Goal: Task Accomplishment & Management: Complete application form

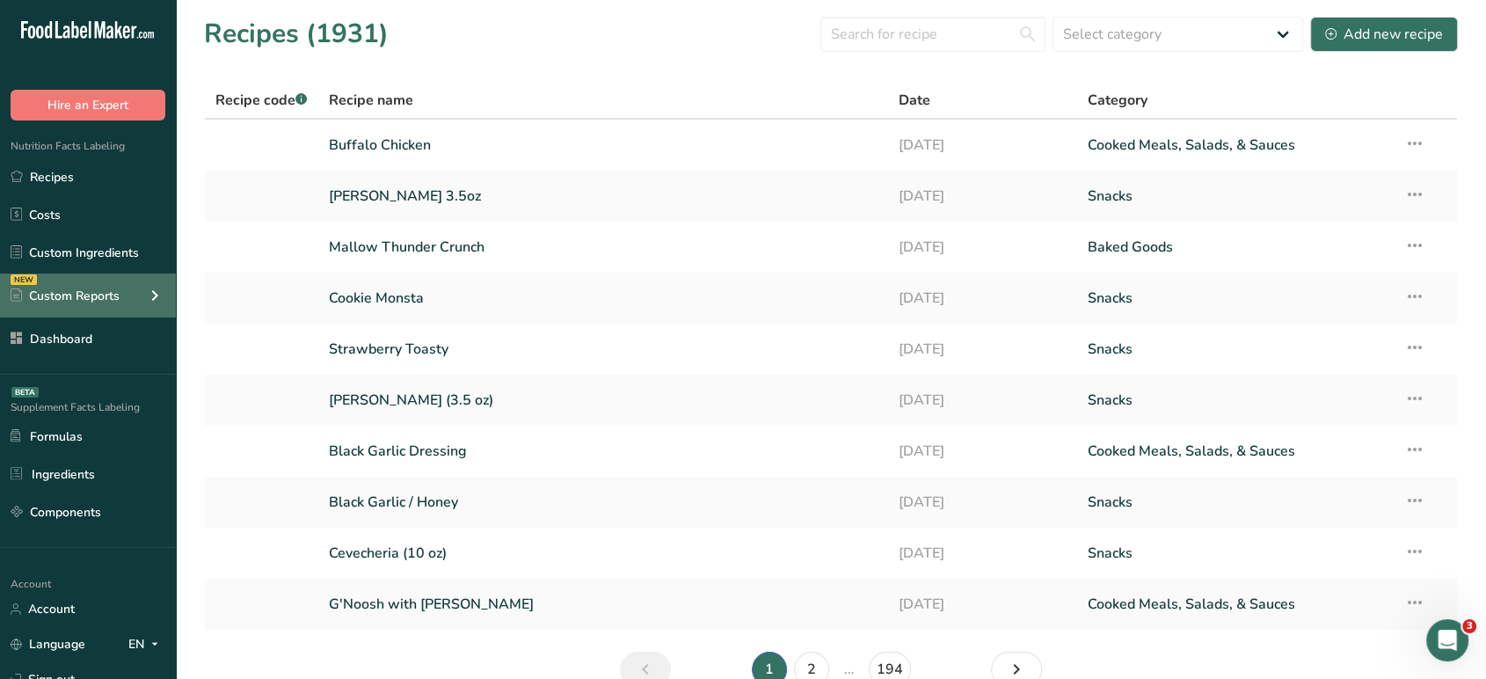
click at [108, 300] on div "Custom Reports" at bounding box center [65, 296] width 109 height 18
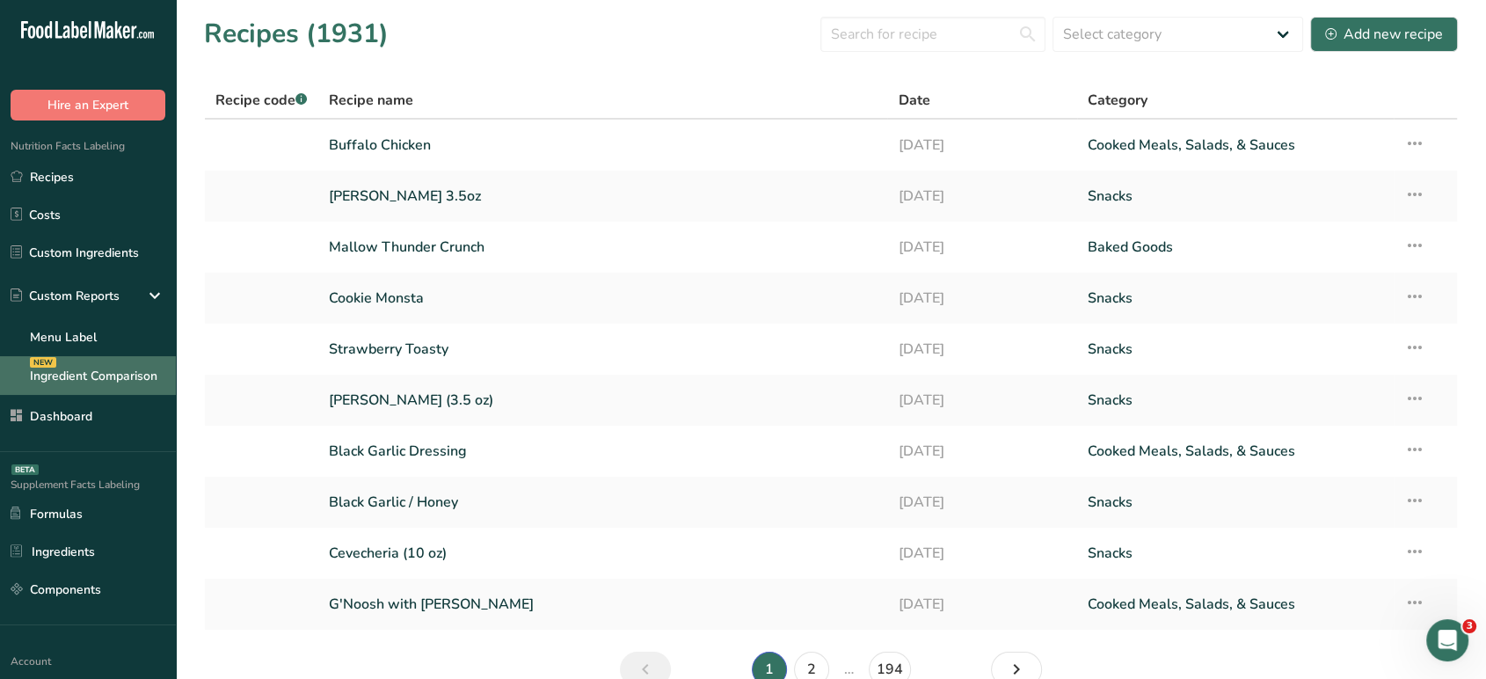
click at [113, 376] on link "Ingredient Comparison NEW" at bounding box center [88, 375] width 176 height 39
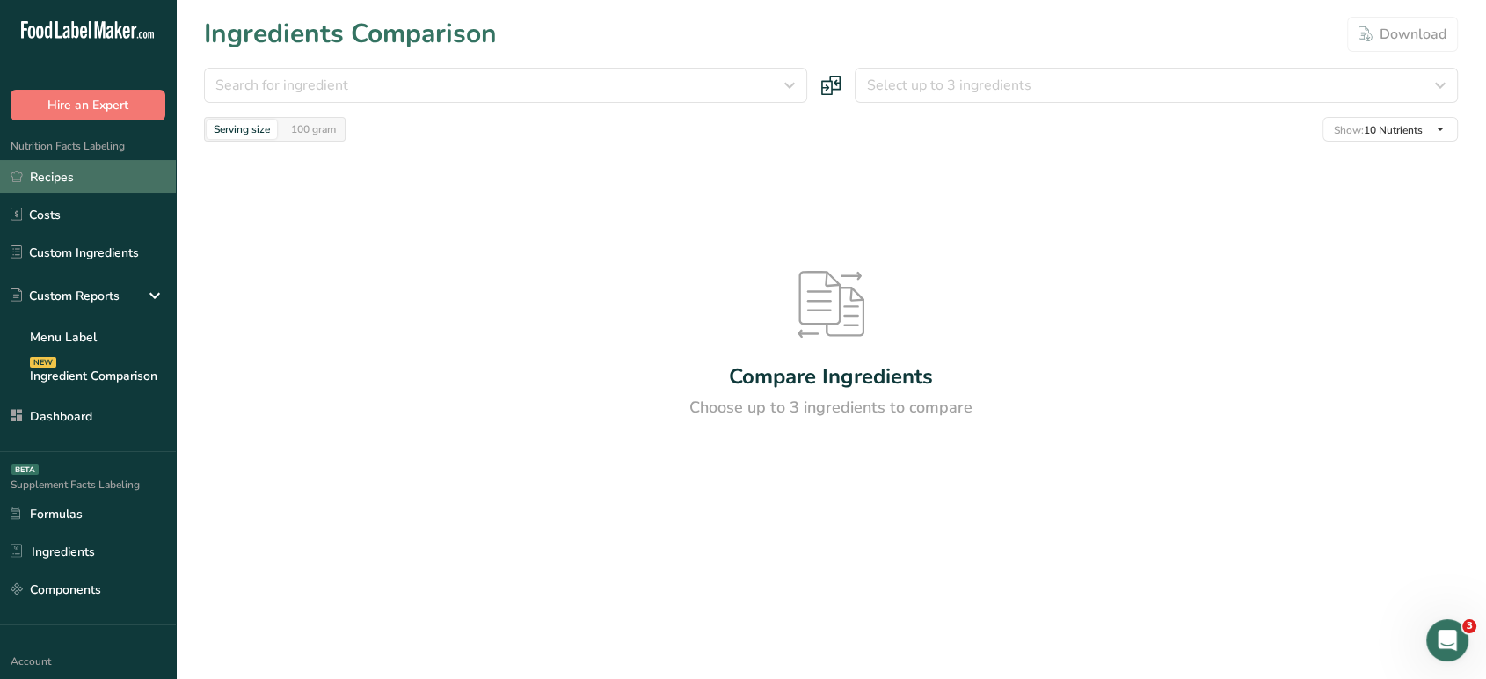
click at [114, 170] on link "Recipes" at bounding box center [88, 176] width 176 height 33
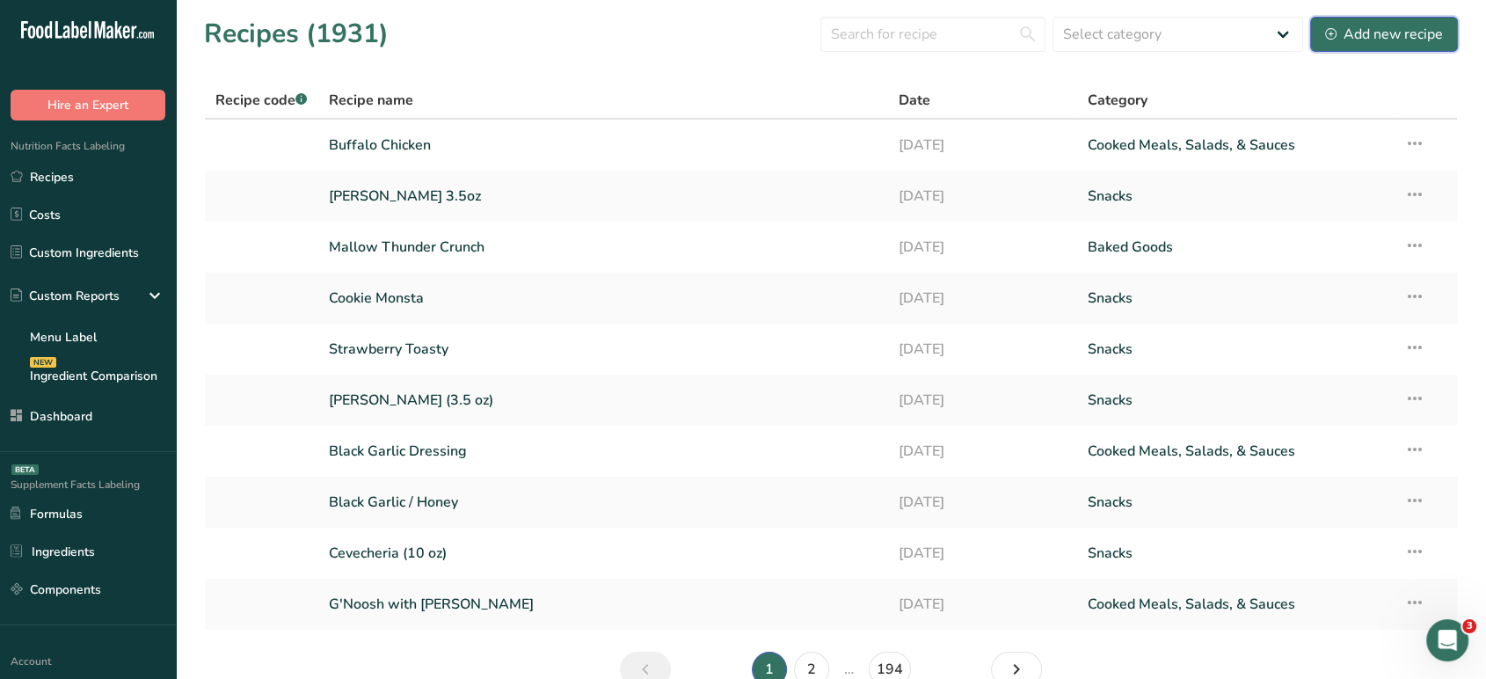
click at [1397, 36] on div "Add new recipe" at bounding box center [1384, 34] width 118 height 21
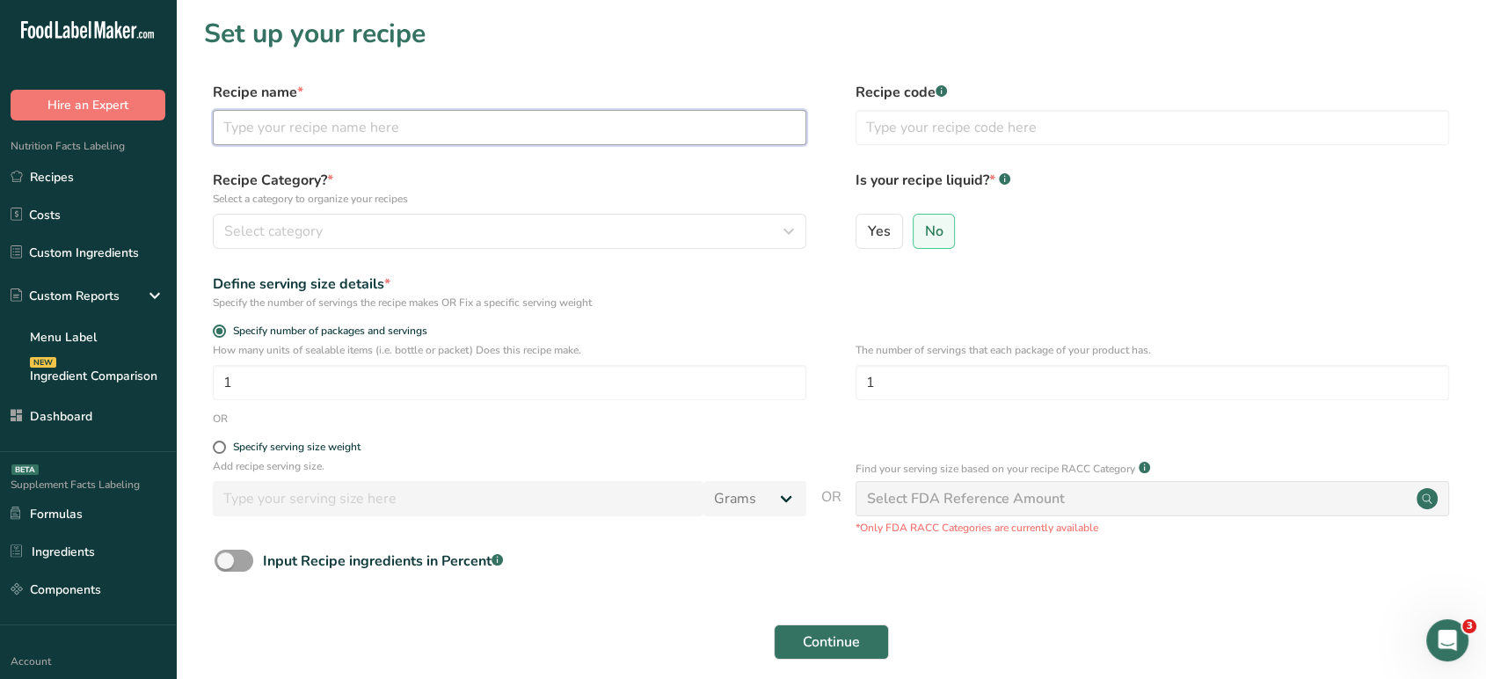
click at [686, 133] on input "text" at bounding box center [510, 127] width 594 height 35
type input "Pasta & Meat Balls"
click at [640, 223] on div "Select category" at bounding box center [504, 231] width 560 height 21
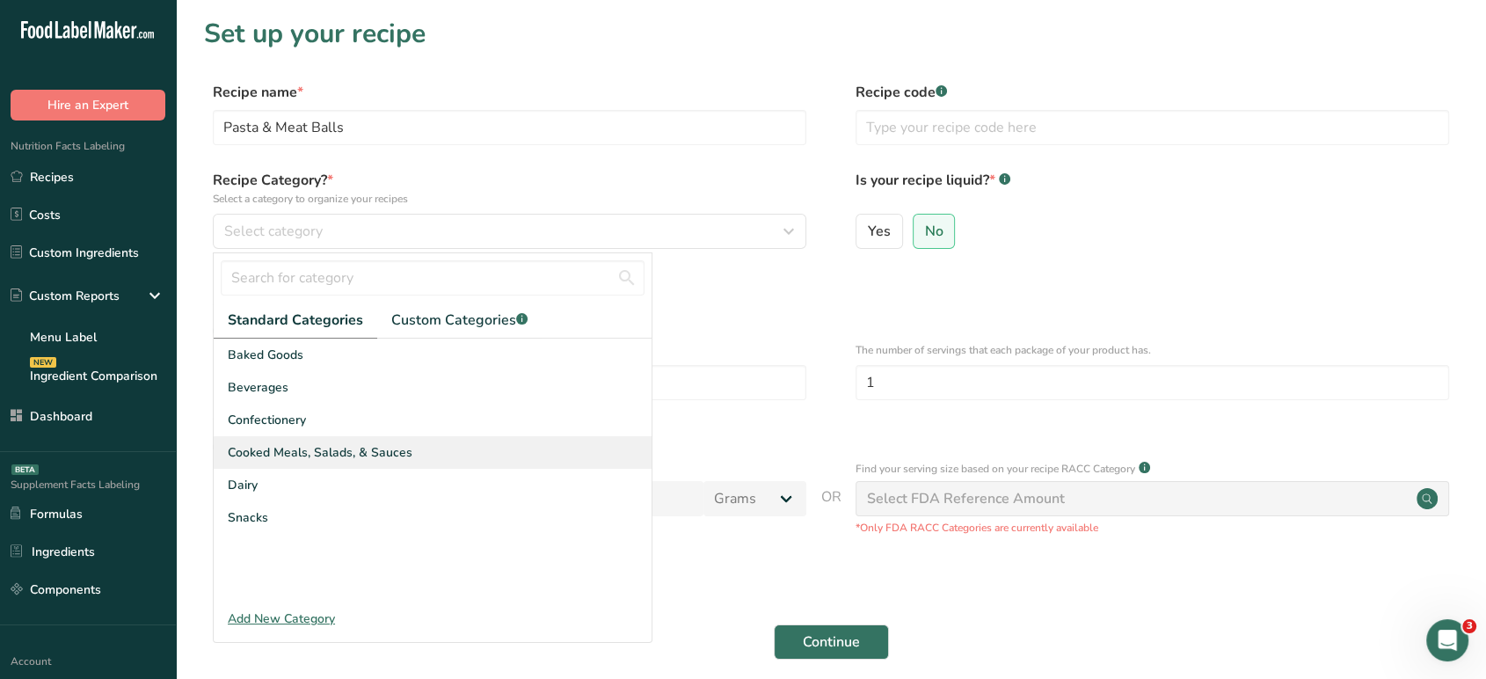
click at [422, 457] on div "Cooked Meals, Salads, & Sauces" at bounding box center [433, 452] width 438 height 33
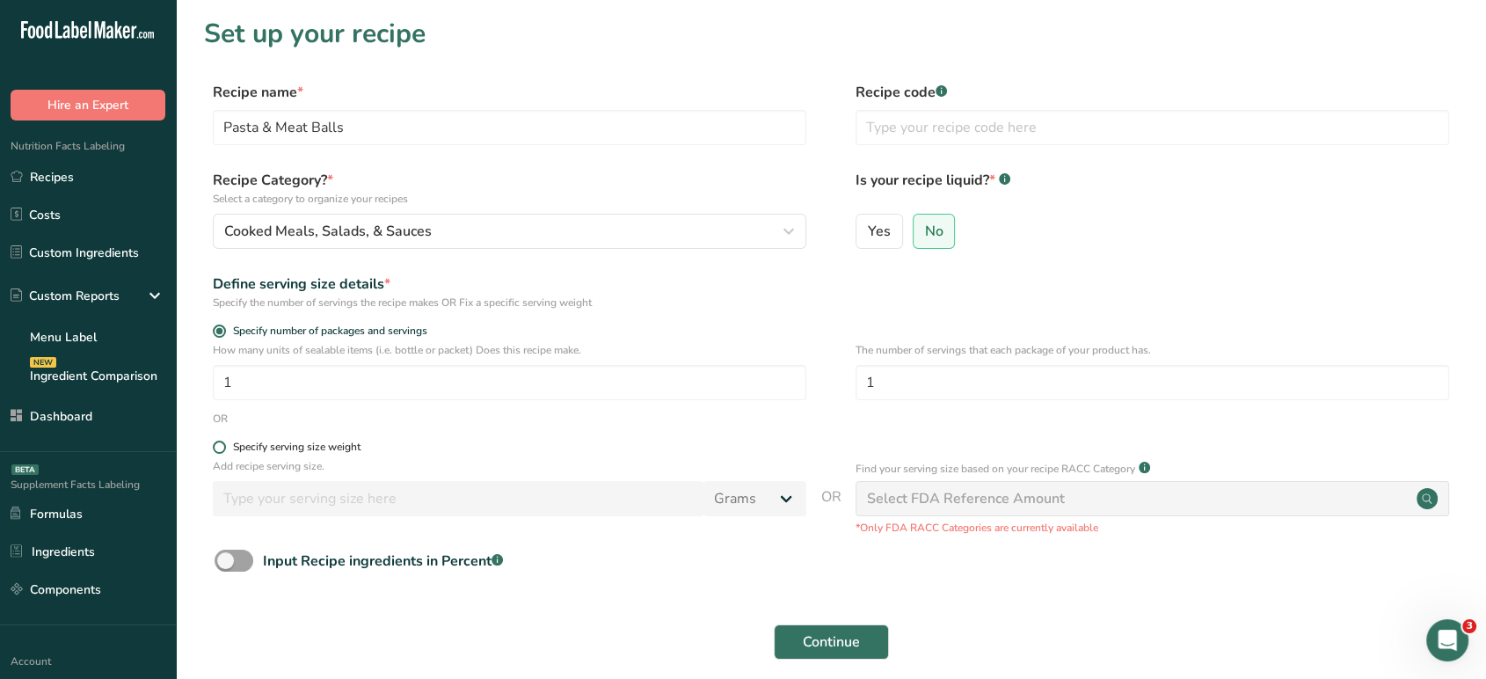
click at [218, 449] on span at bounding box center [219, 447] width 13 height 13
click at [218, 449] on input "Specify serving size weight" at bounding box center [218, 446] width 11 height 11
radio input "true"
radio input "false"
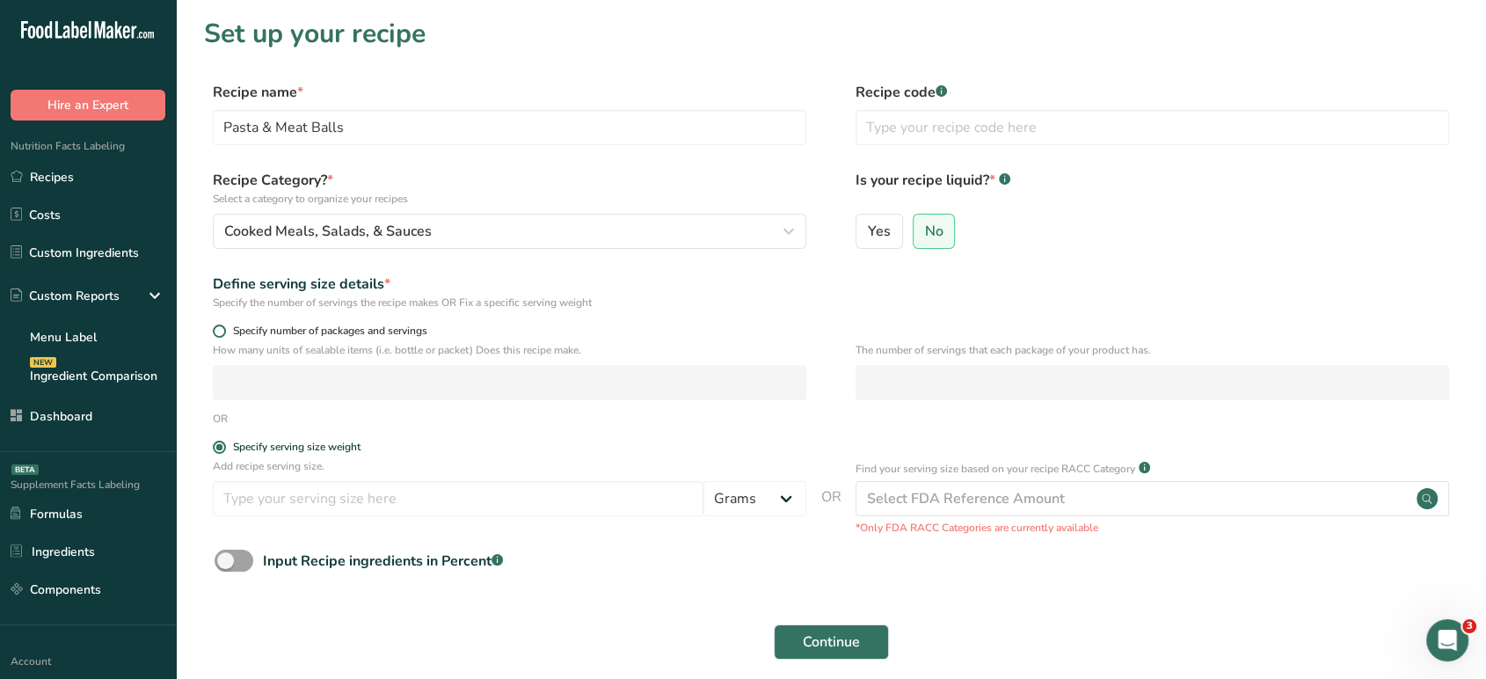
click at [220, 333] on span at bounding box center [219, 331] width 13 height 13
click at [220, 333] on input "Specify number of packages and servings" at bounding box center [218, 330] width 11 height 11
radio input "true"
radio input "false"
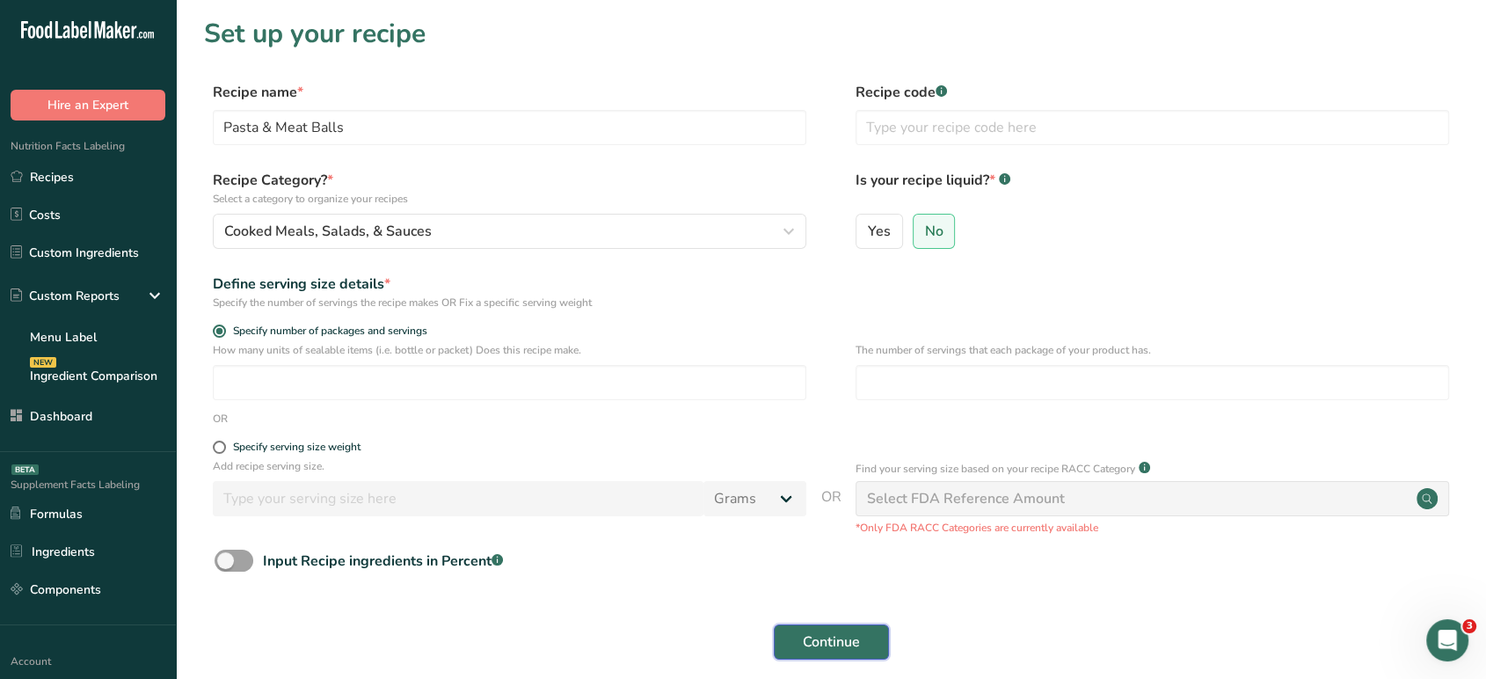
click at [824, 647] on span "Continue" at bounding box center [831, 641] width 57 height 21
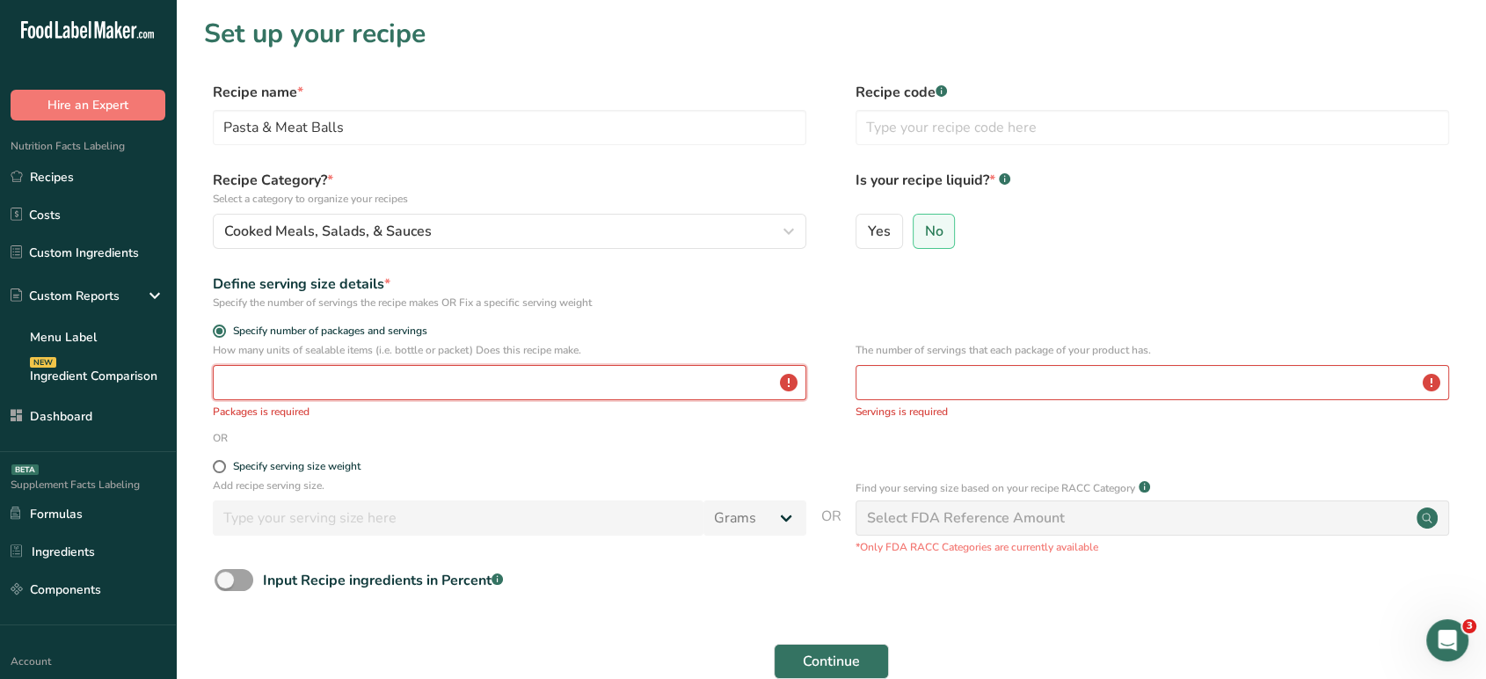
click at [678, 391] on input "number" at bounding box center [510, 382] width 594 height 35
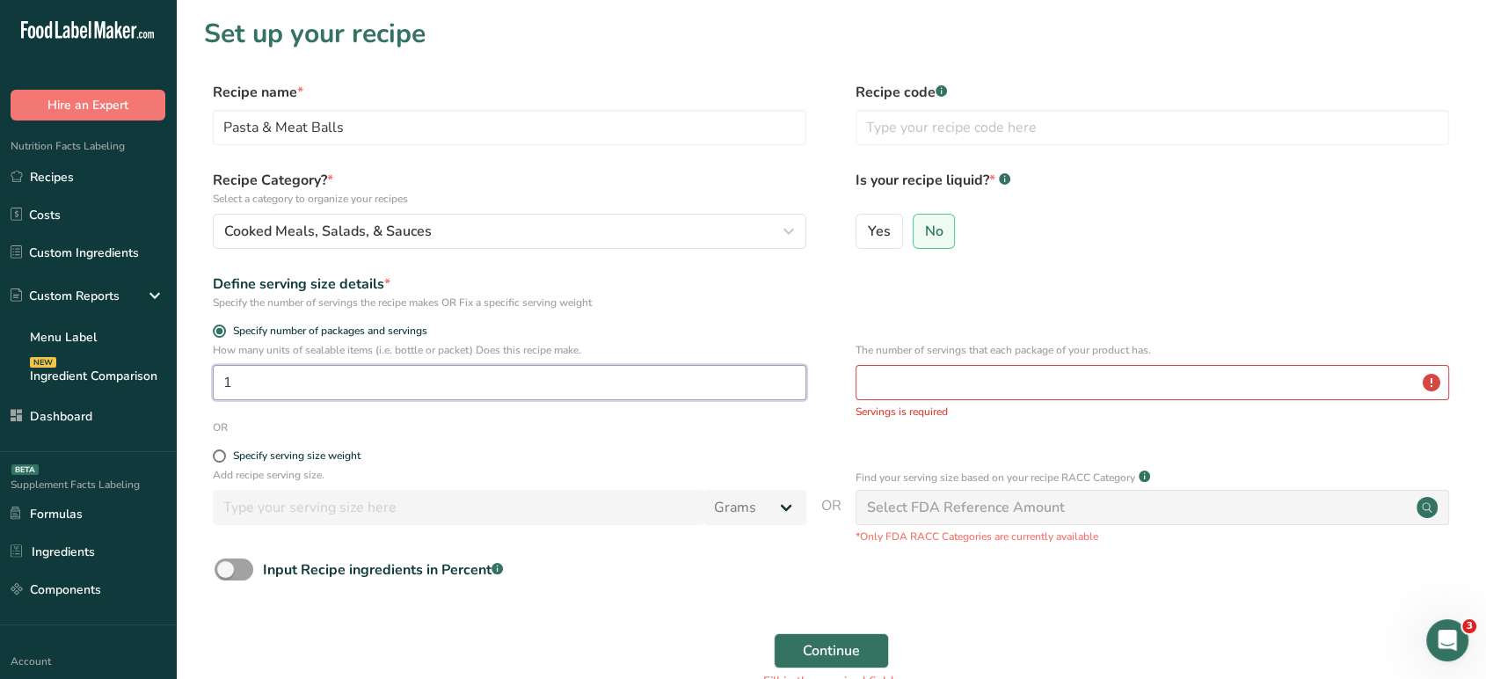
type input "1"
click at [940, 376] on input "number" at bounding box center [1153, 382] width 594 height 35
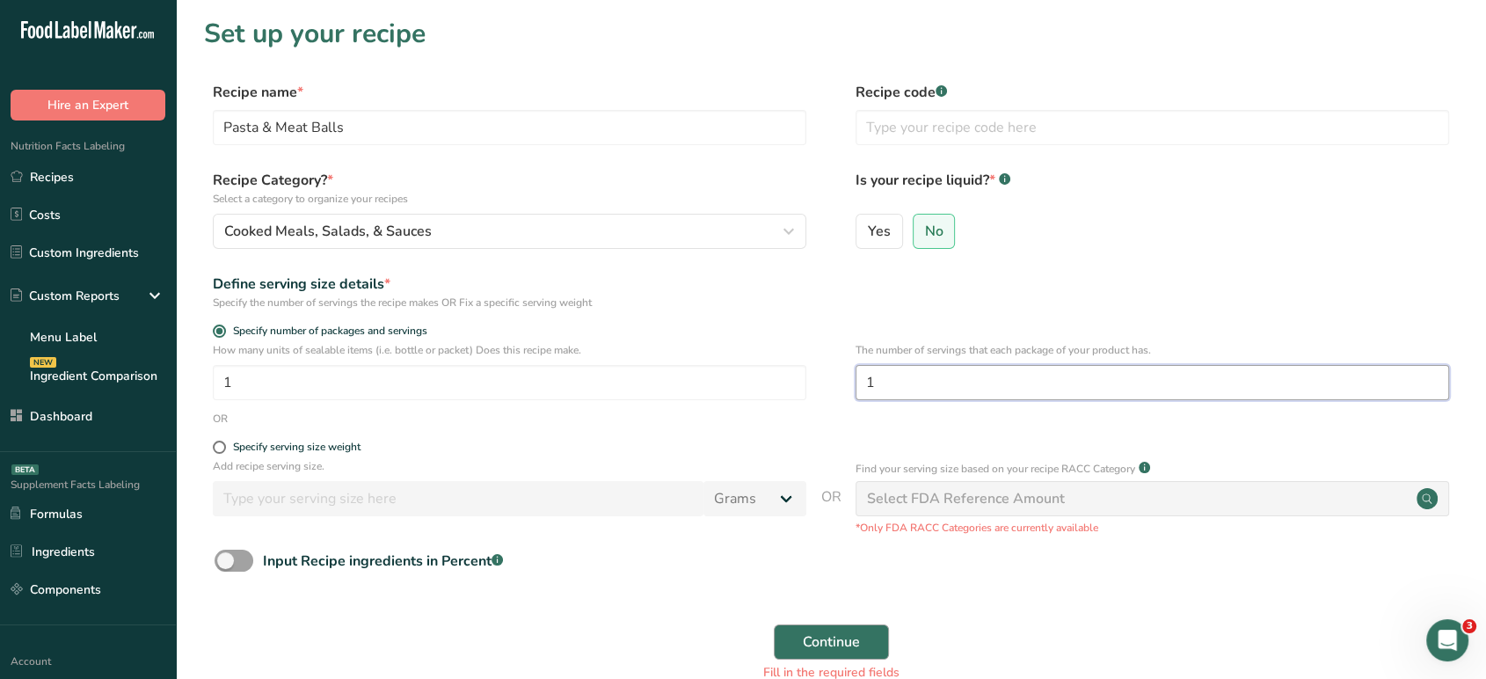
type input "1"
click at [872, 636] on button "Continue" at bounding box center [831, 641] width 115 height 35
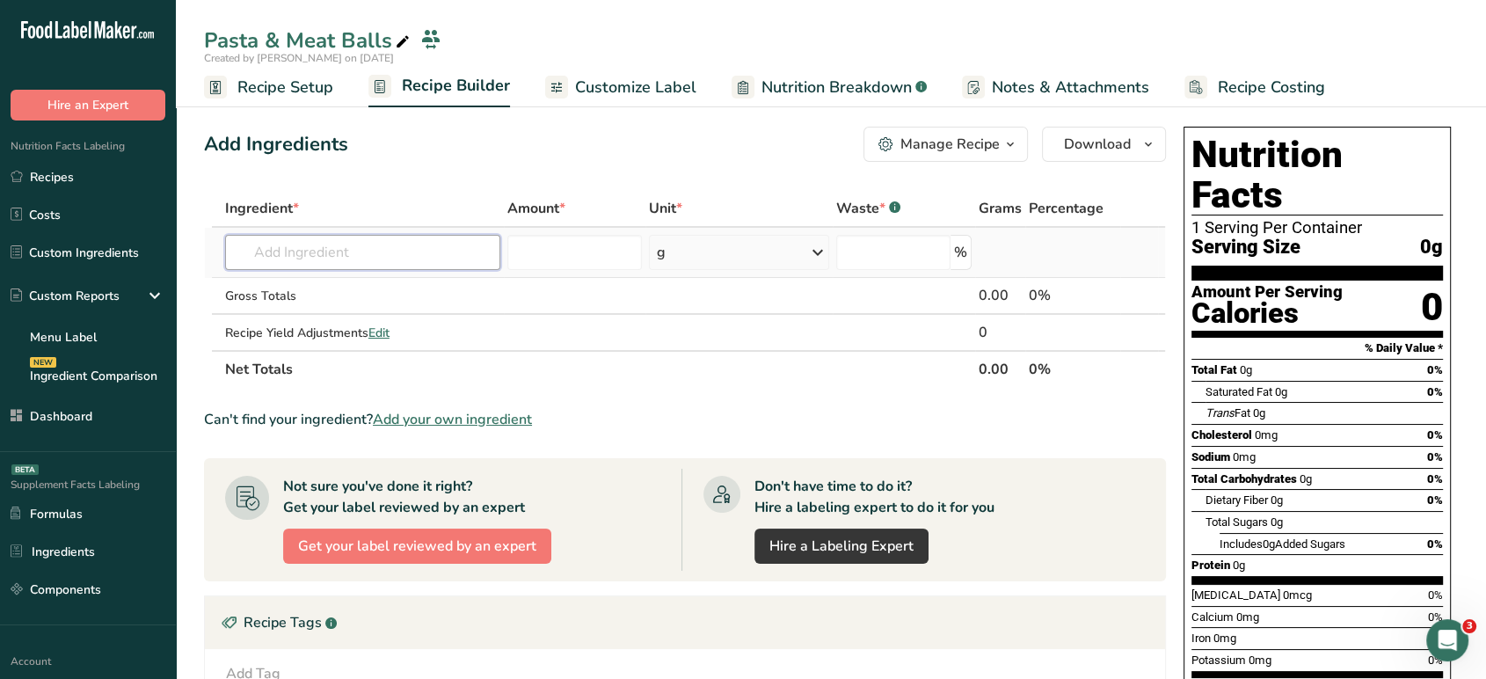
click at [339, 248] on input "text" at bounding box center [362, 252] width 275 height 35
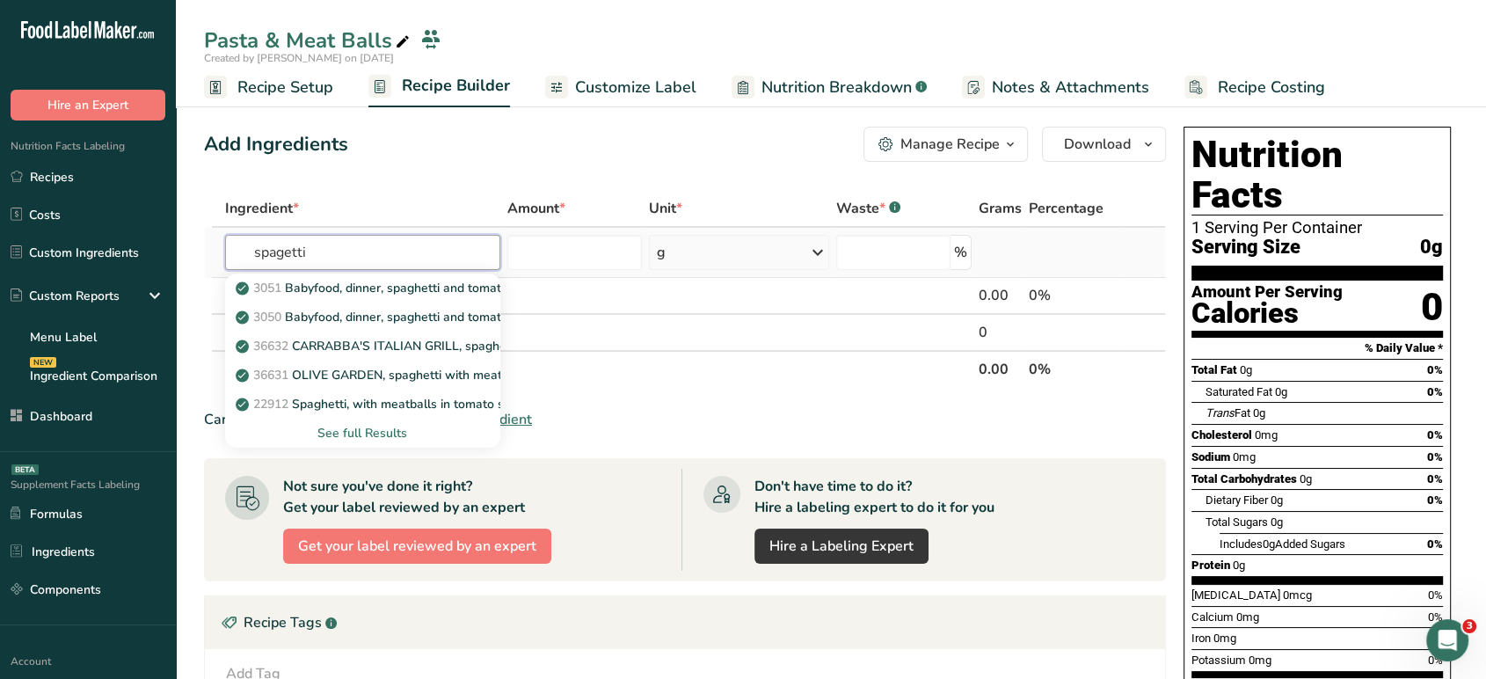
type input "spagetti"
click at [374, 430] on div "See full Results" at bounding box center [362, 433] width 247 height 18
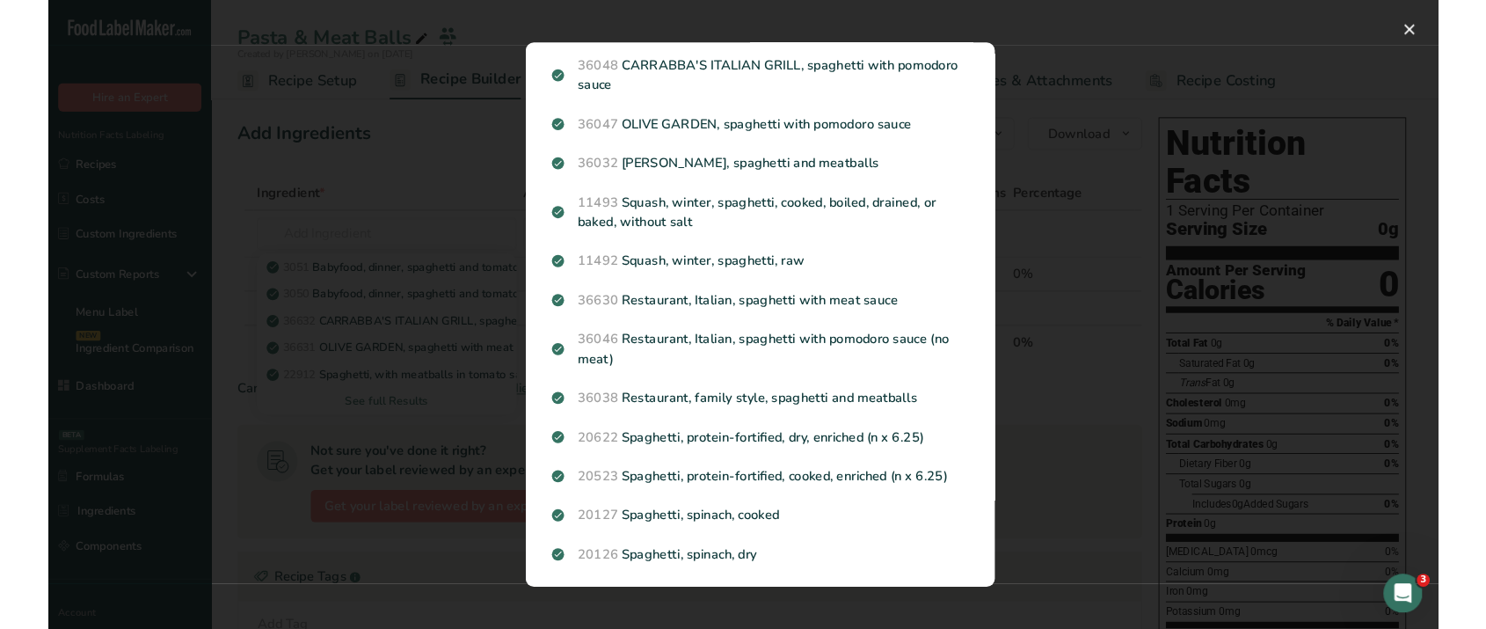
scroll to position [516, 0]
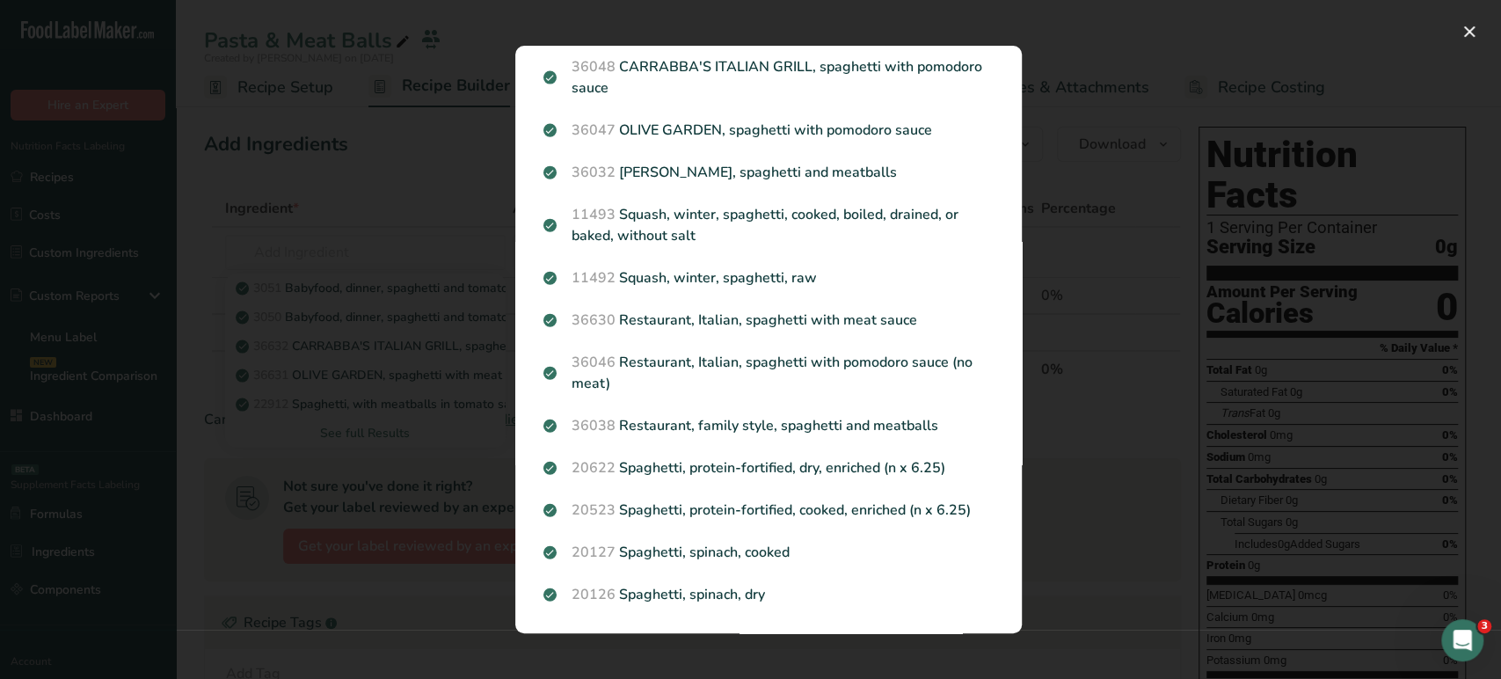
click at [434, 406] on div "Search results modal" at bounding box center [750, 339] width 1501 height 679
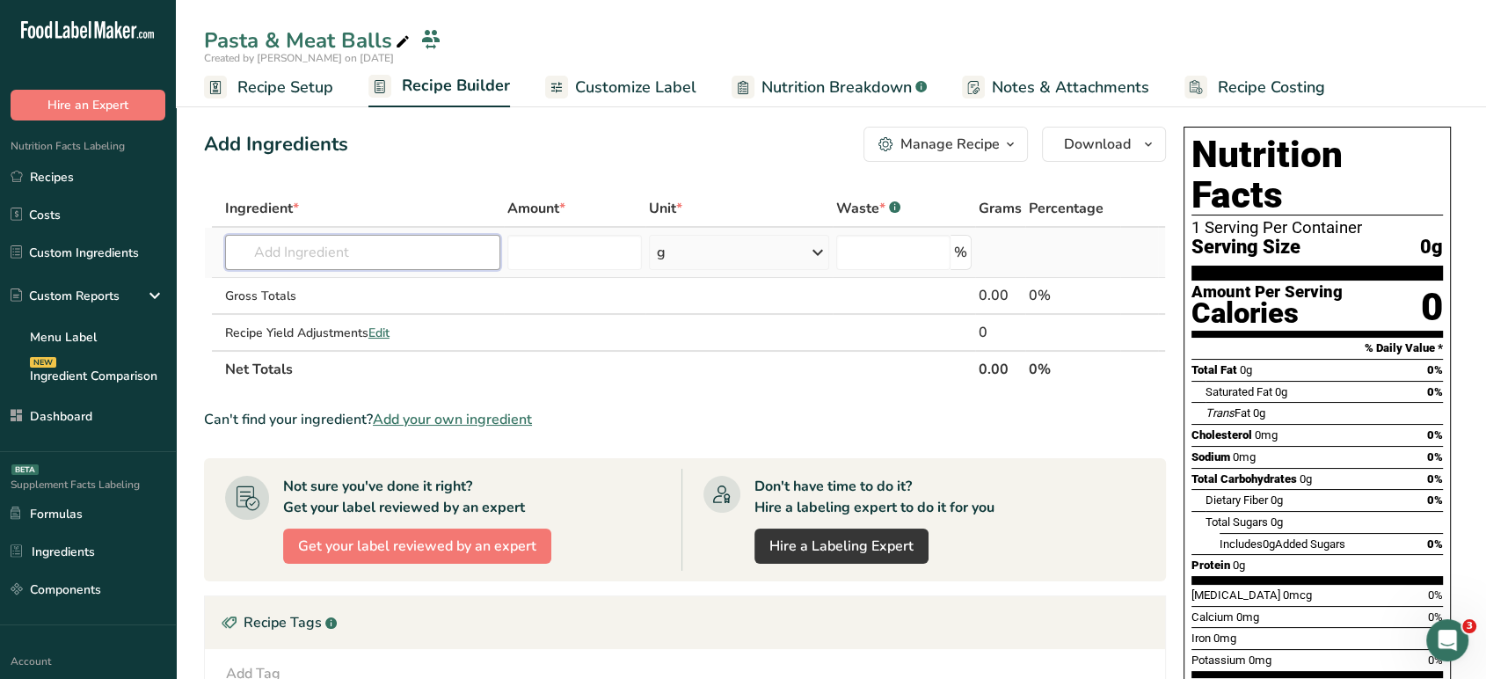
click at [380, 248] on input "text" at bounding box center [362, 252] width 275 height 35
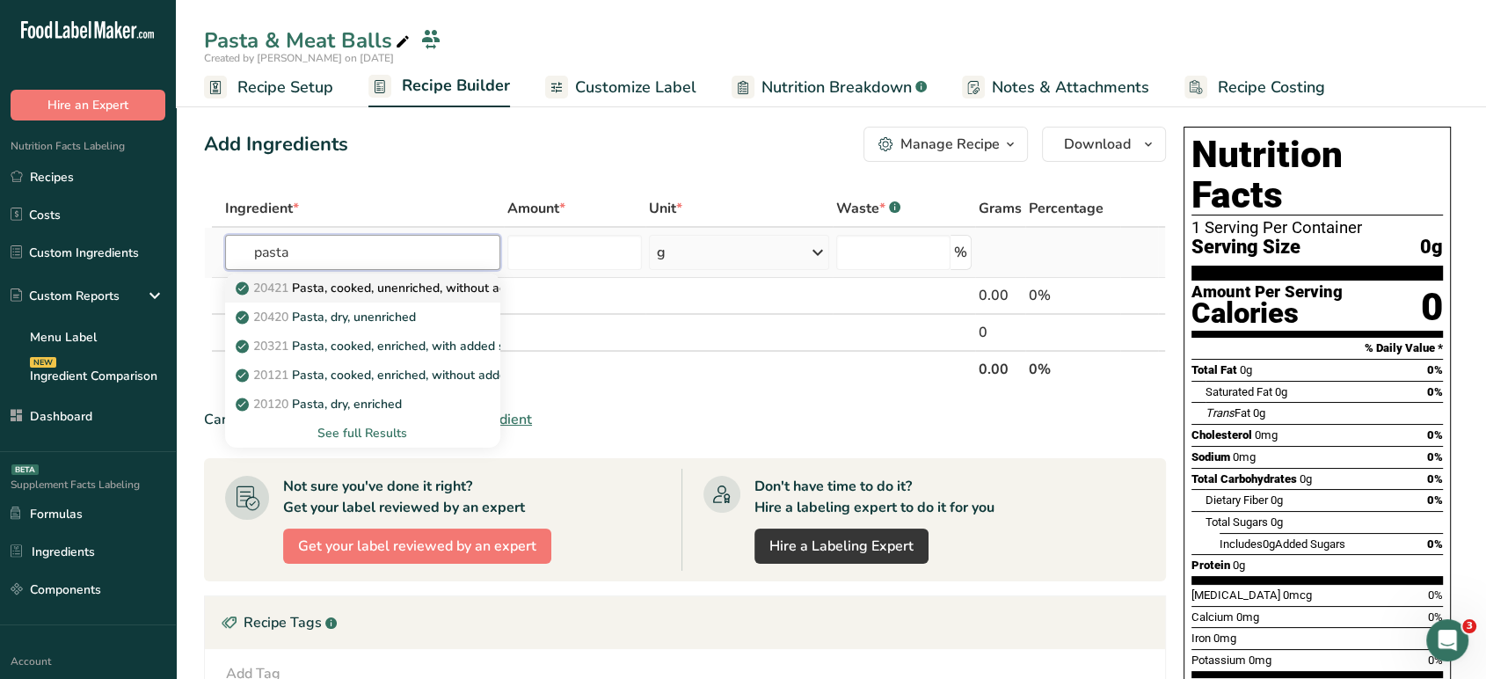
type input "pasta"
click at [433, 296] on p "20421 Pasta, cooked, unenriched, without added salt" at bounding box center [395, 288] width 313 height 18
type input "Pasta, cooked, unenriched, without added salt"
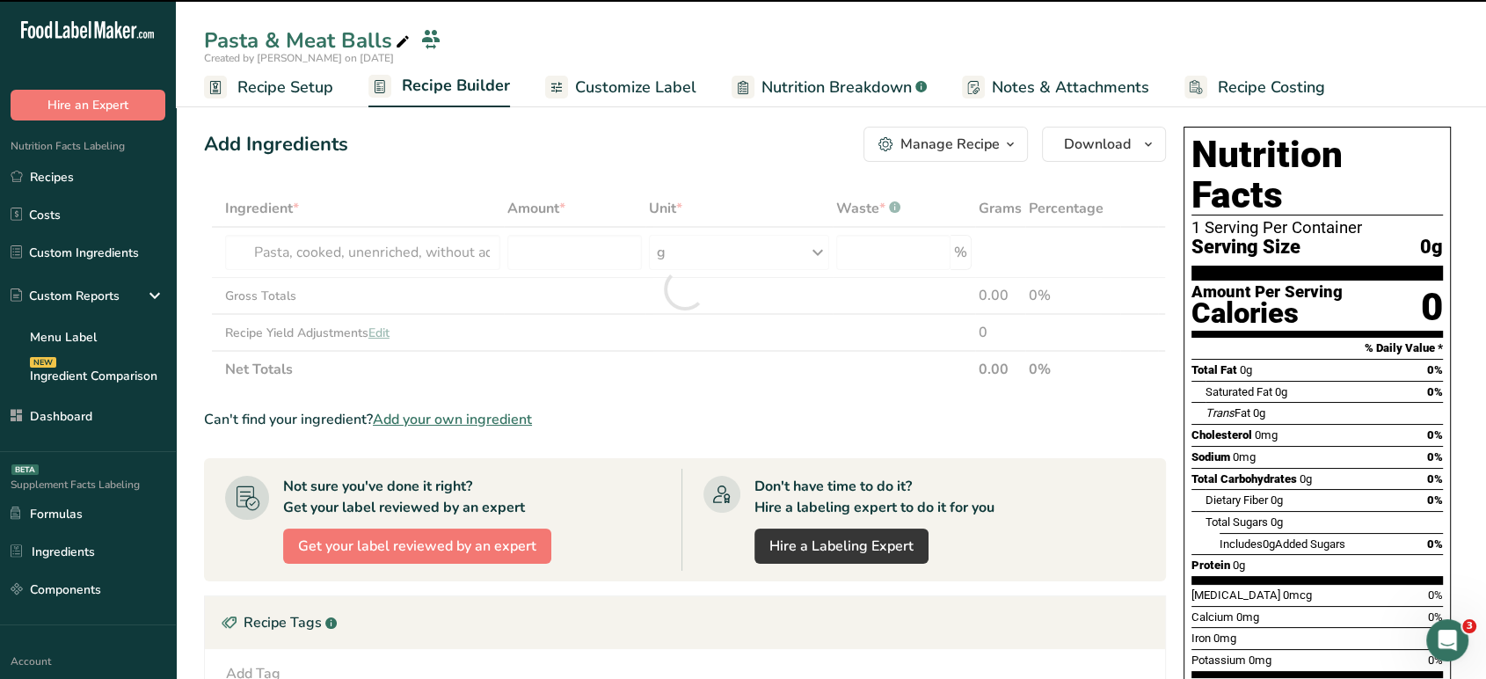
type input "0"
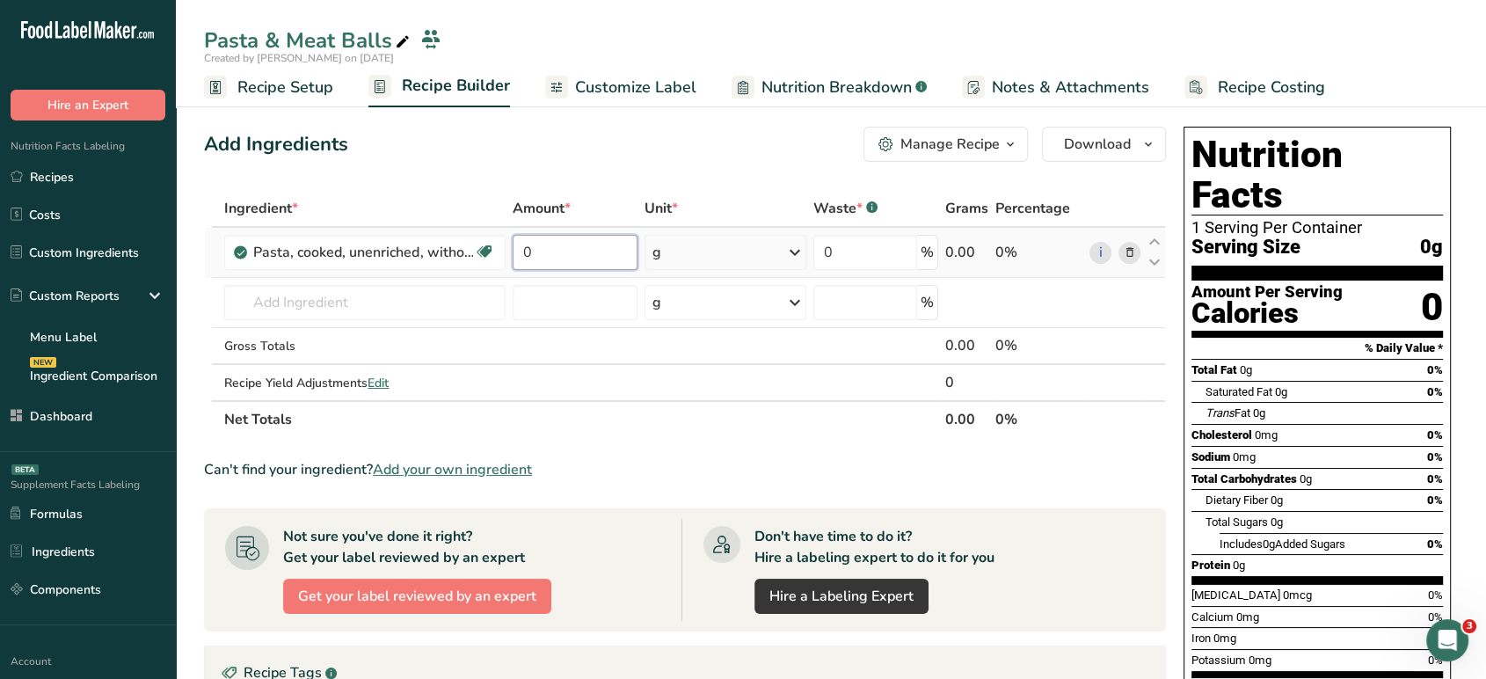
click at [598, 257] on input "0" at bounding box center [575, 252] width 125 height 35
type input "75"
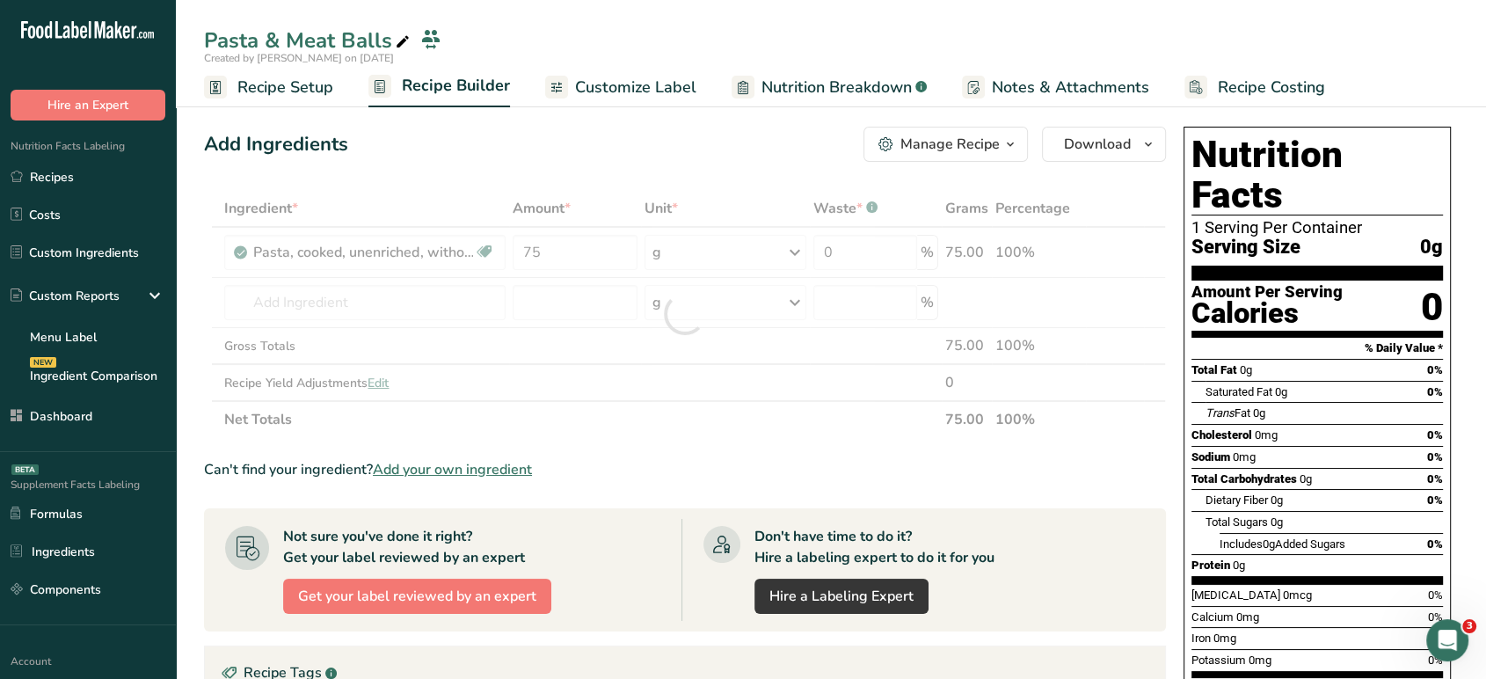
click at [500, 164] on div "Add Ingredients Manage Recipe Delete Recipe Duplicate Recipe Scale Recipe Save …" at bounding box center [690, 591] width 973 height 943
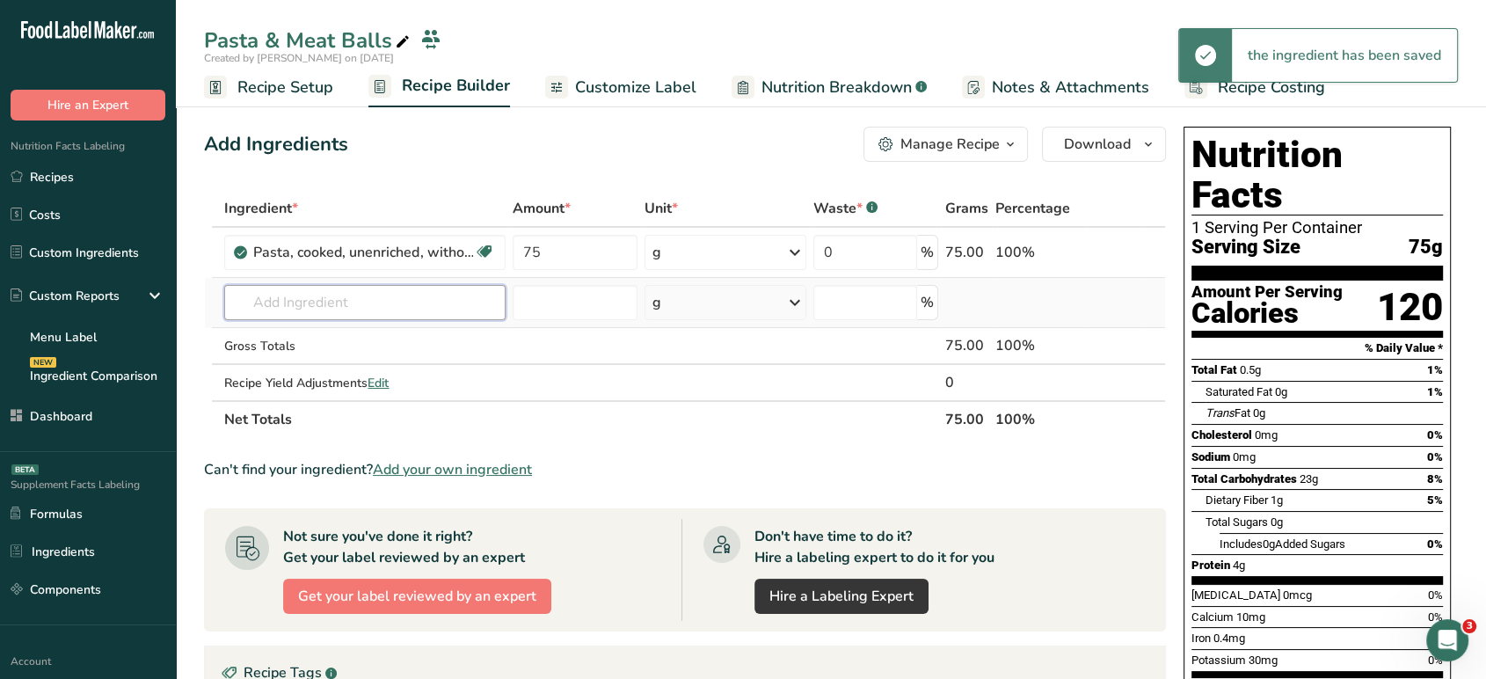
click at [378, 297] on input "text" at bounding box center [364, 302] width 281 height 35
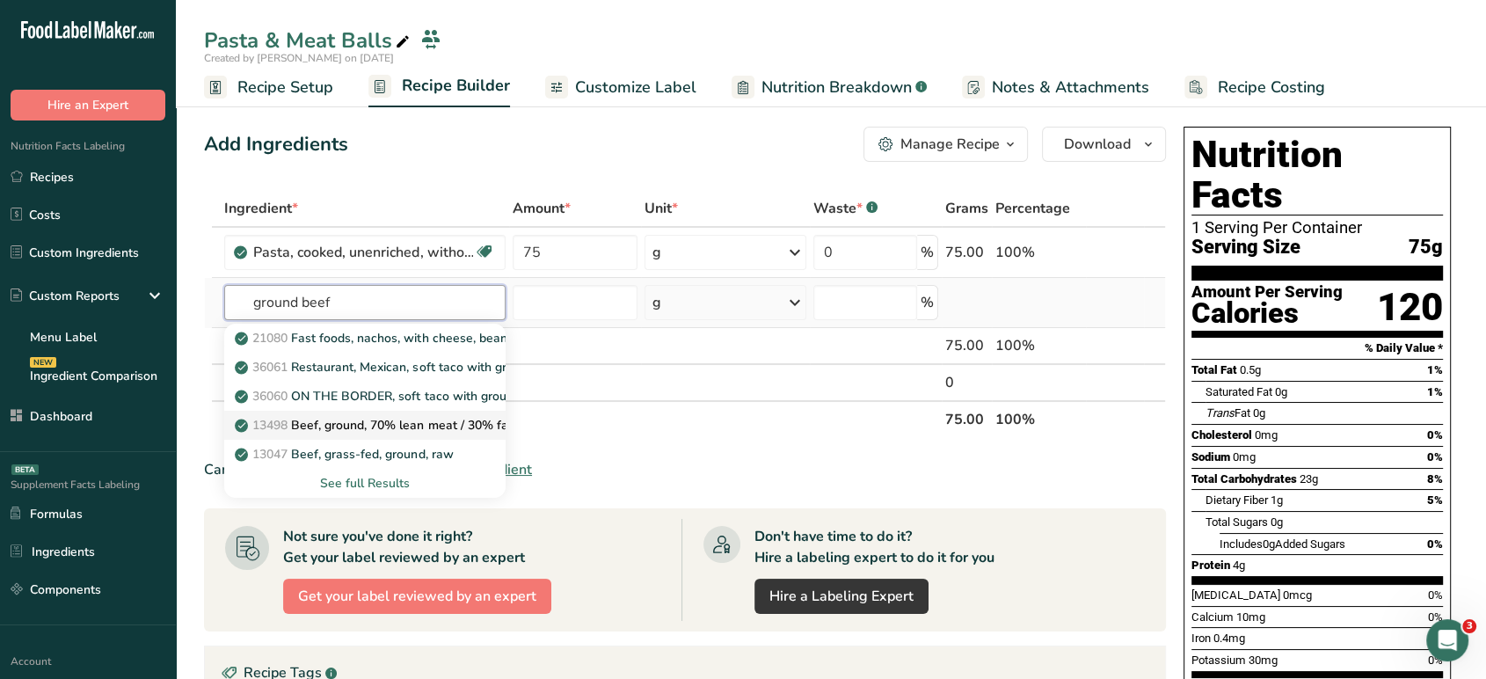
type input "ground beef"
click at [410, 431] on p "13498 Beef, ground, 70% lean meat / 30% fat, raw" at bounding box center [389, 425] width 302 height 18
type input "Beef, ground, 70% lean meat / 30% fat, raw"
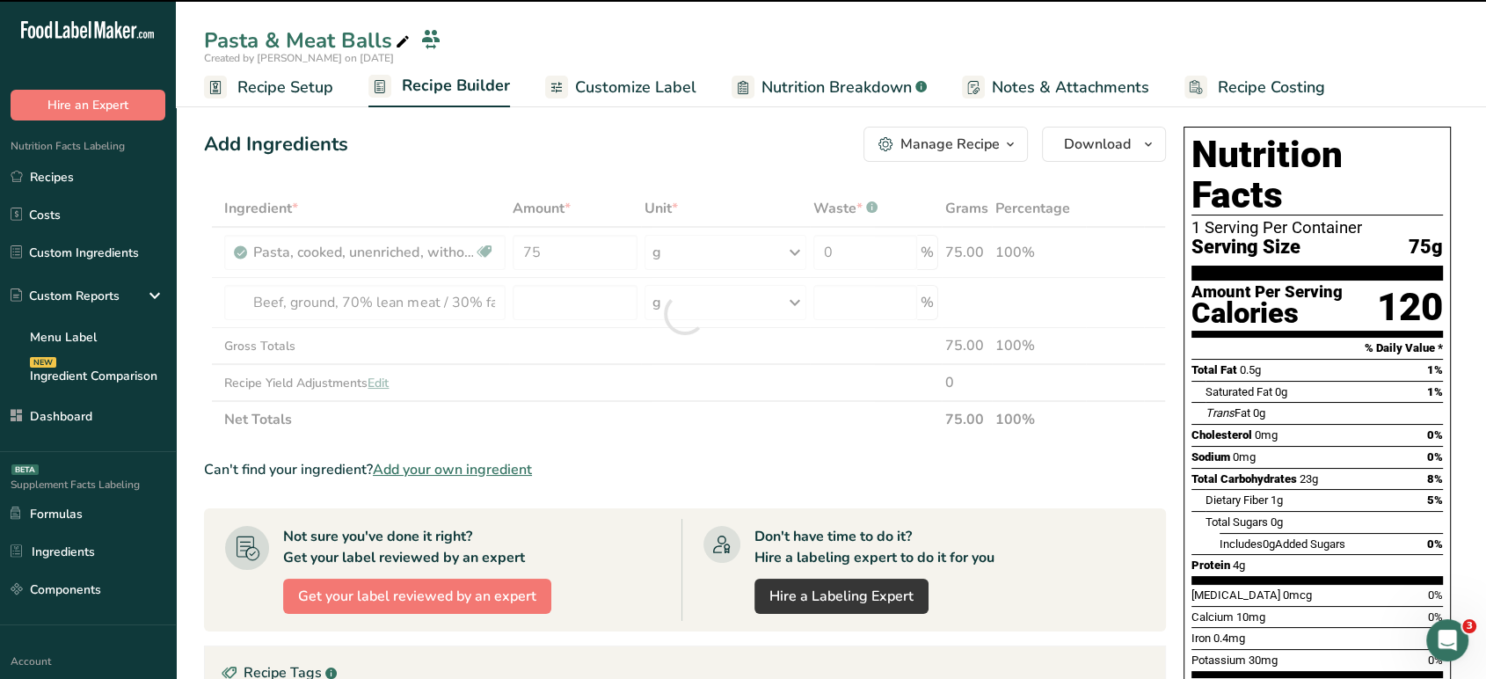
type input "0"
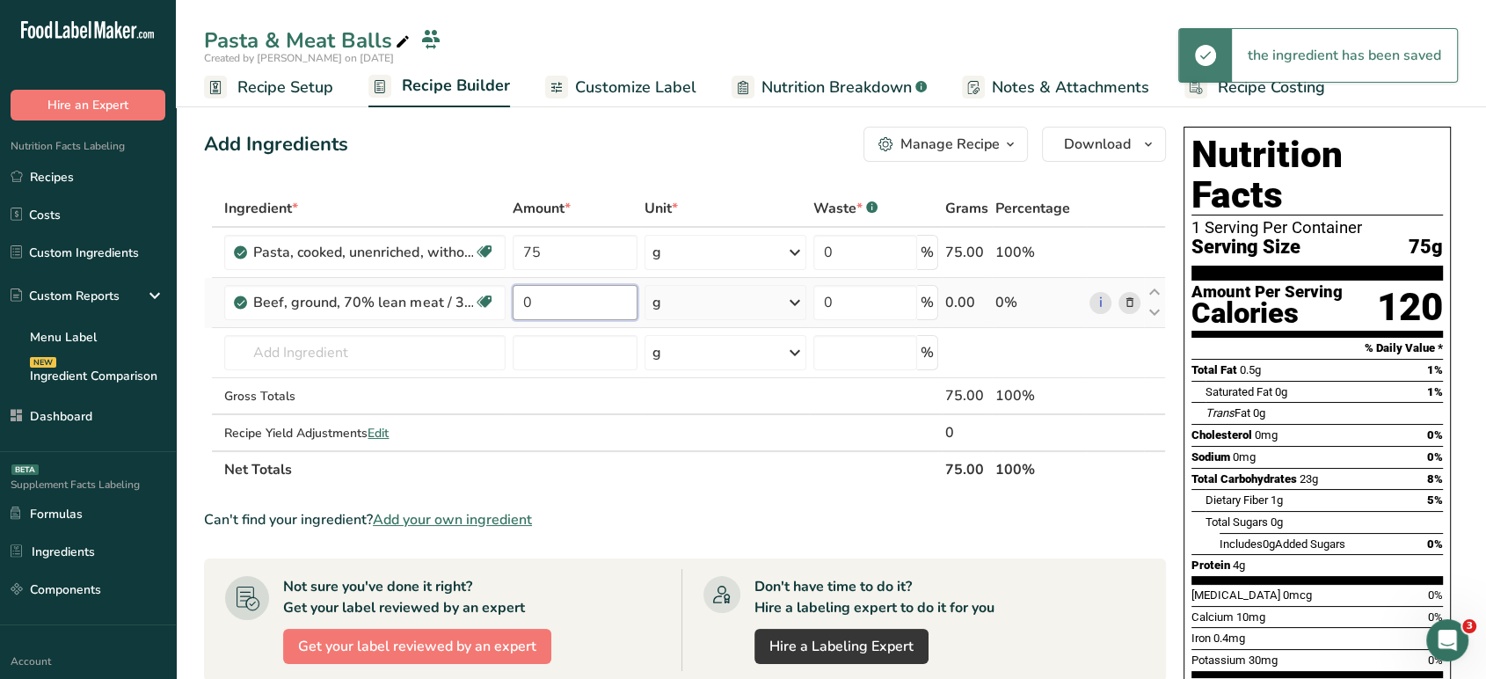
click at [549, 302] on input "0" at bounding box center [575, 302] width 125 height 35
type input "100"
click at [471, 176] on div "Add Ingredients Manage Recipe Delete Recipe Duplicate Recipe Scale Recipe Save …" at bounding box center [690, 615] width 973 height 991
click at [427, 351] on input "text" at bounding box center [364, 352] width 281 height 35
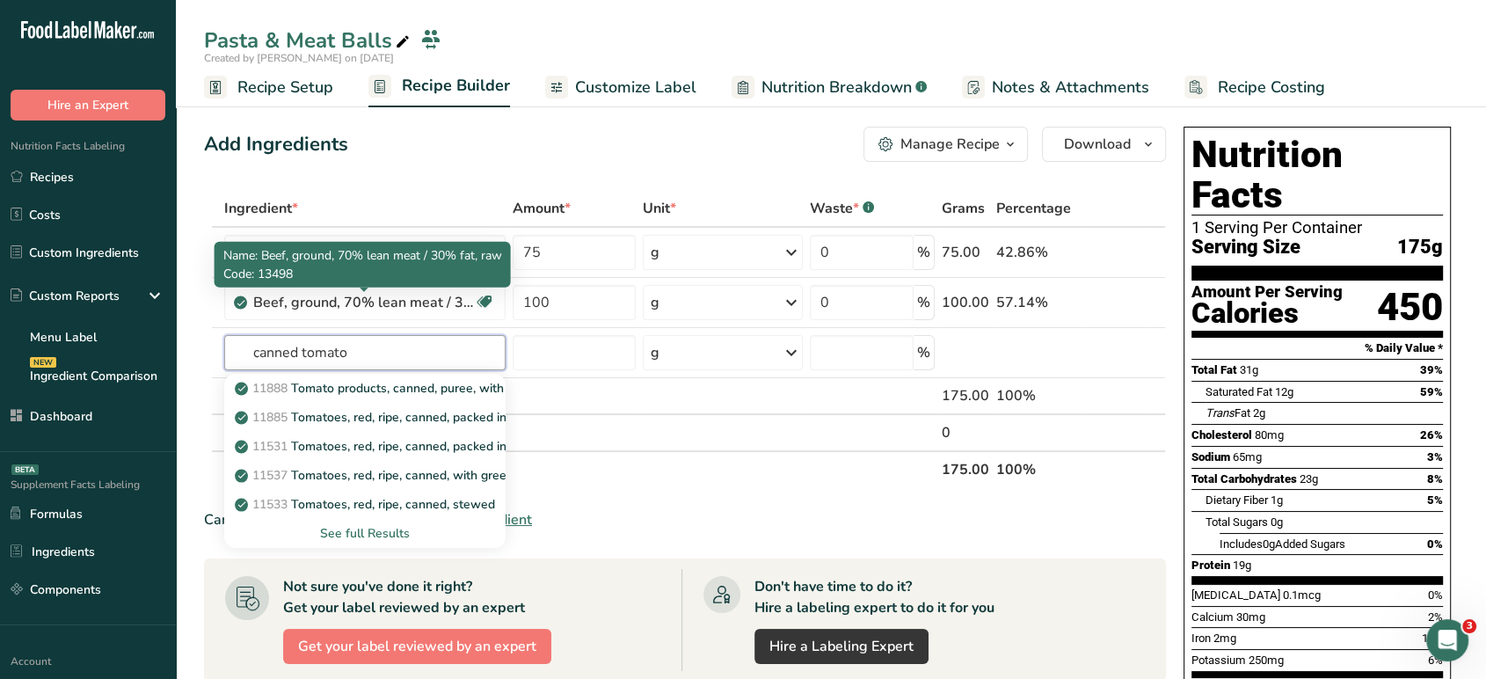
type input "canned tomato"
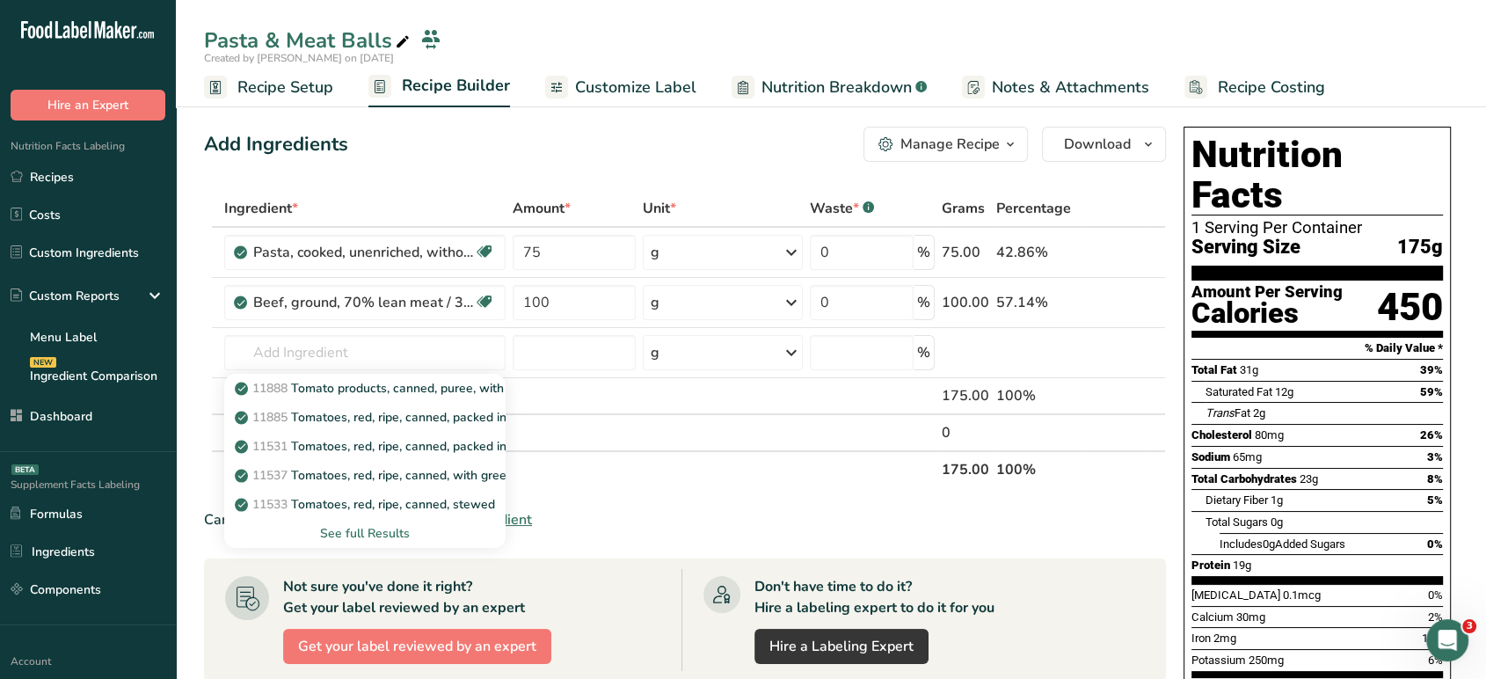
click at [676, 176] on div "Add Ingredients Manage Recipe Delete Recipe Duplicate Recipe Scale Recipe Save …" at bounding box center [690, 634] width 973 height 1028
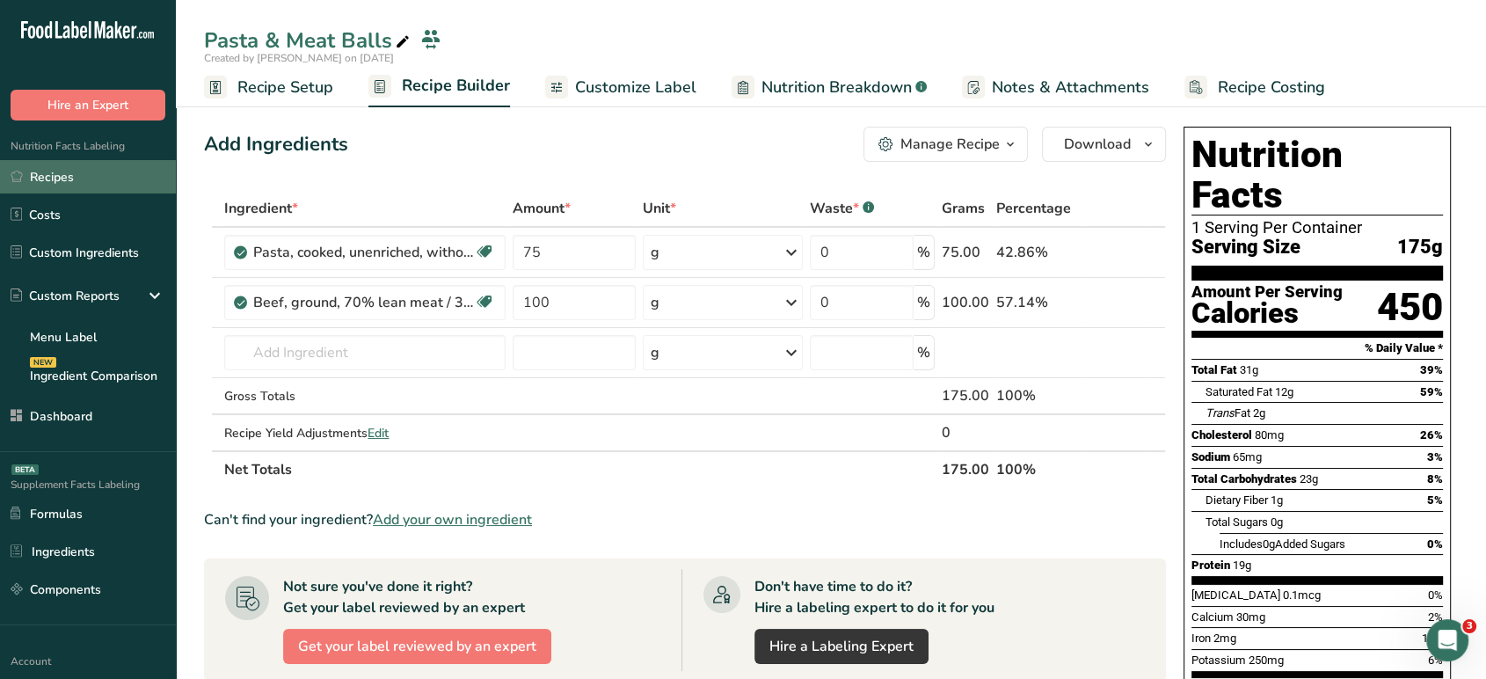
click at [89, 186] on link "Recipes" at bounding box center [88, 176] width 176 height 33
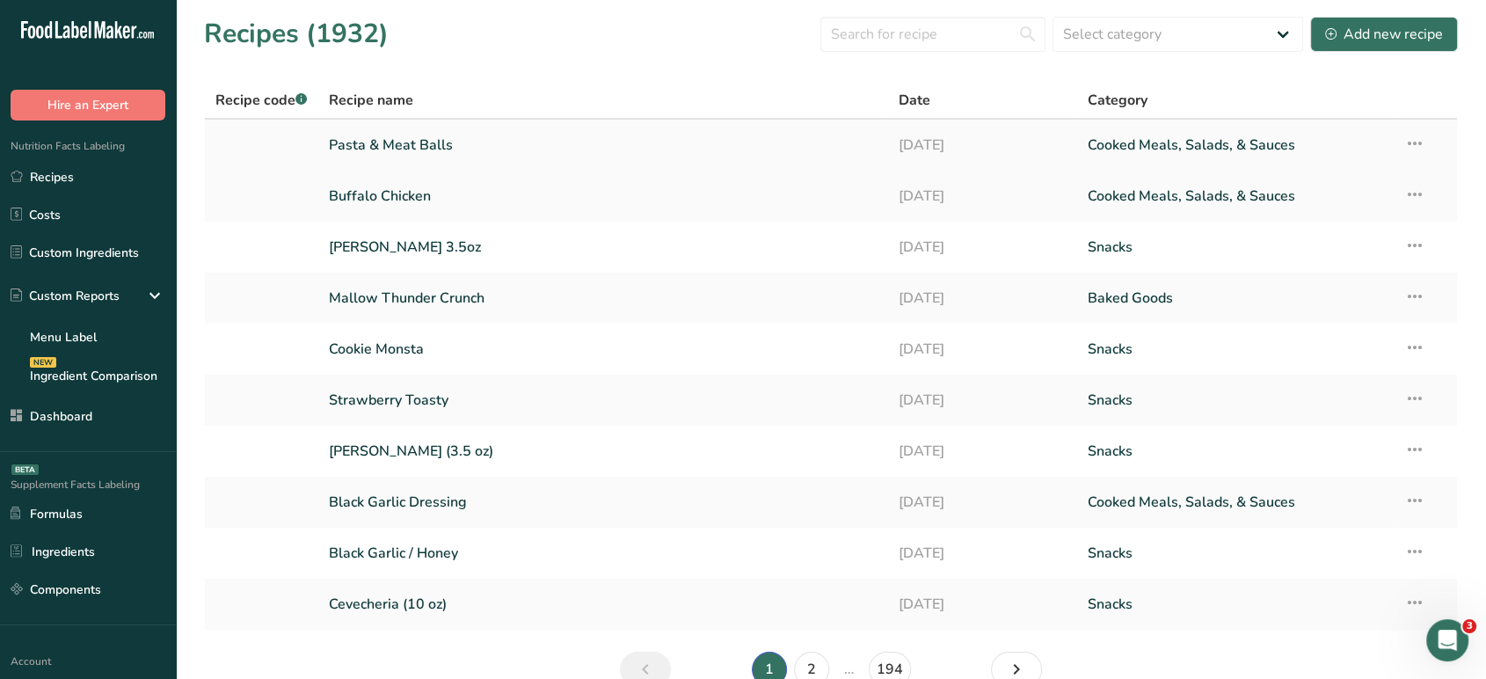
click at [1414, 142] on icon at bounding box center [1415, 144] width 21 height 32
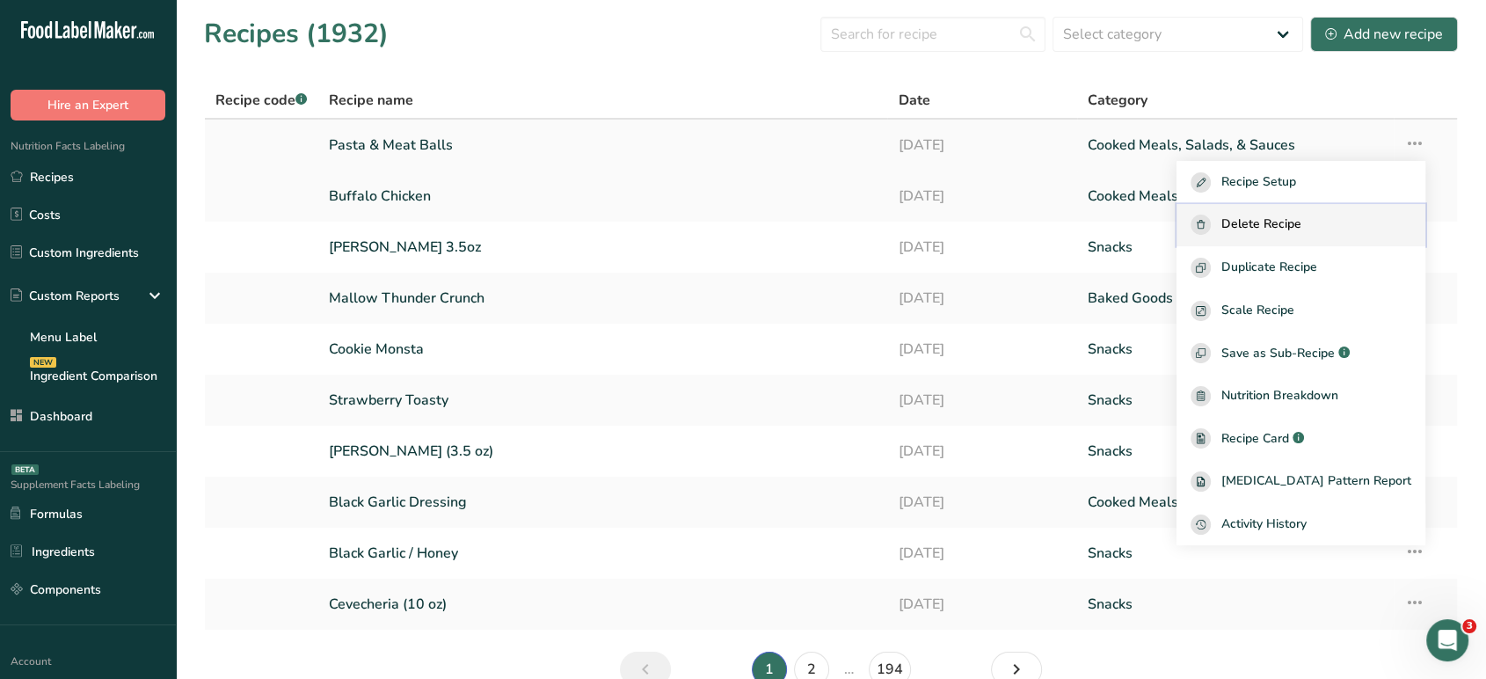
click at [1346, 220] on div "Delete Recipe" at bounding box center [1301, 225] width 221 height 20
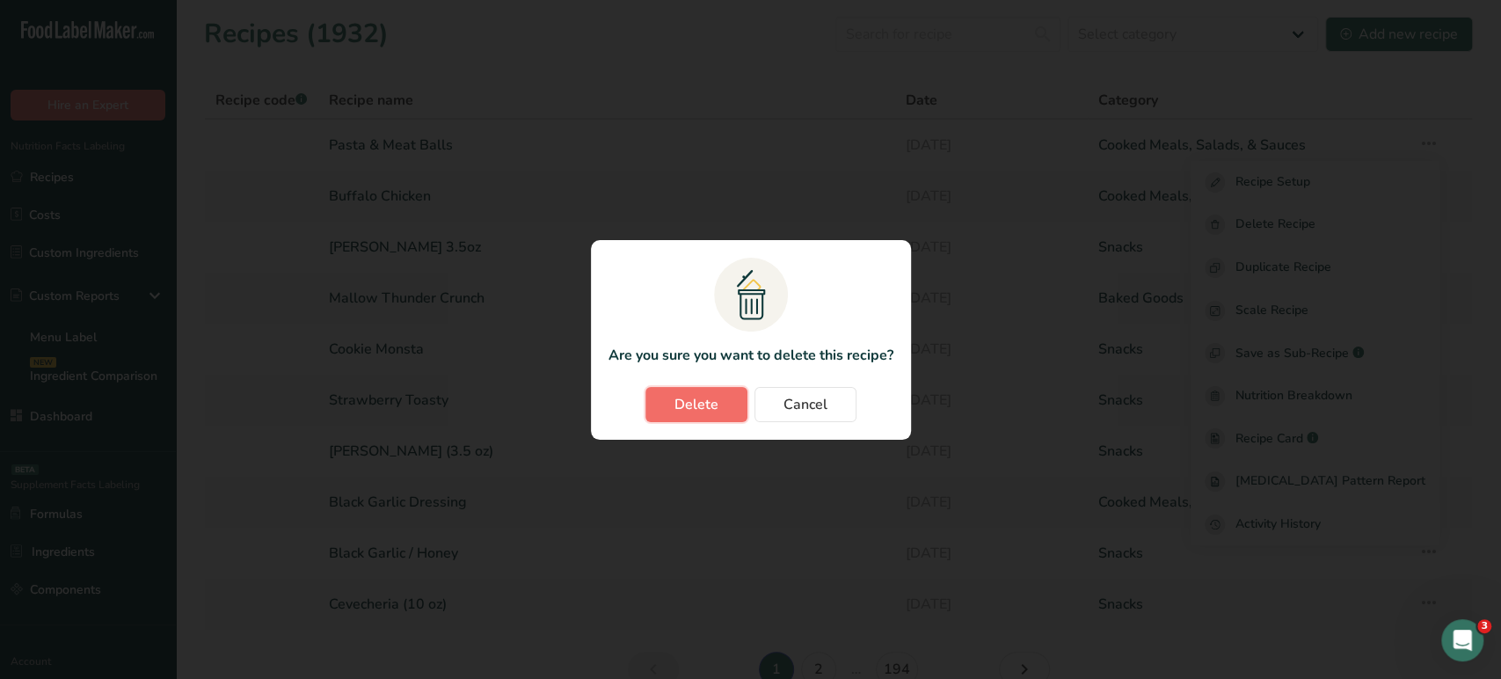
click at [718, 396] on button "Delete" at bounding box center [697, 404] width 102 height 35
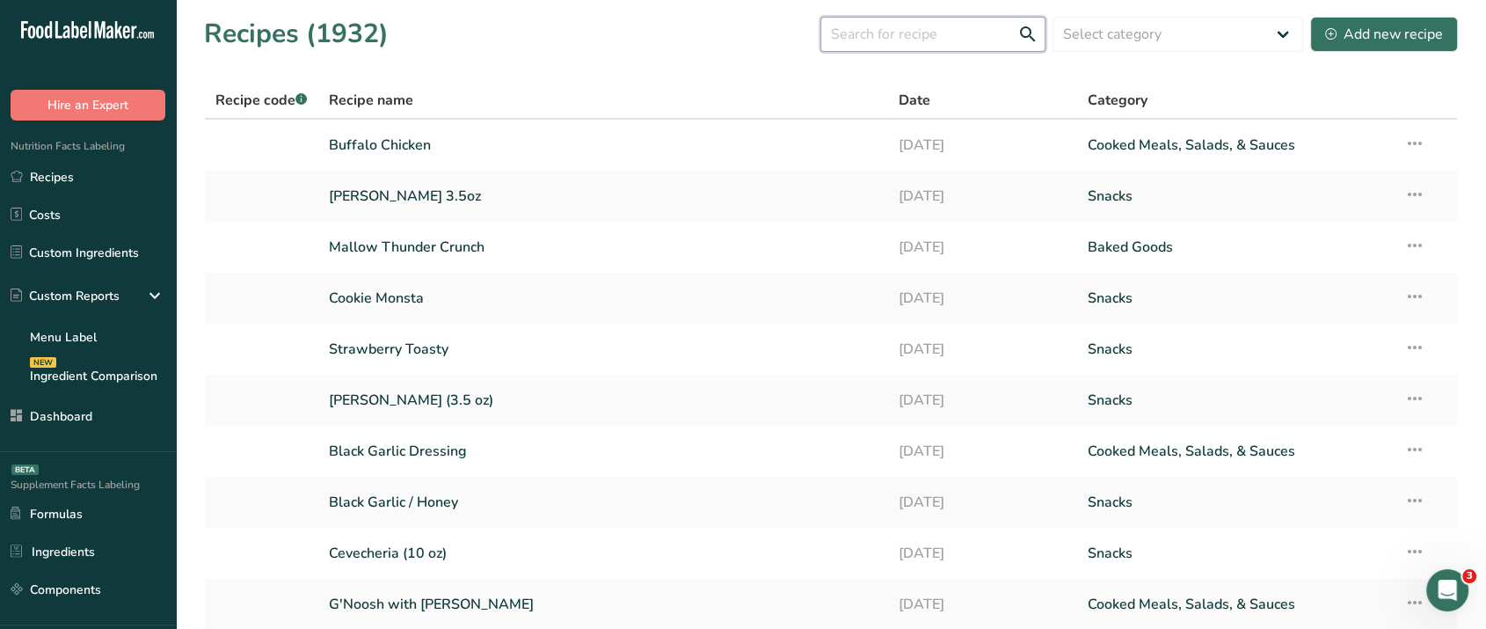
click at [872, 39] on input "text" at bounding box center [933, 34] width 225 height 35
click at [1119, 33] on select "Select category All Baked Goods [GEOGRAPHIC_DATA] Confectionery Cooked Meals, S…" at bounding box center [1178, 34] width 251 height 35
click at [989, 87] on th "Date" at bounding box center [982, 101] width 190 height 37
click at [1375, 33] on div "Add new recipe" at bounding box center [1384, 34] width 118 height 21
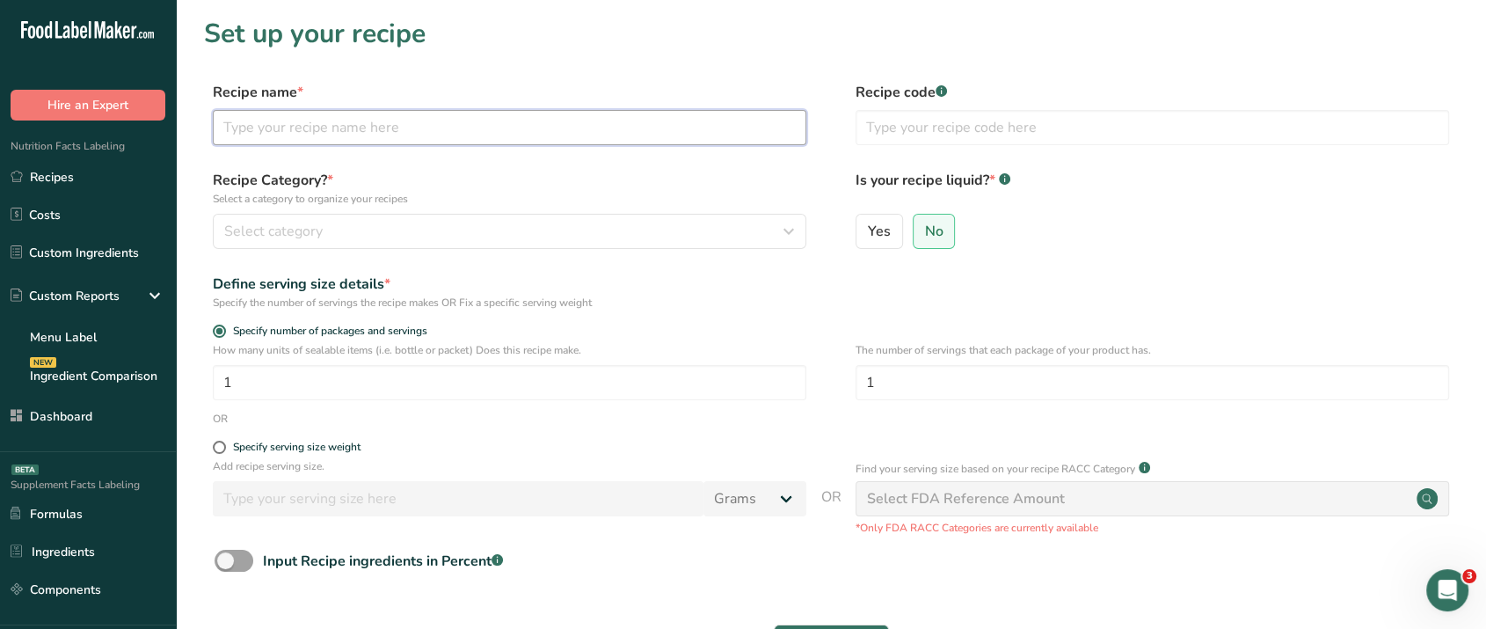
click at [529, 133] on input "text" at bounding box center [510, 127] width 594 height 35
click at [439, 60] on section "Set up your recipe Recipe name * Recipe code .a-a{fill:#347362;}.b-a{fill:#fff;…" at bounding box center [831, 366] width 1310 height 733
click at [438, 132] on input "text" at bounding box center [510, 127] width 594 height 35
type input "Meatball Pasta"
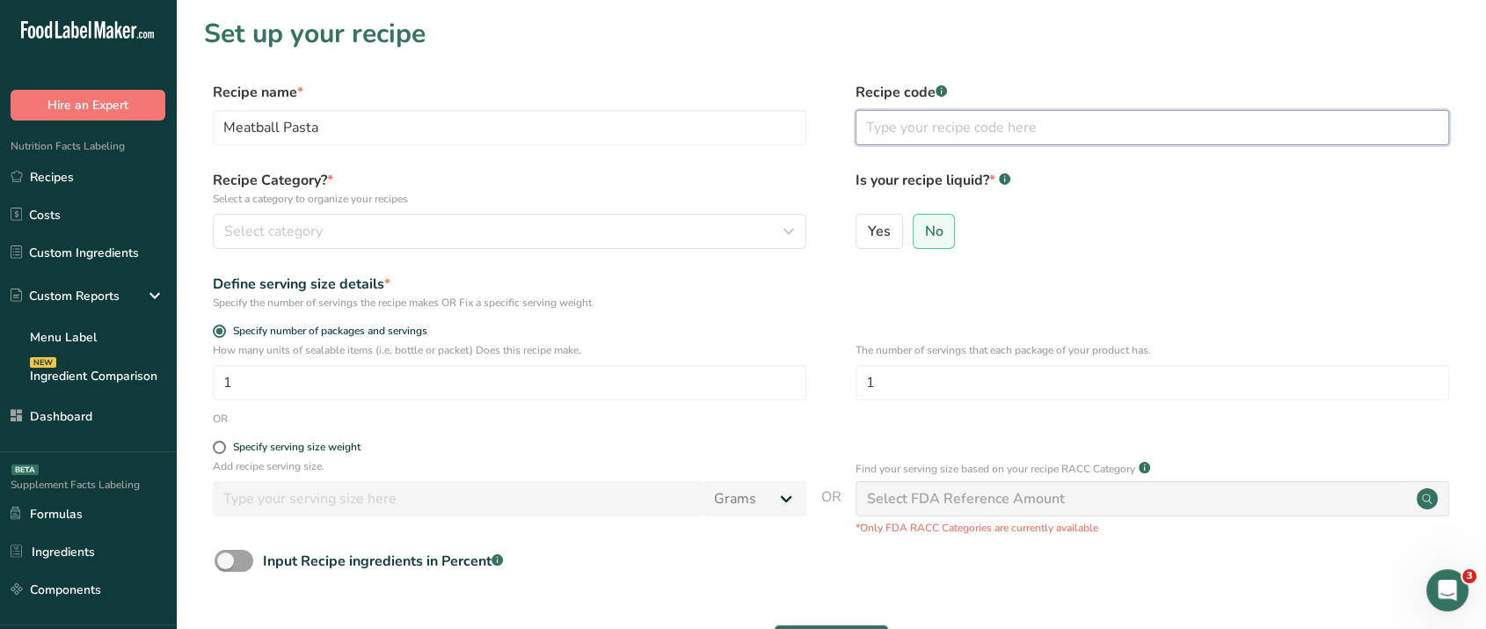
click at [926, 133] on input "text" at bounding box center [1153, 127] width 594 height 35
type input "12345"
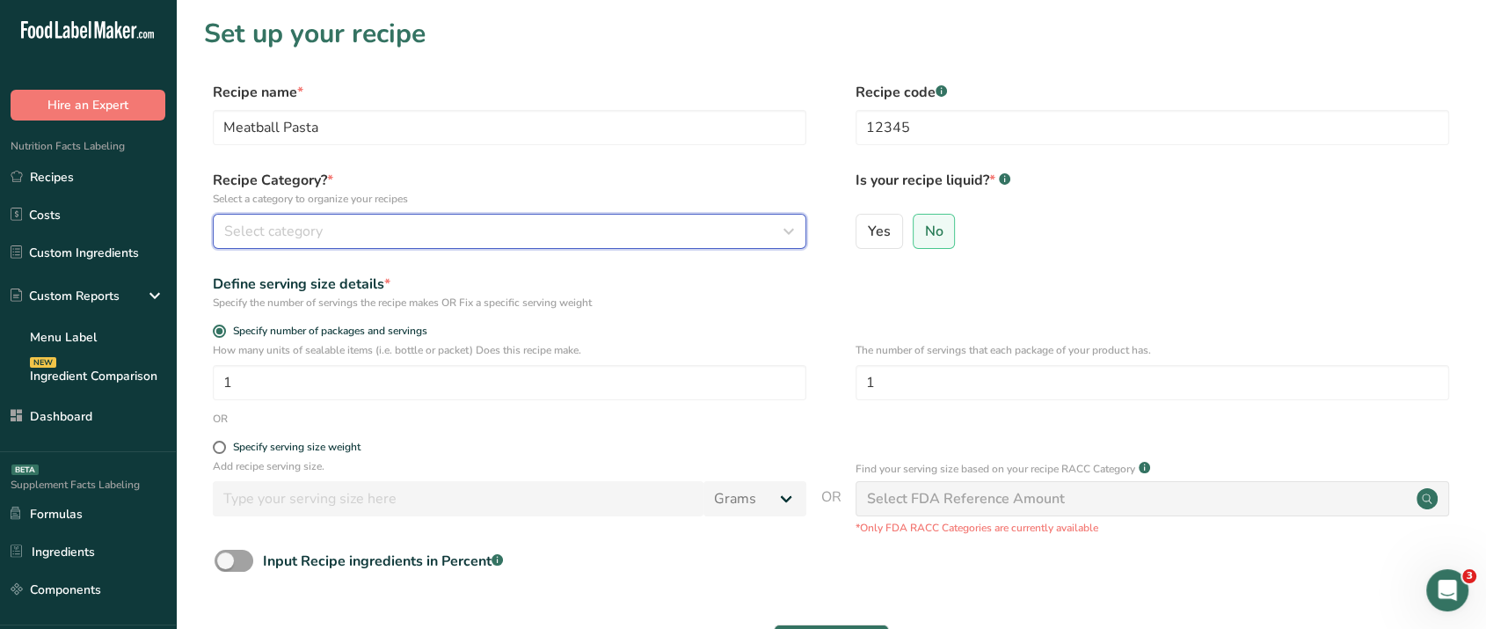
click at [325, 230] on div "Select category" at bounding box center [504, 231] width 560 height 21
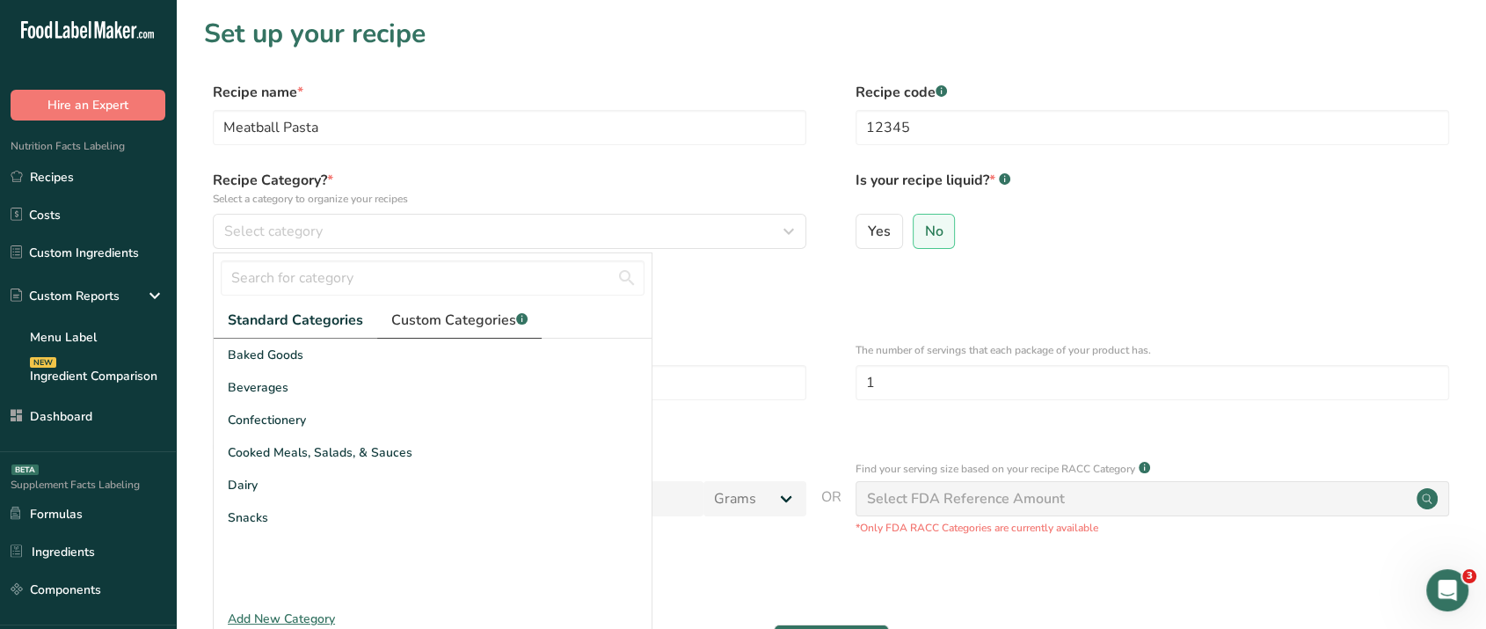
click at [449, 322] on span "Custom Categories .a-a{fill:#347362;}.b-a{fill:#fff;}" at bounding box center [459, 320] width 136 height 21
click at [300, 328] on span "Standard Categories" at bounding box center [295, 320] width 134 height 21
click at [325, 449] on span "Cooked Meals, Salads, & Sauces" at bounding box center [320, 452] width 185 height 18
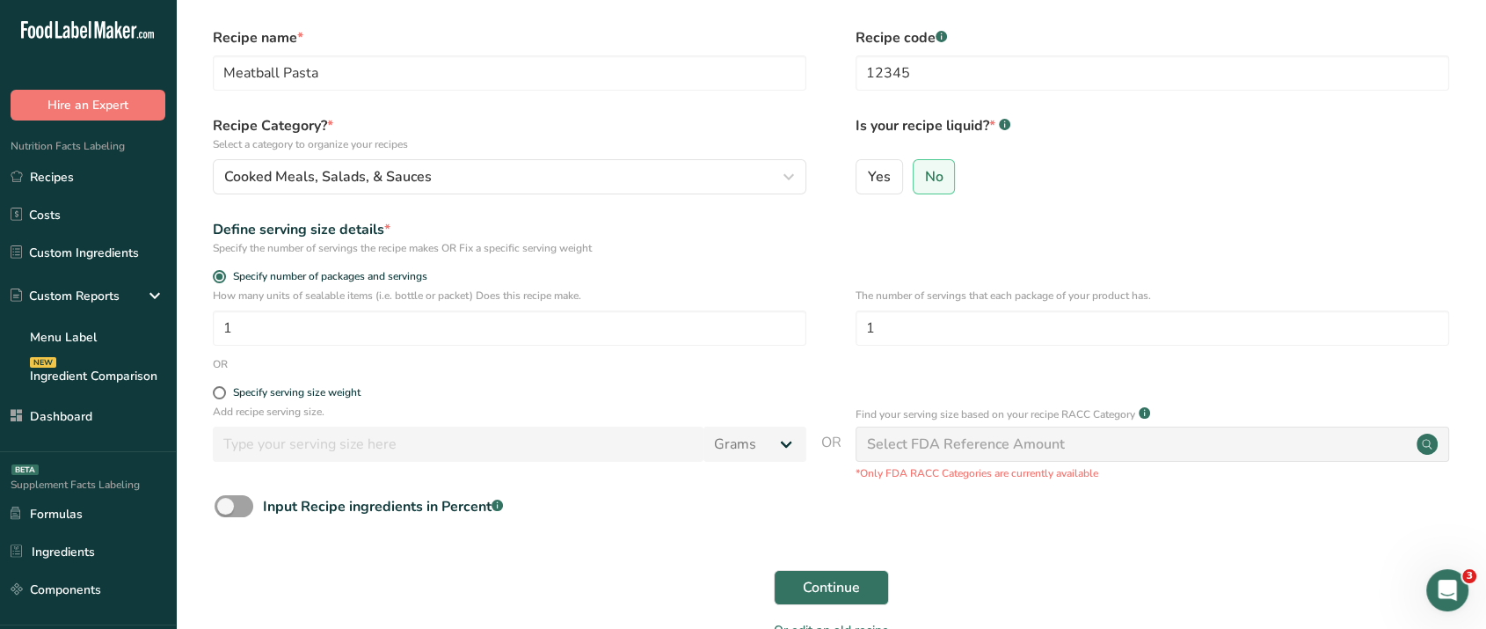
scroll to position [59, 0]
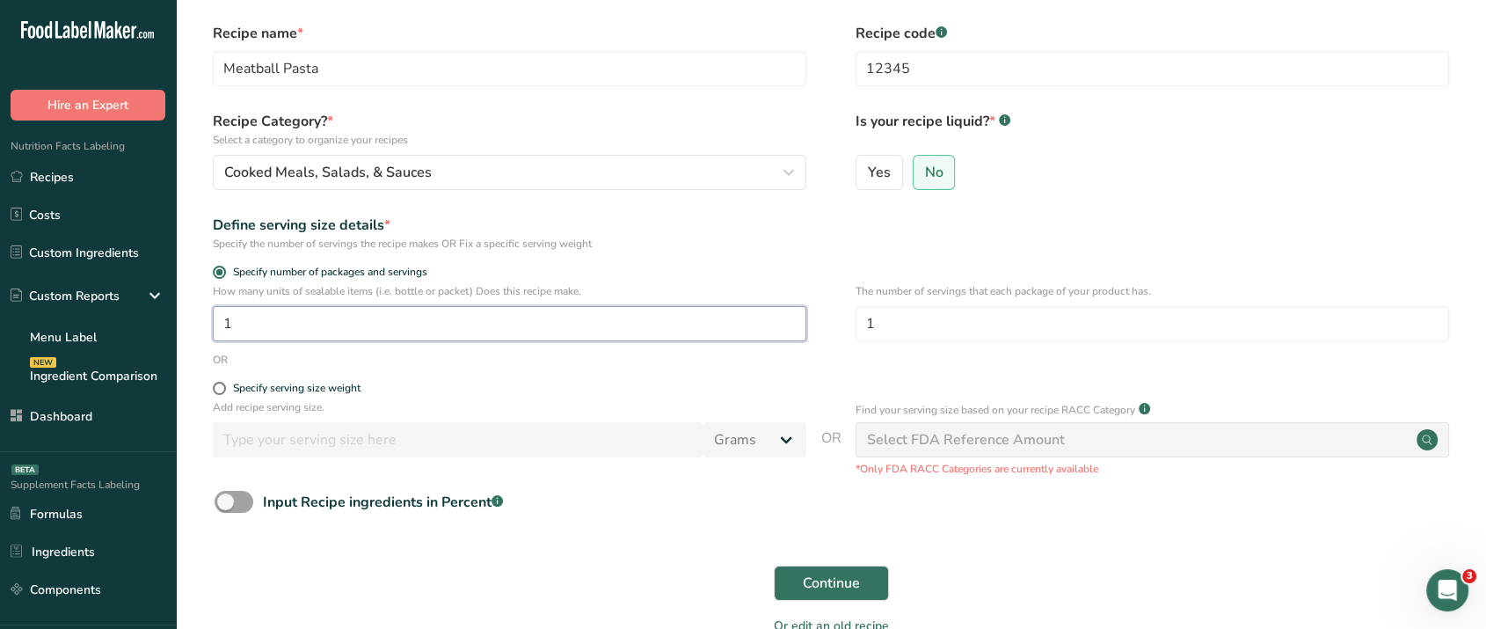
click at [258, 322] on input "1" at bounding box center [510, 323] width 594 height 35
click at [951, 329] on input "1" at bounding box center [1153, 323] width 594 height 35
click at [218, 387] on span at bounding box center [219, 388] width 13 height 13
click at [218, 387] on input "Specify serving size weight" at bounding box center [218, 388] width 11 height 11
radio input "true"
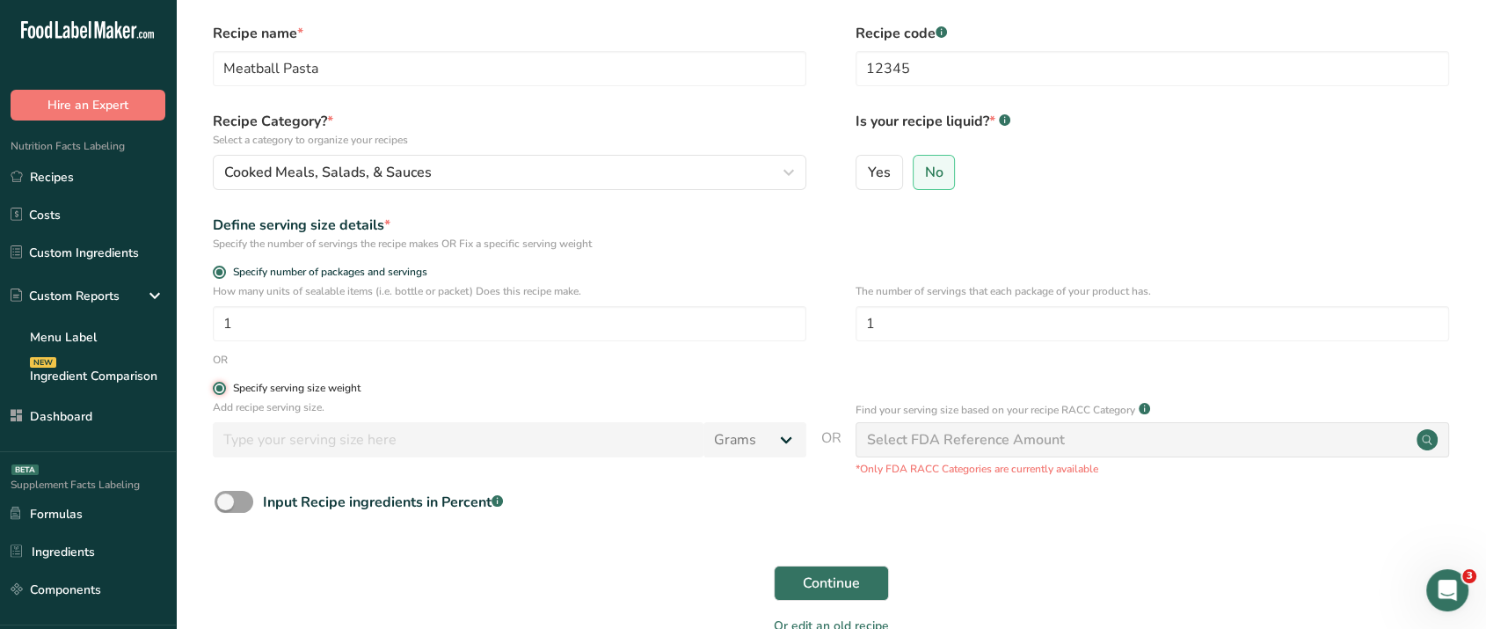
radio input "false"
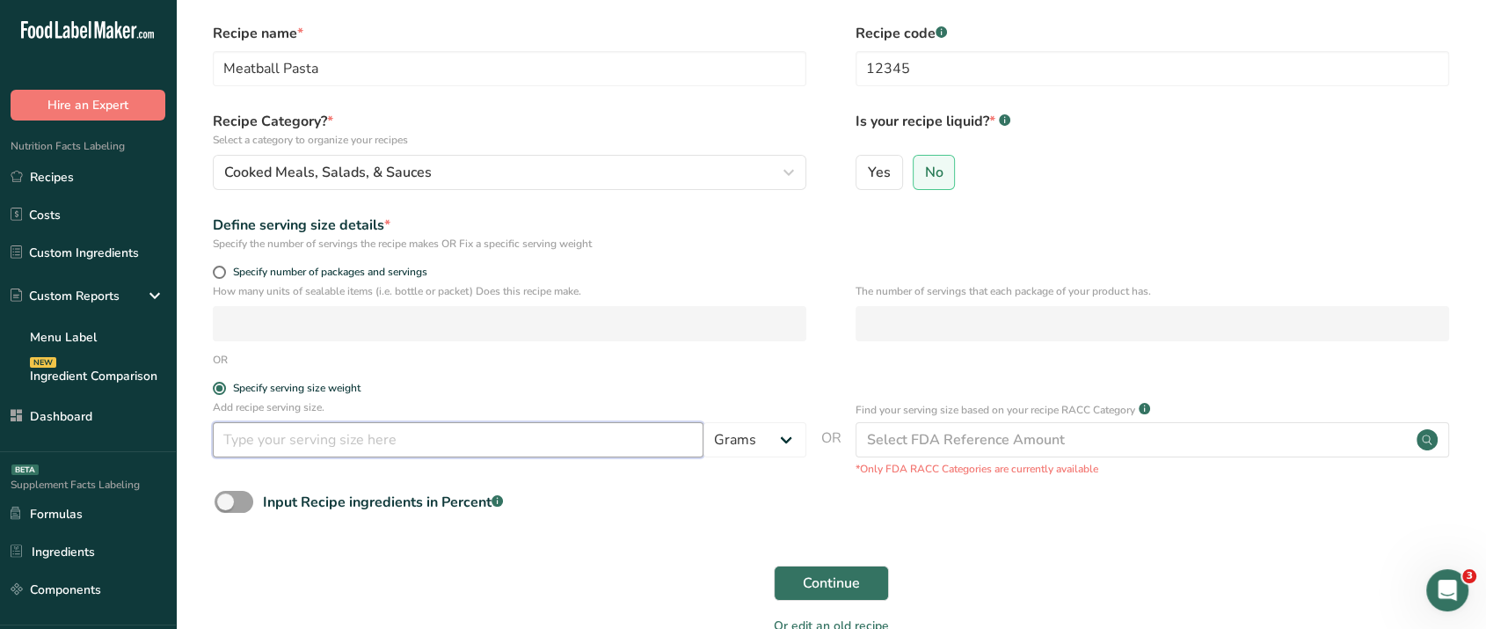
click at [294, 451] on input "number" at bounding box center [458, 439] width 491 height 35
click at [745, 447] on select "Grams kg mg mcg lb oz l mL fl oz tbsp tsp cup qt gallon" at bounding box center [755, 439] width 103 height 35
click at [402, 441] on input "200" at bounding box center [458, 439] width 491 height 35
type input "2"
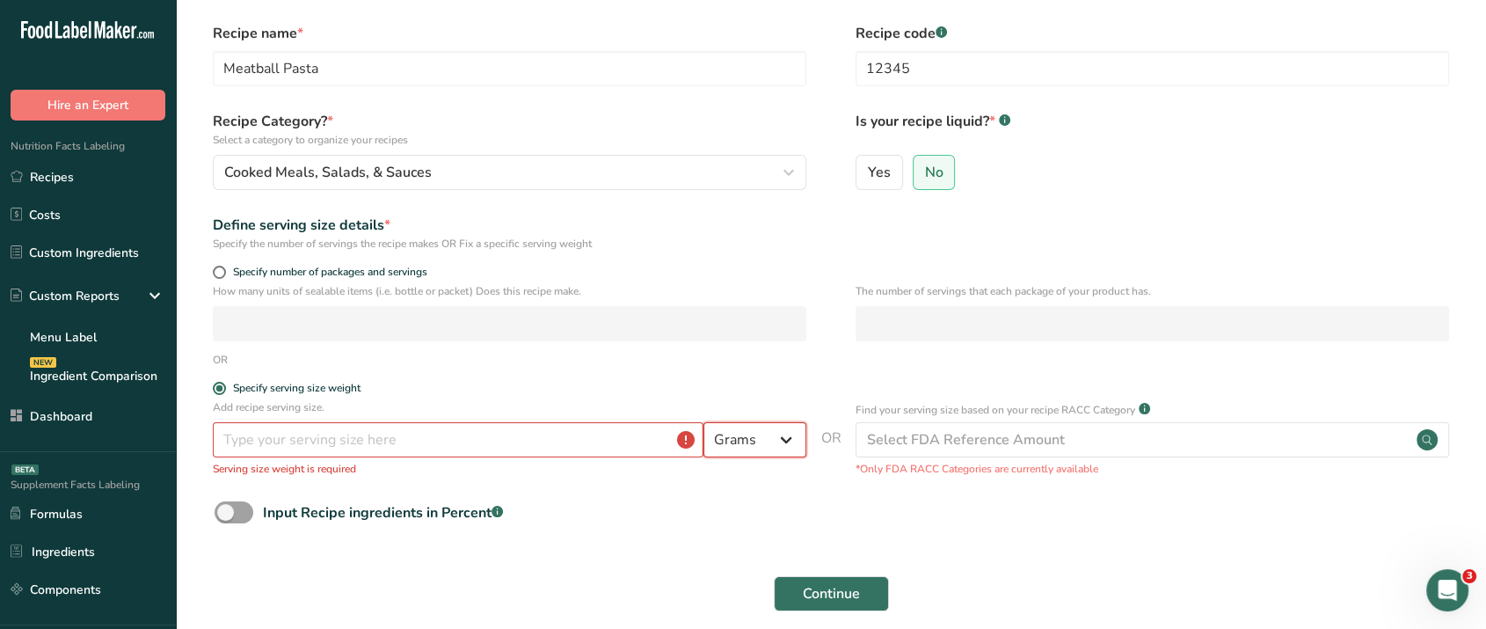
click at [794, 447] on select "Grams kg mg mcg lb oz l mL fl oz tbsp tsp cup qt gallon" at bounding box center [755, 439] width 103 height 35
click at [529, 378] on form "Recipe name * Meatball Pasta Recipe code .a-a{fill:#347362;}.b-a{fill:#fff;} 12…" at bounding box center [831, 340] width 1254 height 634
click at [218, 274] on span at bounding box center [219, 272] width 13 height 13
click at [218, 274] on input "Specify number of packages and servings" at bounding box center [218, 271] width 11 height 11
radio input "true"
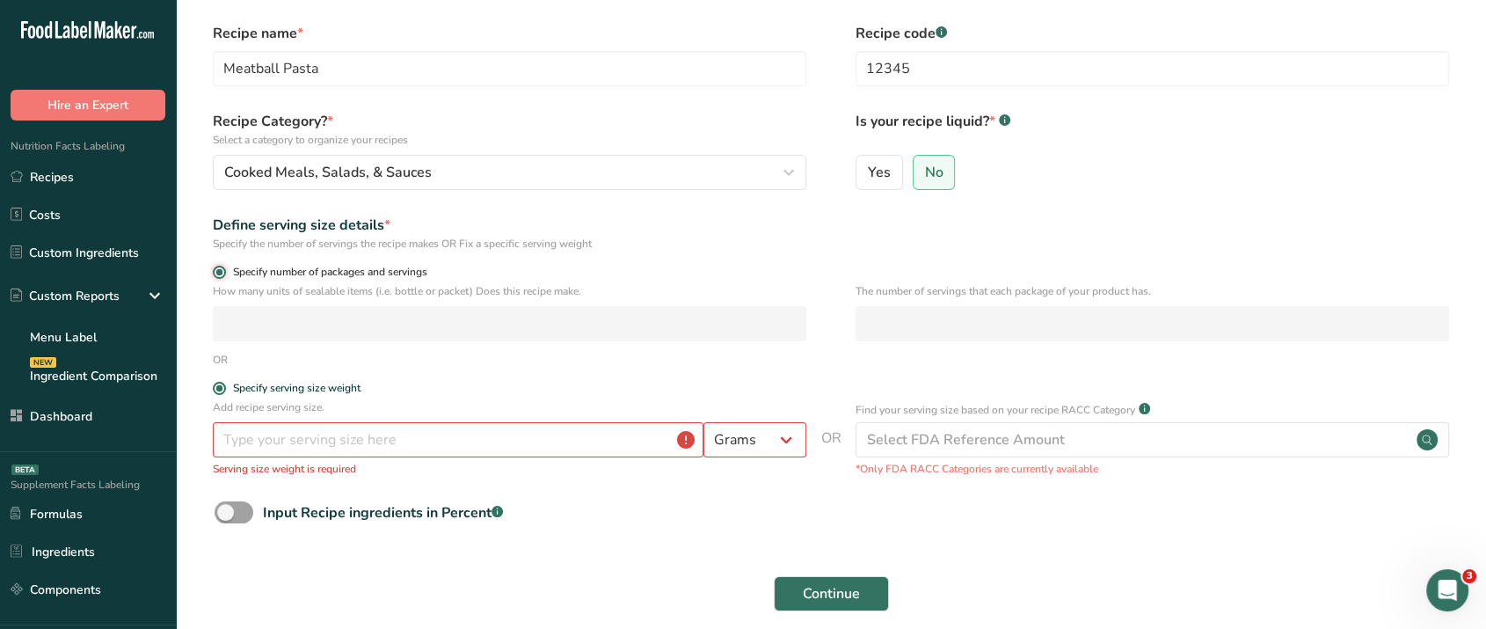
radio input "false"
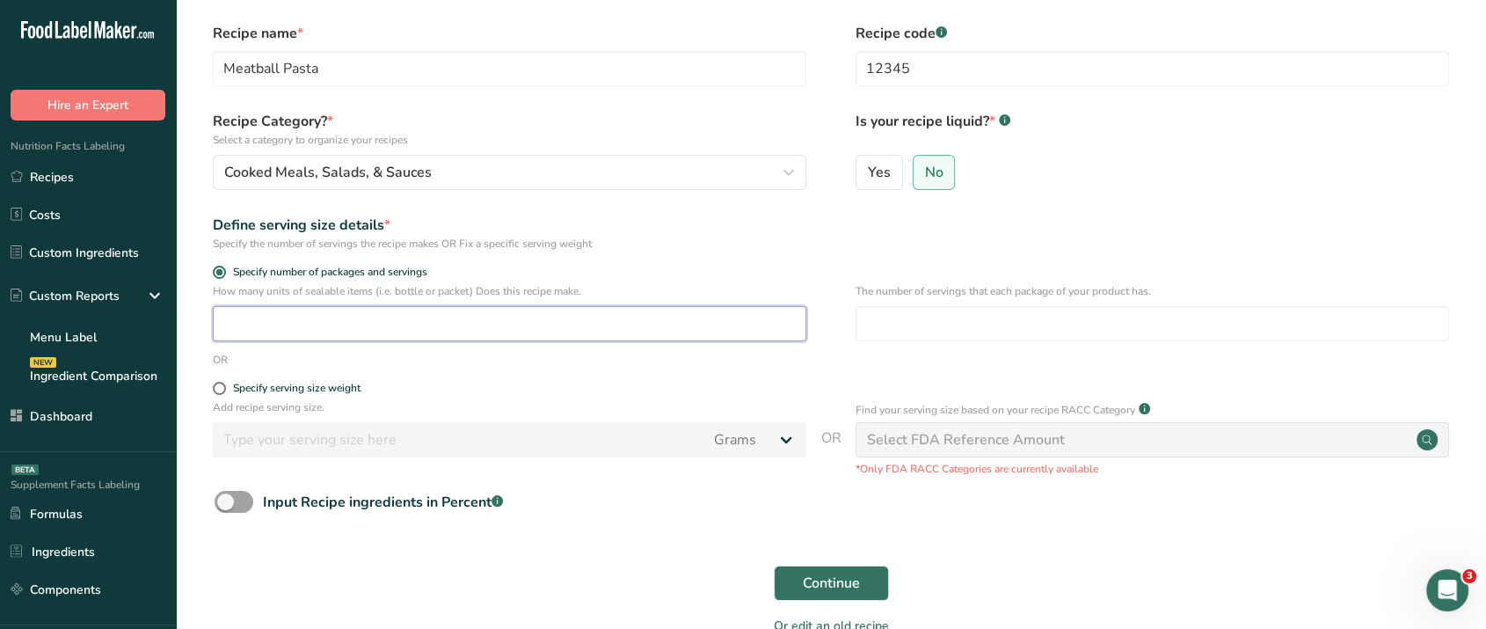
click at [265, 326] on input "number" at bounding box center [510, 323] width 594 height 35
type input "1"
click at [931, 335] on input "number" at bounding box center [1153, 323] width 594 height 35
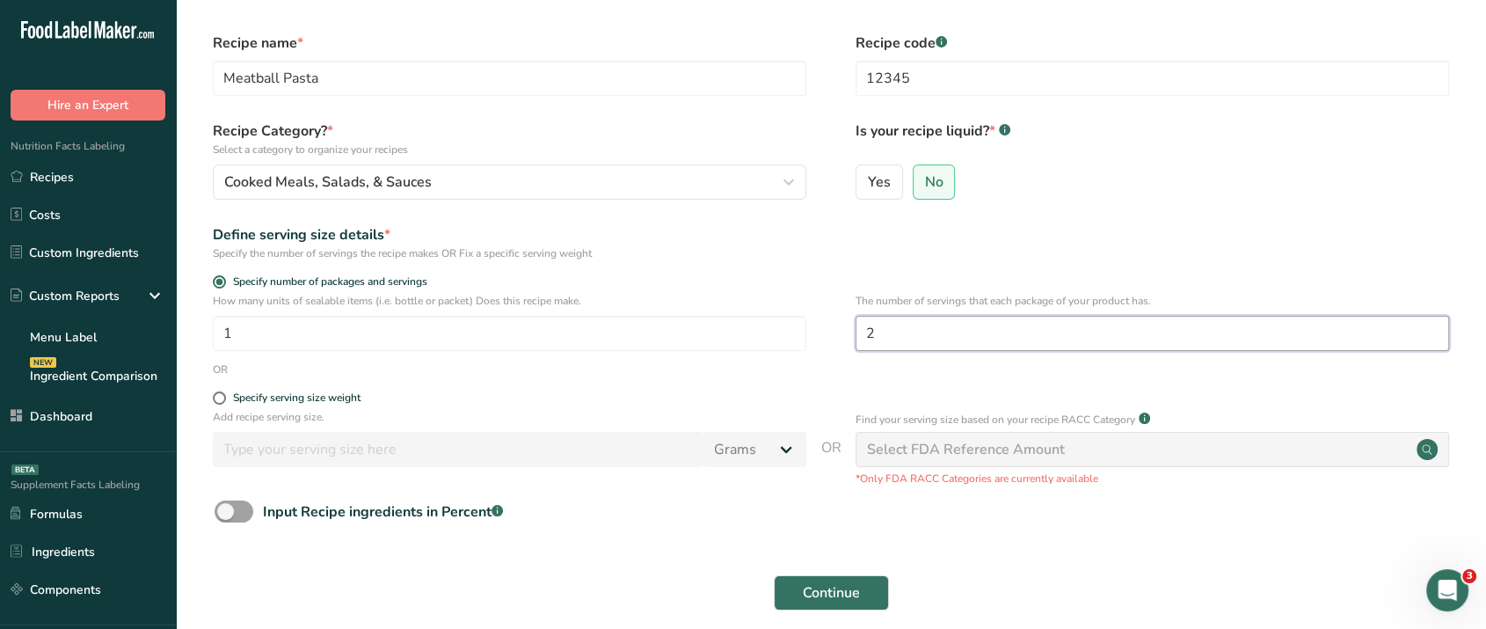
scroll to position [51, 0]
type input "2"
click at [827, 599] on span "Continue" at bounding box center [831, 590] width 57 height 21
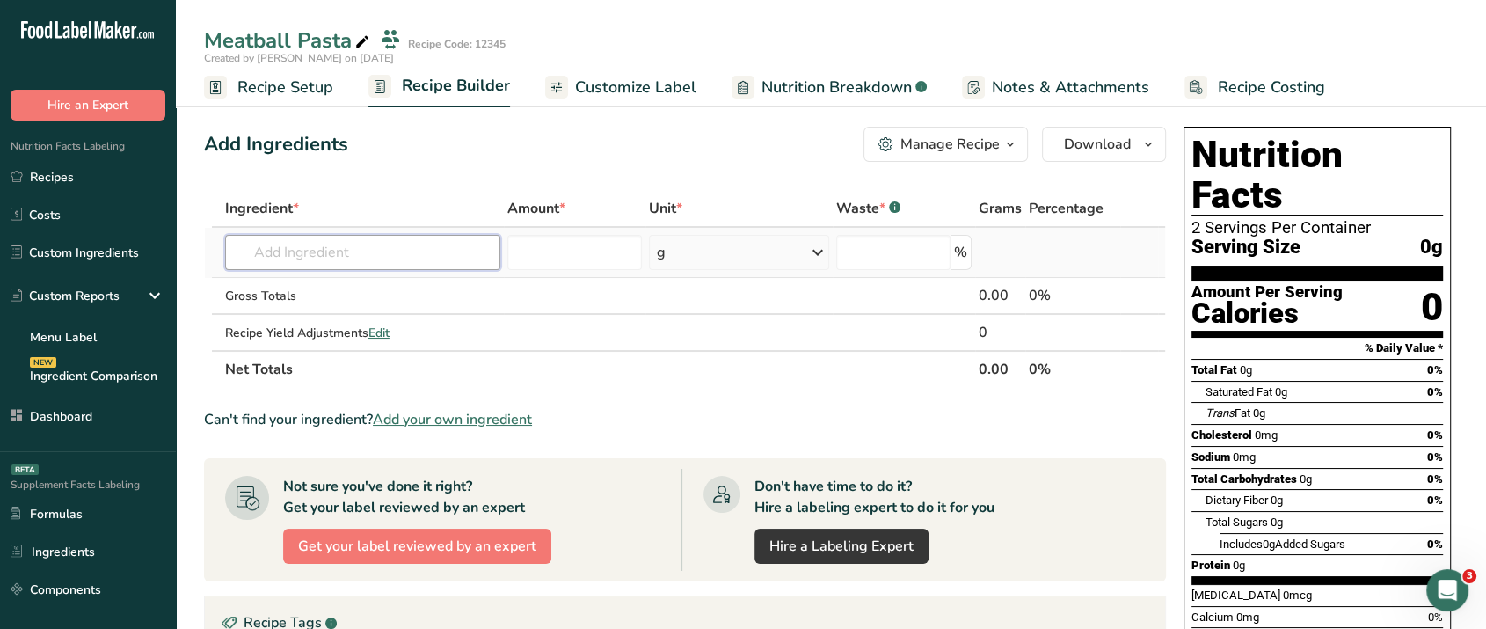
click at [387, 259] on input "text" at bounding box center [362, 252] width 275 height 35
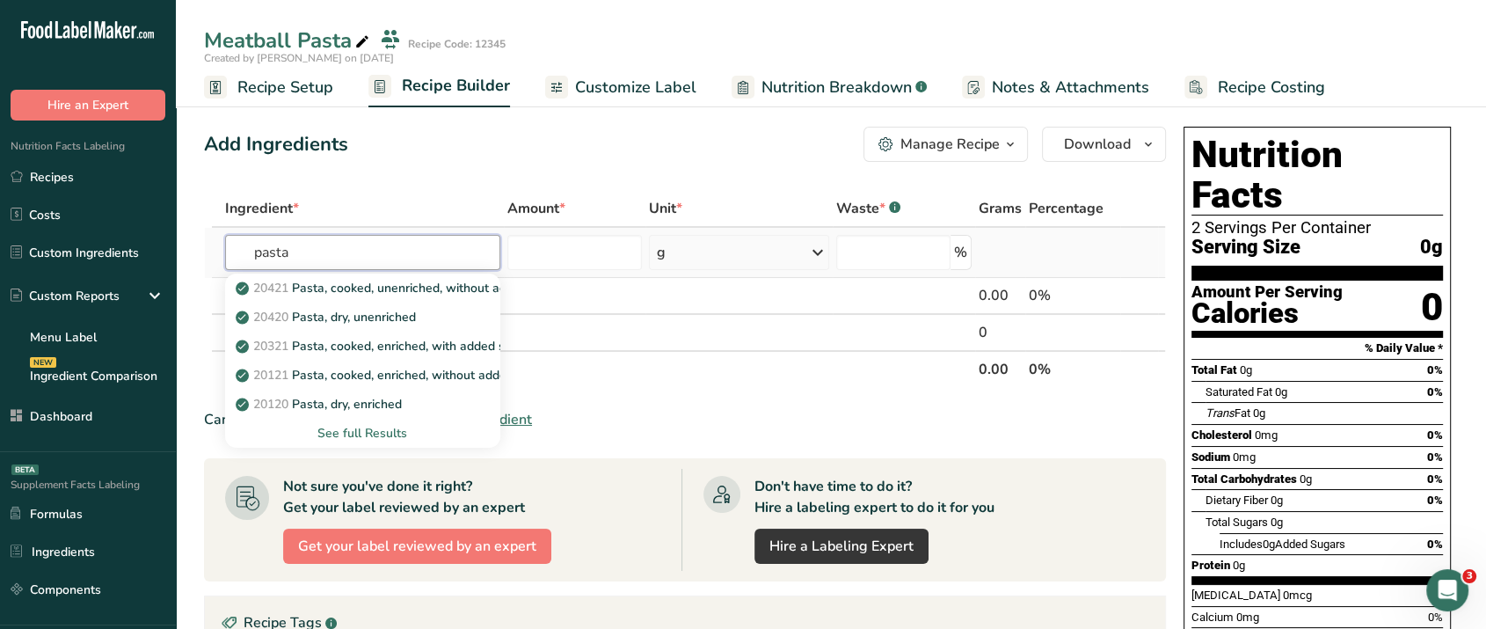
type input "pasta"
click at [380, 434] on div "See full Results" at bounding box center [362, 433] width 247 height 18
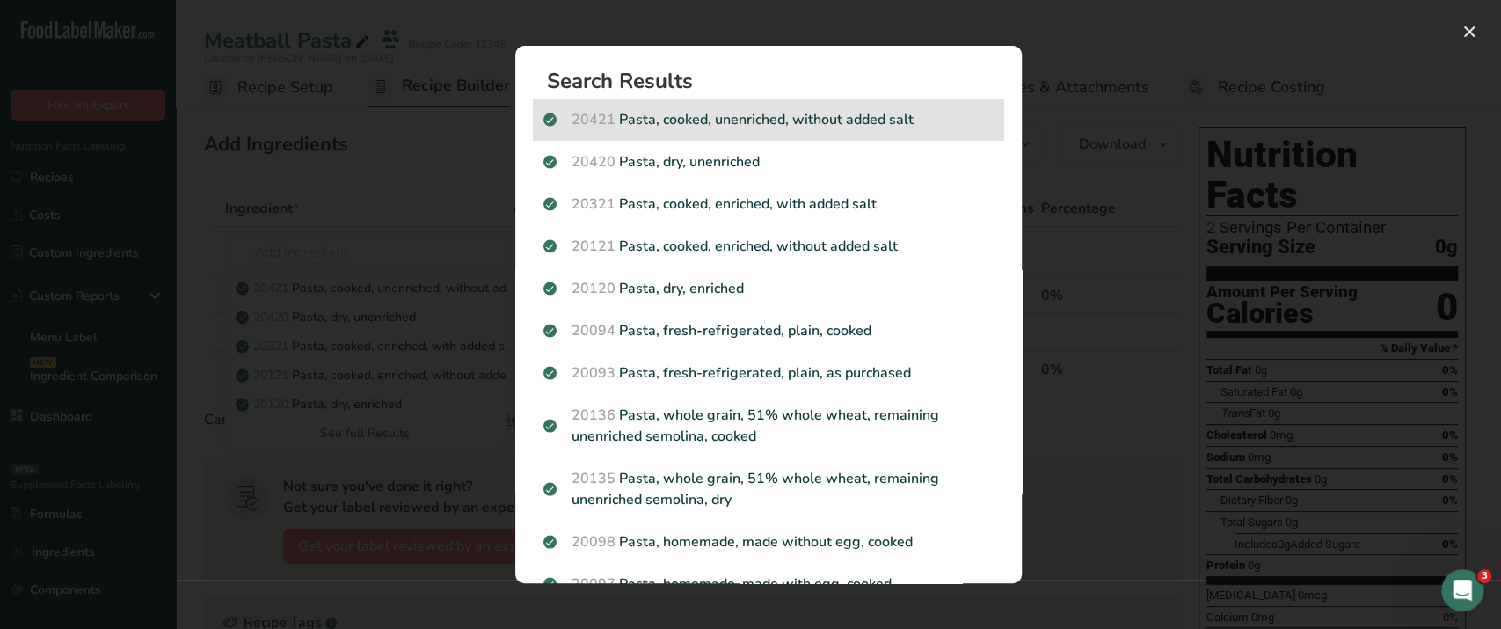
click at [840, 119] on p "20421 Pasta, cooked, unenriched, without added salt" at bounding box center [769, 119] width 450 height 21
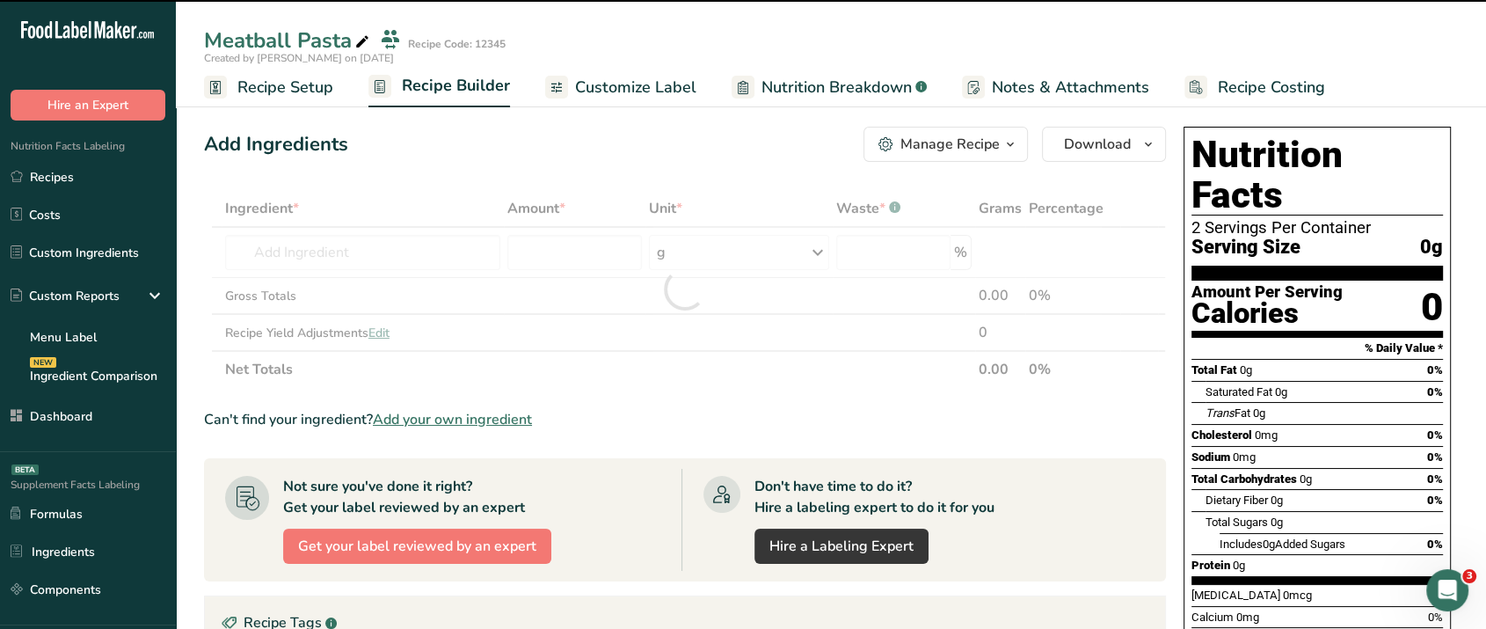
type input "0"
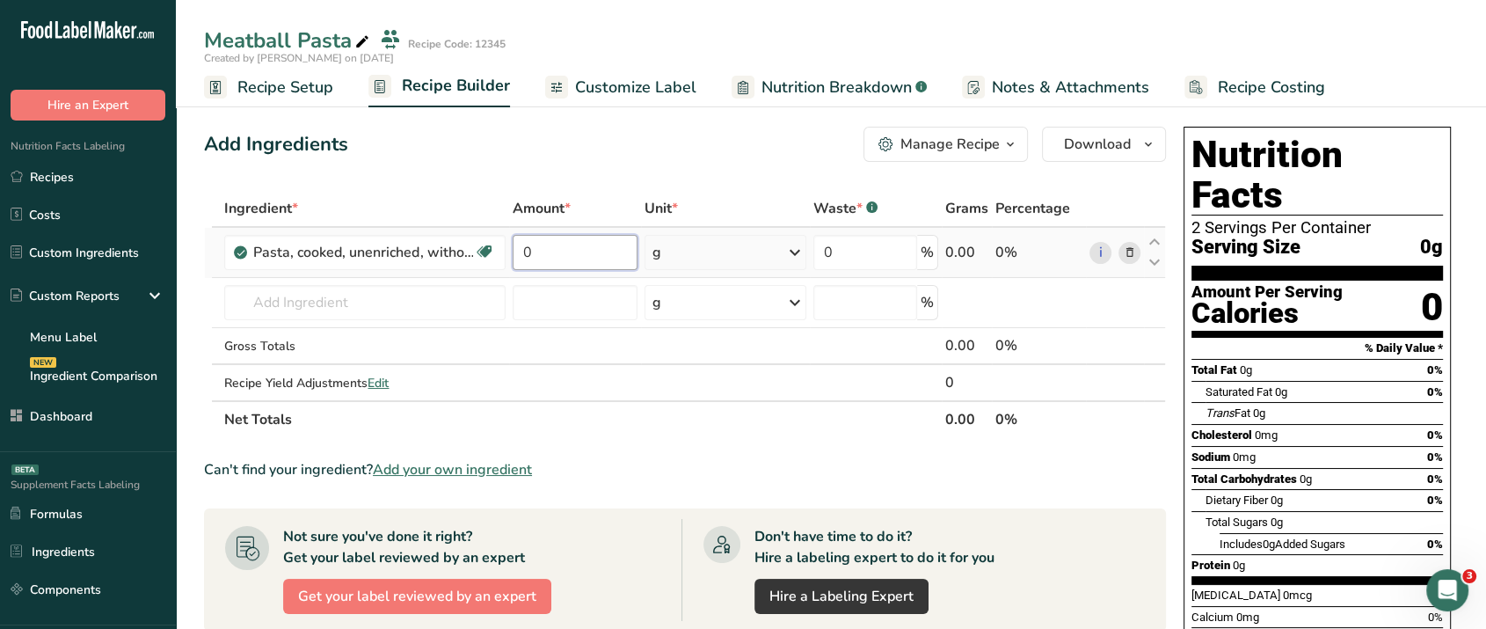
click at [565, 260] on input "0" at bounding box center [575, 252] width 125 height 35
type input "400"
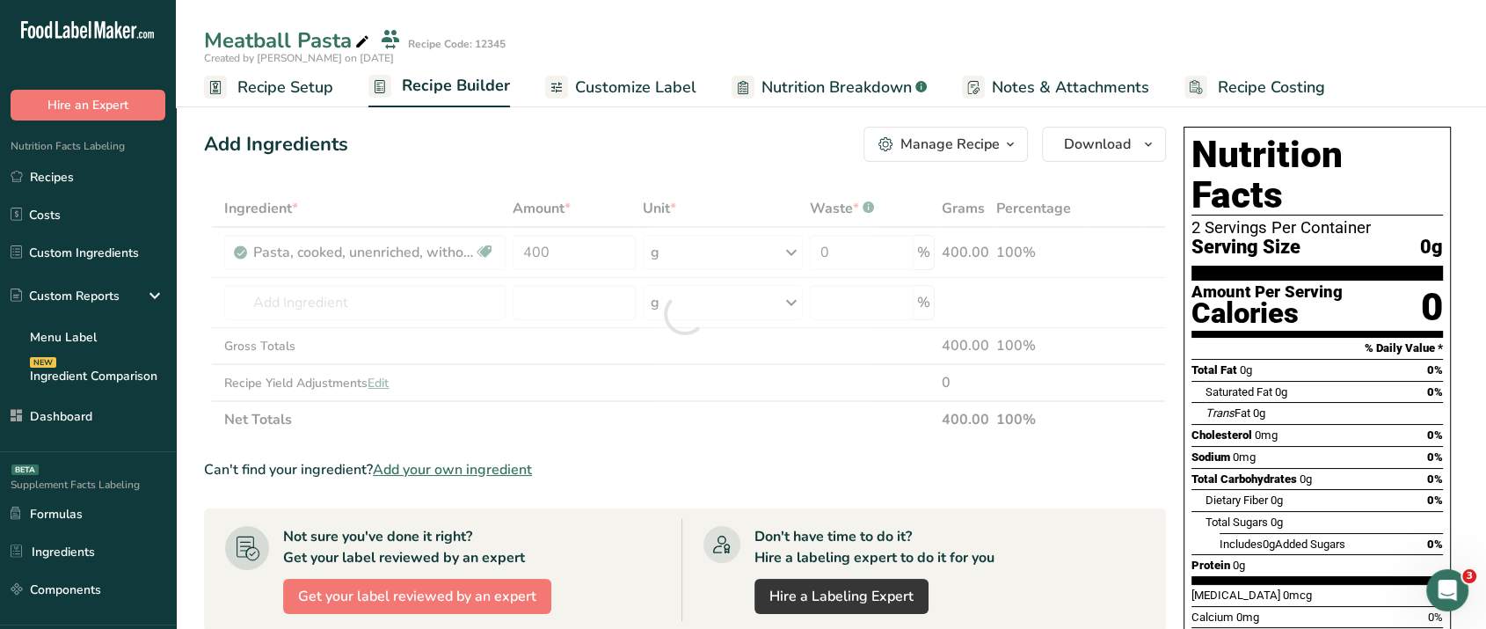
click at [512, 123] on div "Add Ingredients Manage Recipe Delete Recipe Duplicate Recipe Scale Recipe Save …" at bounding box center [690, 591] width 973 height 943
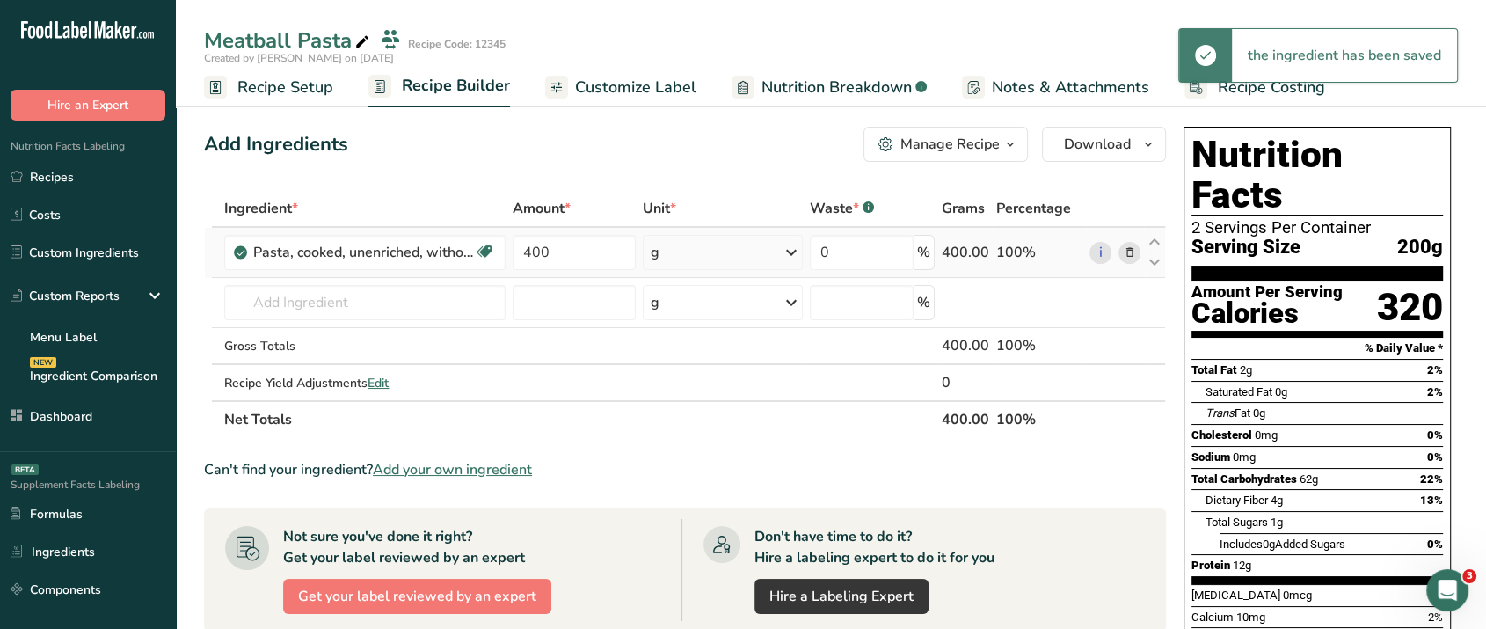
click at [698, 254] on div "g" at bounding box center [723, 252] width 160 height 35
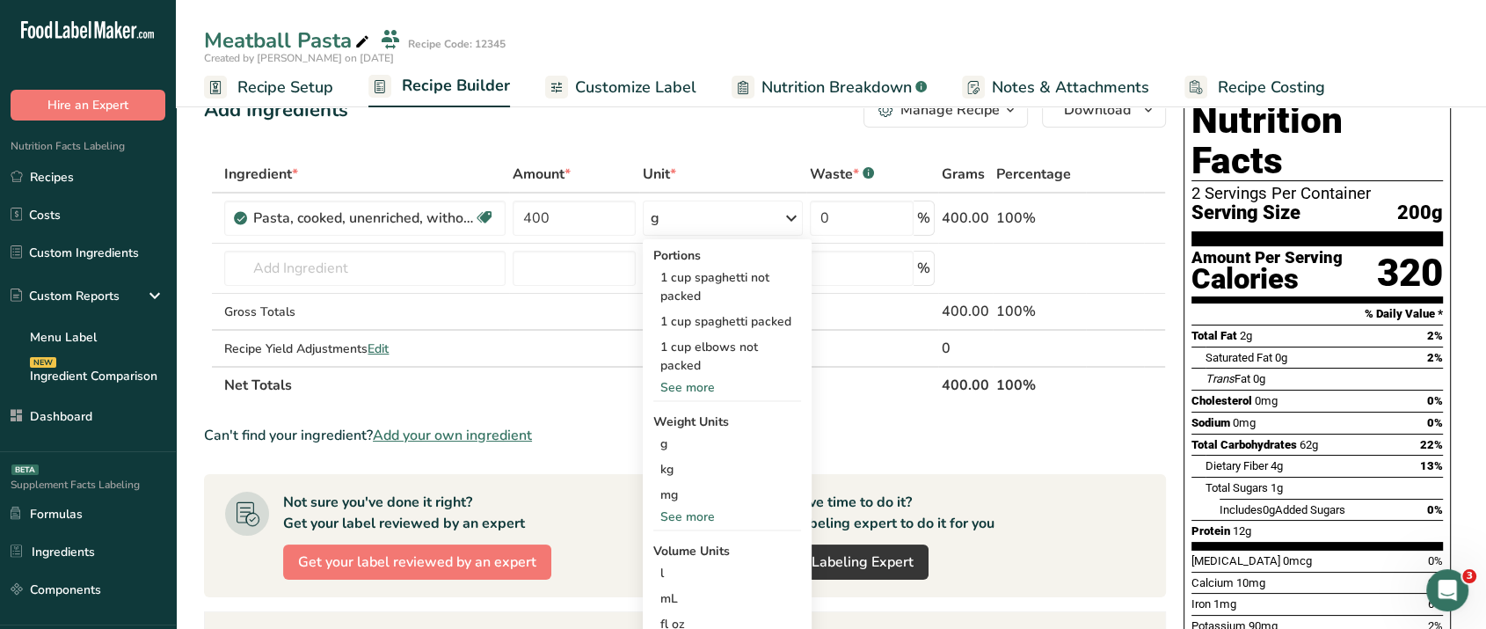
scroll to position [11, 0]
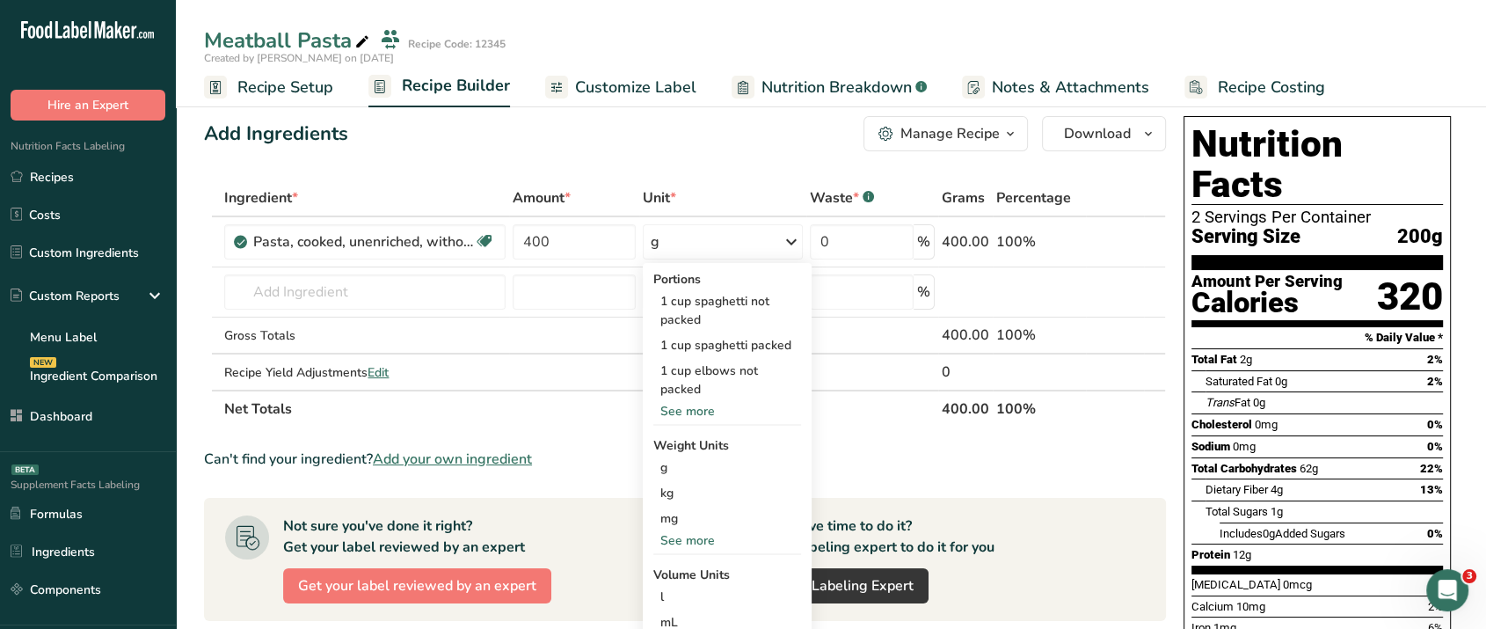
click at [621, 161] on div "Add Ingredients Manage Recipe Delete Recipe Duplicate Recipe Scale Recipe Save …" at bounding box center [690, 599] width 973 height 980
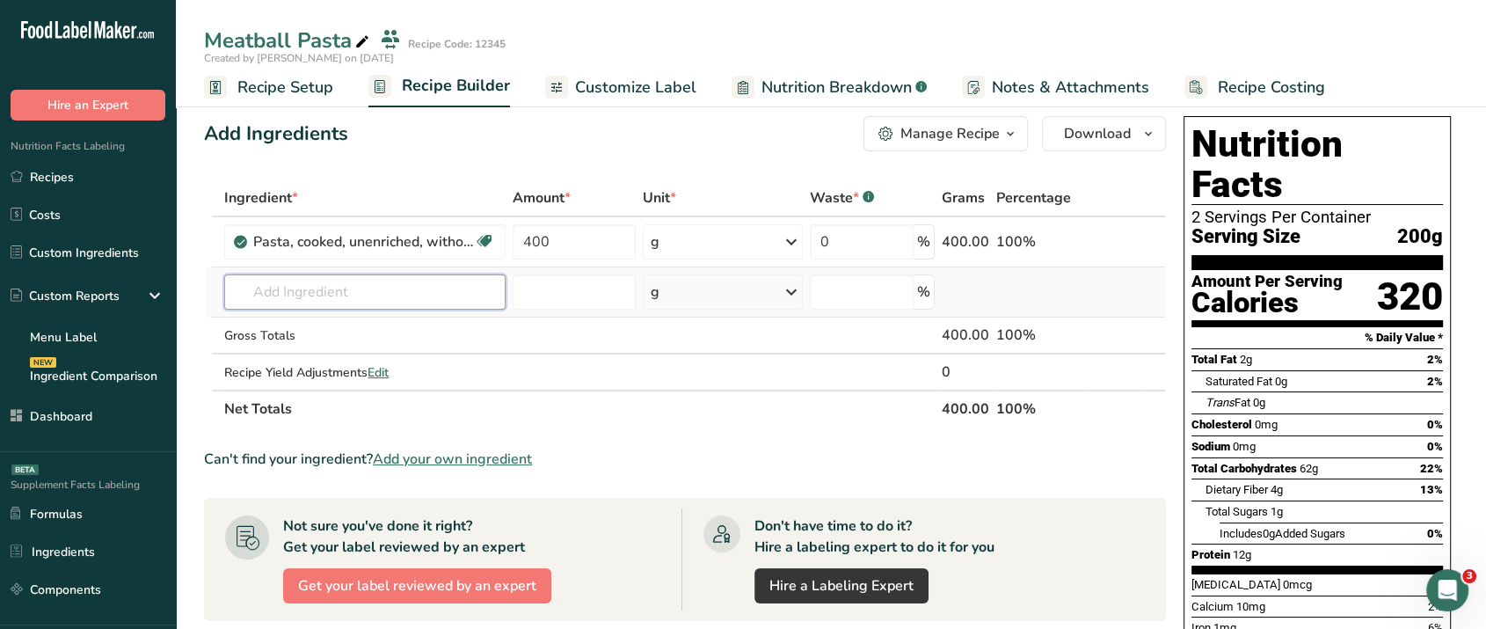
click at [430, 305] on input "text" at bounding box center [364, 291] width 281 height 35
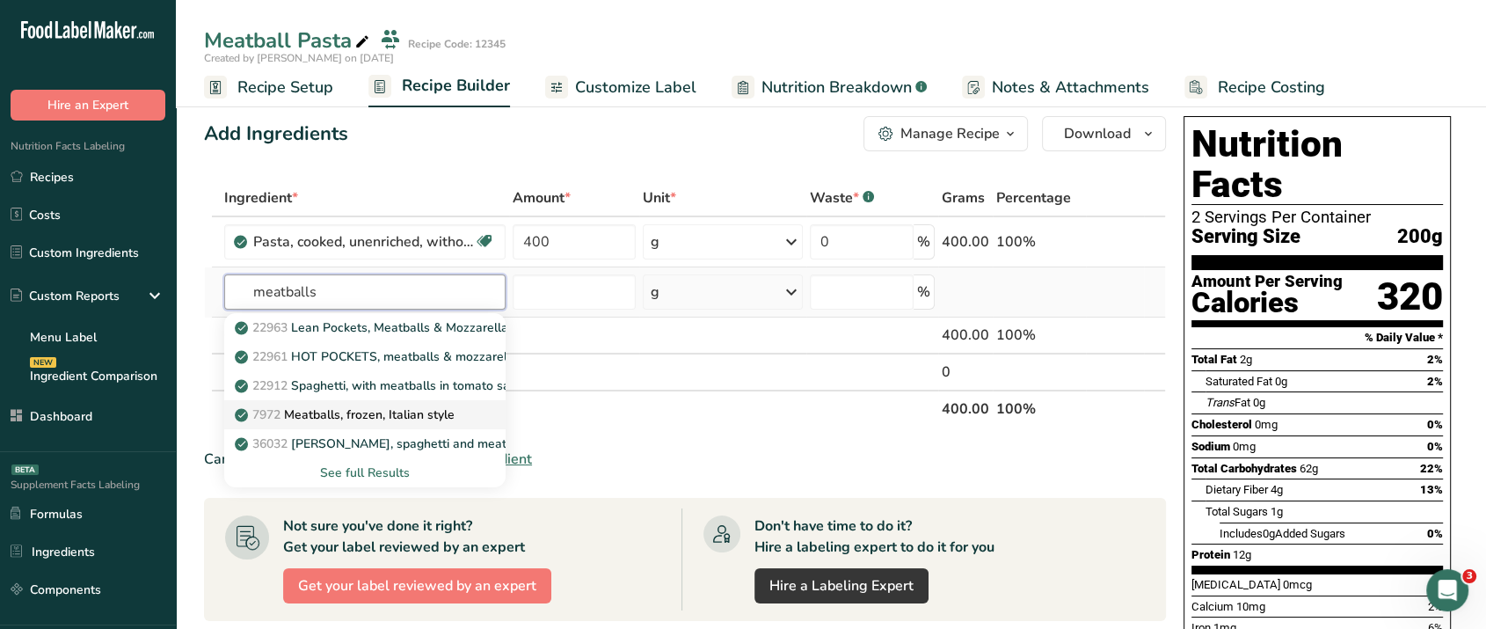
type input "meatballs"
click at [403, 415] on p "7972 Meatballs, frozen, Italian style" at bounding box center [346, 414] width 216 height 18
type input "Meatballs, frozen, Italian style"
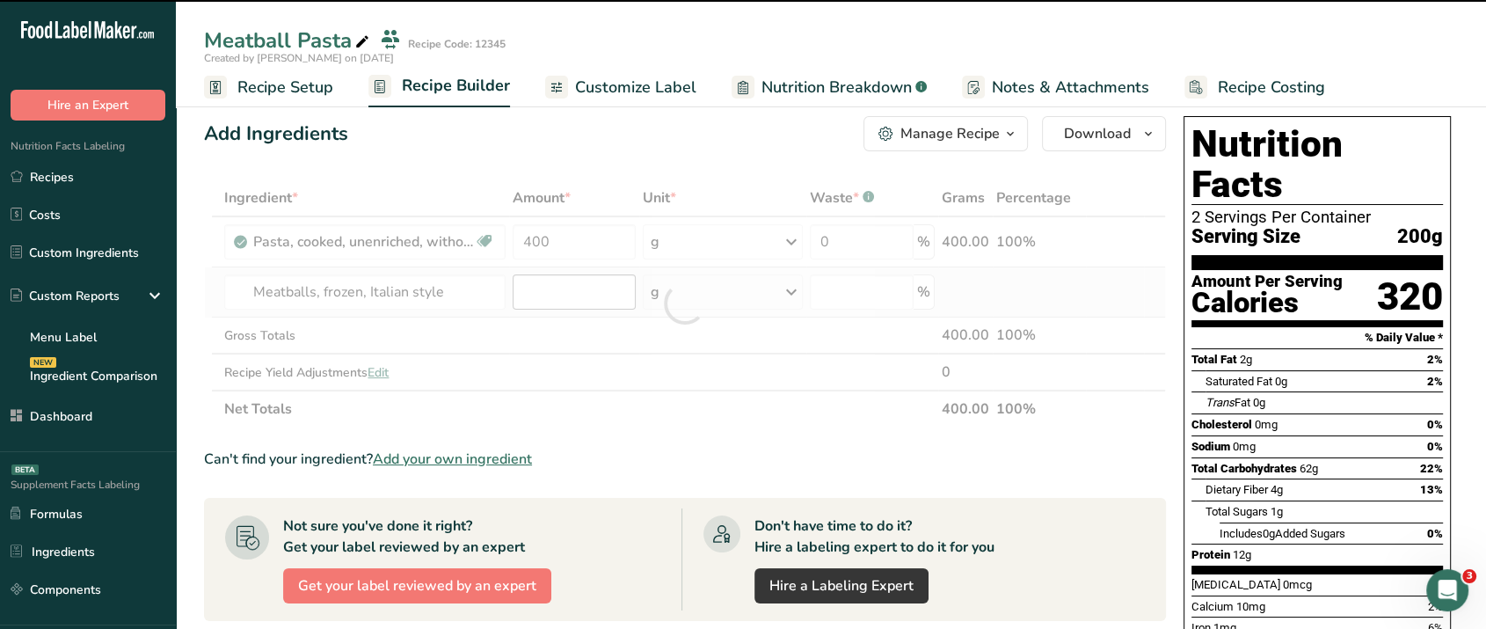
type input "0"
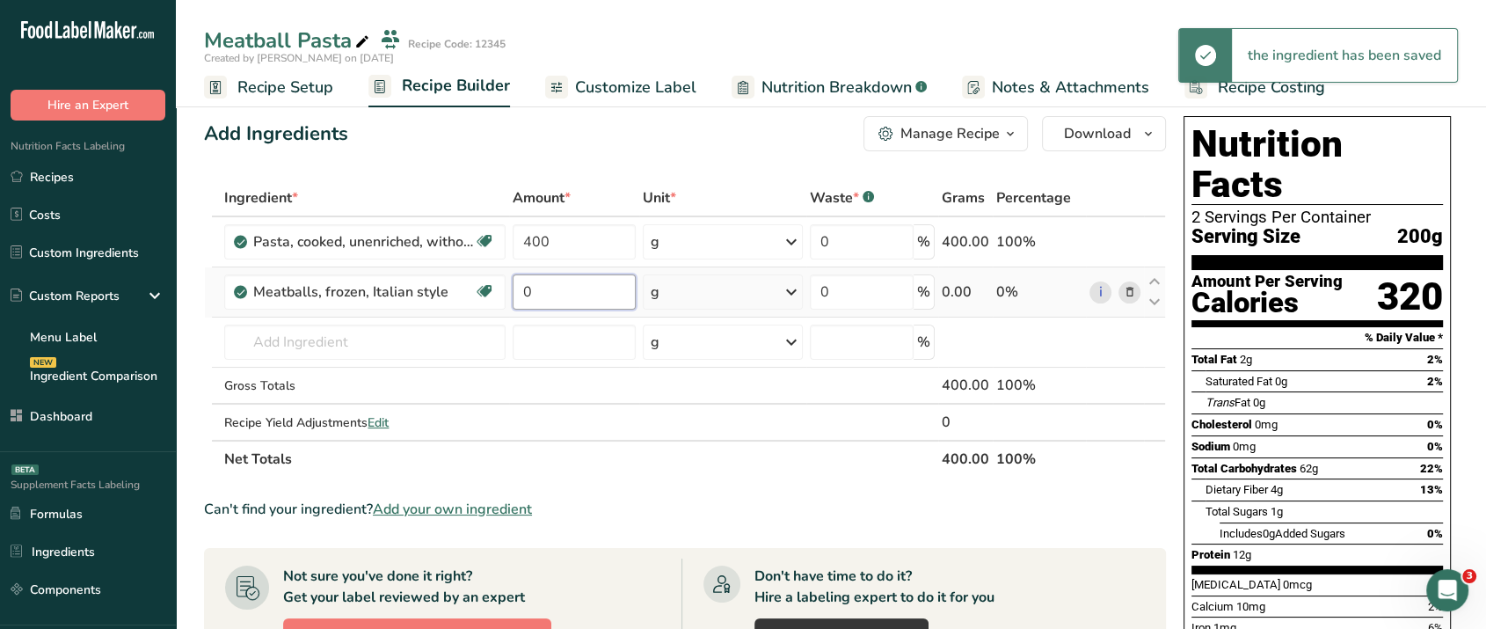
click at [546, 295] on input "0" at bounding box center [574, 291] width 123 height 35
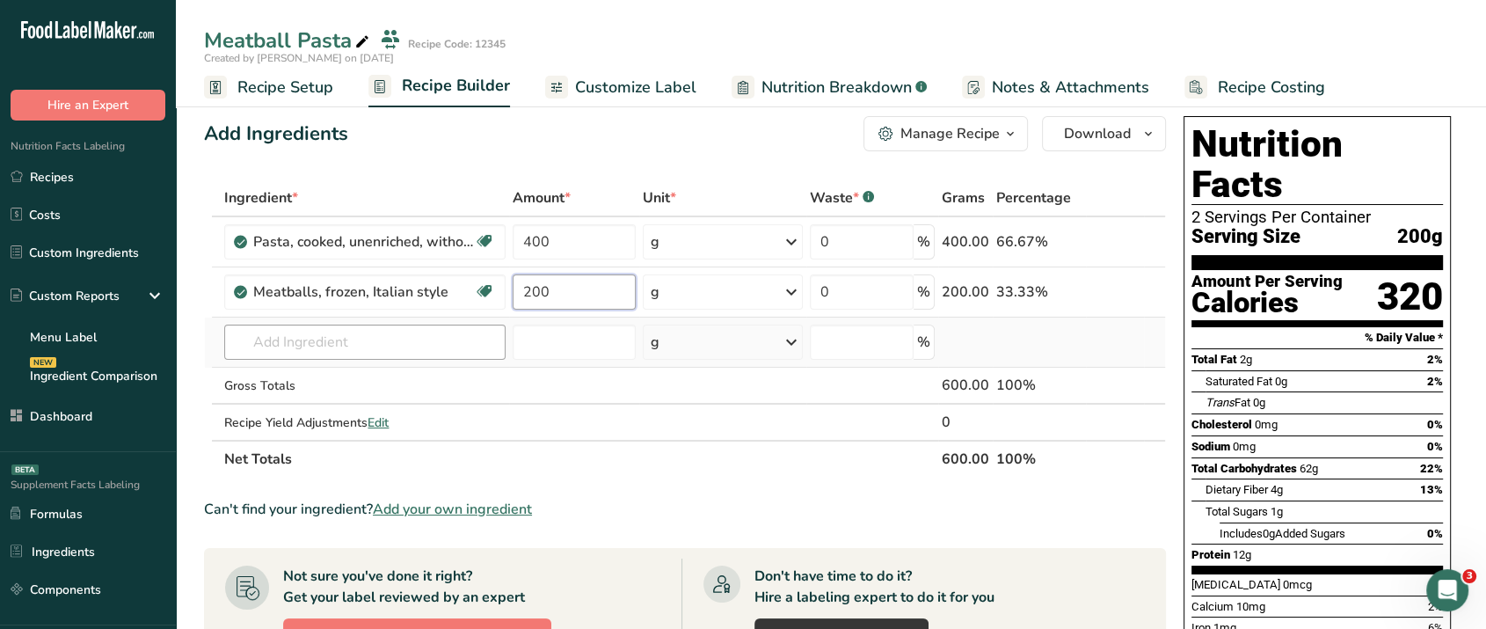
type input "200"
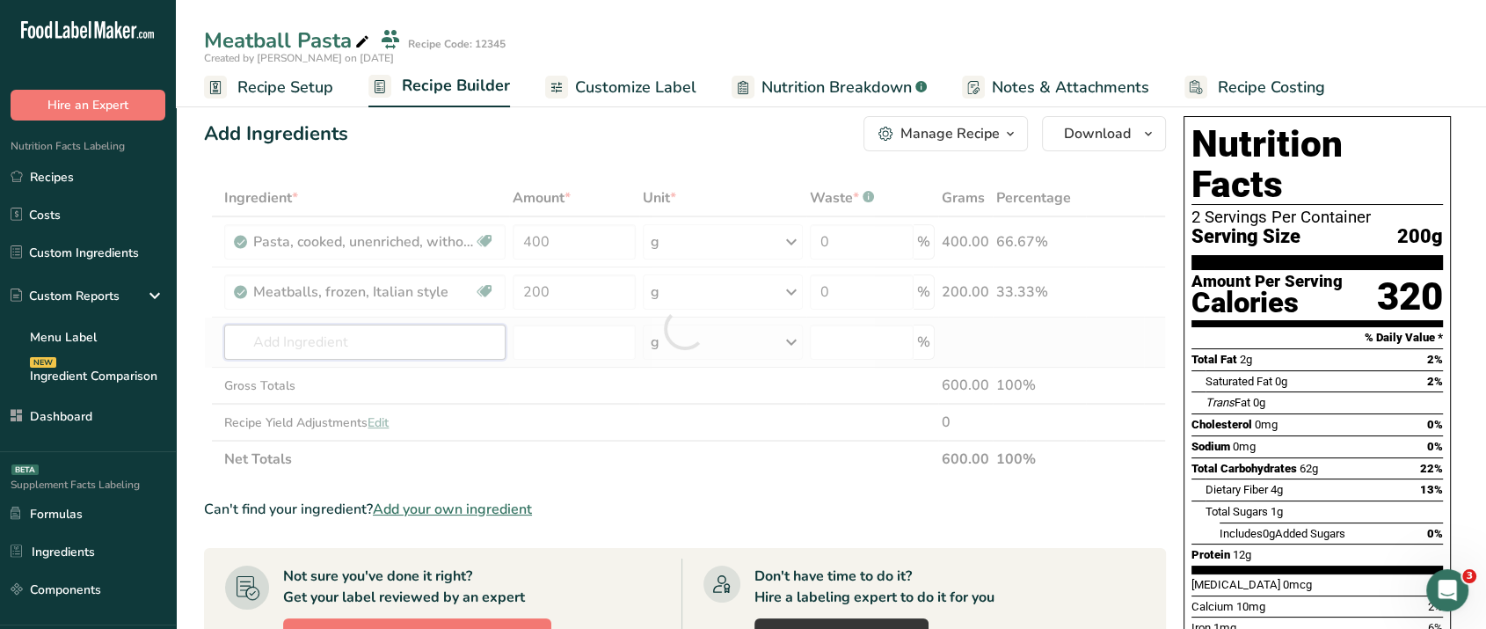
click at [383, 335] on div "Ingredient * Amount * Unit * Waste * .a-a{fill:#347362;}.b-a{fill:#fff;} Grams …" at bounding box center [685, 328] width 962 height 298
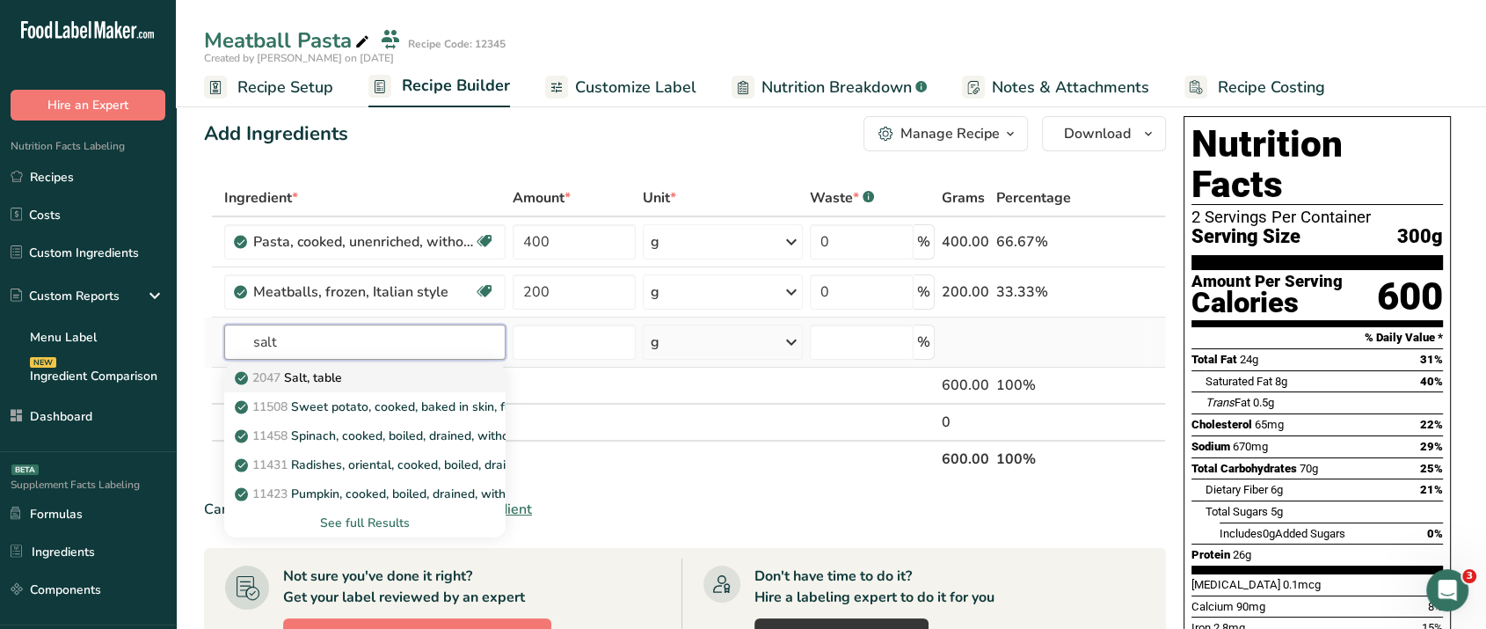
type input "salt"
click at [443, 375] on div "2047 Salt, table" at bounding box center [350, 377] width 224 height 18
type input "Salt, table"
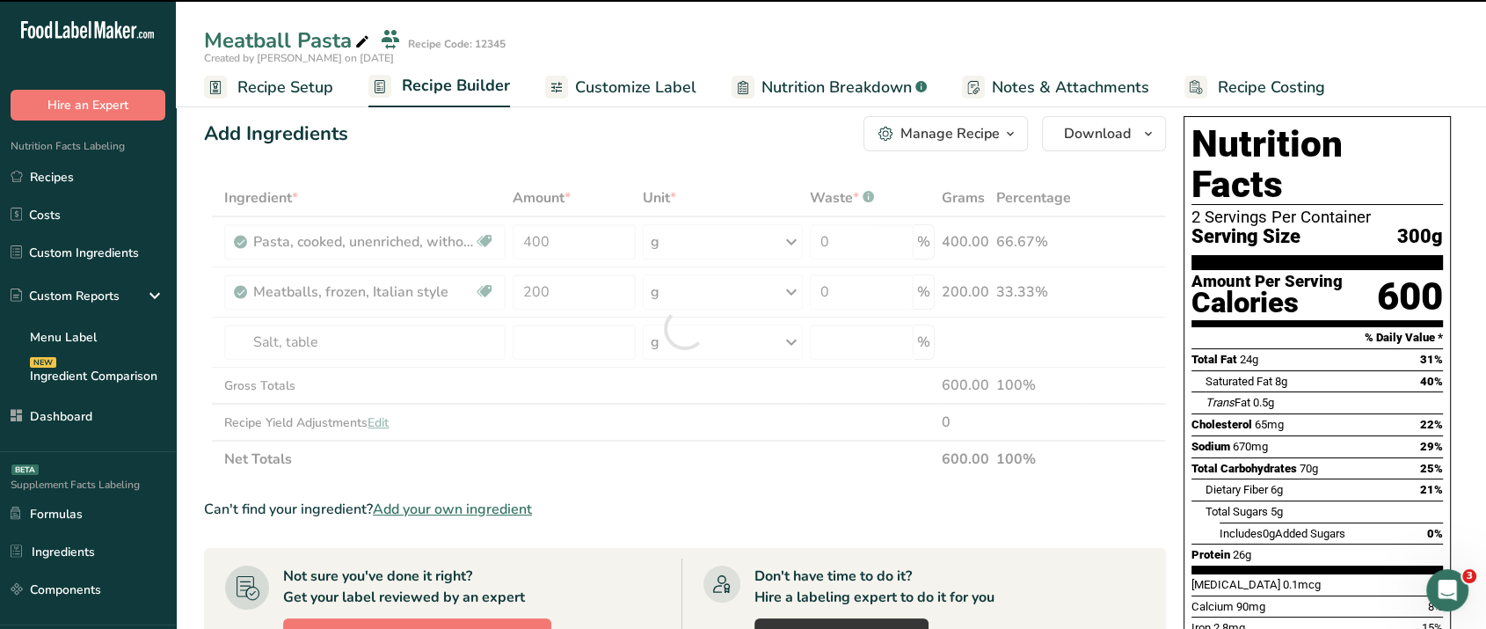
type input "0"
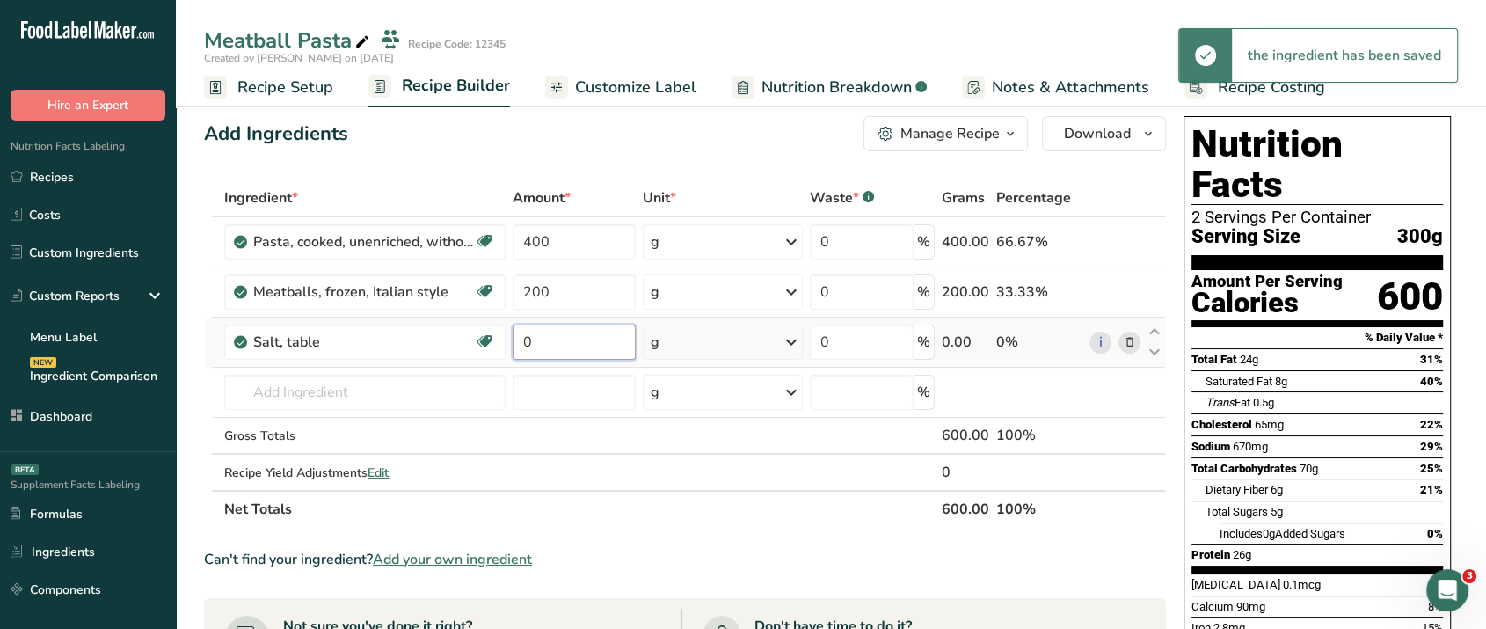
click at [540, 330] on input "0" at bounding box center [574, 342] width 123 height 35
type input "2"
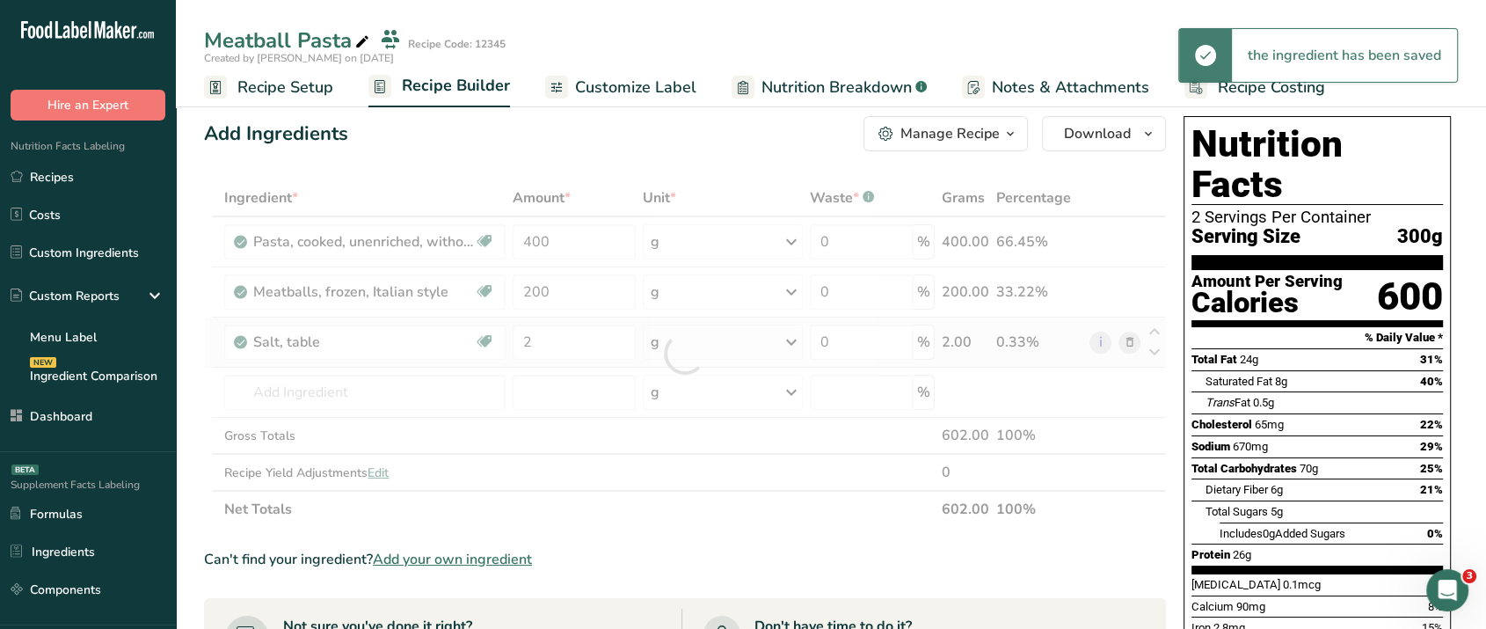
click at [702, 334] on div "Ingredient * Amount * Unit * Waste * .a-a{fill:#347362;}.b-a{fill:#fff;} Grams …" at bounding box center [685, 353] width 962 height 348
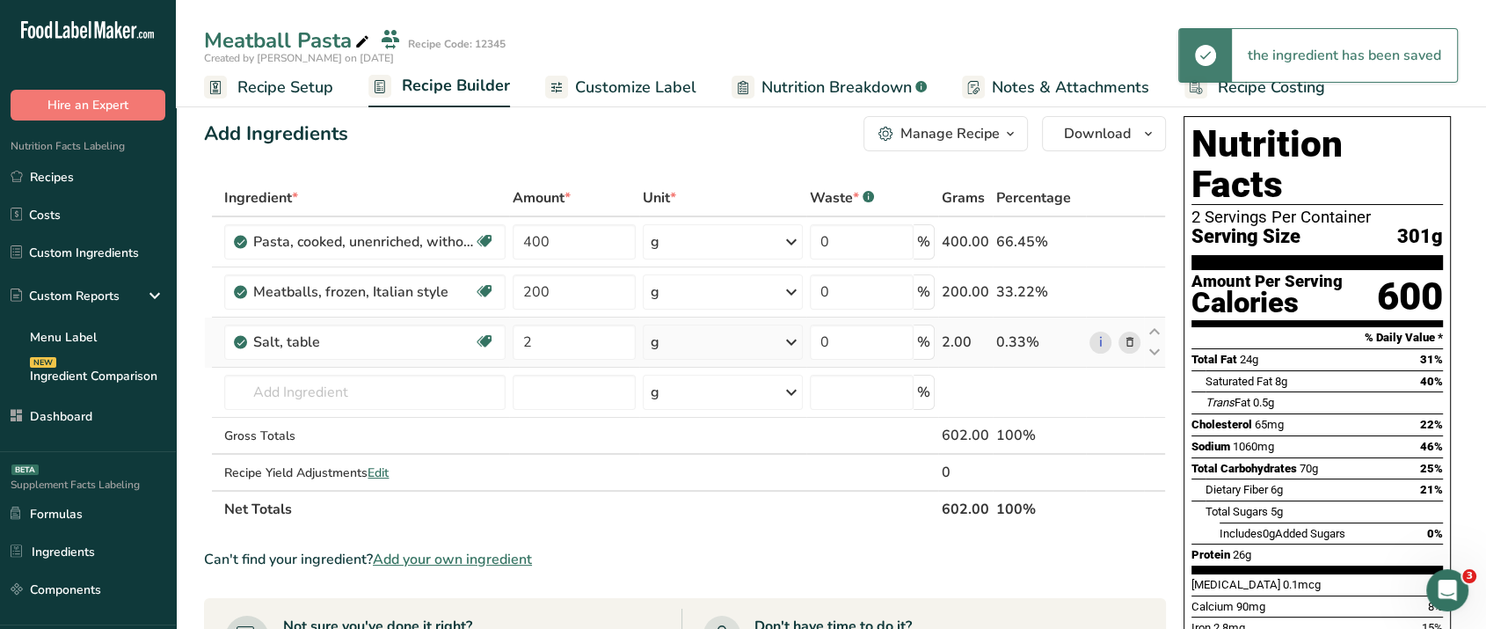
click at [702, 334] on div "g" at bounding box center [723, 342] width 160 height 35
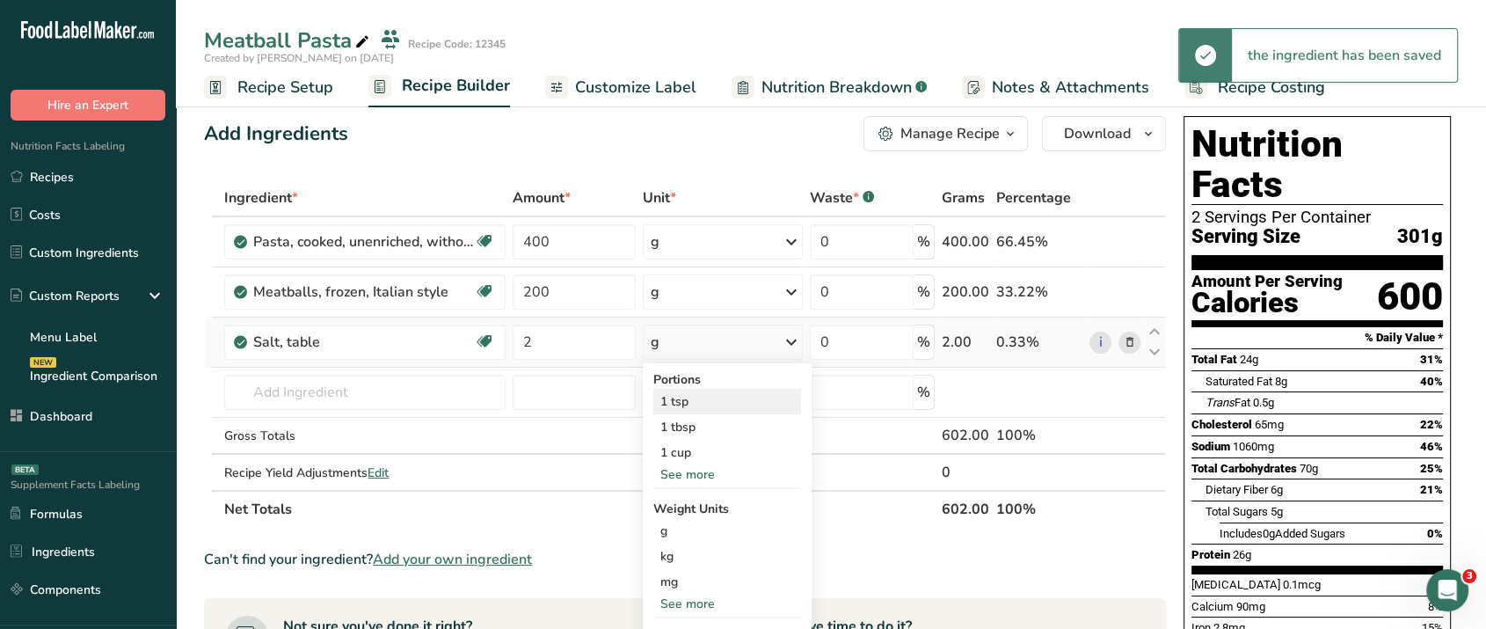
click at [696, 399] on div "1 tsp" at bounding box center [727, 402] width 148 height 26
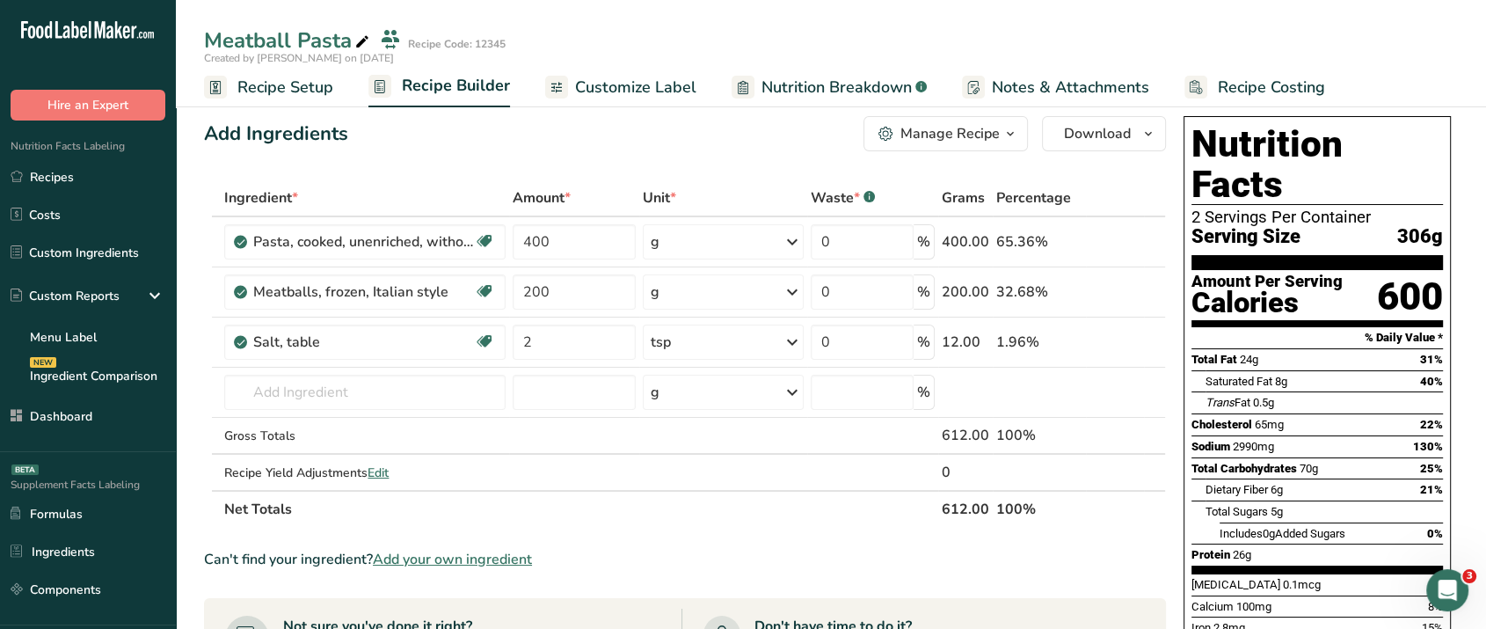
click at [496, 556] on span "Add your own ingredient" at bounding box center [452, 559] width 159 height 21
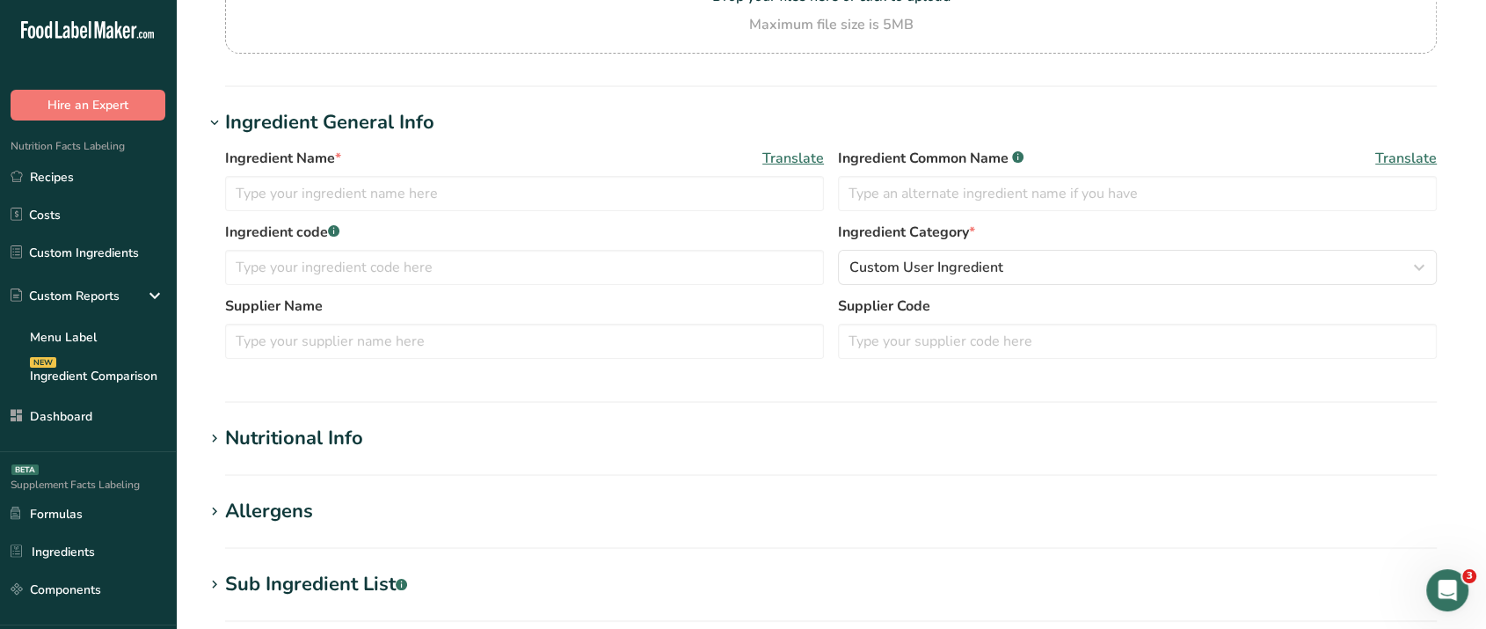
scroll to position [237, 0]
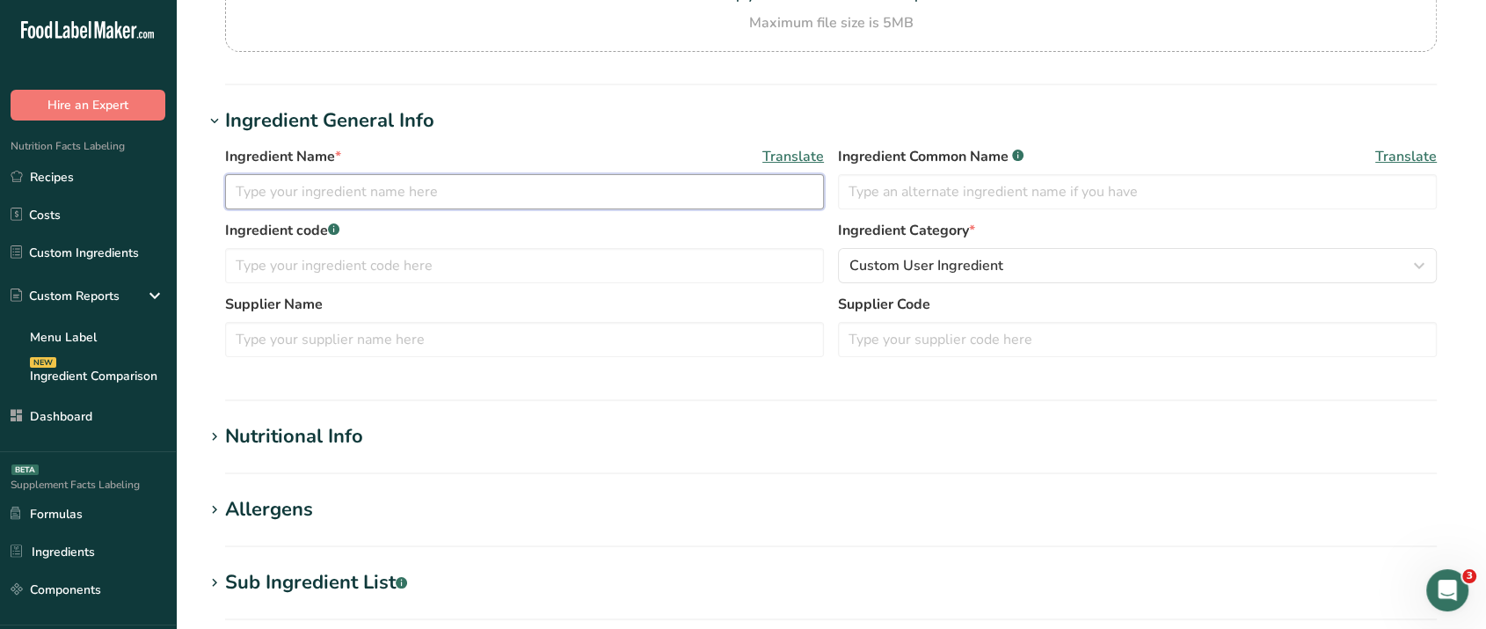
click at [560, 189] on input "text" at bounding box center [524, 191] width 599 height 35
type input "Tomato Sauce (xyz)"
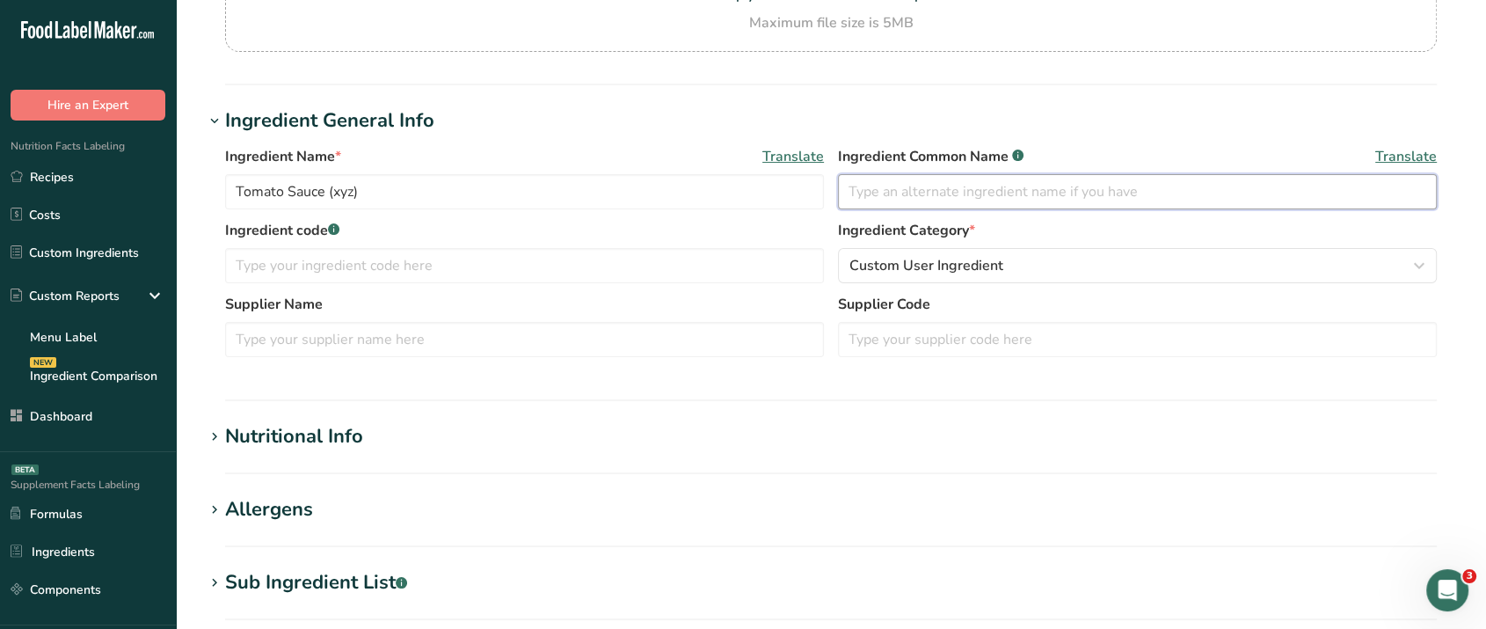
click at [998, 187] on input "text" at bounding box center [1137, 191] width 599 height 35
type input "Tomato Sauce"
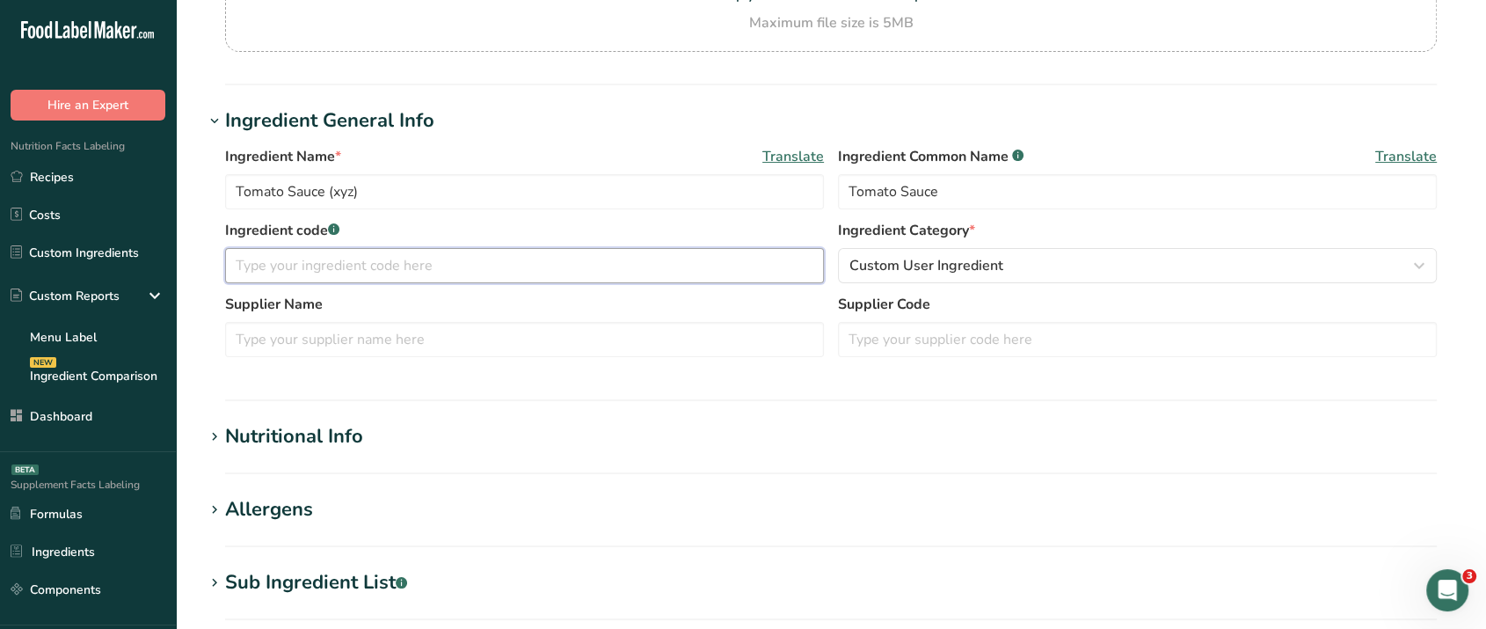
click at [632, 276] on input "text" at bounding box center [524, 265] width 599 height 35
click at [310, 429] on div "Nutritional Info" at bounding box center [294, 436] width 138 height 29
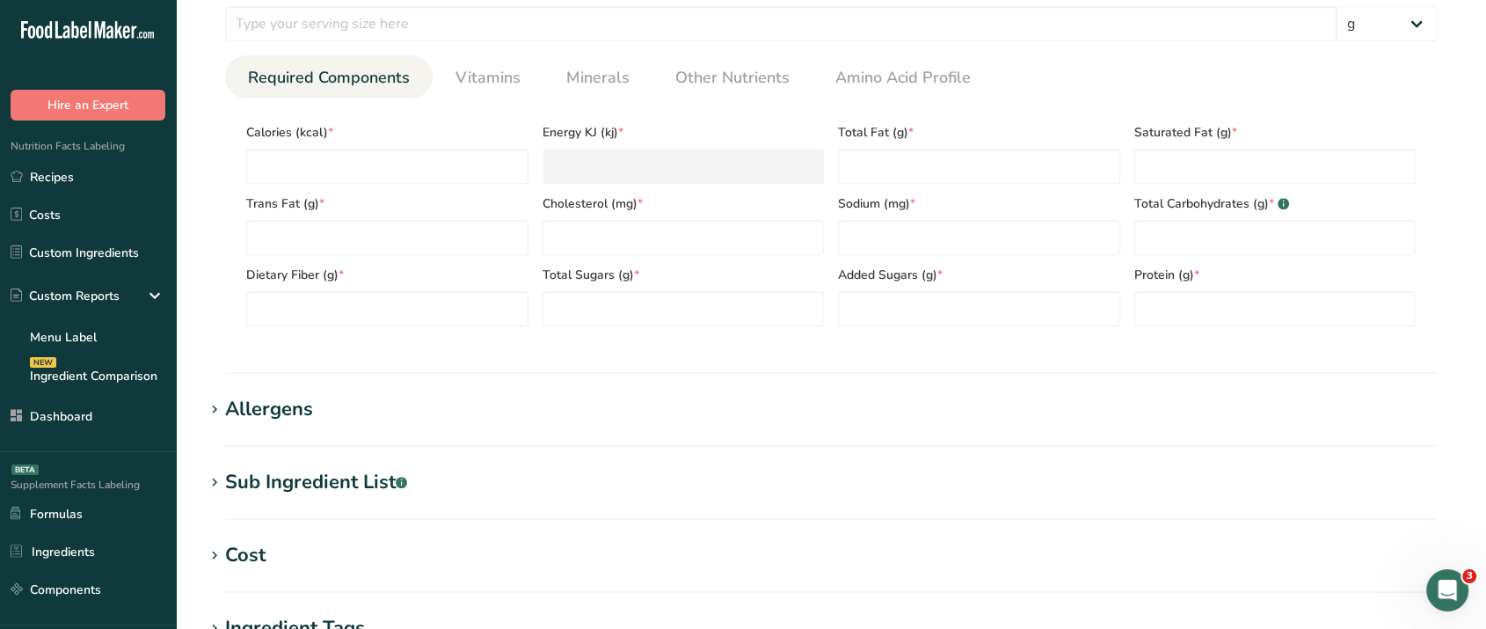
scroll to position [749, 0]
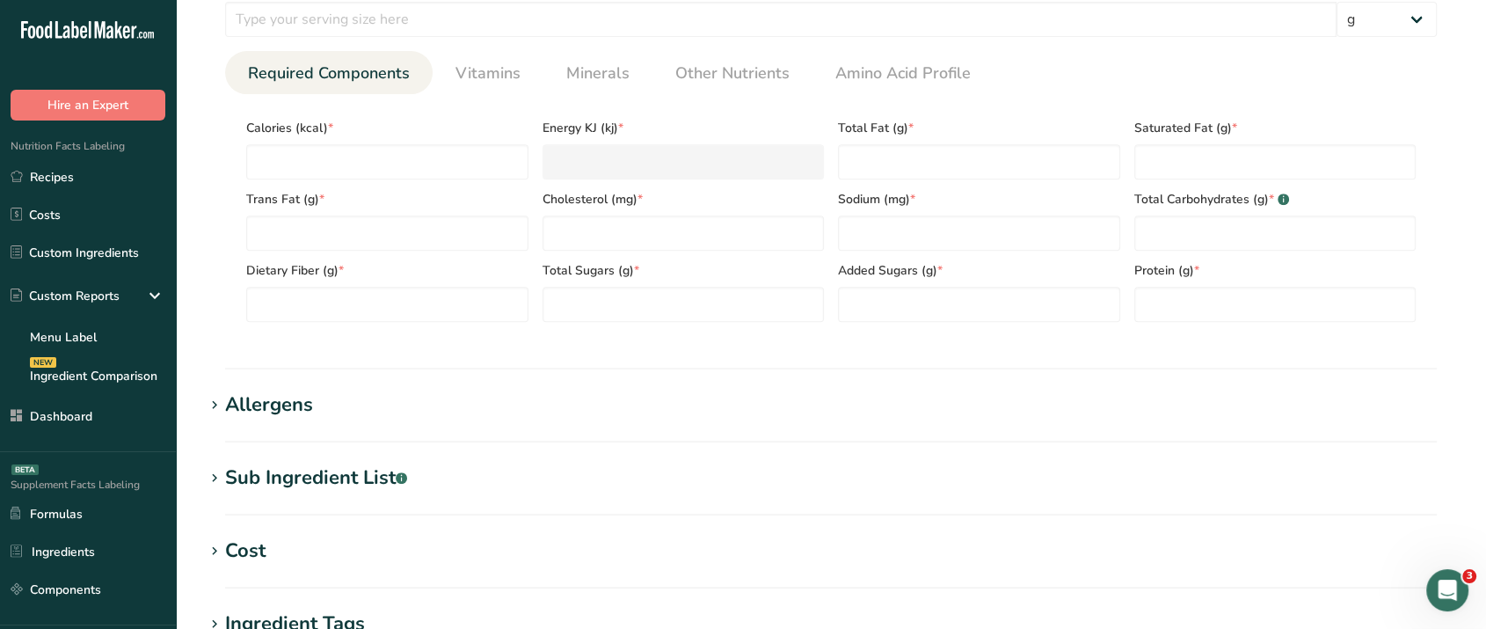
click at [366, 476] on div "Sub Ingredient List .a-a{fill:#347362;}.b-a{fill:#fff;}" at bounding box center [316, 477] width 182 height 29
click at [303, 413] on div "Allergens" at bounding box center [269, 404] width 88 height 29
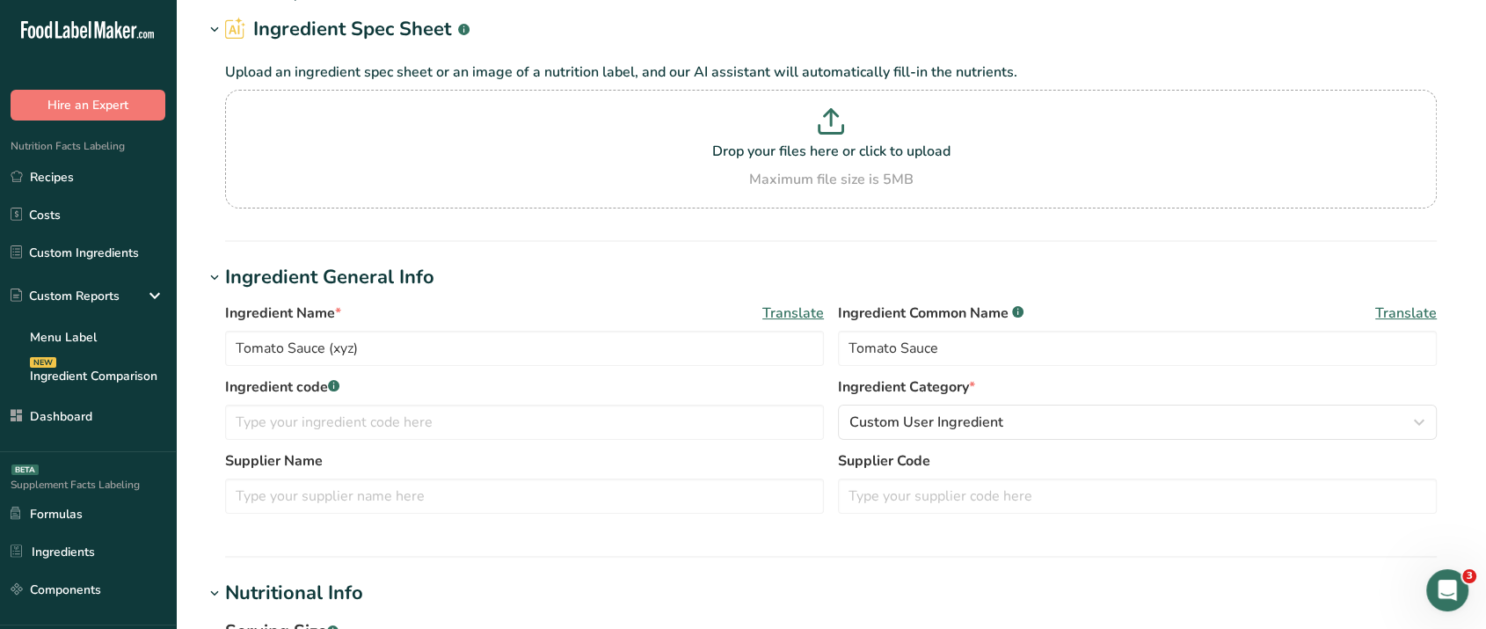
scroll to position [0, 0]
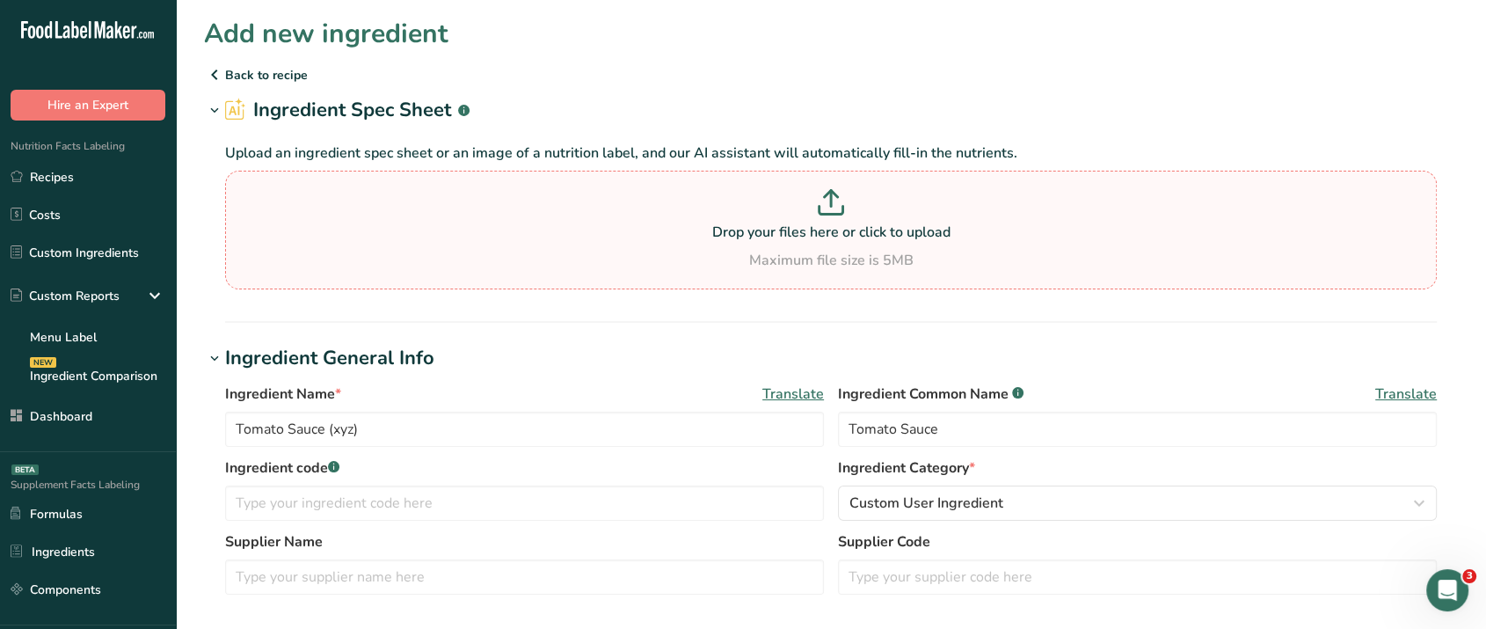
click at [855, 240] on p "Drop your files here or click to upload" at bounding box center [831, 232] width 1203 height 21
click at [855, 240] on input "Drop your files here or click to upload Maximum file size is 5MB" at bounding box center [831, 230] width 1212 height 119
type input "C:\fakepath\Calories in Tomato Sauce - Google Chrome 8_20_2025 4_56_37 PM.png"
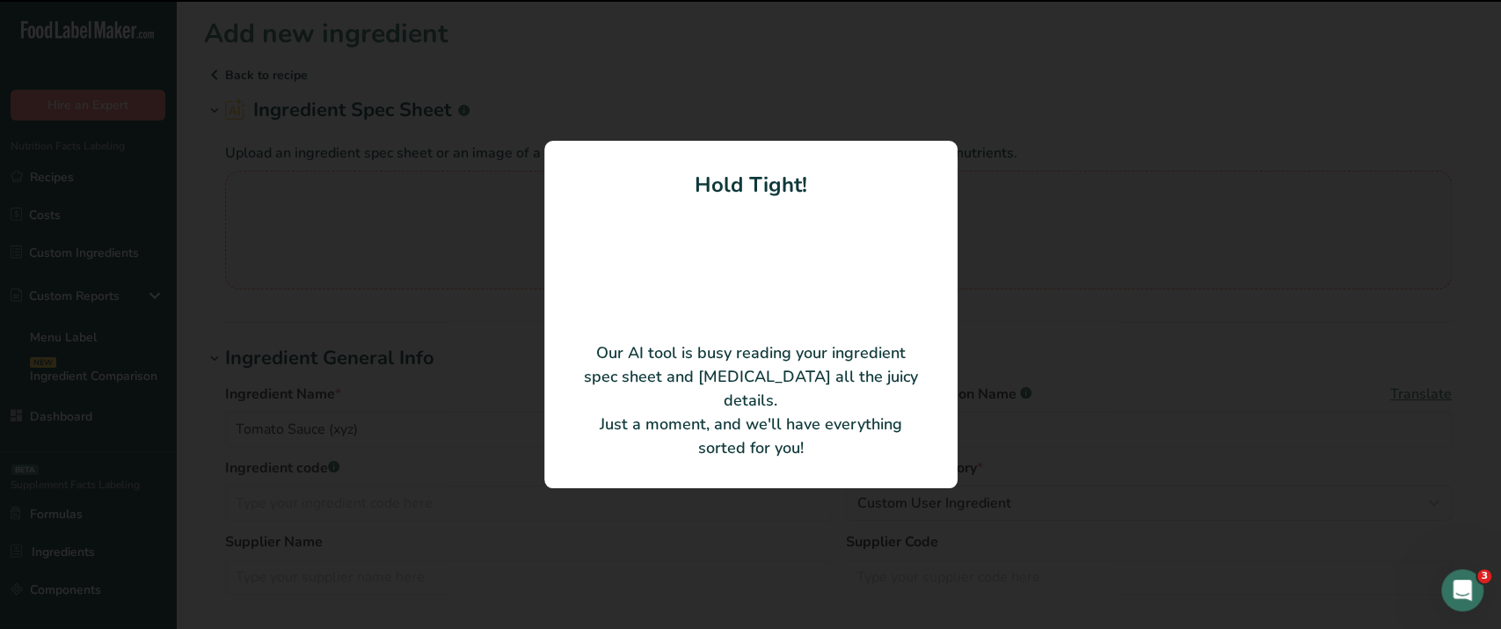
type input "Tomato Sauce"
type input "123"
type input "29"
type KJ "121.34"
type Fat "0.4"
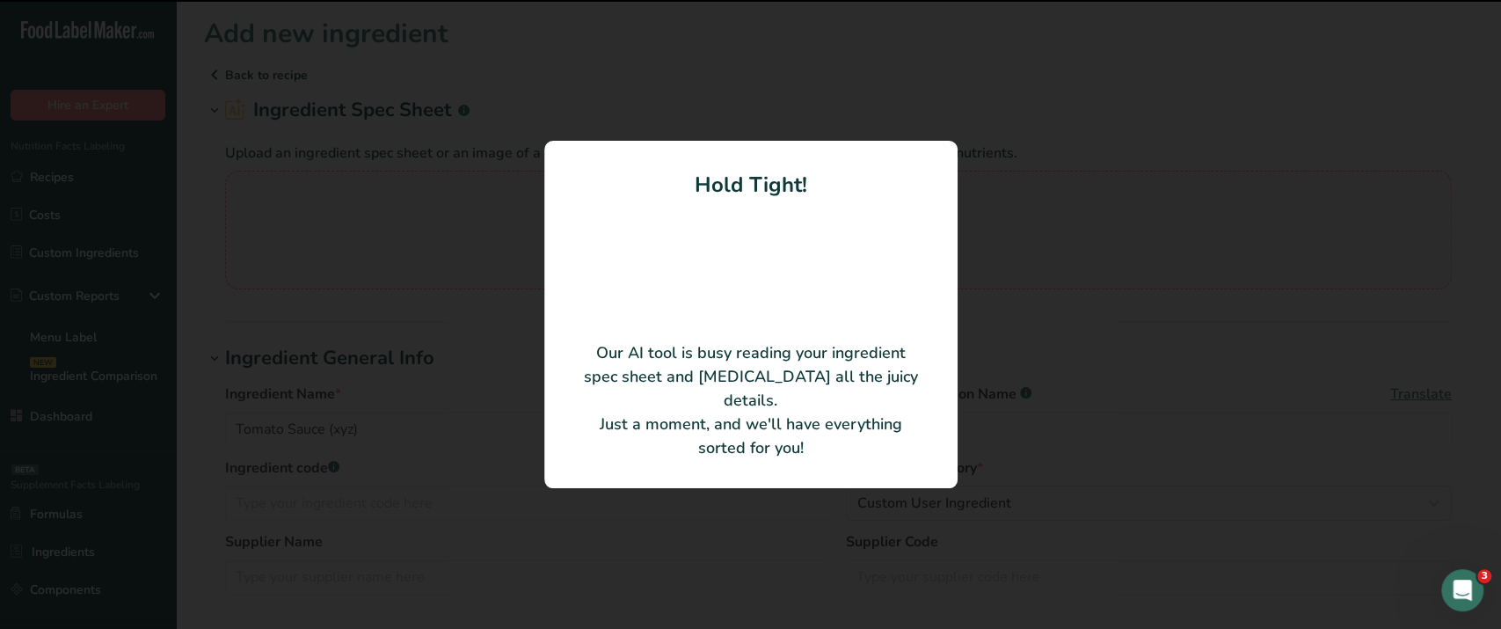
type Fat "0.1"
type Fat "0"
type input "0"
type input "581"
type Carbohydrates "6.5"
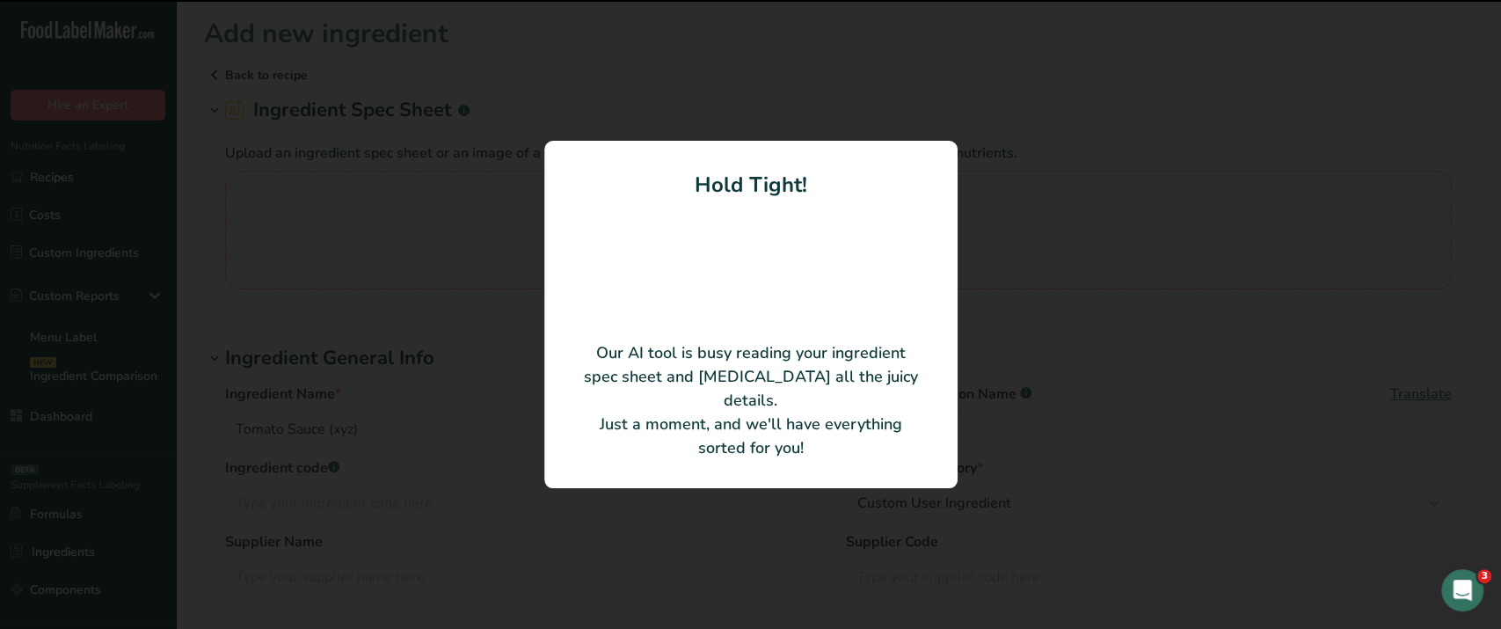
type Fiber "1.8"
type Sugars "0"
type input "1.5"
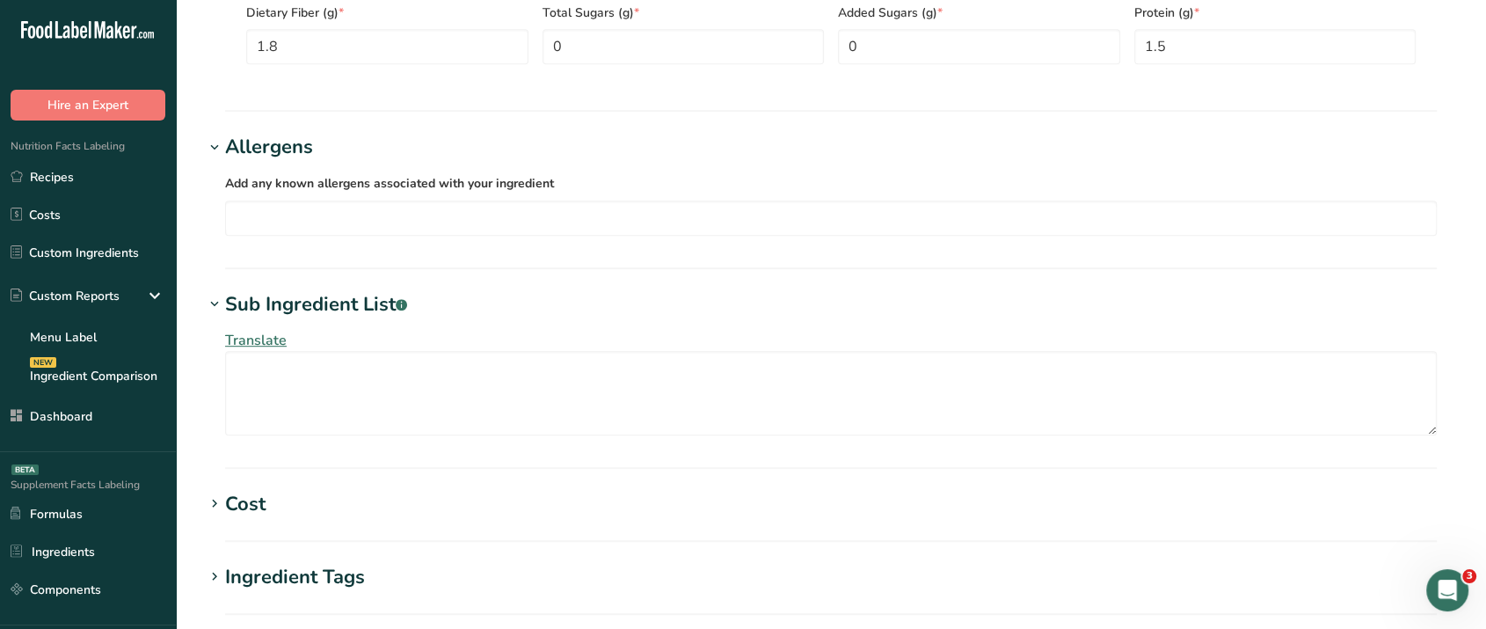
scroll to position [923, 0]
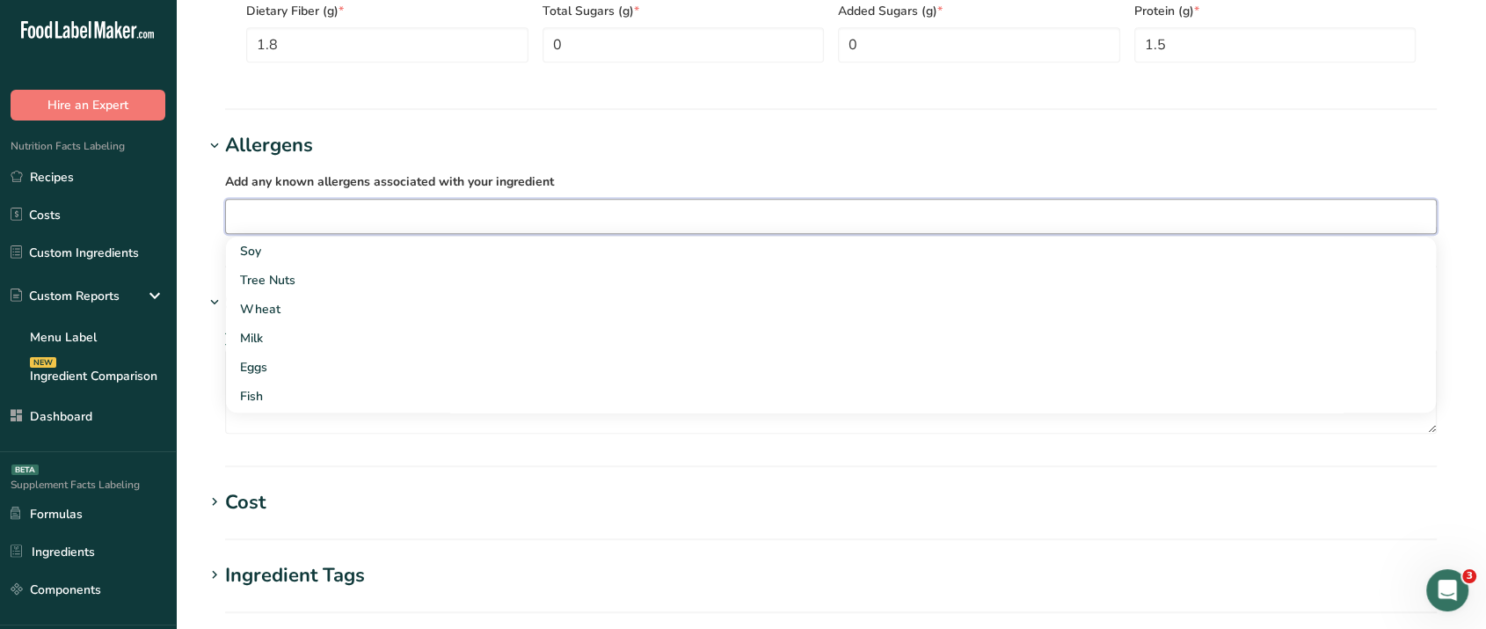
click at [311, 216] on input "text" at bounding box center [831, 215] width 1210 height 27
click at [747, 178] on label "Add any known allergens associated with your ingredient" at bounding box center [831, 181] width 1212 height 21
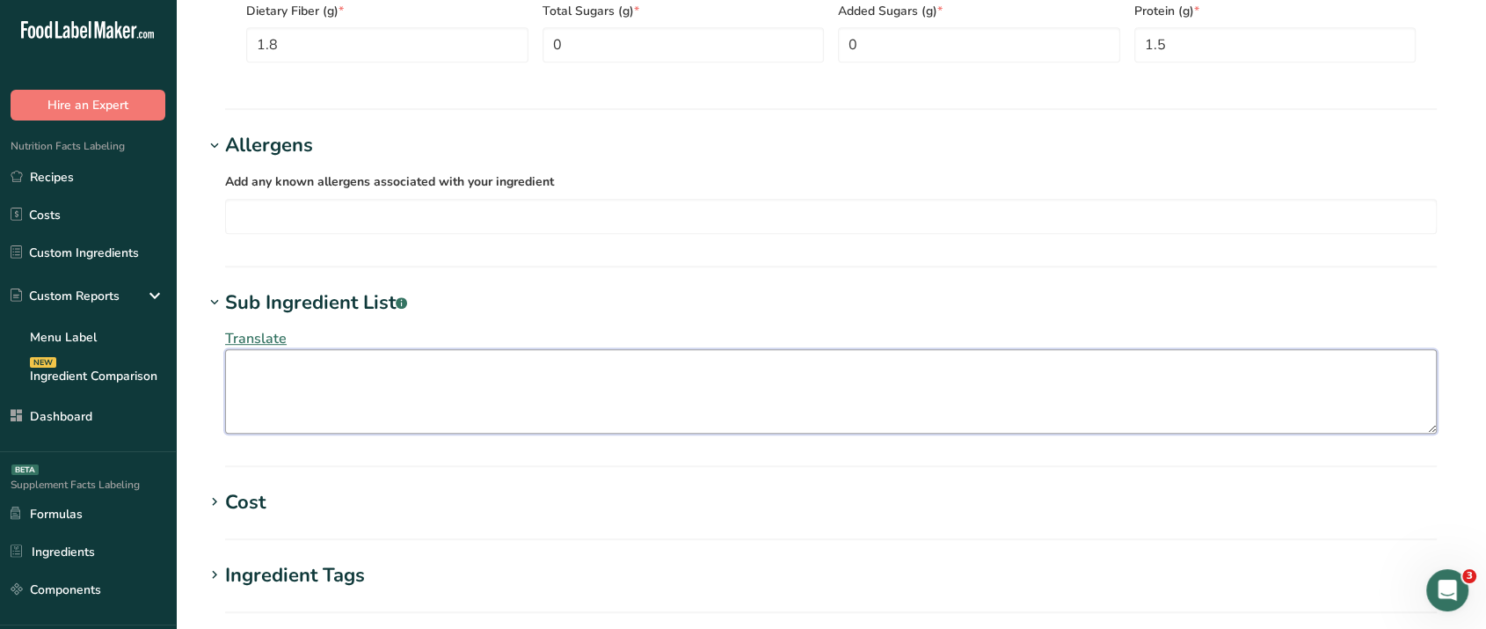
click at [387, 391] on textarea at bounding box center [831, 391] width 1212 height 84
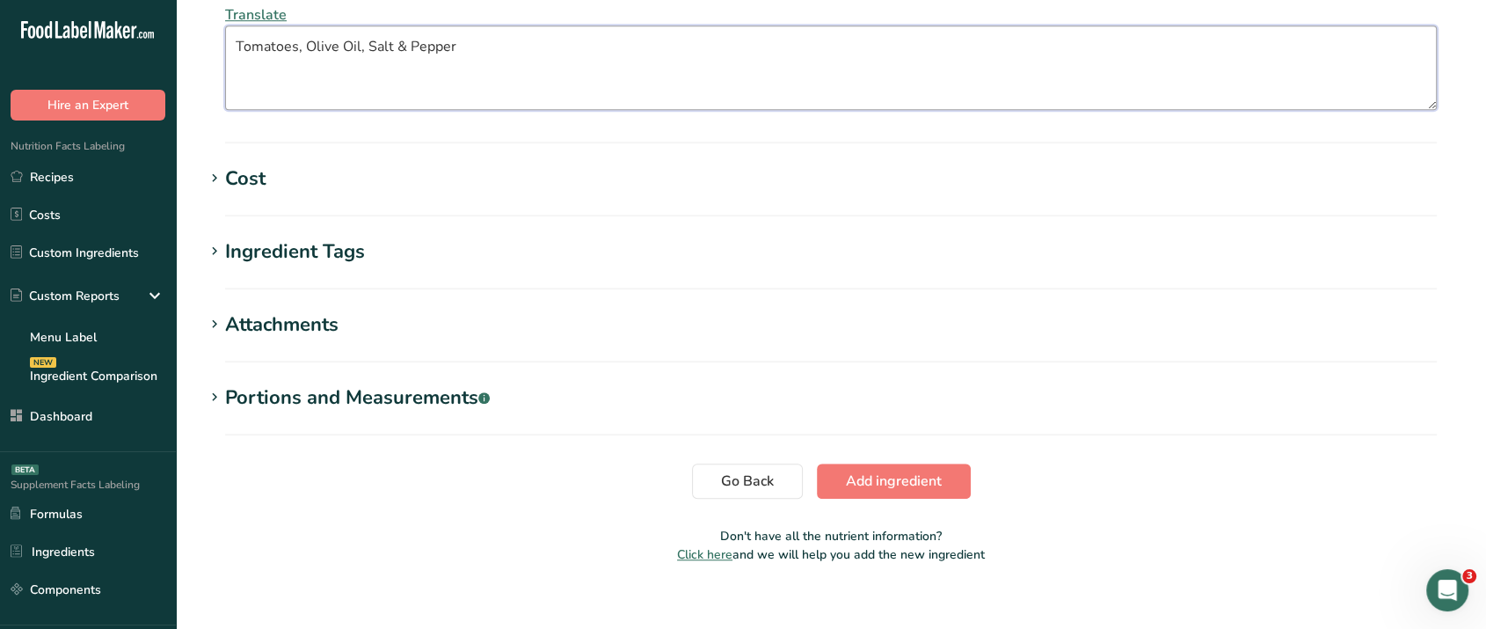
scroll to position [1266, 0]
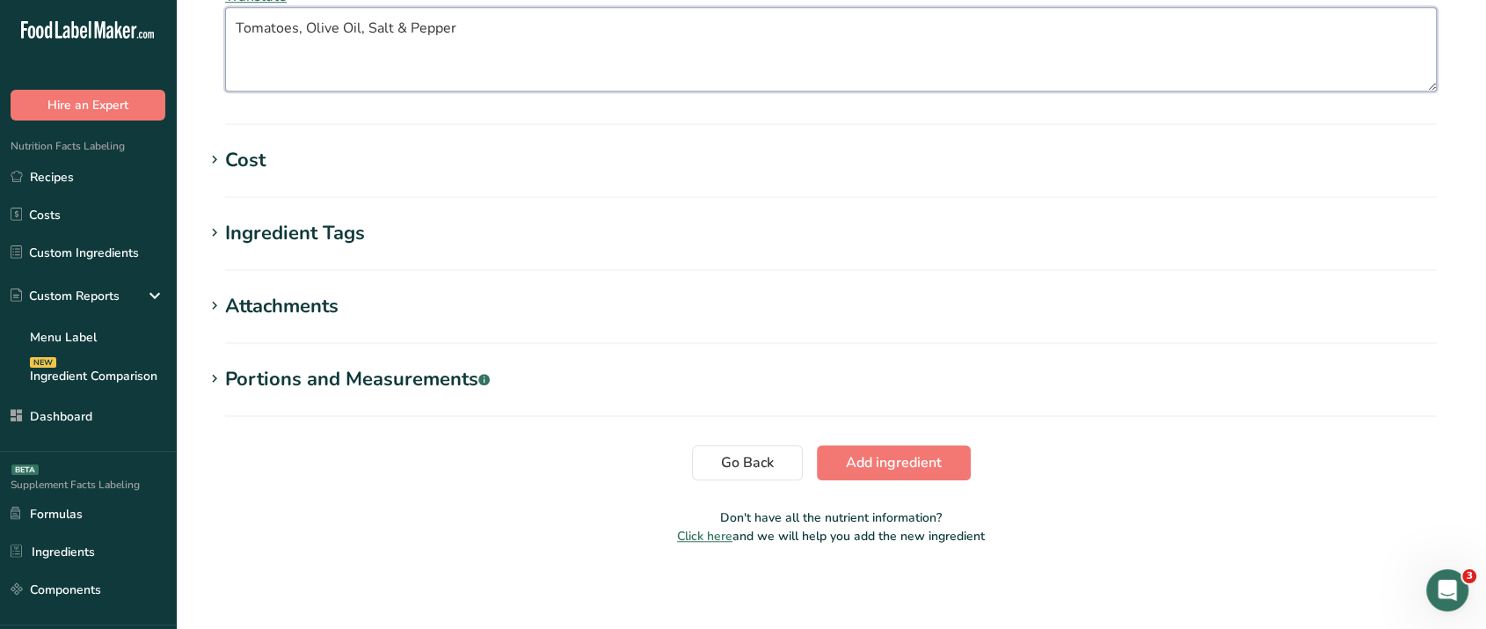
type textarea "Tomatoes, Olive Oil, Salt & Pepper"
click at [272, 246] on div "Ingredient Tags" at bounding box center [295, 233] width 140 height 29
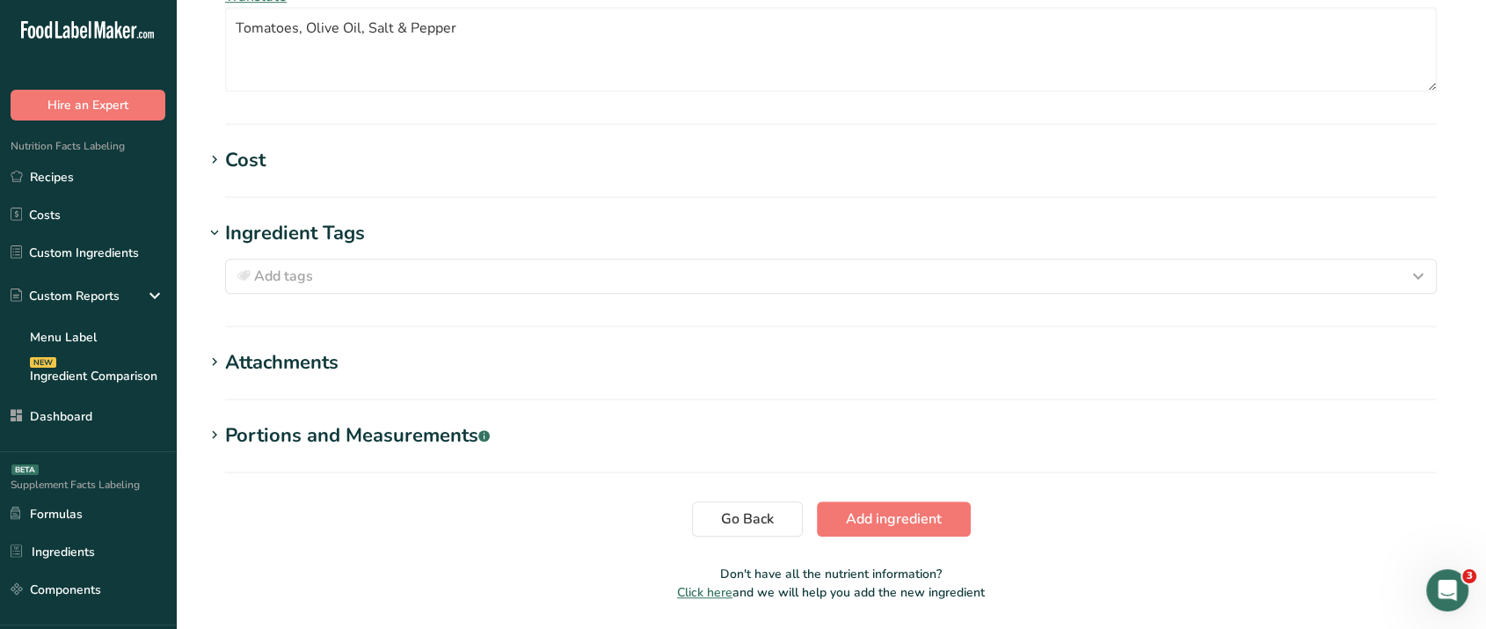
click at [965, 296] on div "Add tags Standard Tags Custom Tags Source of Antioxidants [MEDICAL_DATA] Effect…" at bounding box center [831, 276] width 1254 height 56
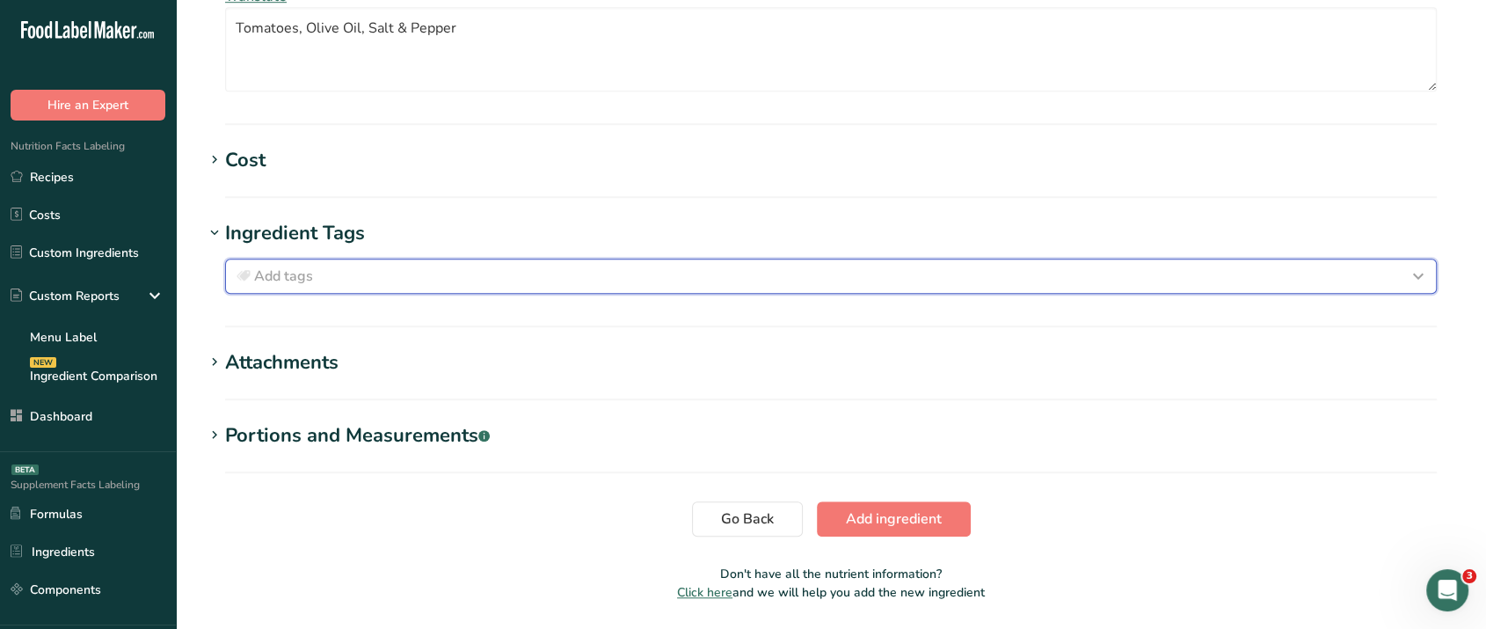
click at [964, 276] on div "Add tags" at bounding box center [831, 276] width 1196 height 21
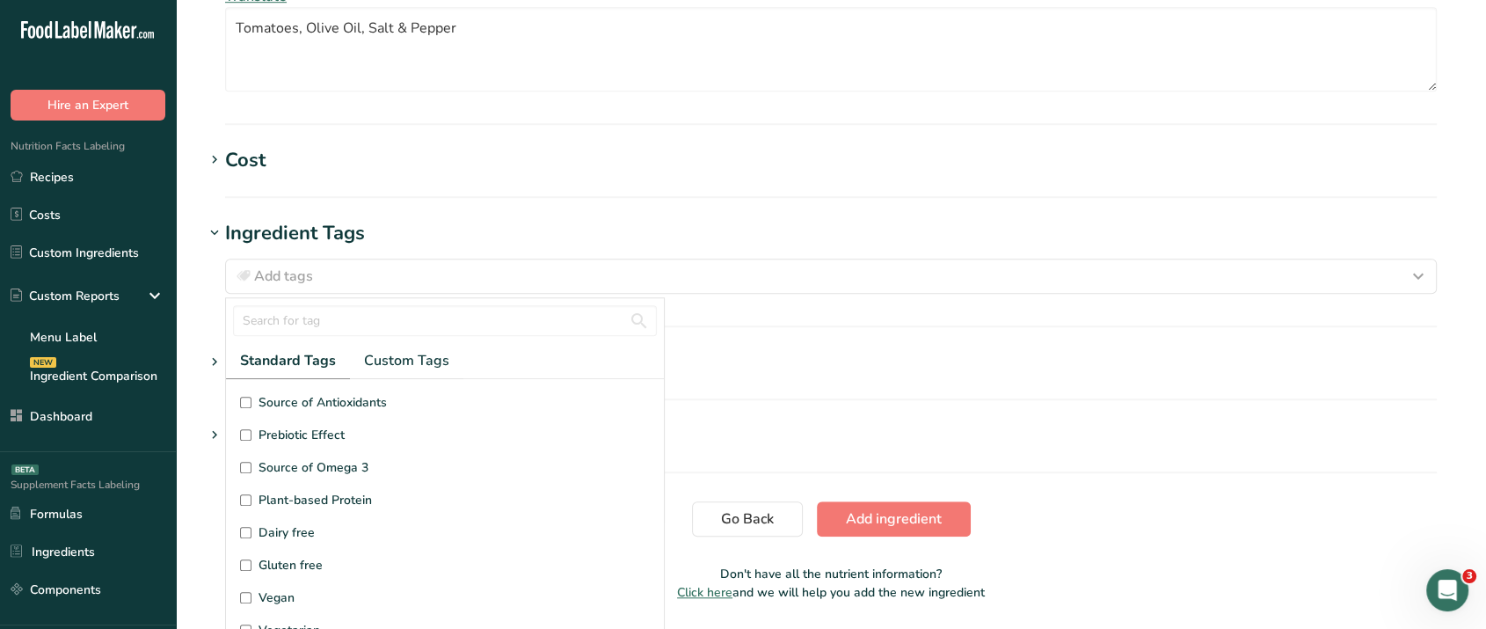
click at [289, 590] on span "Vegan" at bounding box center [277, 597] width 36 height 18
click at [252, 592] on input "Vegan" at bounding box center [245, 597] width 11 height 11
checkbox input "true"
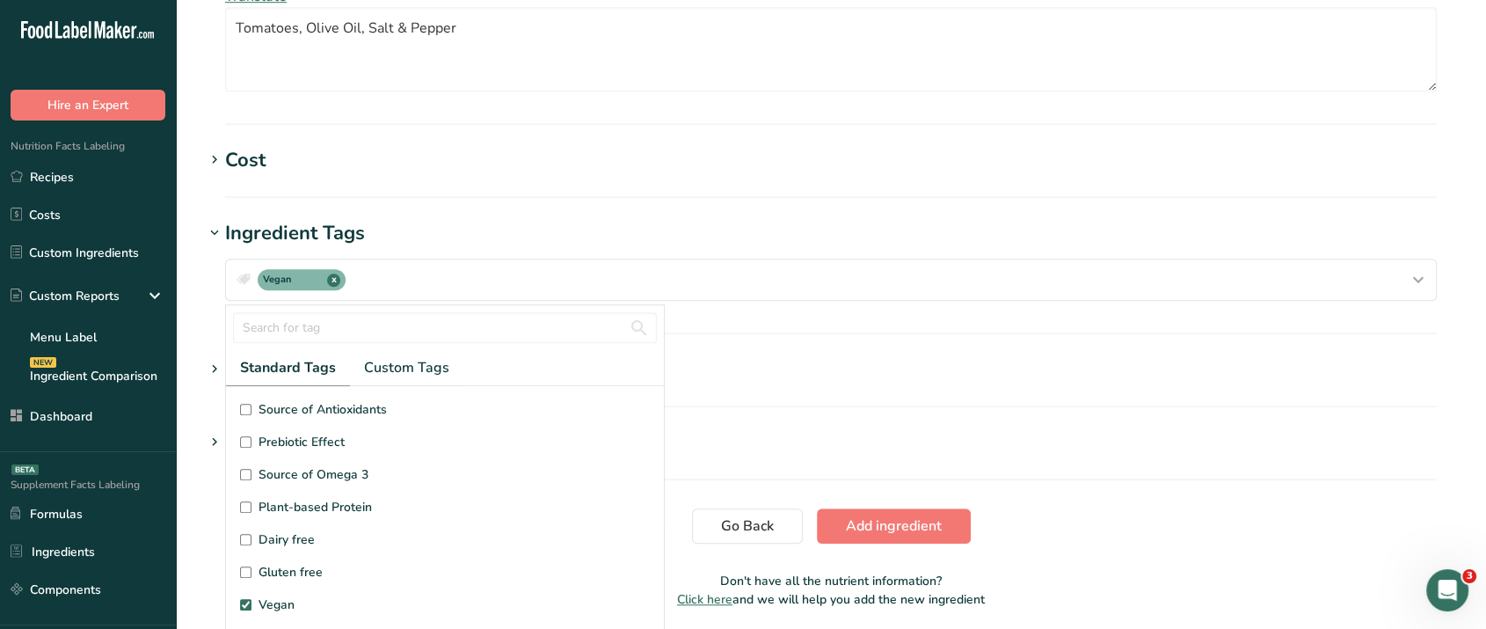
click at [281, 567] on span "Gluten free" at bounding box center [291, 572] width 64 height 18
click at [252, 567] on input "Gluten free" at bounding box center [245, 571] width 11 height 11
checkbox input "true"
click at [1024, 368] on h1 "Attachments" at bounding box center [831, 369] width 1254 height 29
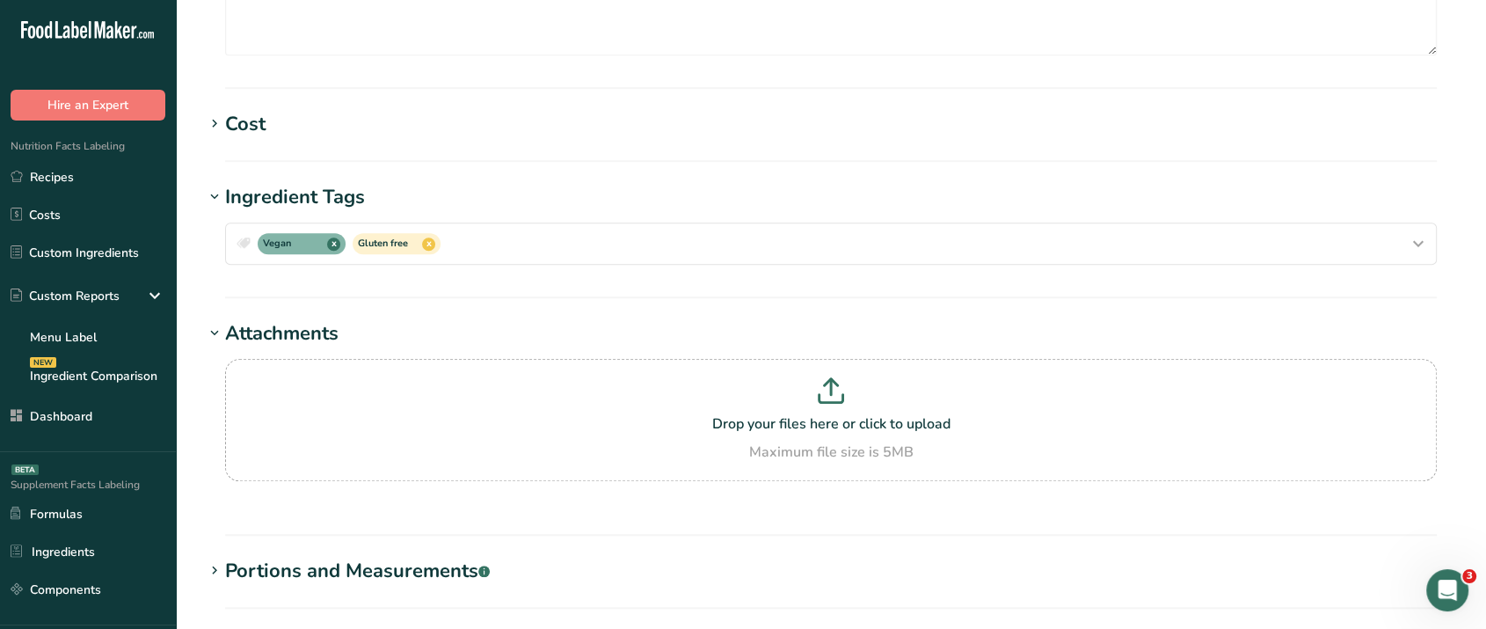
scroll to position [1492, 0]
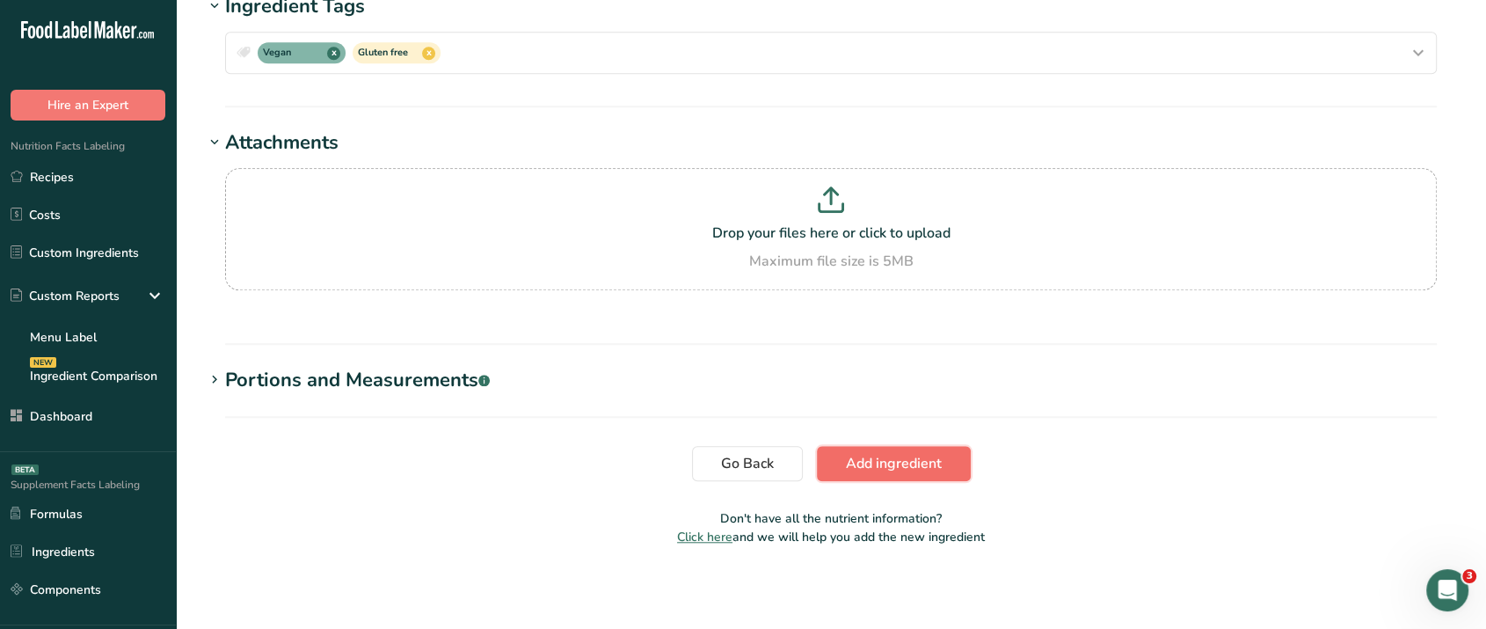
click at [858, 467] on span "Add ingredient" at bounding box center [894, 463] width 96 height 21
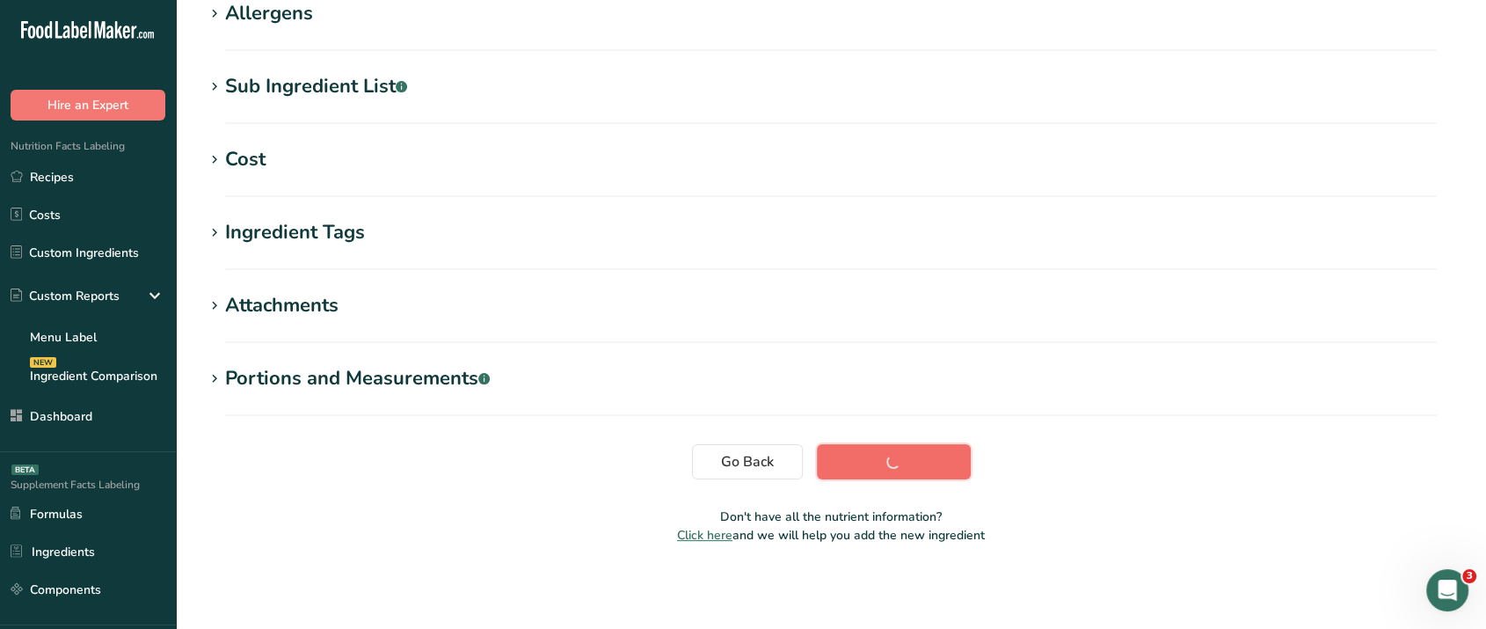
scroll to position [316, 0]
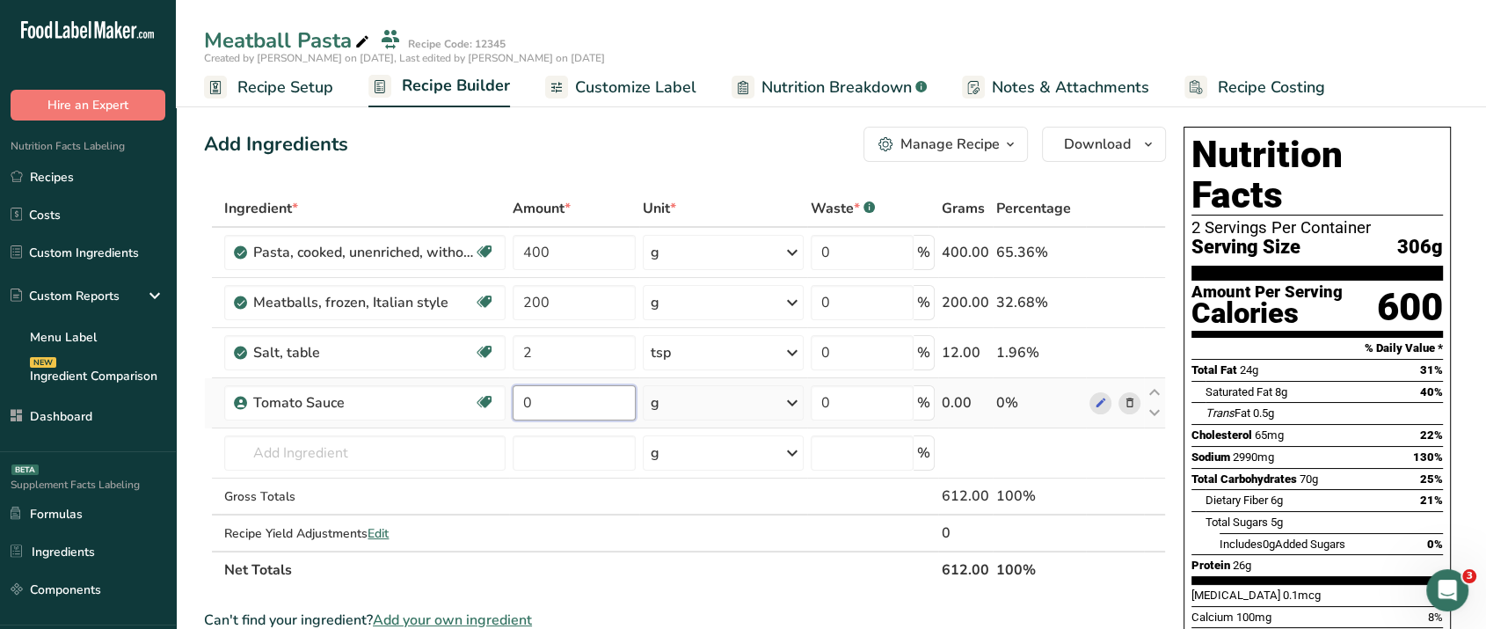
click at [558, 397] on input "0" at bounding box center [574, 402] width 123 height 35
type input "200"
click at [632, 159] on div "Add Ingredients Manage Recipe Delete Recipe Duplicate Recipe Scale Recipe Save …" at bounding box center [685, 144] width 962 height 35
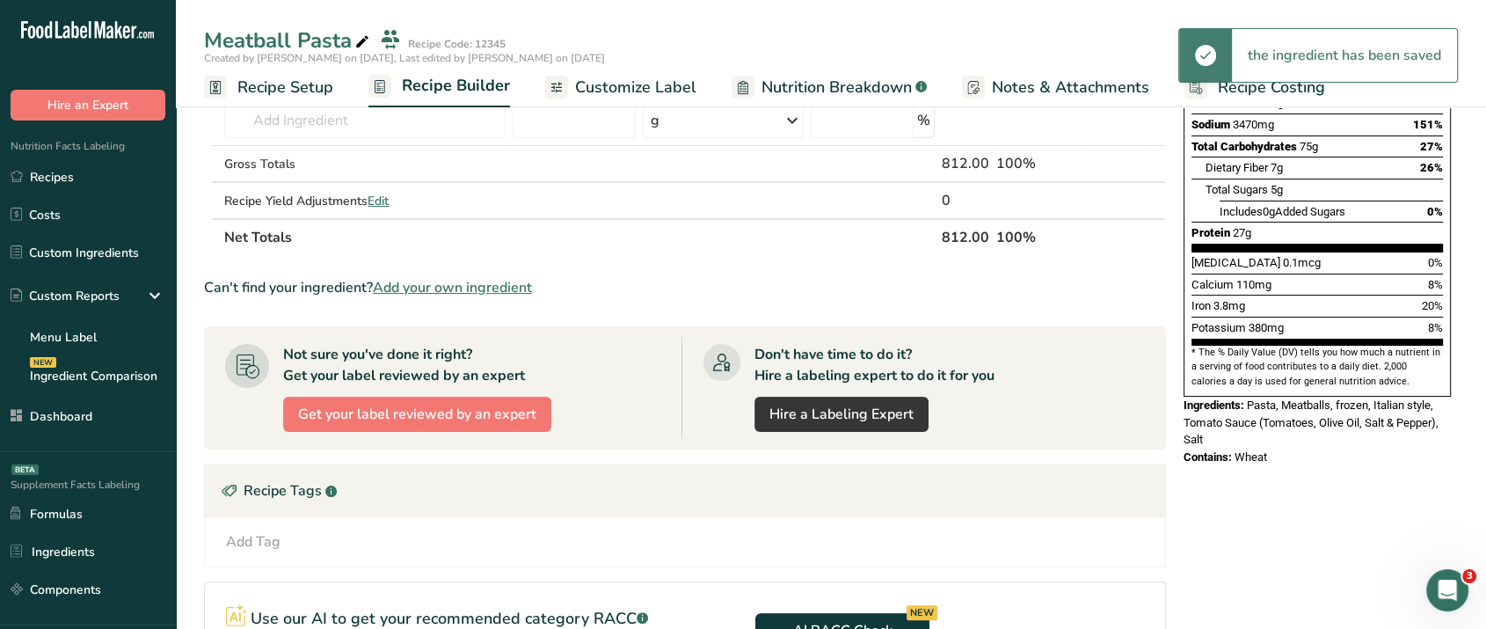
scroll to position [331, 0]
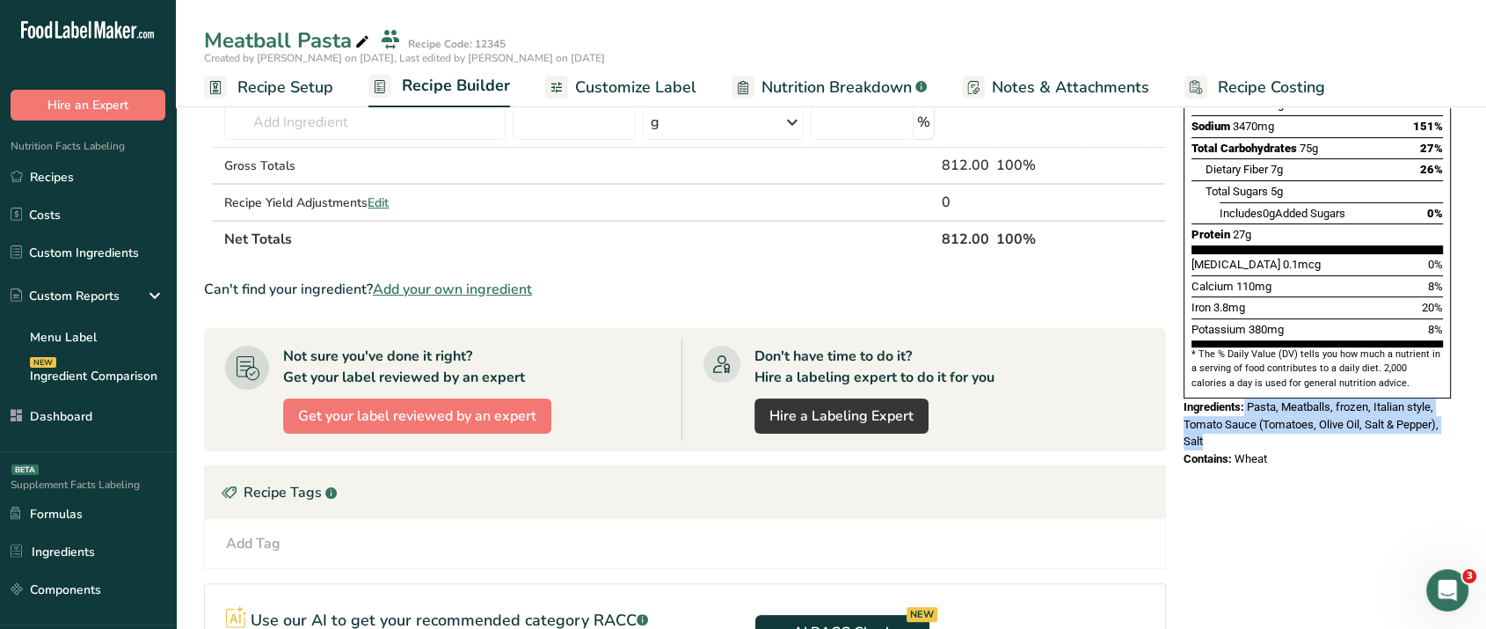
drag, startPoint x: 1245, startPoint y: 361, endPoint x: 1323, endPoint y: 392, distance: 83.6
click at [1323, 398] on div "Ingredients: Pasta, Meatballs, frozen, Italian style, Tomato Sauce (Tomatoes, O…" at bounding box center [1317, 424] width 267 height 52
click at [1252, 402] on div "Ingredients: Pasta, Meatballs, frozen, Italian style, Tomato Sauce (Tomatoes, O…" at bounding box center [1317, 424] width 267 height 52
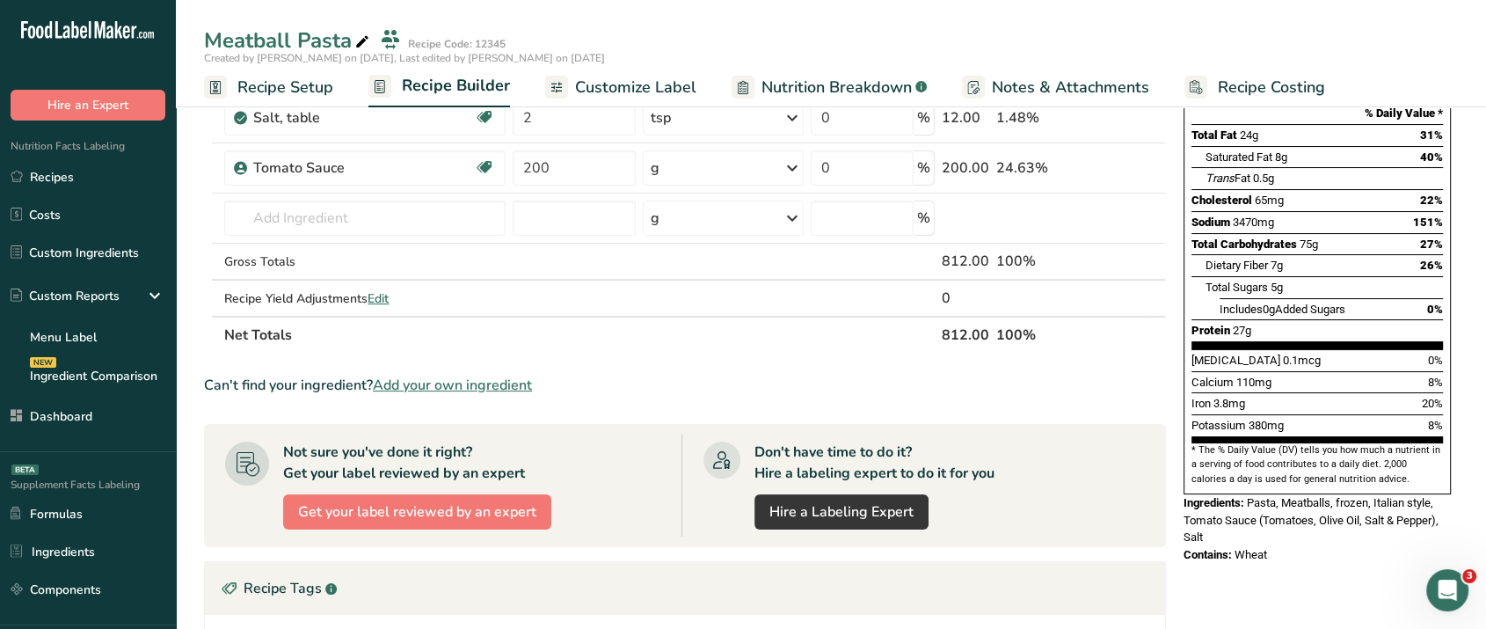
scroll to position [246, 0]
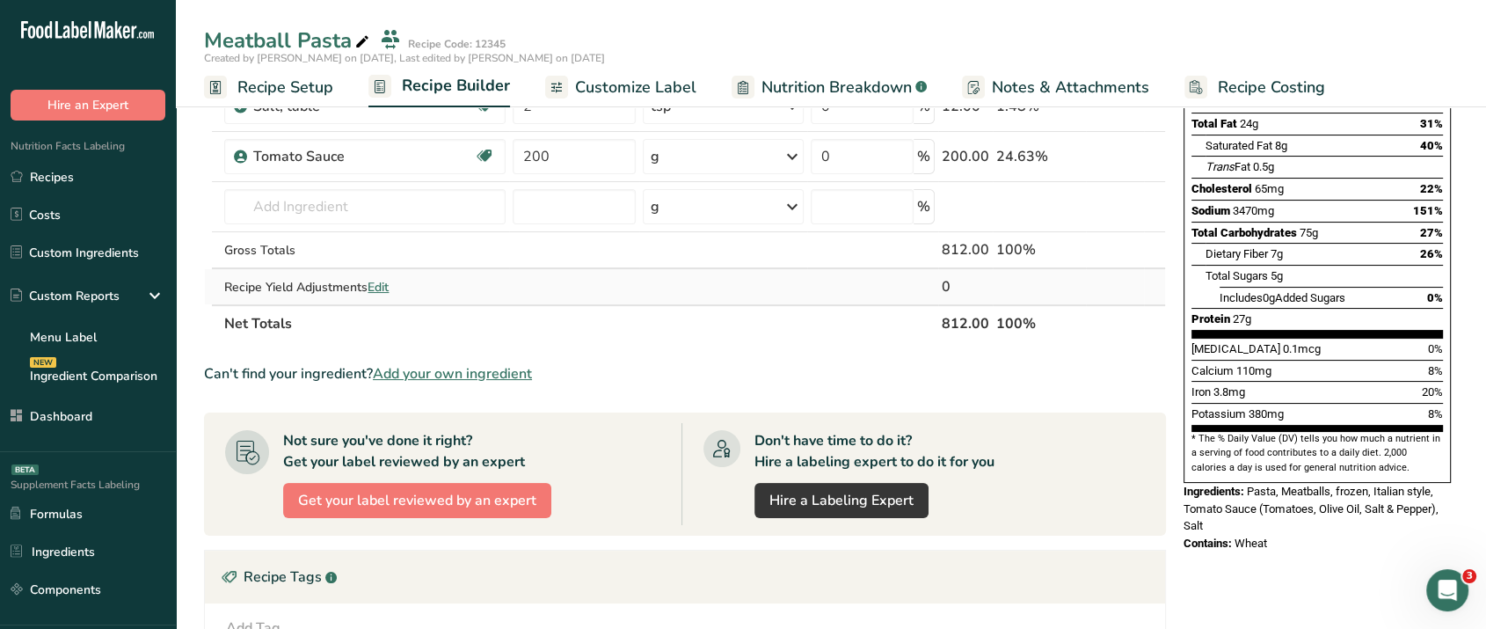
click at [381, 286] on span "Edit" at bounding box center [378, 287] width 21 height 17
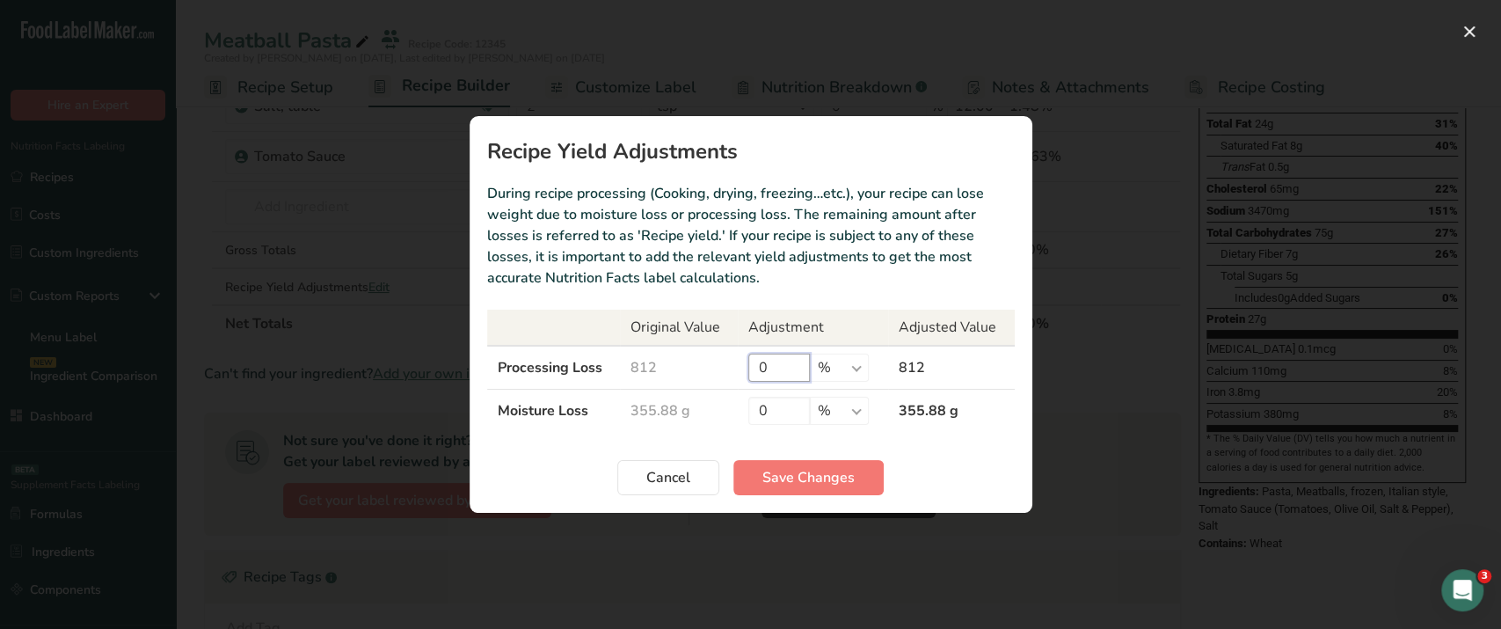
click at [788, 373] on input "0" at bounding box center [779, 368] width 62 height 28
click at [842, 370] on select "% g kg mg mcg lb oz" at bounding box center [839, 368] width 59 height 28
click at [699, 365] on td "812" at bounding box center [679, 368] width 118 height 44
drag, startPoint x: 703, startPoint y: 470, endPoint x: 682, endPoint y: 455, distance: 25.2
click at [682, 455] on section "Recipe Yield Adjustments During recipe processing (Cooking, drying, freezing…et…" at bounding box center [751, 314] width 563 height 397
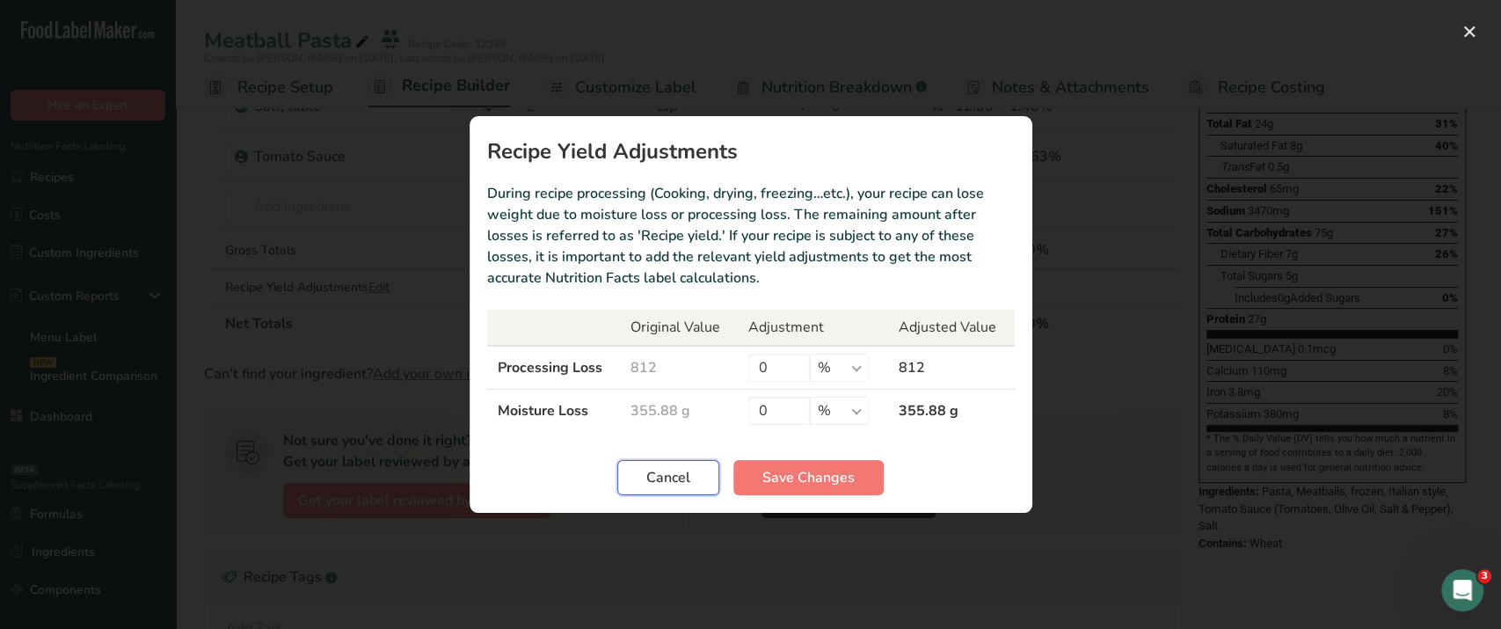
click at [687, 464] on button "Cancel" at bounding box center [668, 477] width 102 height 35
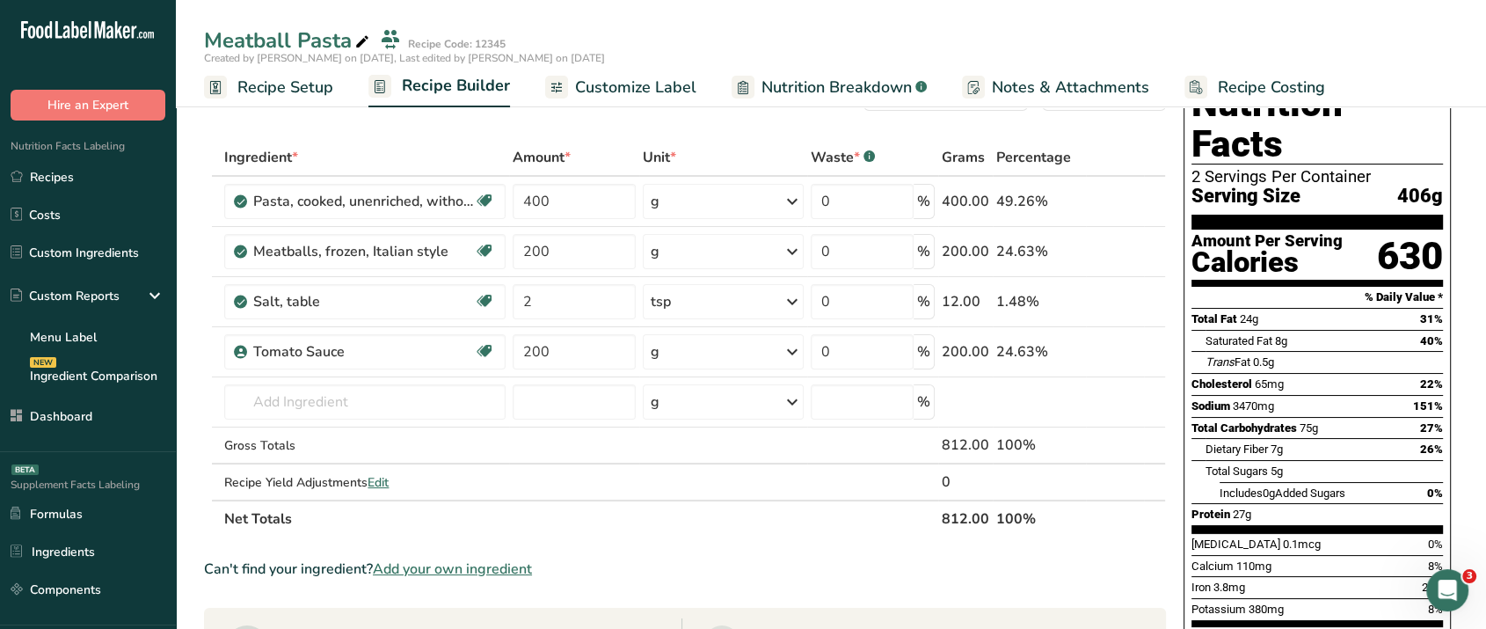
scroll to position [0, 0]
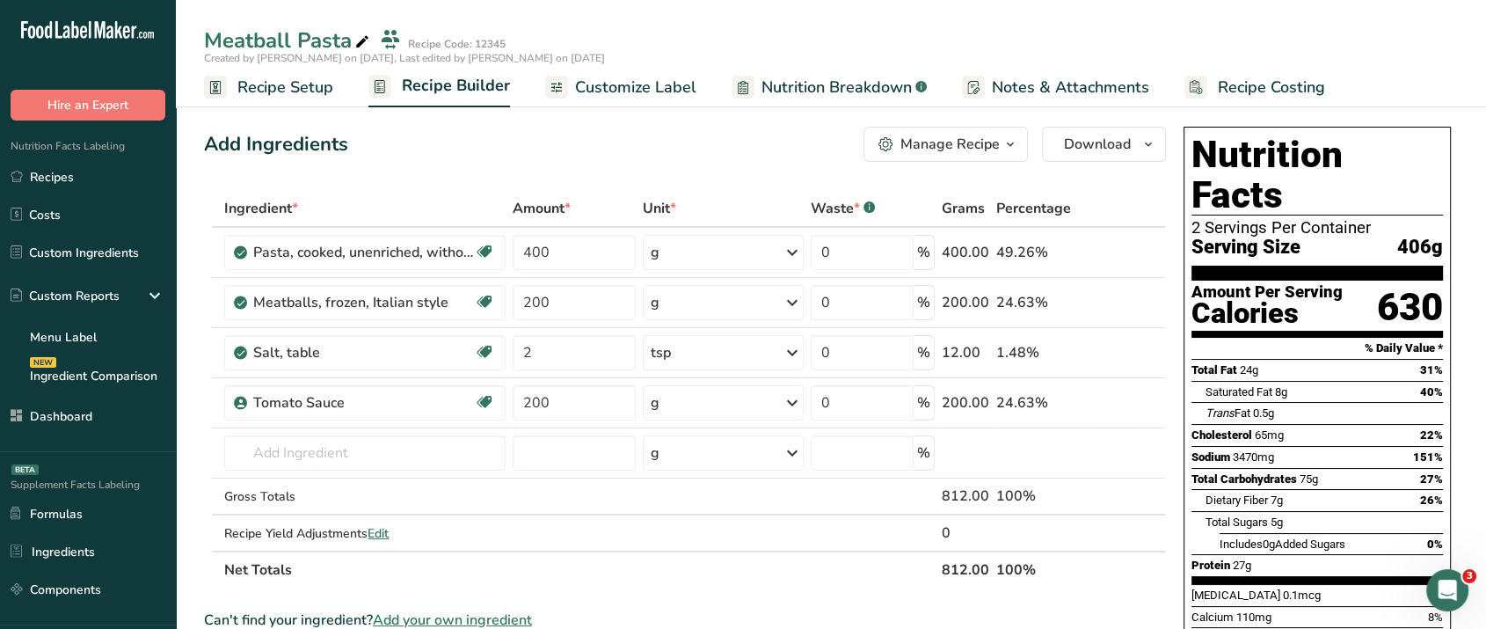
drag, startPoint x: 920, startPoint y: 573, endPoint x: 984, endPoint y: 580, distance: 64.6
click at [984, 580] on tr "Net Totals 812.00 100%" at bounding box center [685, 569] width 960 height 37
click at [973, 585] on th "812.00" at bounding box center [965, 569] width 55 height 37
click at [952, 141] on div "Manage Recipe" at bounding box center [950, 144] width 99 height 21
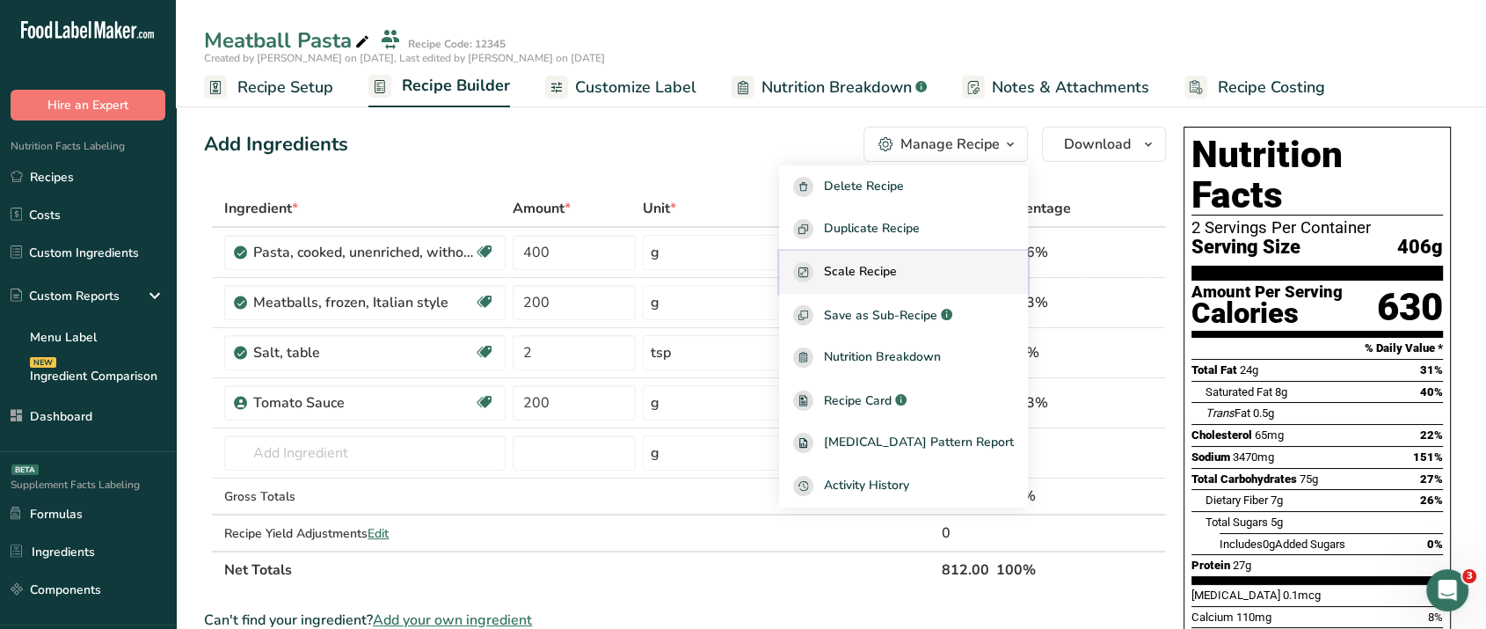
click at [880, 273] on span "Scale Recipe" at bounding box center [860, 272] width 73 height 20
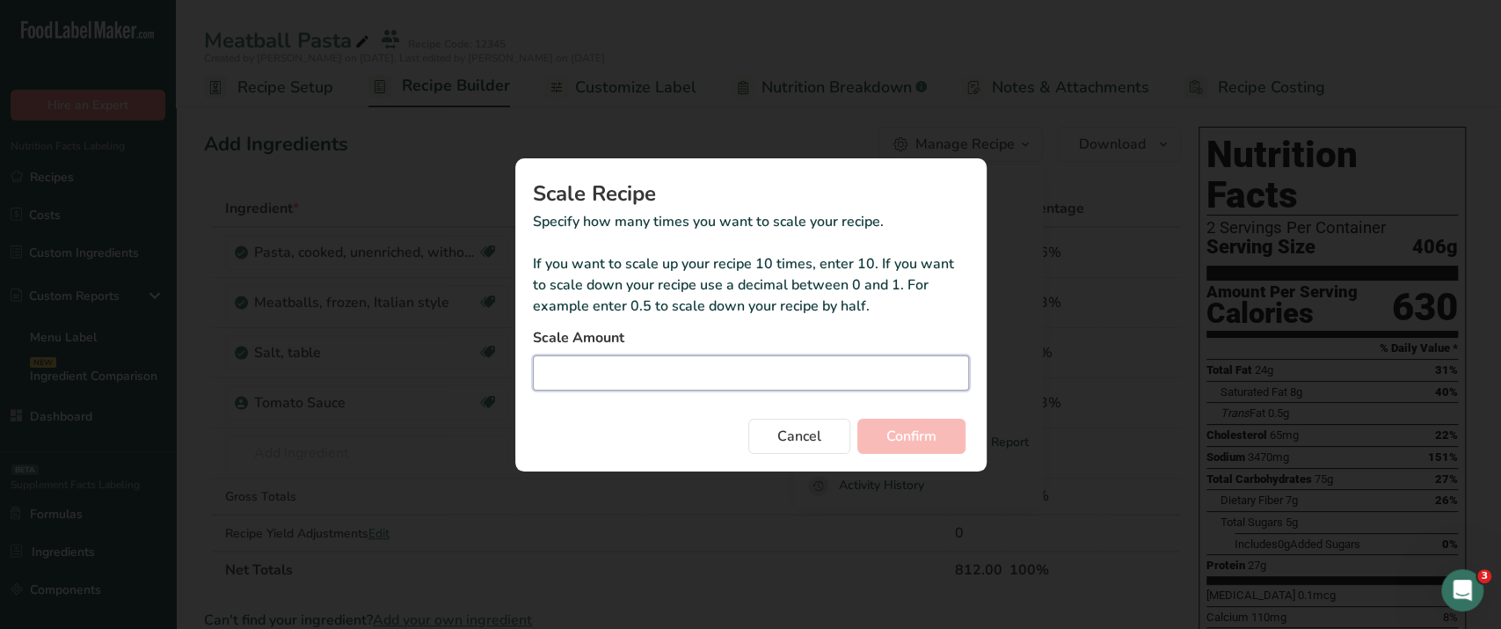
click at [816, 366] on input "Duplicate recipe modal" at bounding box center [751, 372] width 436 height 35
click at [812, 439] on span "Cancel" at bounding box center [799, 436] width 44 height 21
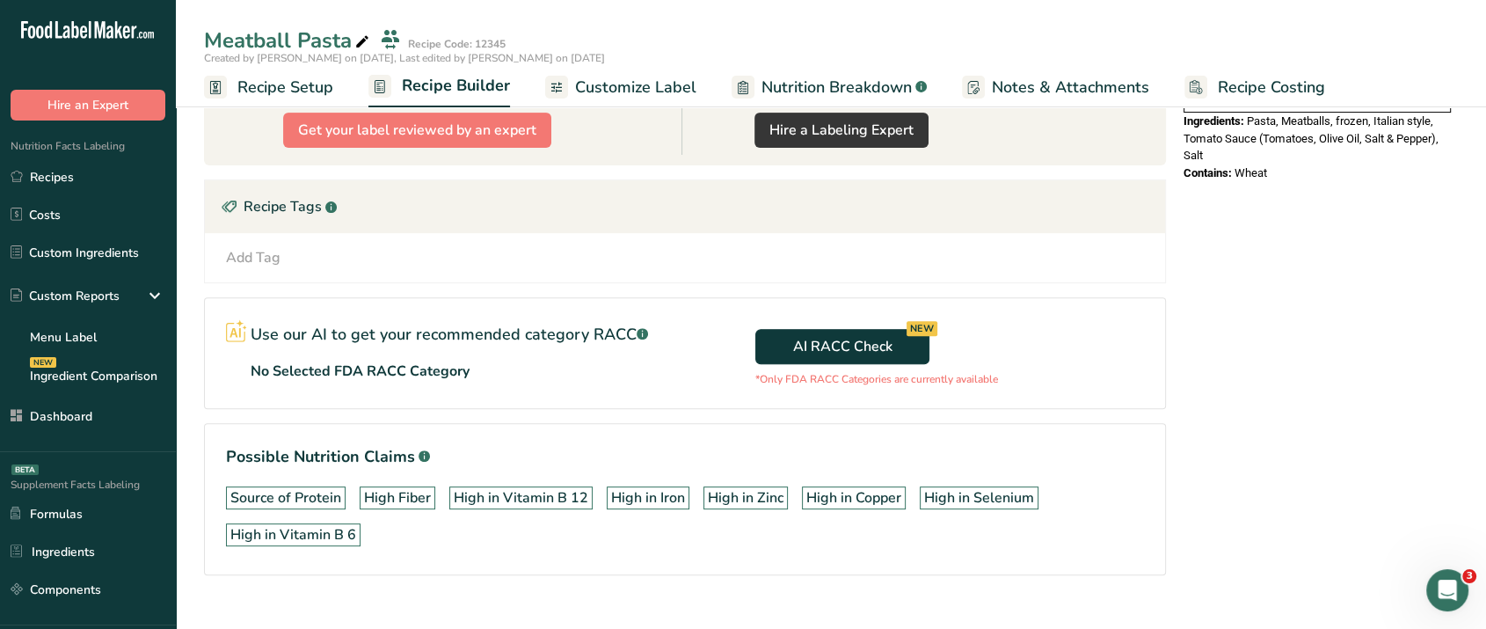
scroll to position [645, 0]
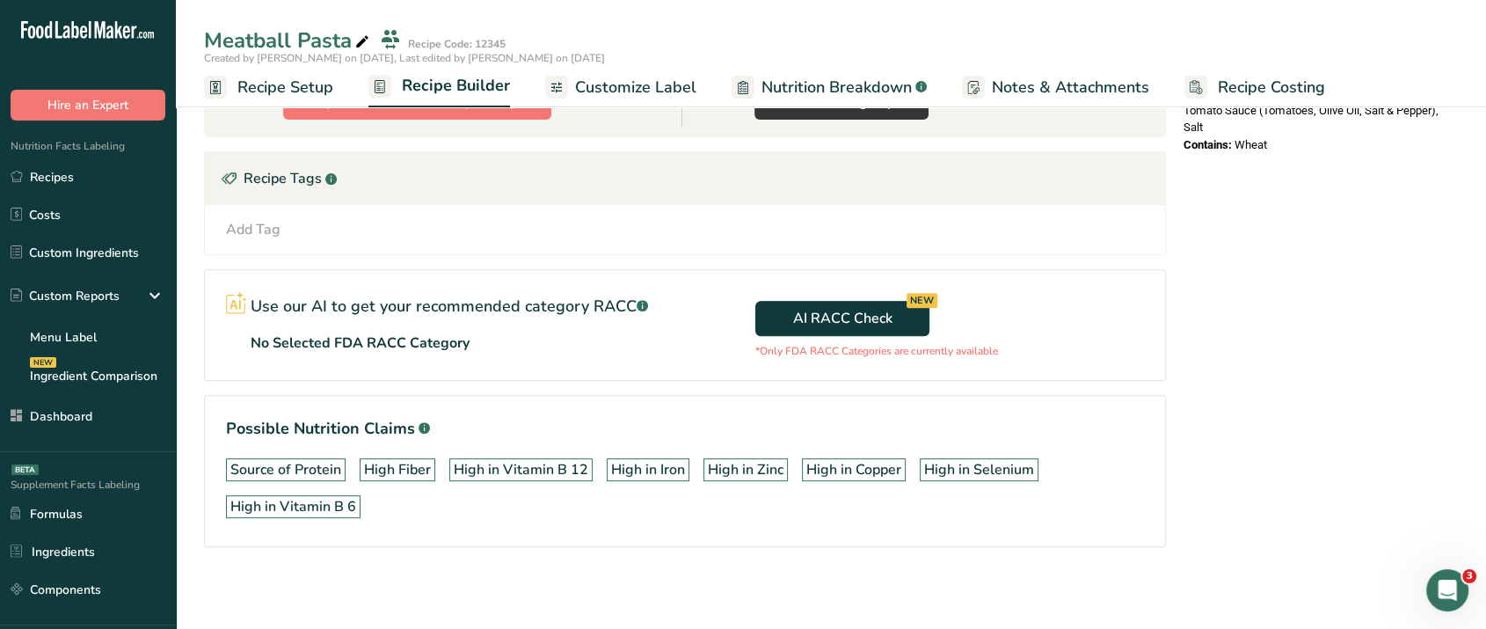
click at [274, 230] on div "Add Tag" at bounding box center [253, 229] width 55 height 21
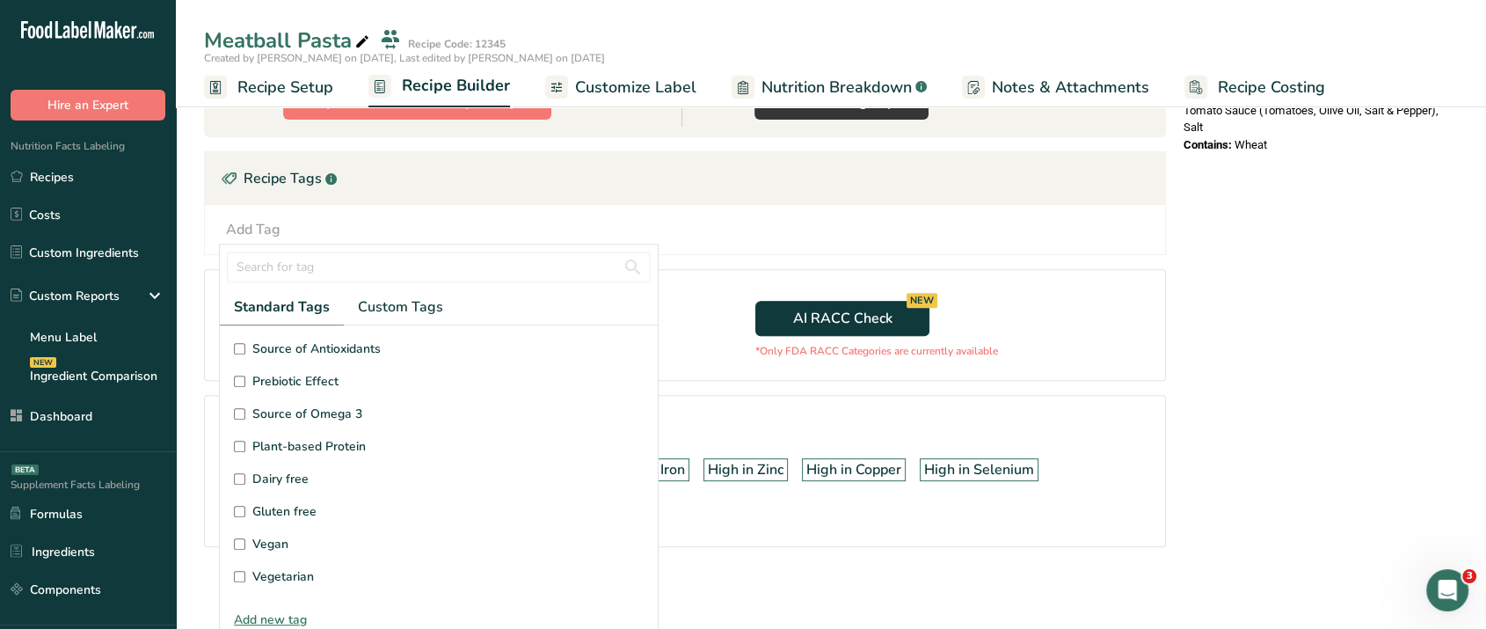
click at [242, 352] on label "Source of Antioxidants" at bounding box center [439, 348] width 410 height 18
click at [242, 352] on input "Source of Antioxidants" at bounding box center [239, 348] width 11 height 11
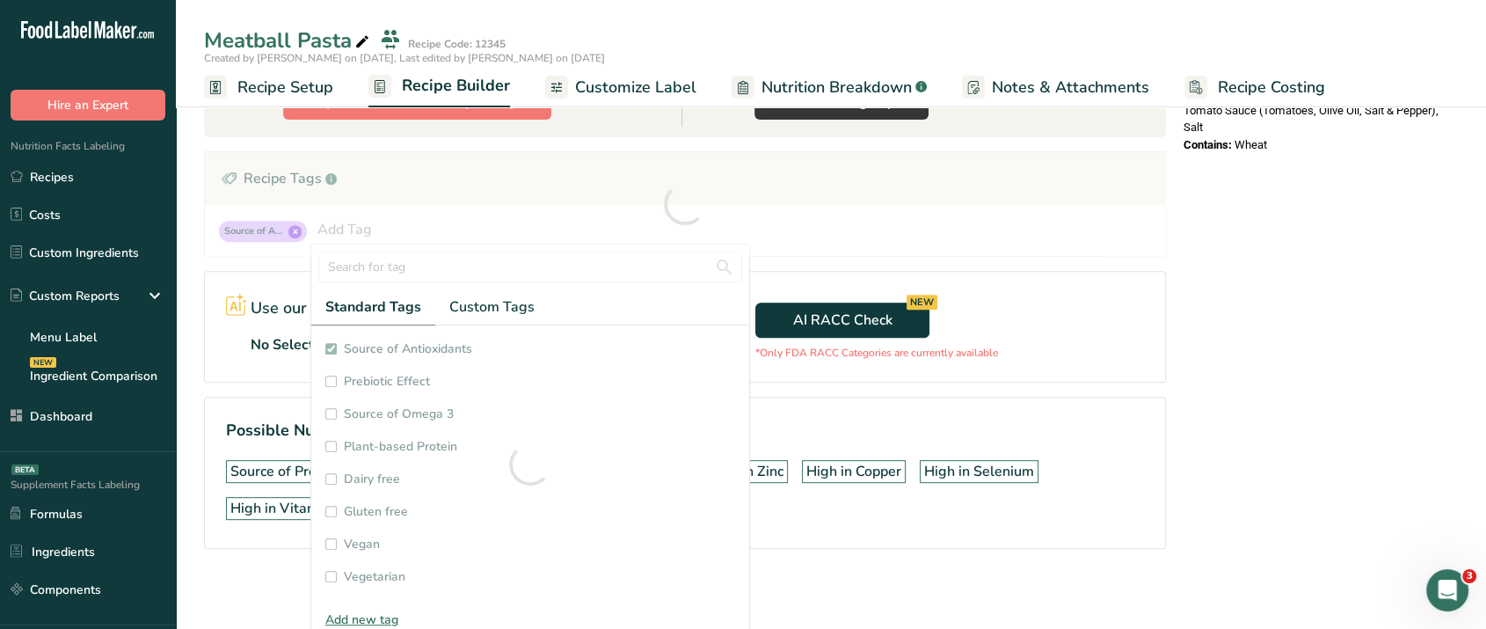
checkbox input "true"
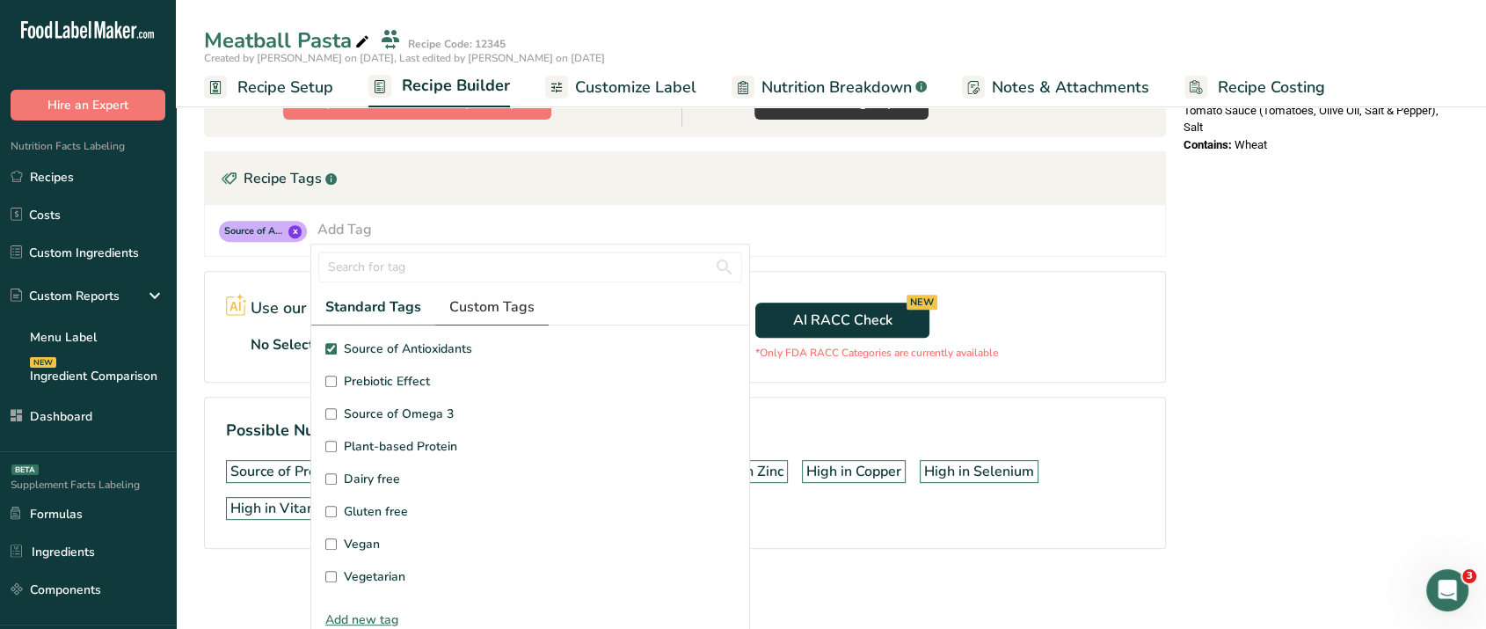
click at [519, 315] on span "Custom Tags" at bounding box center [491, 306] width 85 height 21
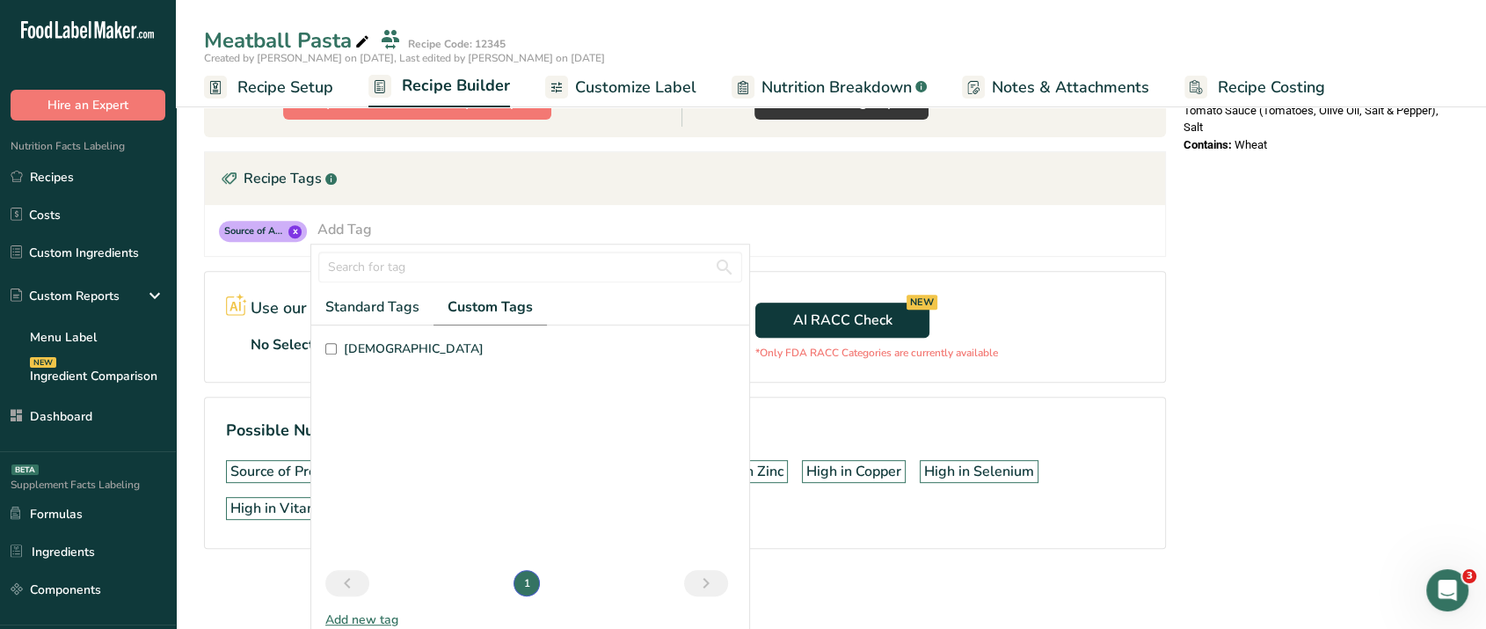
click at [1240, 332] on div "Nutrition Facts 2 Servings Per Container Serving Size 406g Amount Per Serving C…" at bounding box center [1317, 40] width 281 height 1130
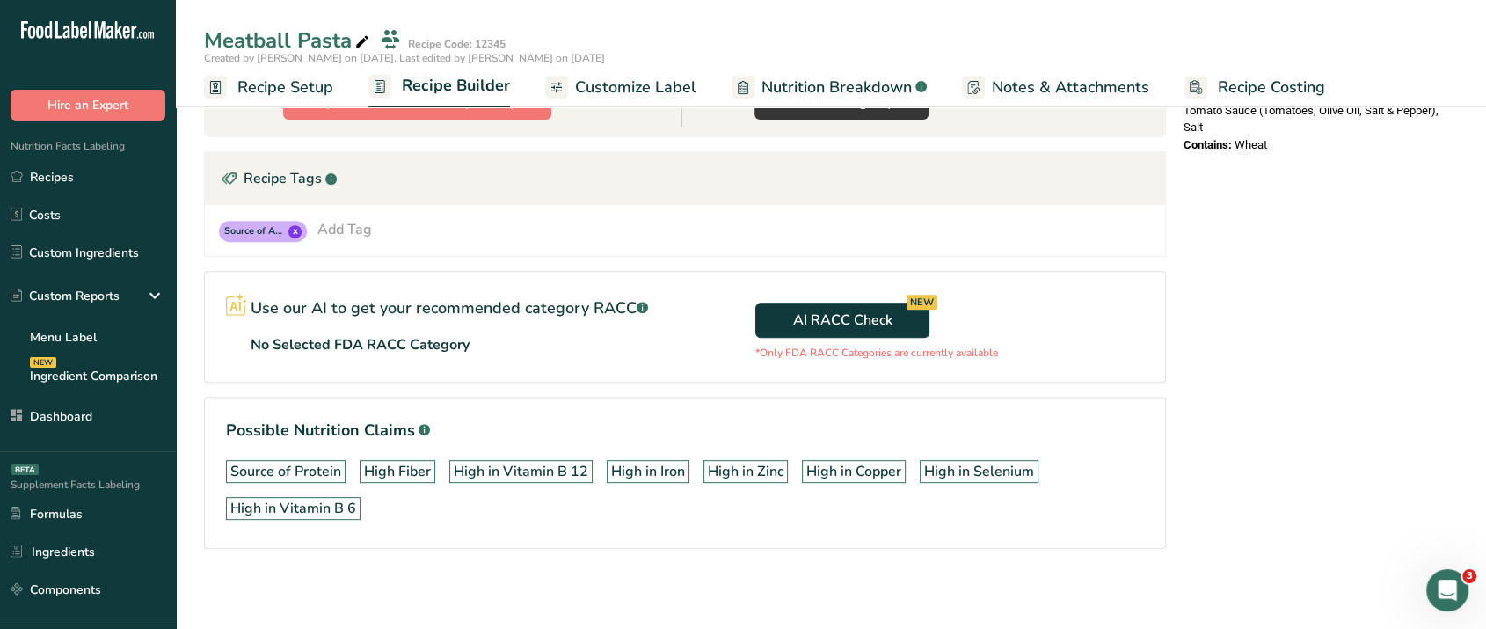
scroll to position [646, 0]
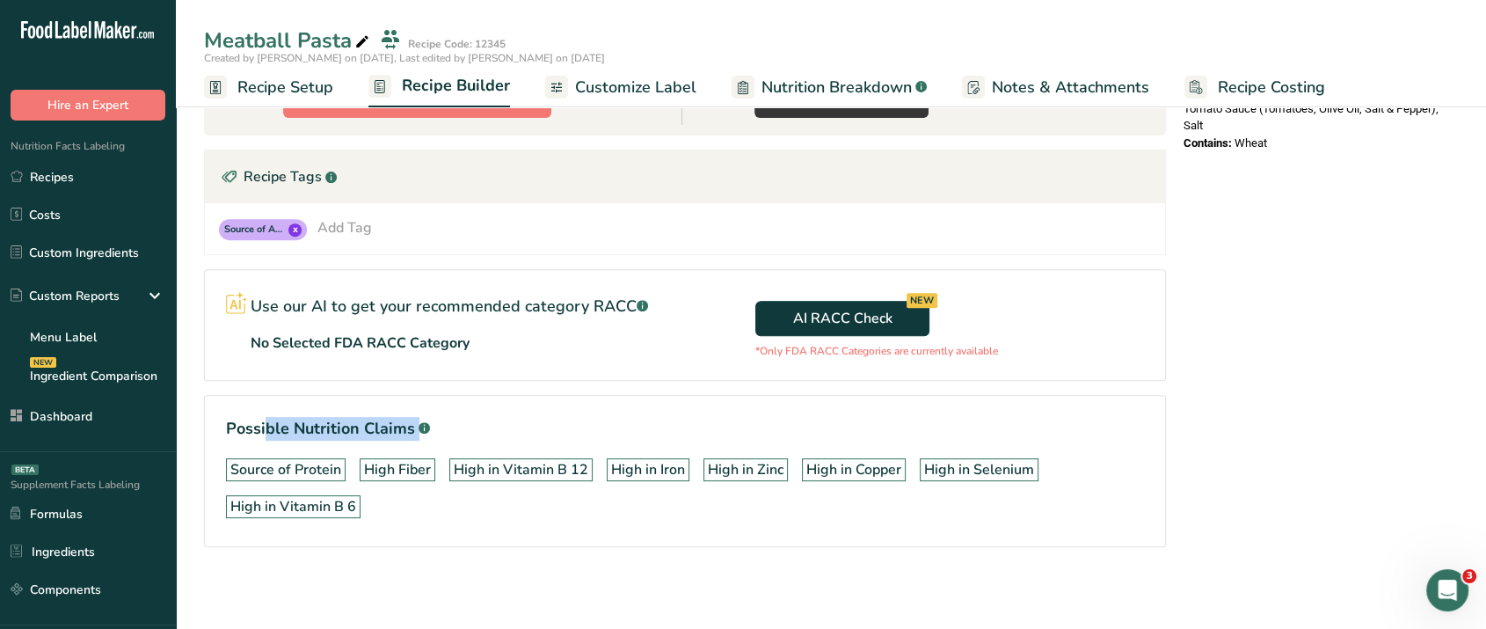
drag, startPoint x: 228, startPoint y: 428, endPoint x: 422, endPoint y: 435, distance: 194.5
click at [422, 435] on h1 "Possible Nutrition Claims .a-a{fill:#347362;}.b-a{fill:#fff;}" at bounding box center [685, 429] width 918 height 24
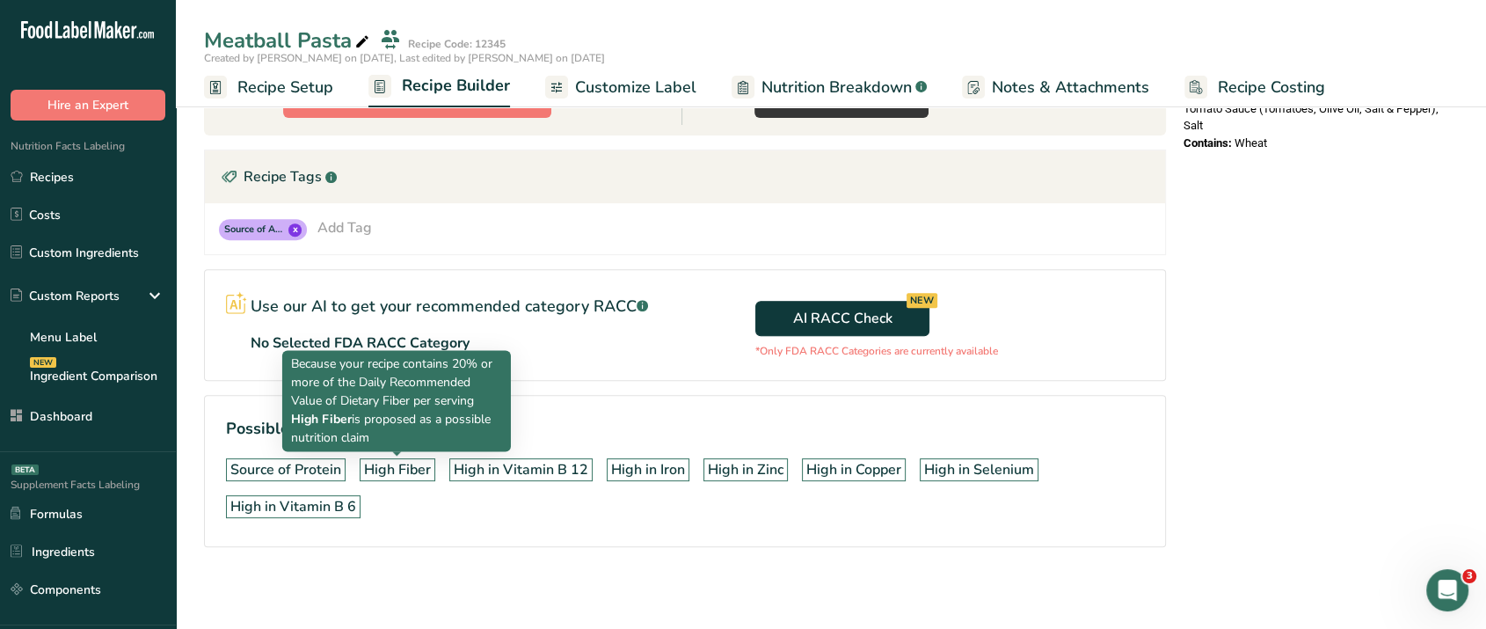
click at [412, 529] on section "Possible Nutrition Claims .a-a{fill:#347362;}.b-a{fill:#fff;} Source of Protein…" at bounding box center [685, 471] width 962 height 152
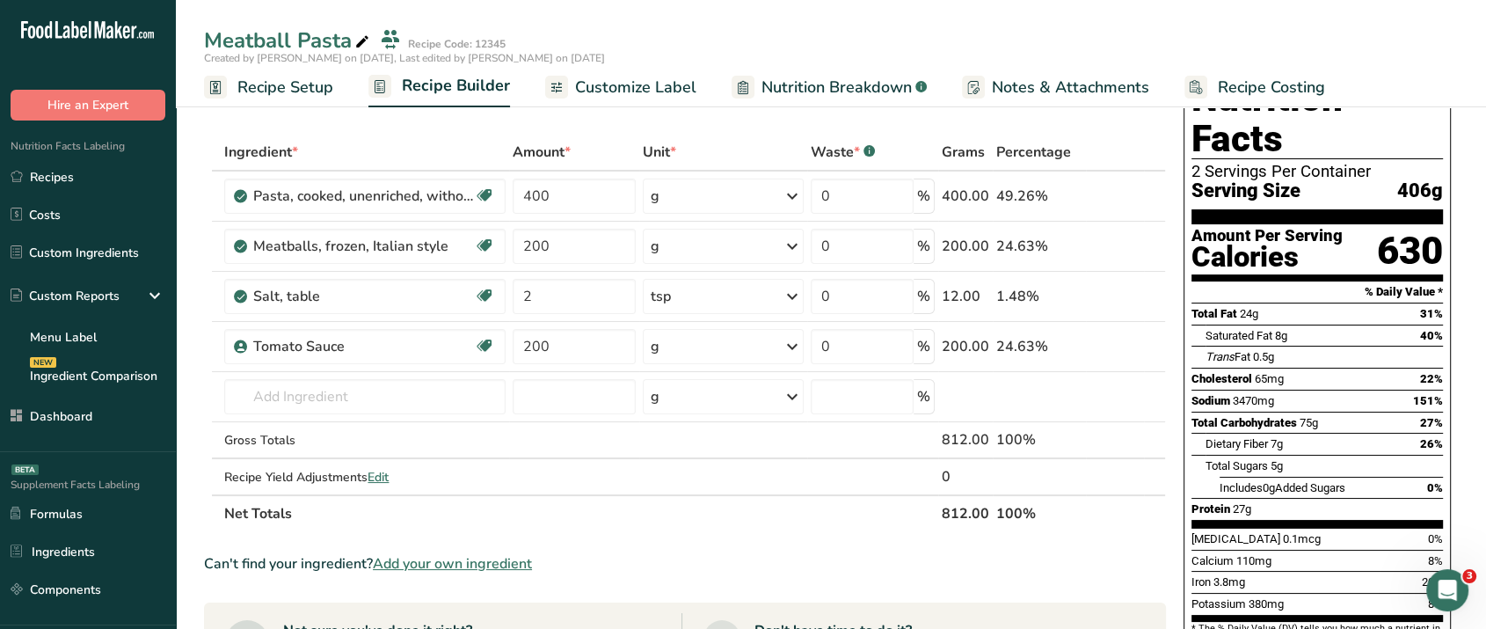
scroll to position [0, 0]
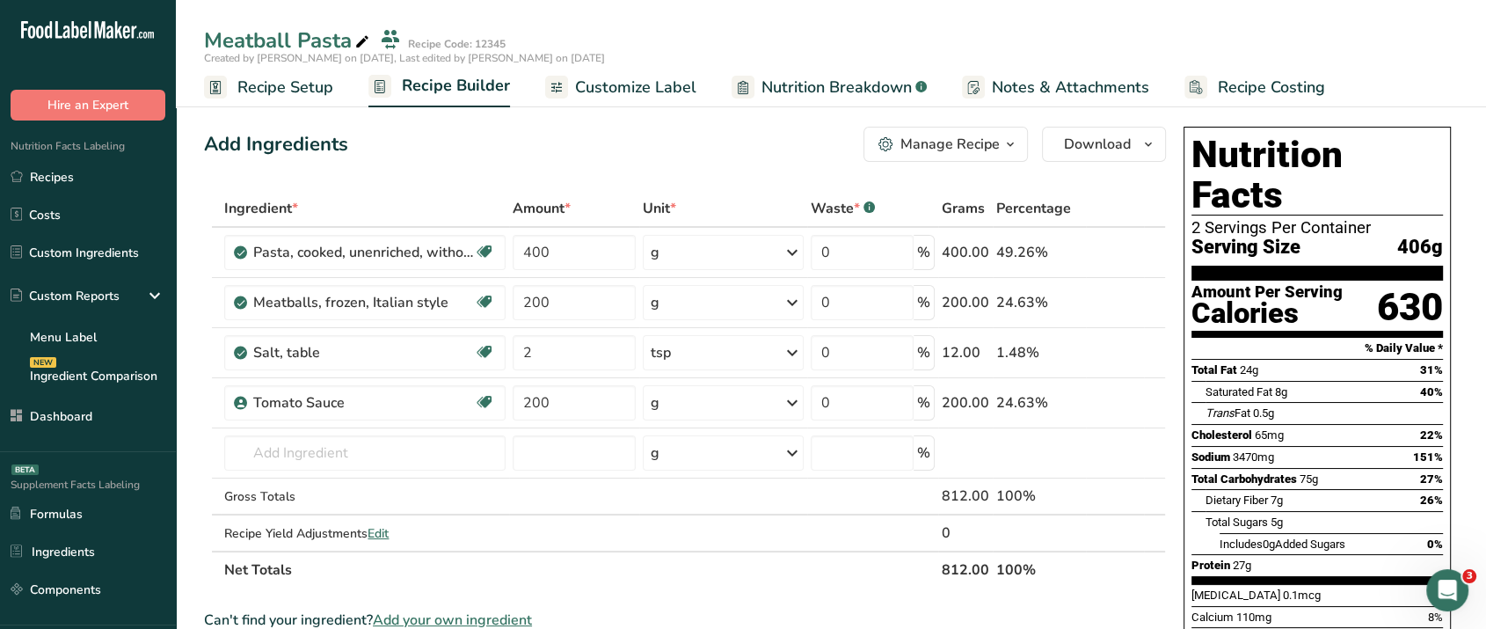
click at [919, 150] on div "Manage Recipe" at bounding box center [950, 144] width 99 height 21
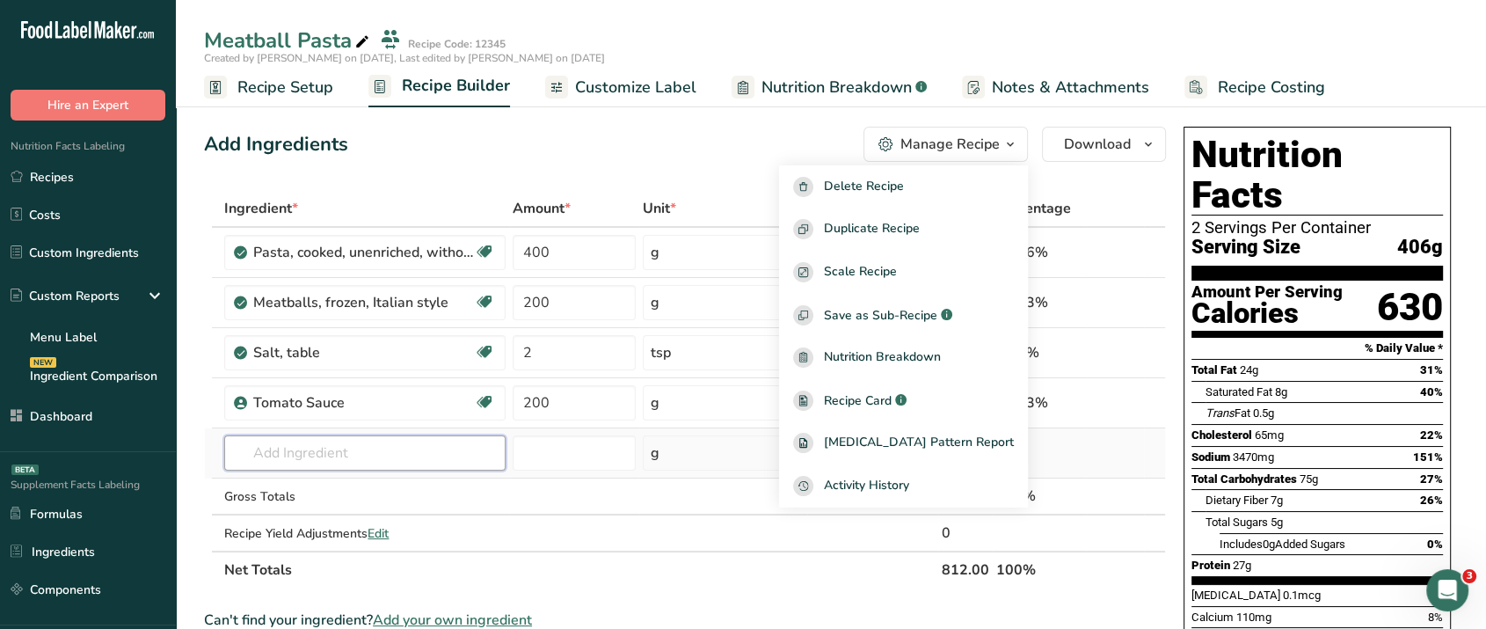
click at [347, 455] on input "text" at bounding box center [364, 452] width 281 height 35
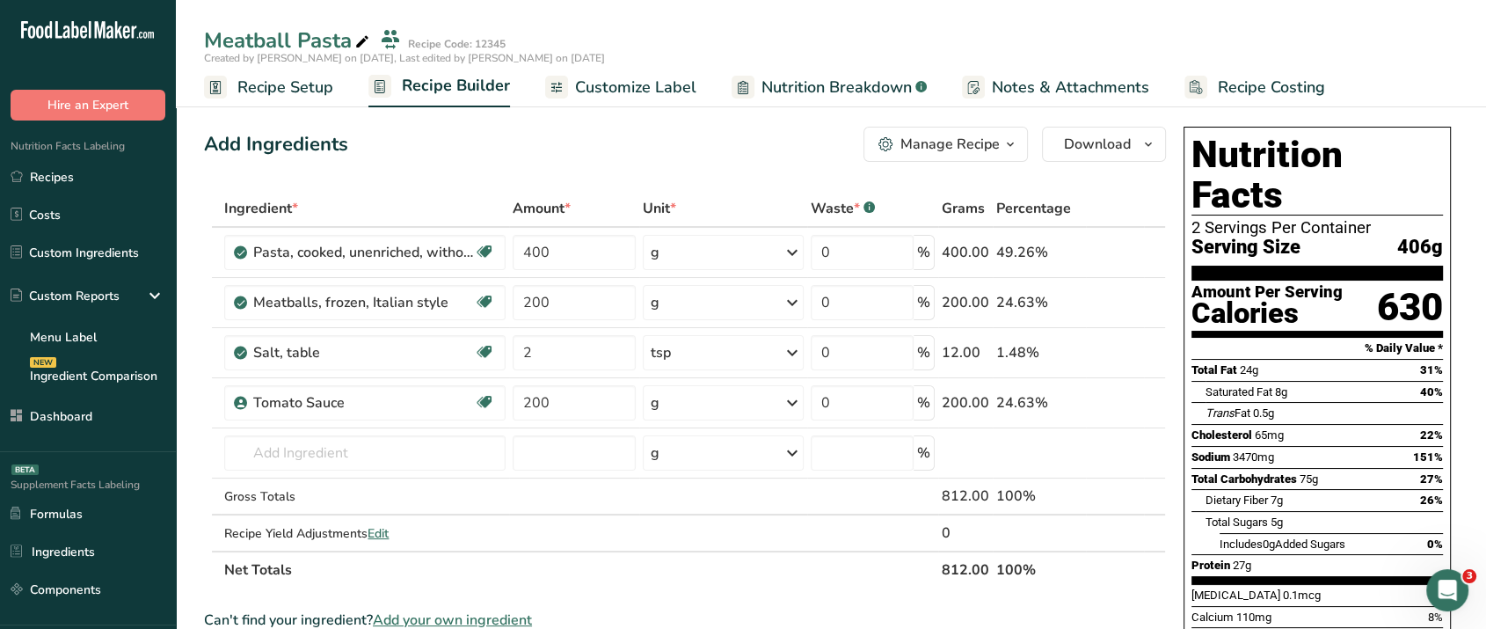
click at [950, 154] on div "Manage Recipe" at bounding box center [950, 144] width 99 height 21
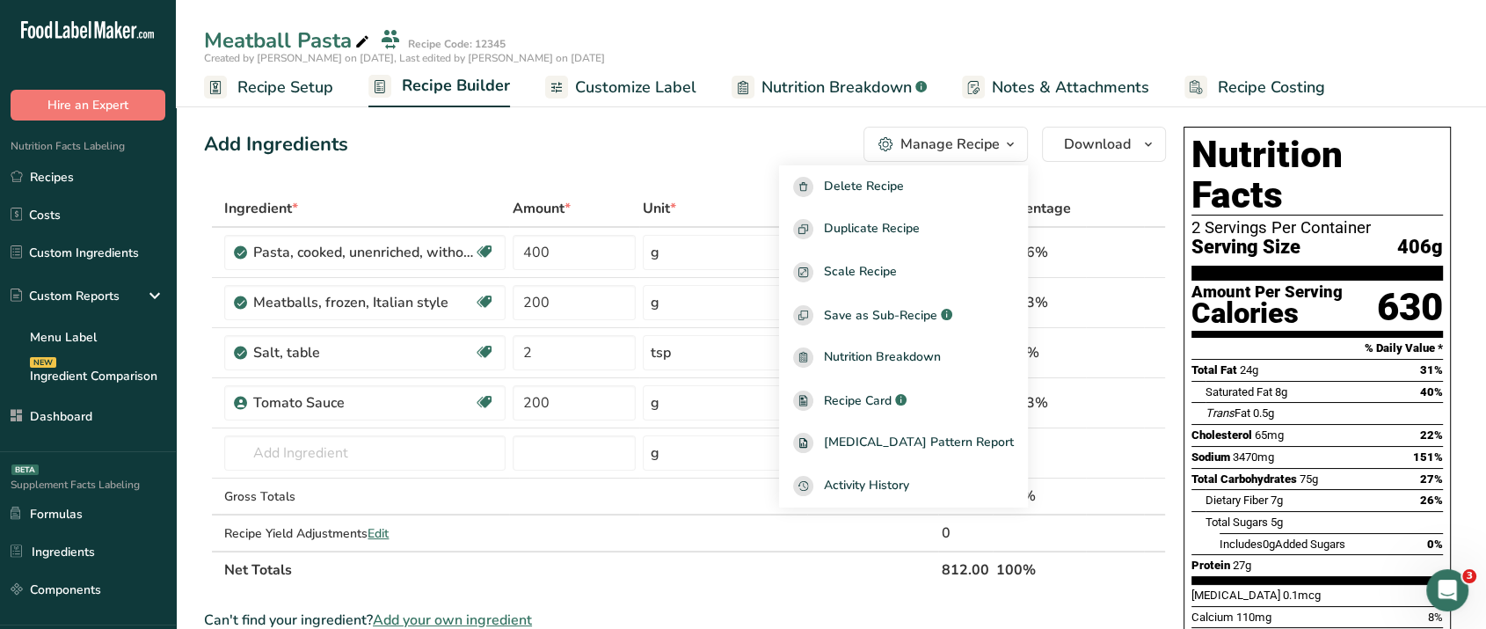
click at [723, 142] on div "Add Ingredients Manage Recipe Delete Recipe Duplicate Recipe Scale Recipe Save …" at bounding box center [685, 144] width 962 height 35
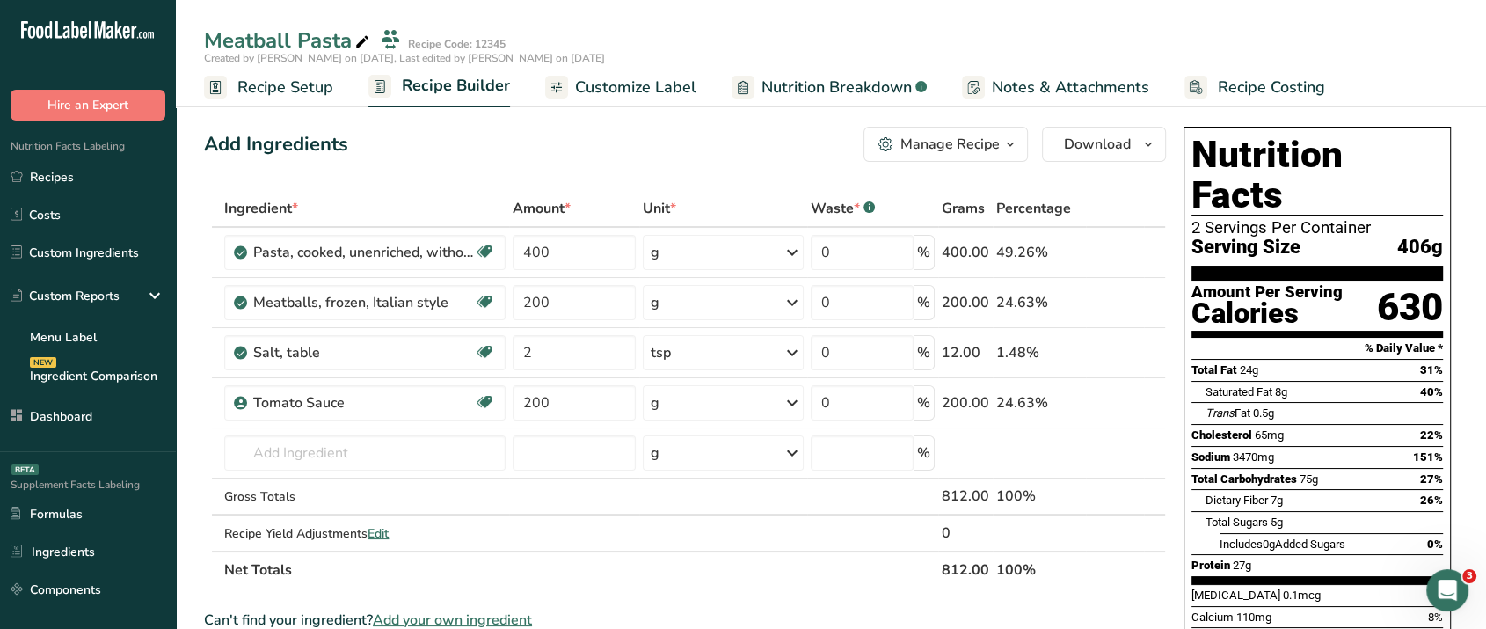
click at [978, 150] on div "Manage Recipe" at bounding box center [950, 144] width 99 height 21
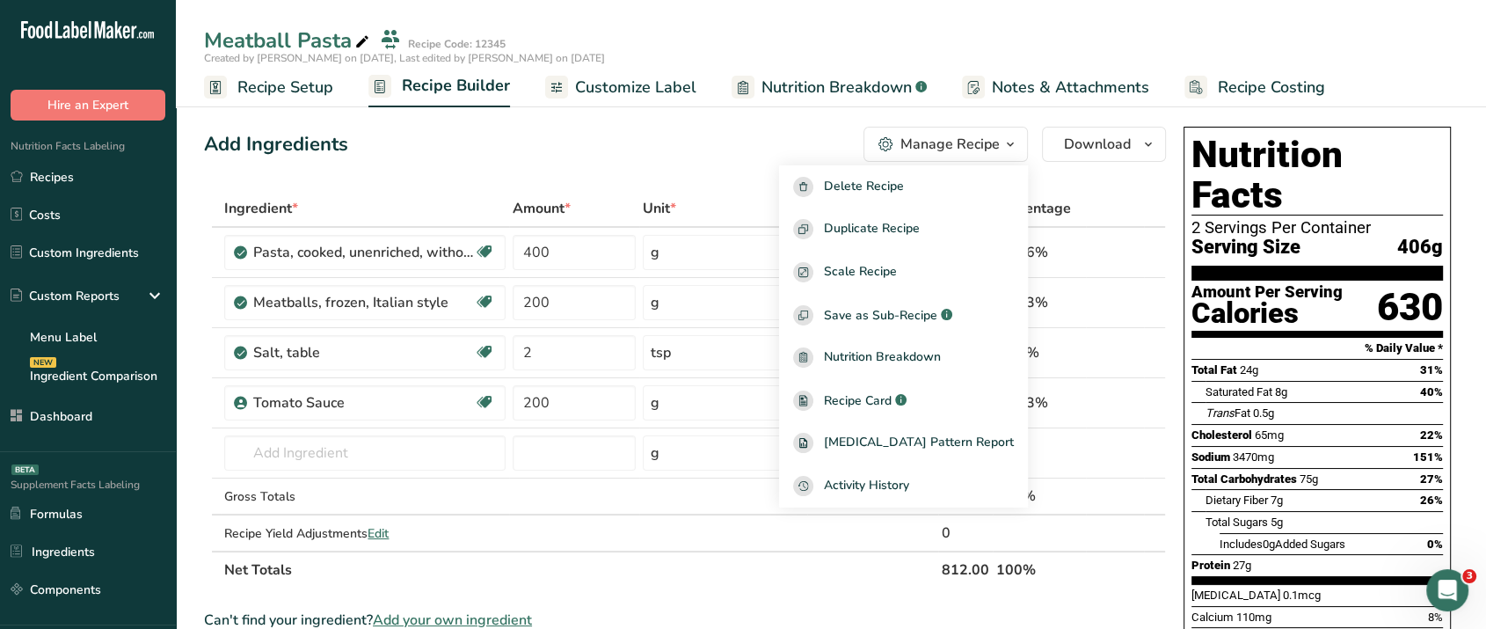
click at [354, 45] on icon at bounding box center [362, 42] width 16 height 25
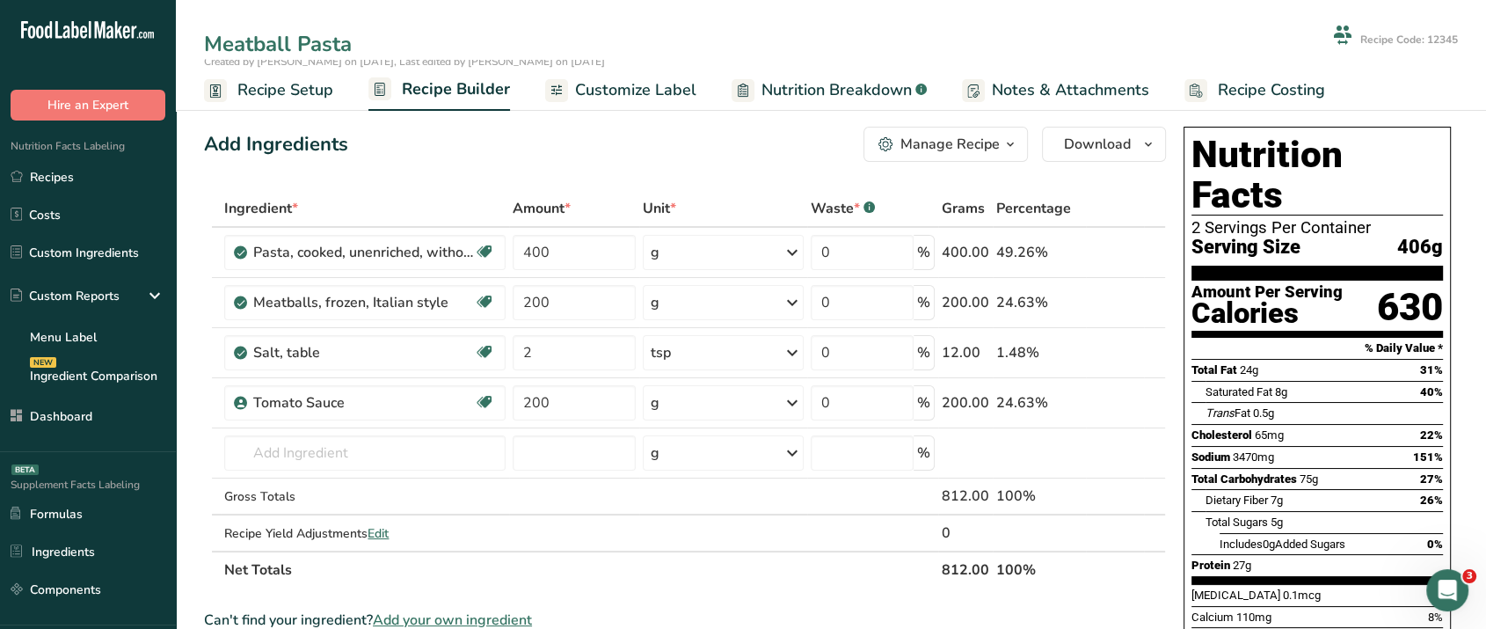
click at [820, 145] on div "Add Ingredients Manage Recipe Delete Recipe Duplicate Recipe Scale Recipe Save …" at bounding box center [685, 144] width 962 height 35
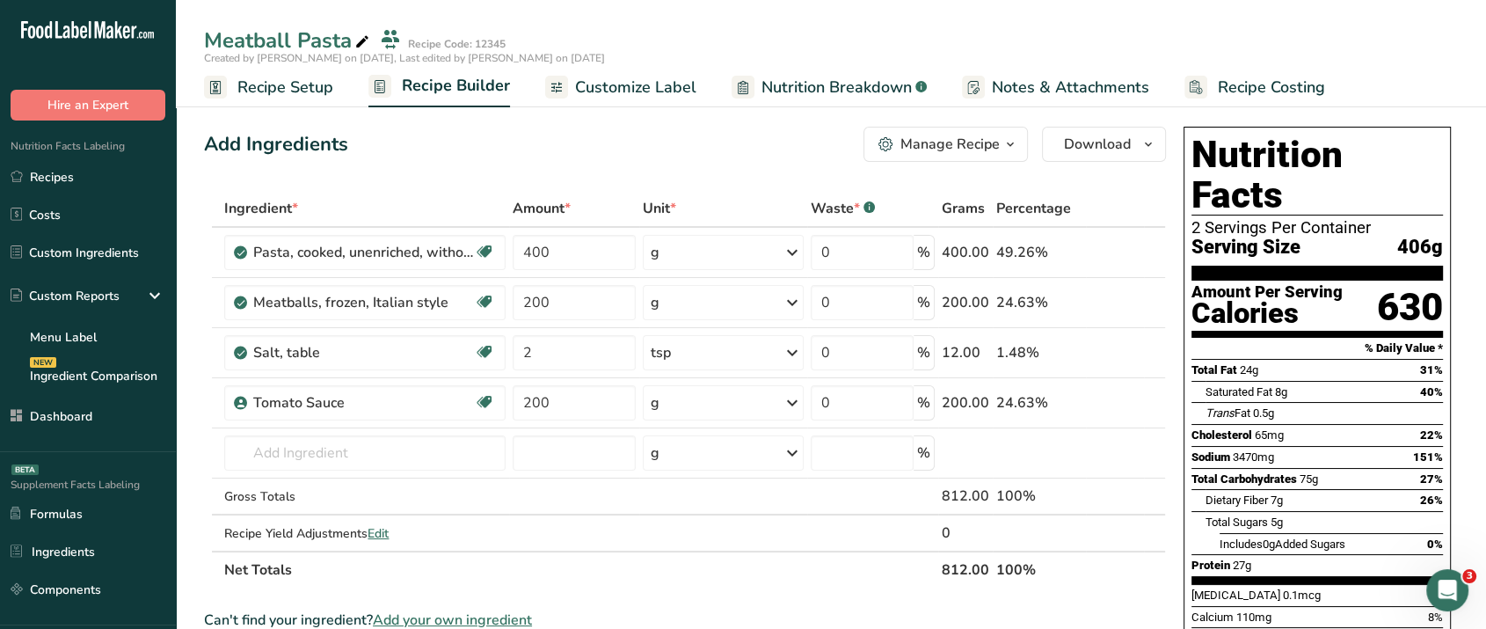
click at [960, 143] on div "Manage Recipe" at bounding box center [950, 144] width 99 height 21
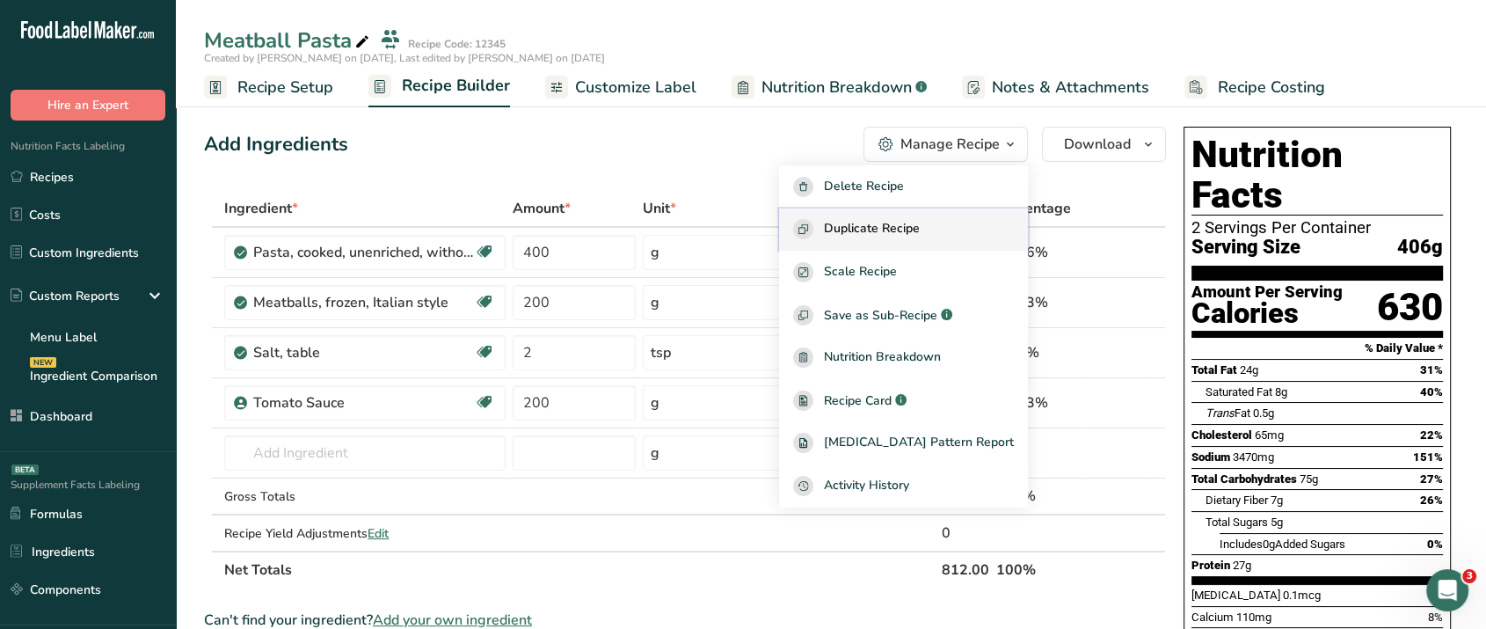
click at [909, 230] on span "Duplicate Recipe" at bounding box center [872, 229] width 96 height 20
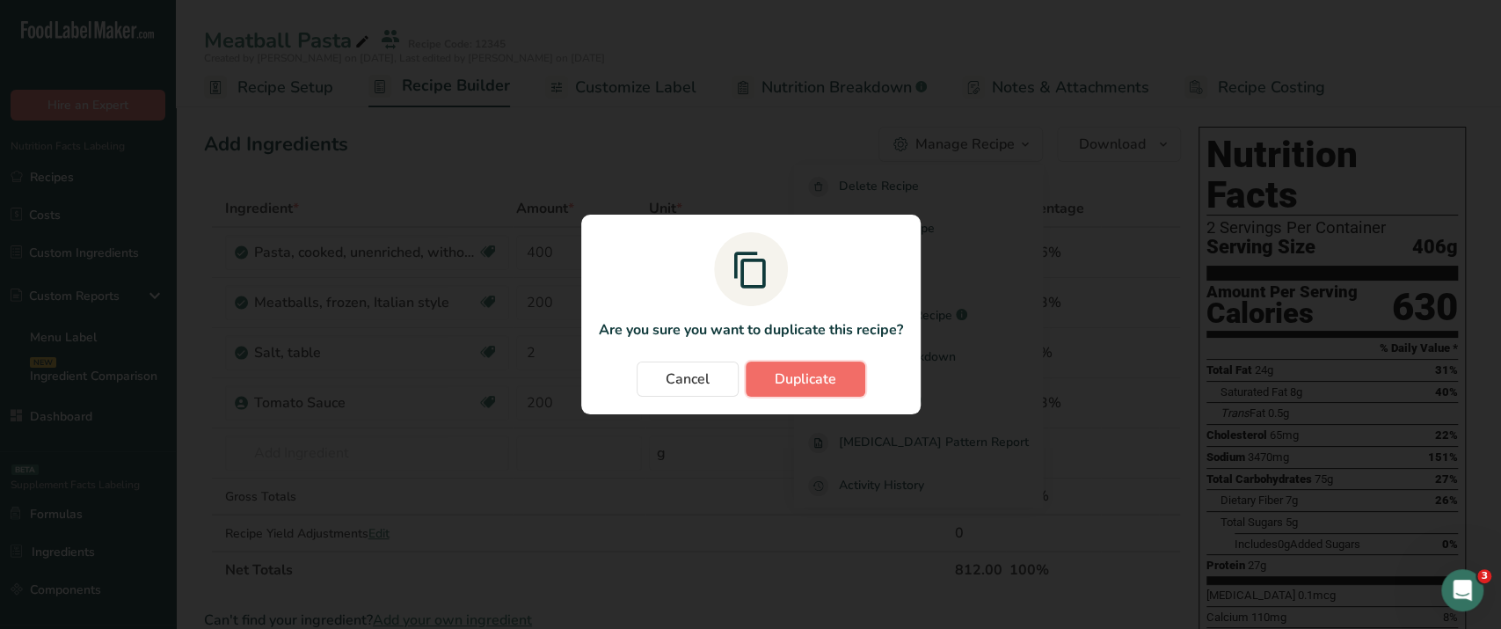
click at [798, 377] on span "Duplicate" at bounding box center [806, 378] width 62 height 21
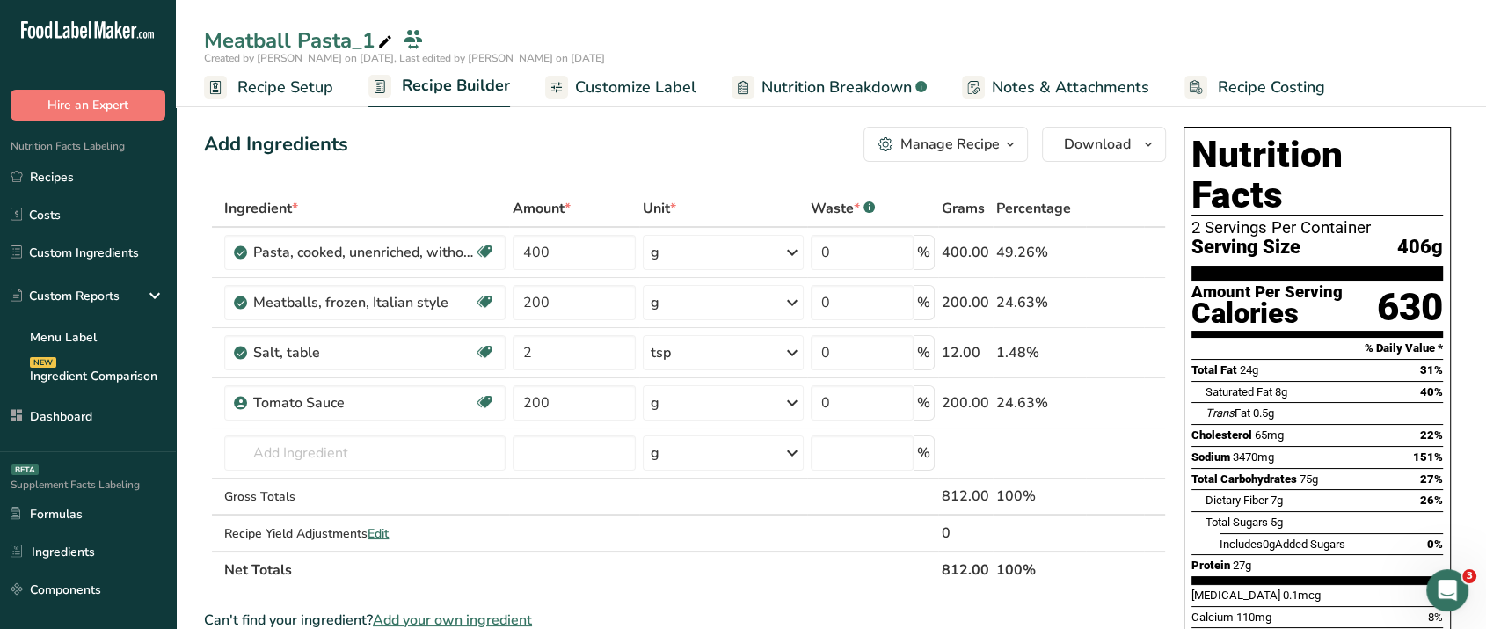
click at [372, 48] on div "Meatball Pasta_1" at bounding box center [300, 41] width 192 height 32
type input "Meatball Pasta (low sodium)"
click at [511, 152] on div "Add Ingredients Manage Recipe Delete Recipe Duplicate Recipe Scale Recipe Save …" at bounding box center [685, 144] width 962 height 35
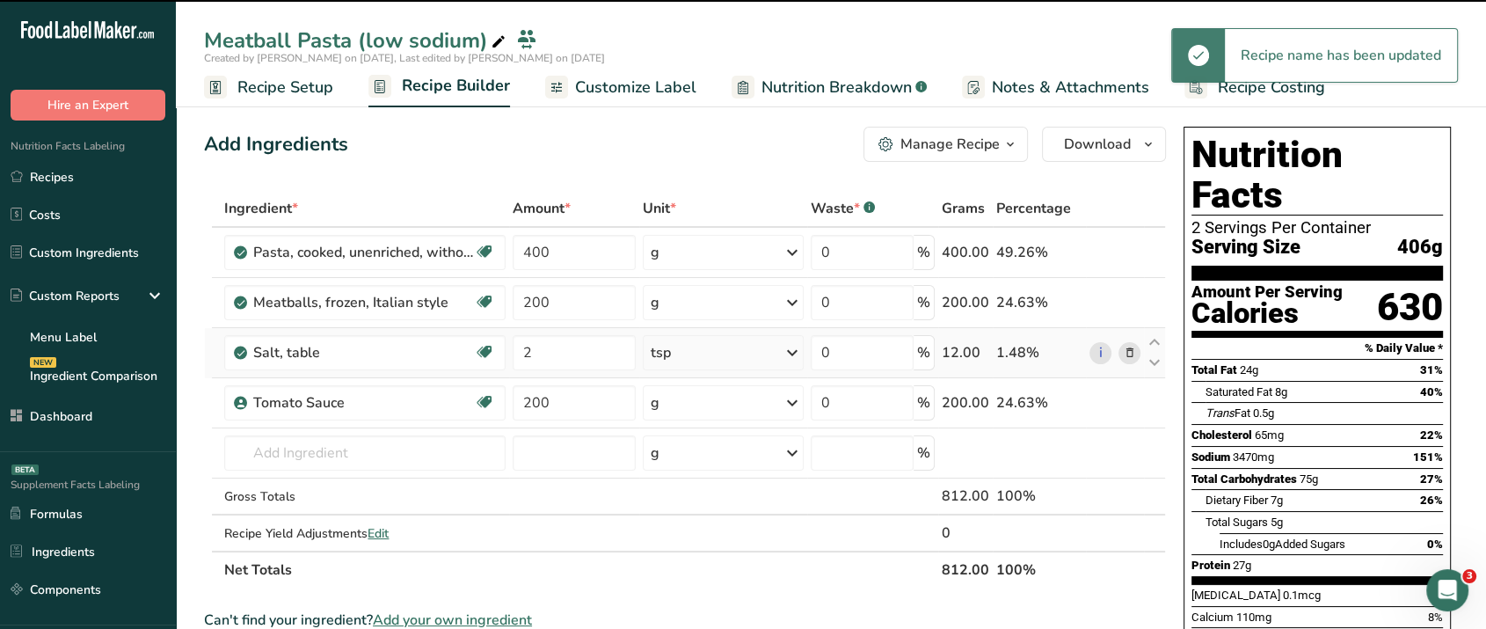
click at [1135, 357] on icon at bounding box center [1129, 353] width 12 height 18
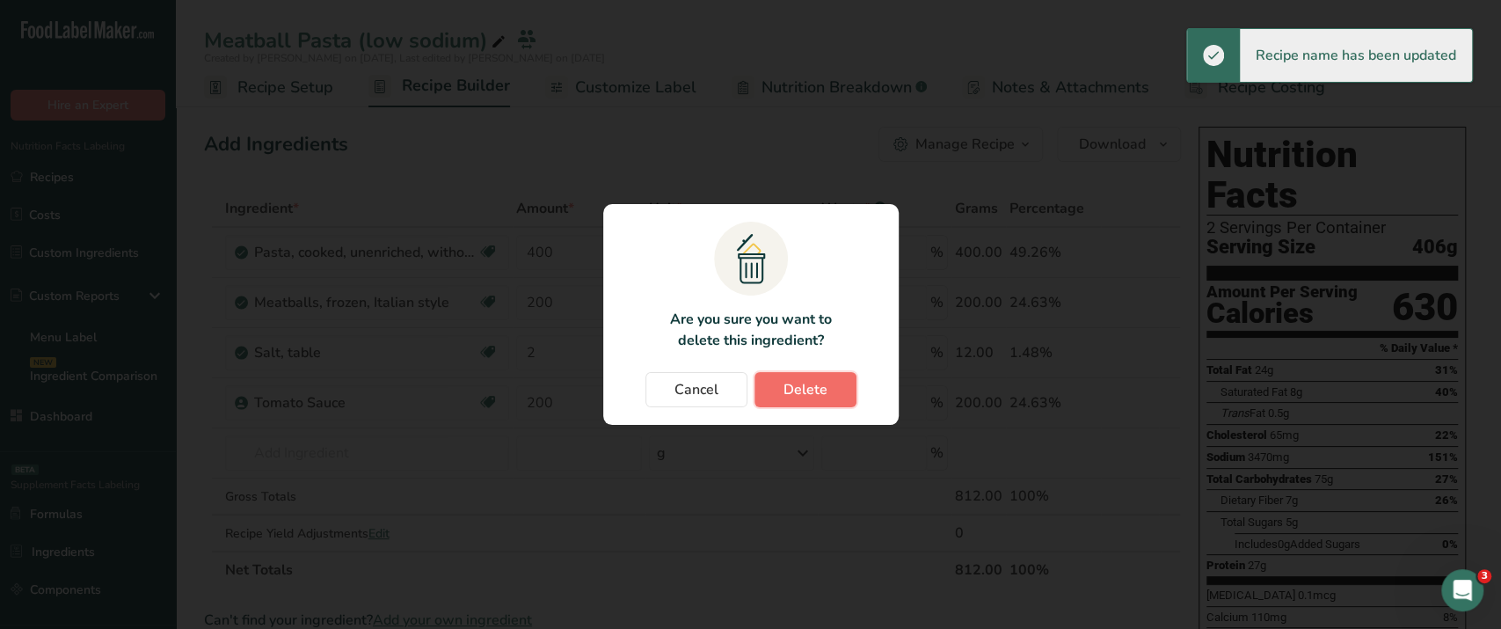
click at [802, 391] on span "Delete" at bounding box center [806, 389] width 44 height 21
type input "200"
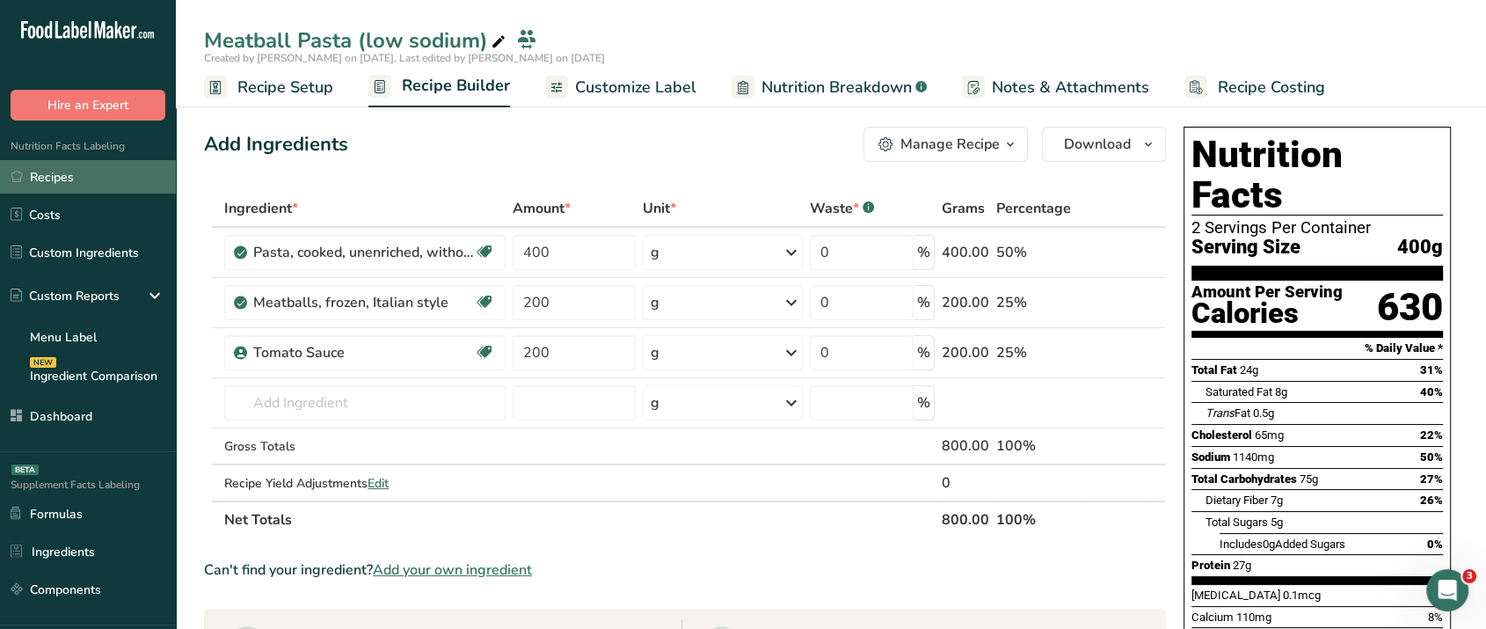
click at [126, 167] on link "Recipes" at bounding box center [88, 176] width 176 height 33
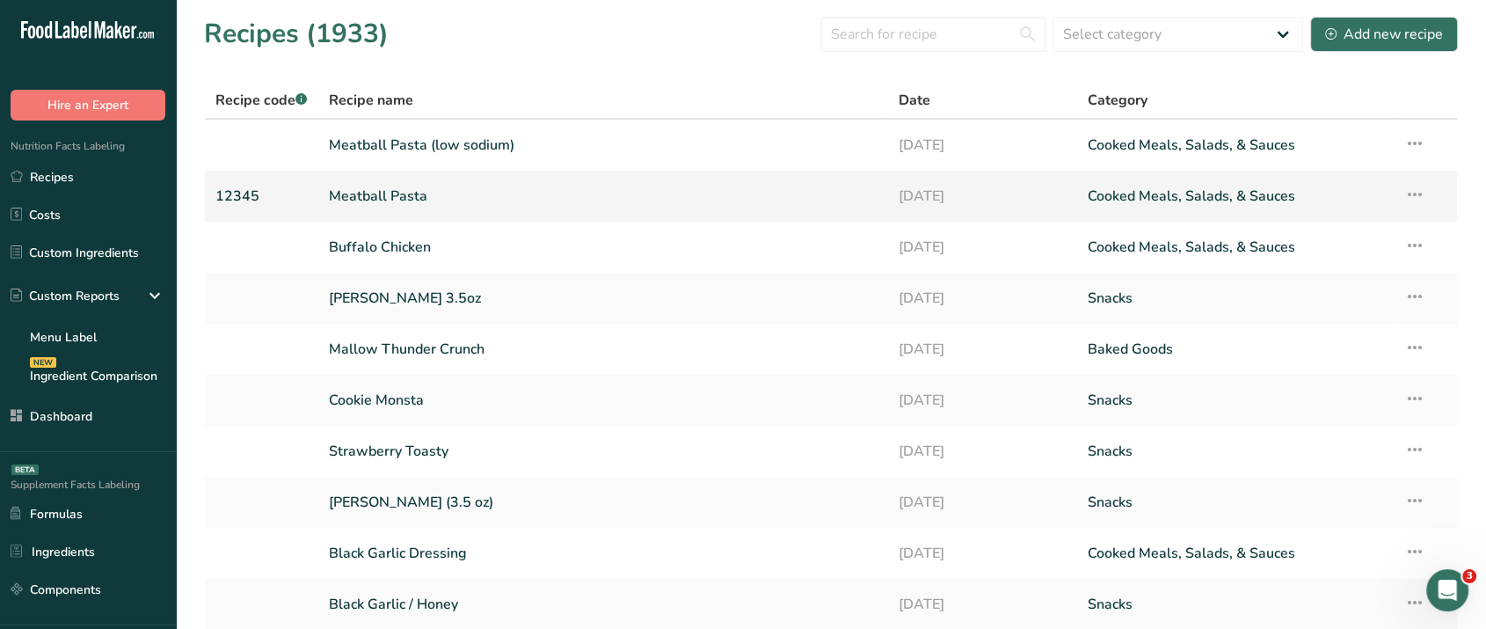
click at [658, 194] on link "Meatball Pasta" at bounding box center [603, 196] width 549 height 37
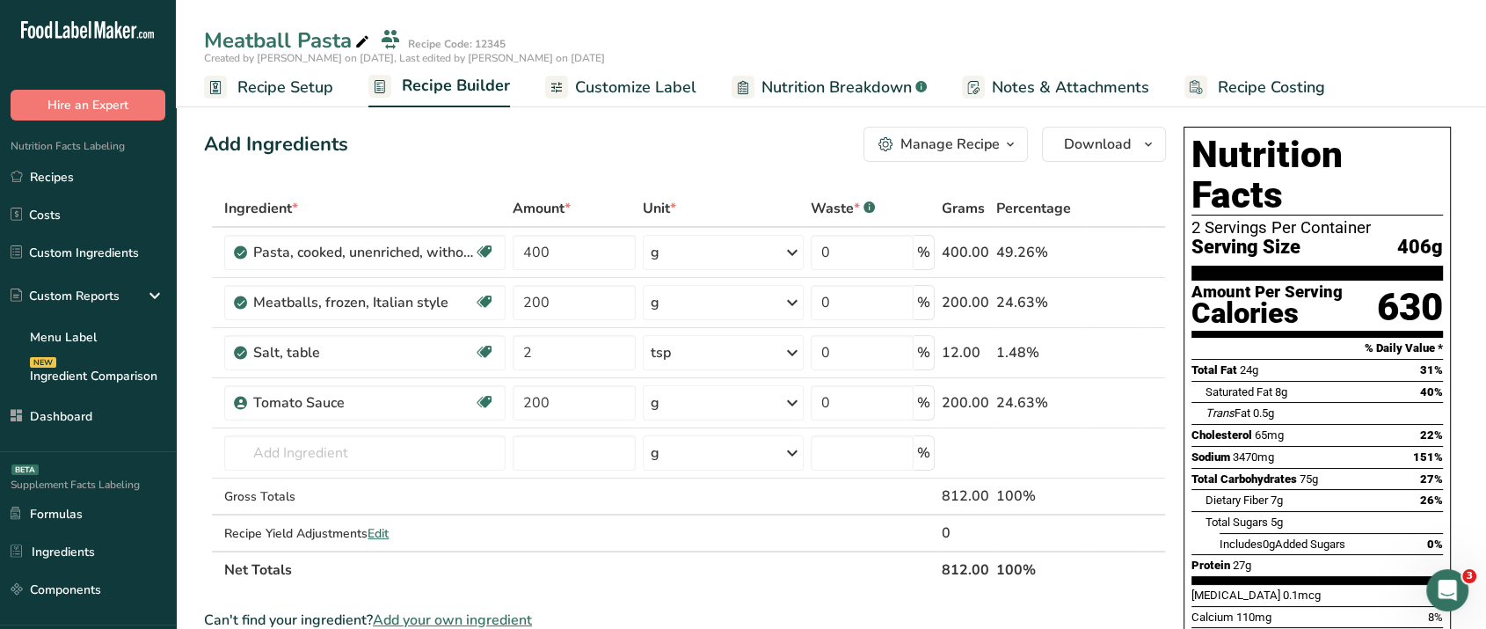
click at [640, 91] on span "Customize Label" at bounding box center [635, 88] width 121 height 24
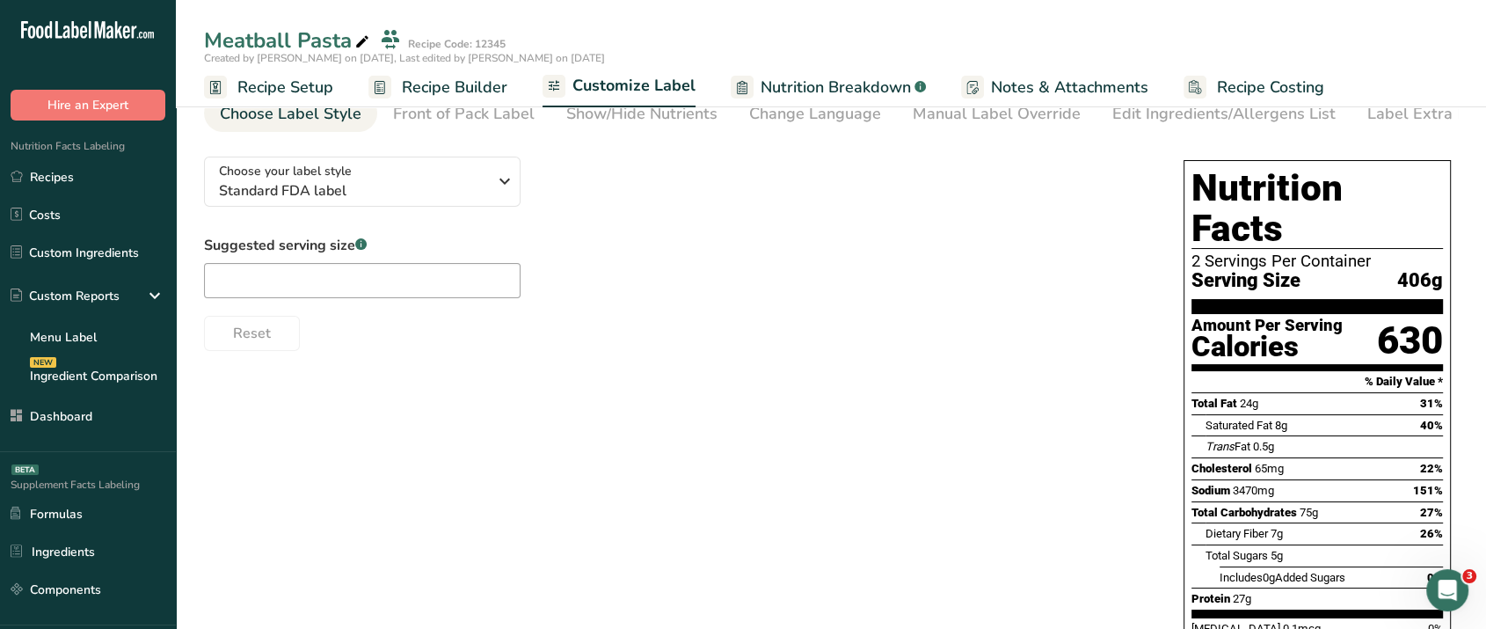
scroll to position [65, 0]
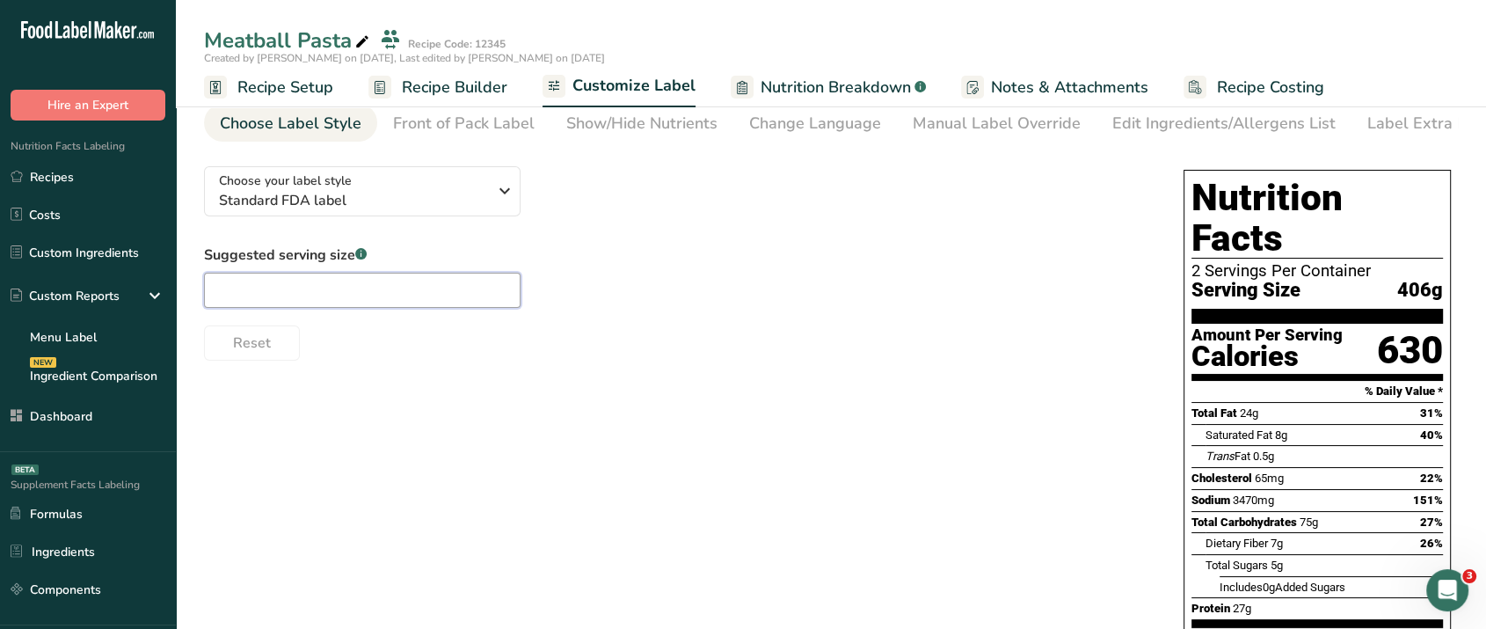
click at [412, 286] on input "text" at bounding box center [362, 290] width 317 height 35
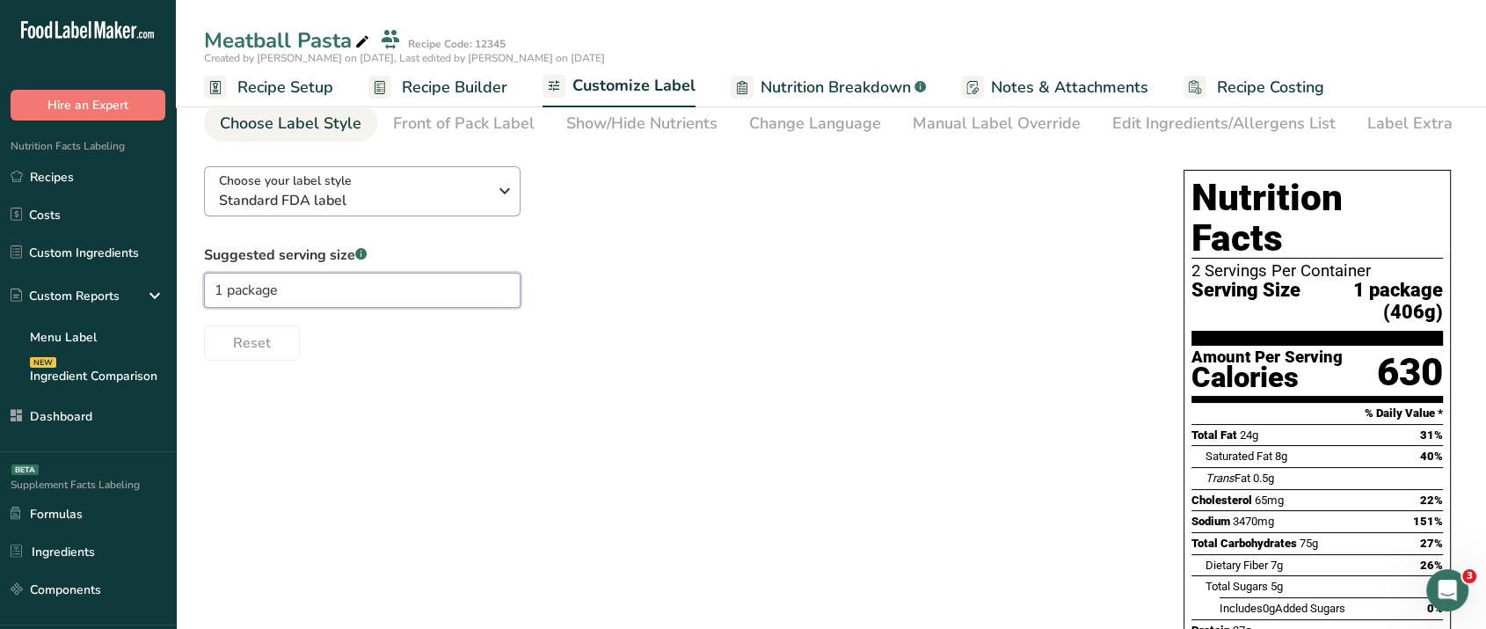
type input "1 package"
click at [345, 203] on span "Standard FDA label" at bounding box center [353, 200] width 268 height 21
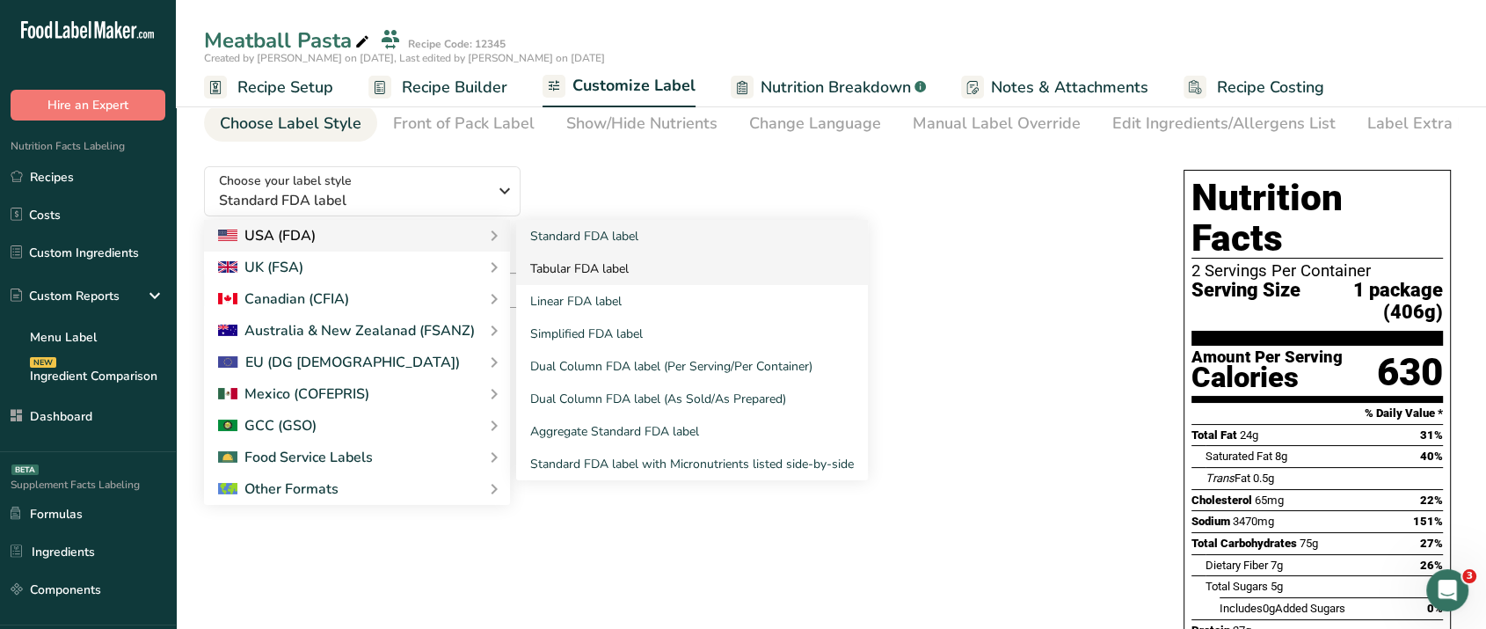
click at [610, 273] on link "Tabular FDA label" at bounding box center [692, 268] width 352 height 33
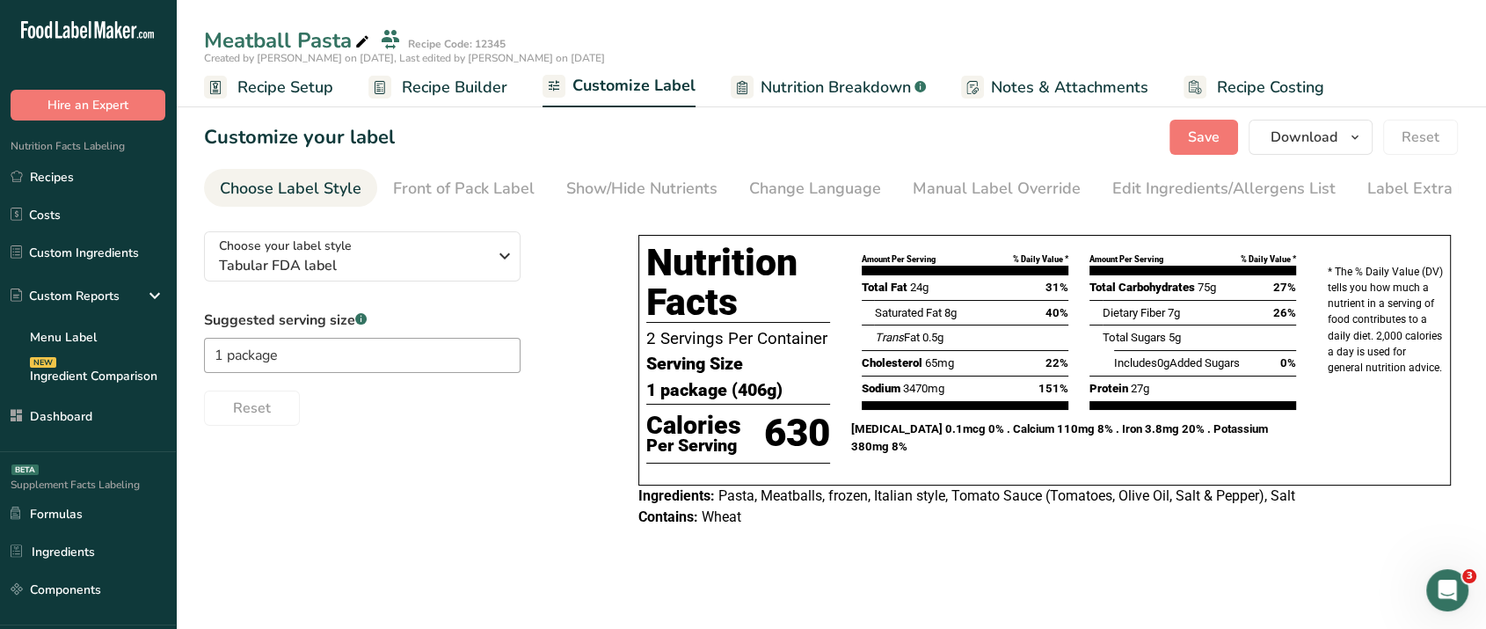
scroll to position [0, 0]
click at [459, 255] on div "Choose your label style Tabular FDA label" at bounding box center [353, 257] width 268 height 40
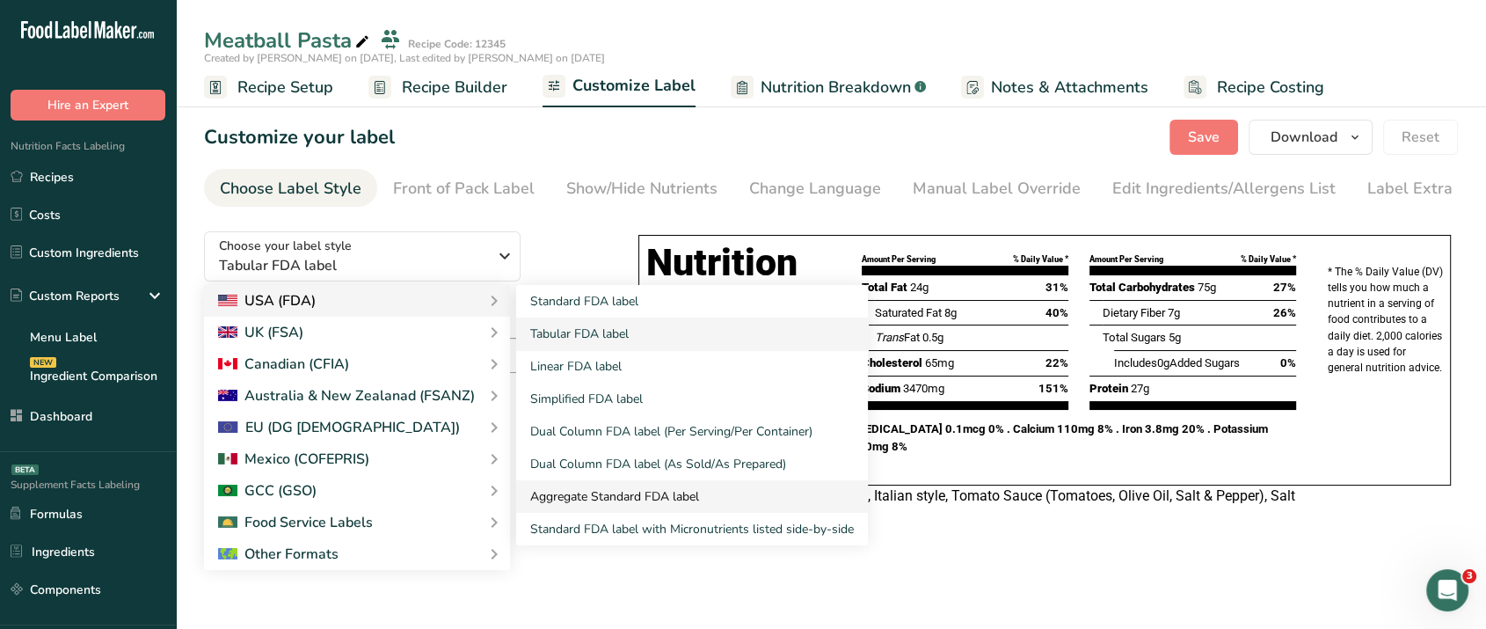
drag, startPoint x: 595, startPoint y: 412, endPoint x: 658, endPoint y: 498, distance: 105.7
click at [658, 498] on div "Standard FDA label Tabular FDA label Linear FDA label Simplified FDA label Dual…" at bounding box center [692, 415] width 352 height 260
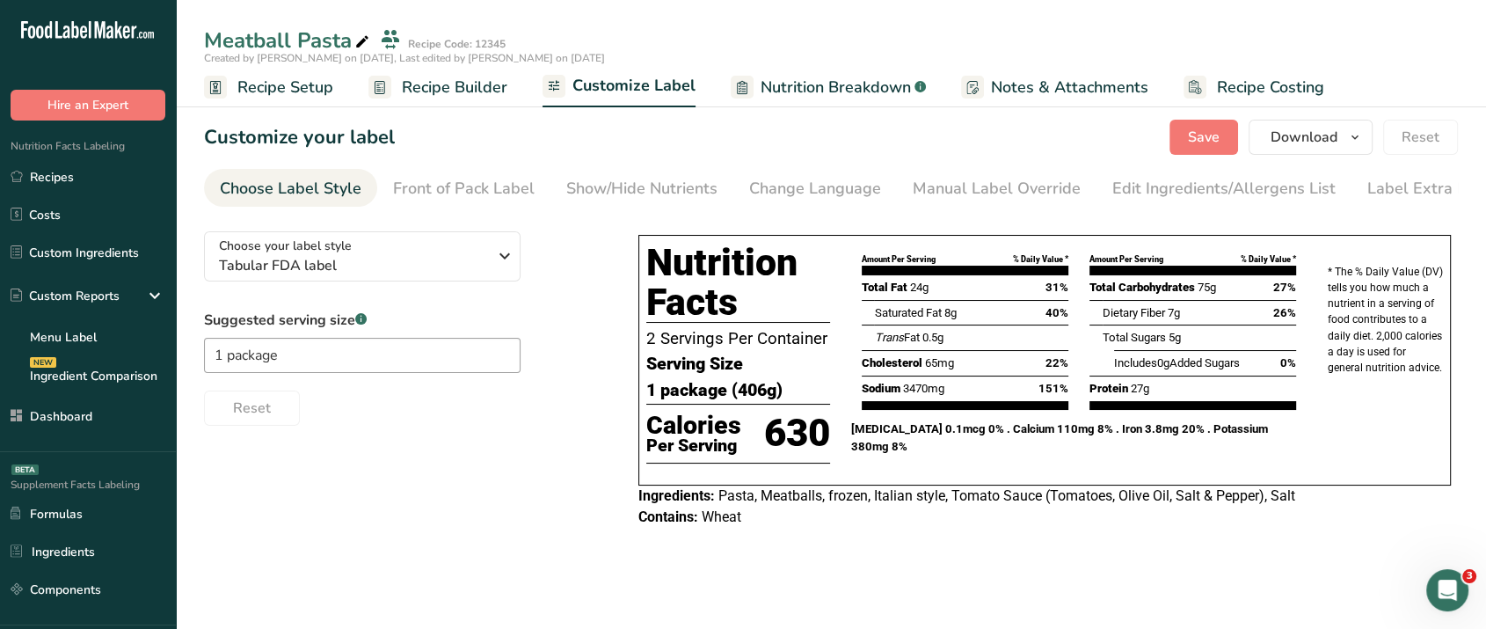
click at [658, 498] on link "Aggregate Standard FDA label" at bounding box center [692, 496] width 352 height 33
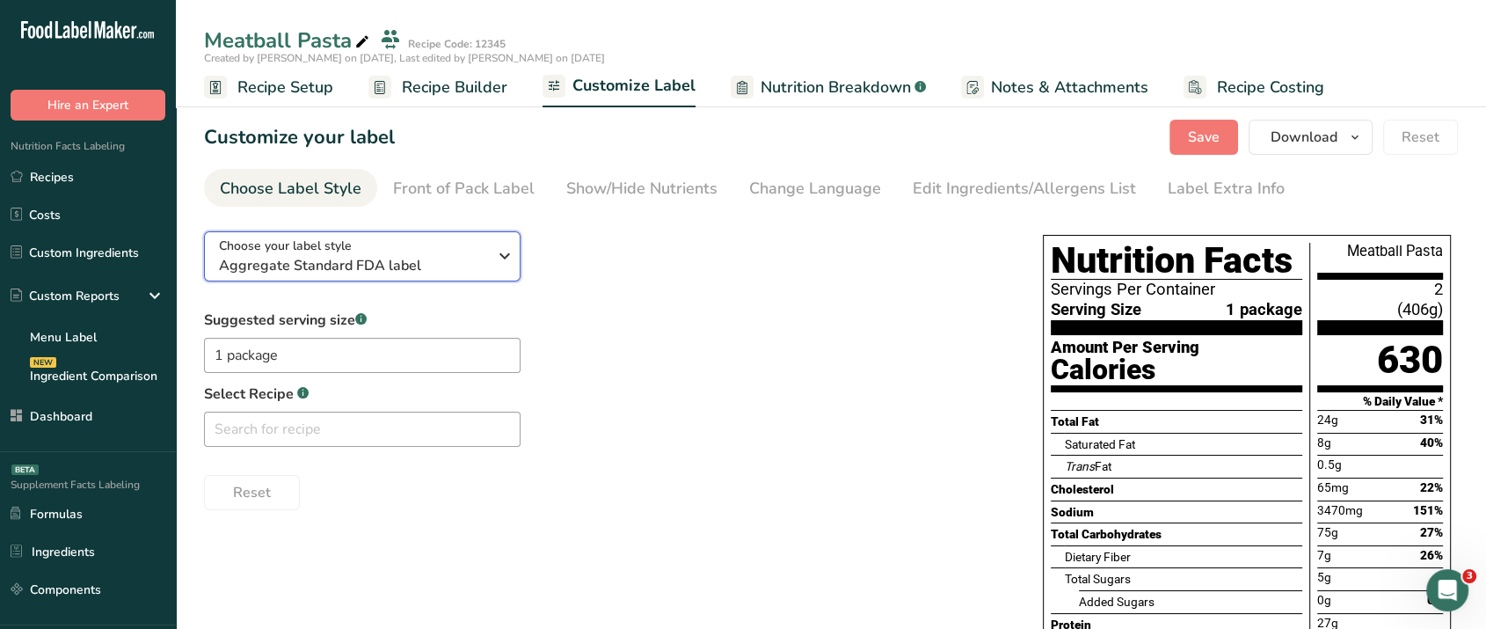
click at [461, 263] on span "Aggregate Standard FDA label" at bounding box center [353, 265] width 268 height 21
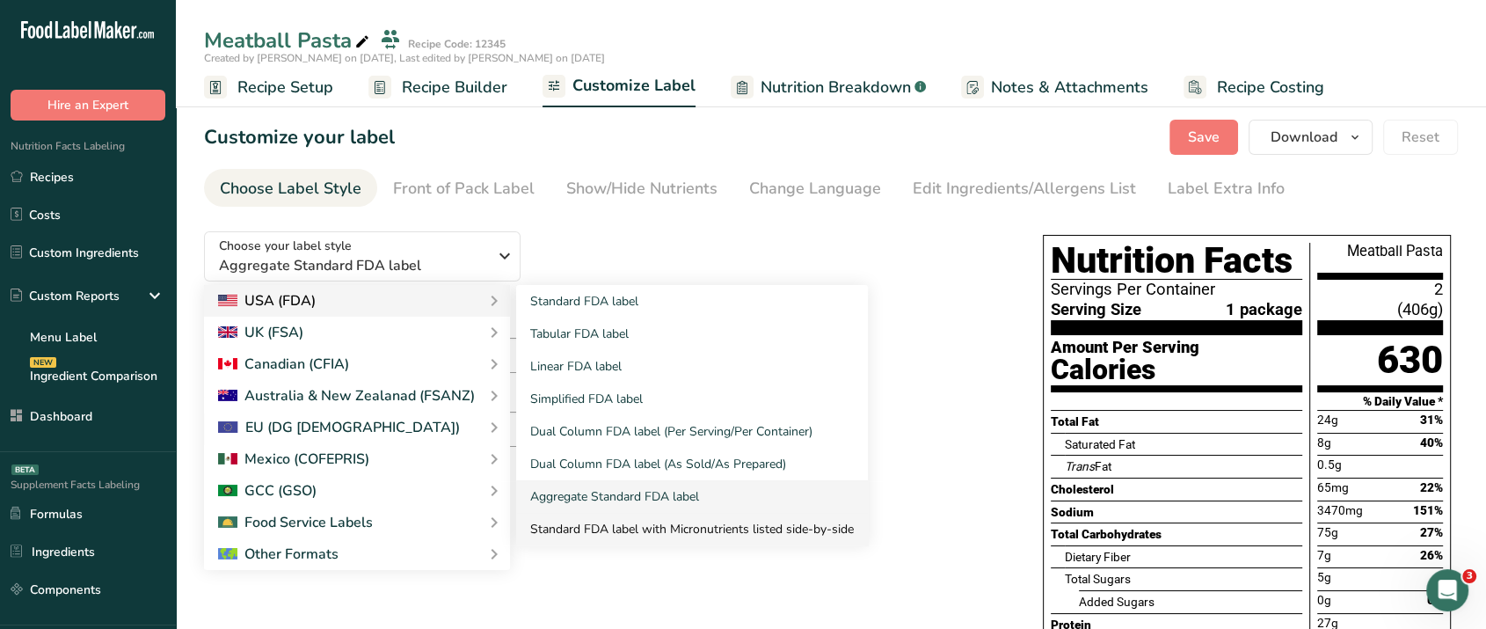
click at [586, 527] on link "Standard FDA label with Micronutrients listed side-by-side" at bounding box center [692, 529] width 352 height 33
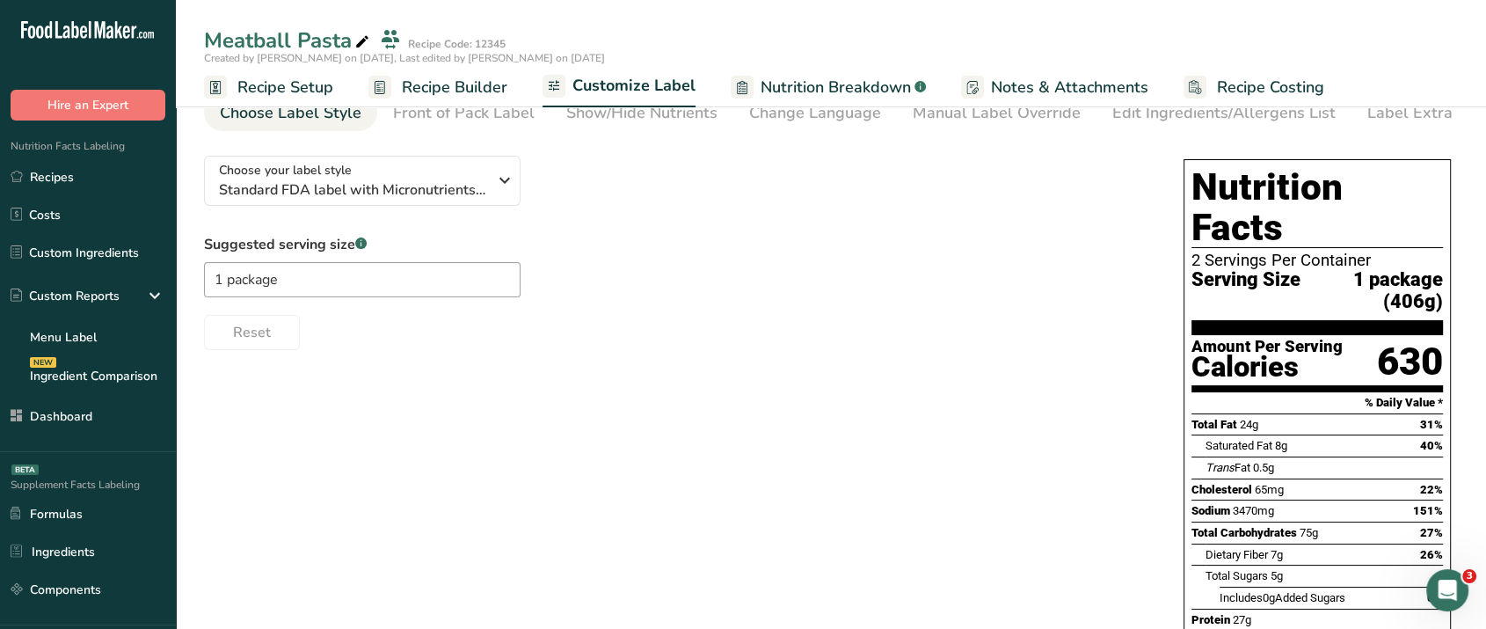
scroll to position [62, 0]
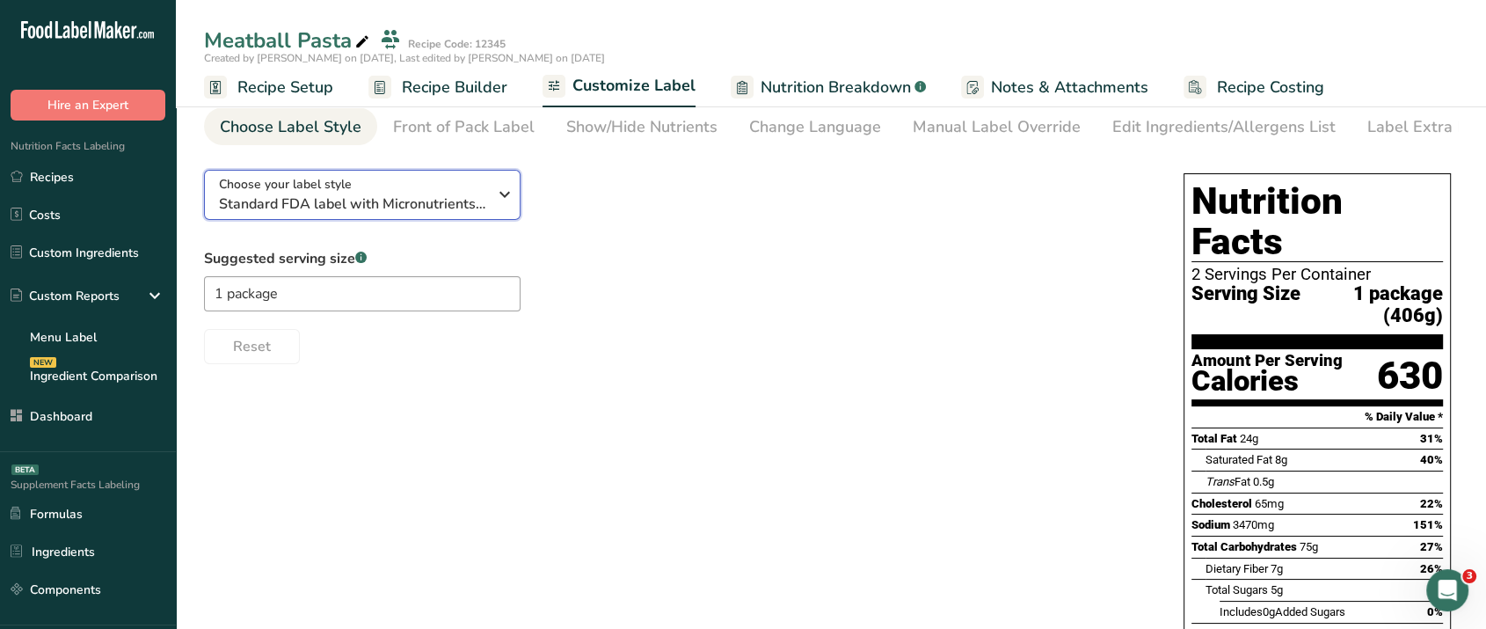
click at [377, 201] on span "Standard FDA label with Micronutrients listed side-by-side" at bounding box center [353, 203] width 268 height 21
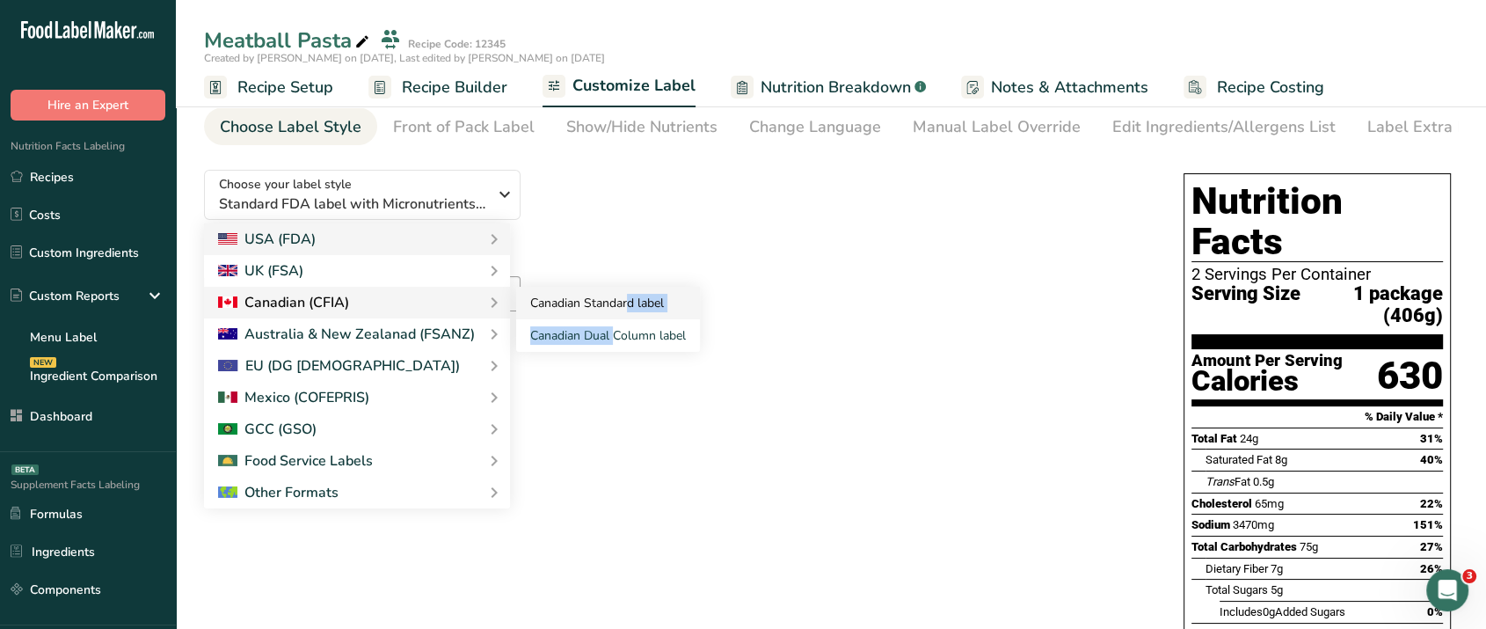
drag, startPoint x: 558, startPoint y: 322, endPoint x: 572, endPoint y: 314, distance: 15.4
click at [572, 314] on div "Canadian Standard label Canadian Dual Column label" at bounding box center [608, 319] width 184 height 65
click at [572, 314] on div "Choose your label style Standard FDA label with Micronutrients listed side-by-s…" at bounding box center [676, 260] width 945 height 208
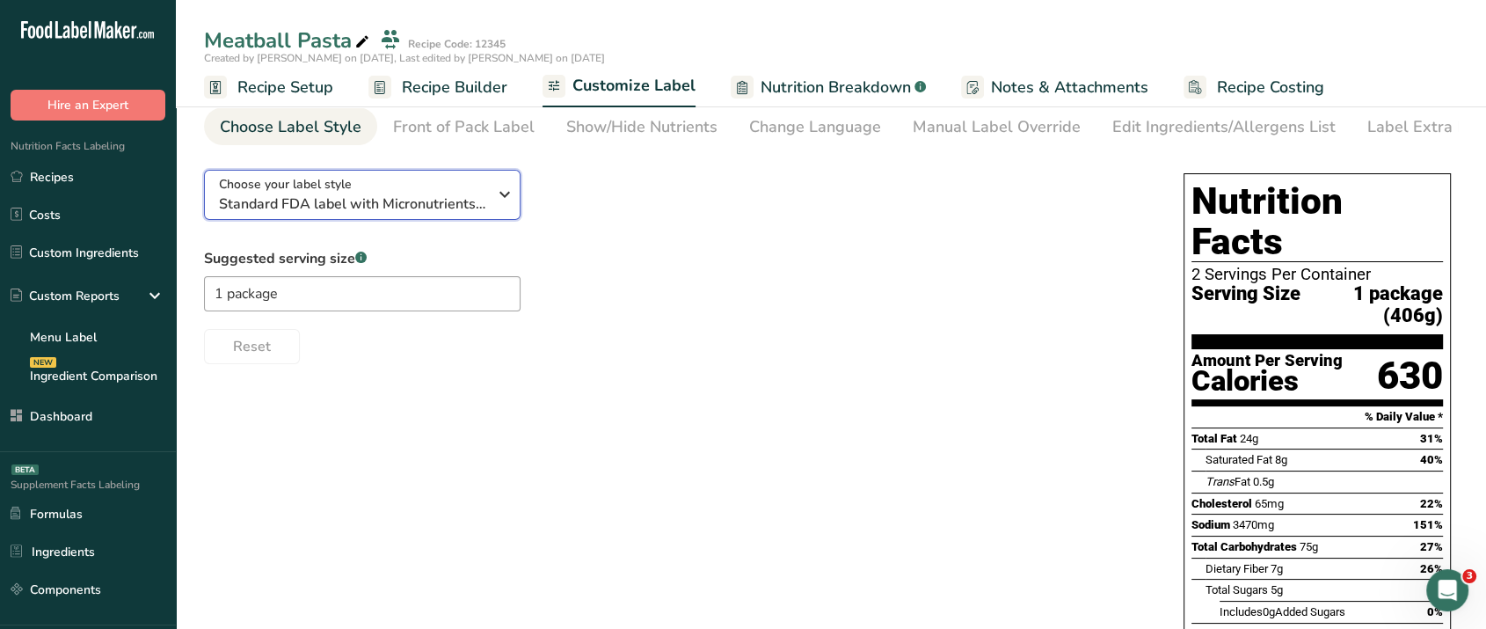
click at [434, 184] on div "Choose your label style Standard FDA label with Micronutrients listed side-by-s…" at bounding box center [353, 195] width 268 height 40
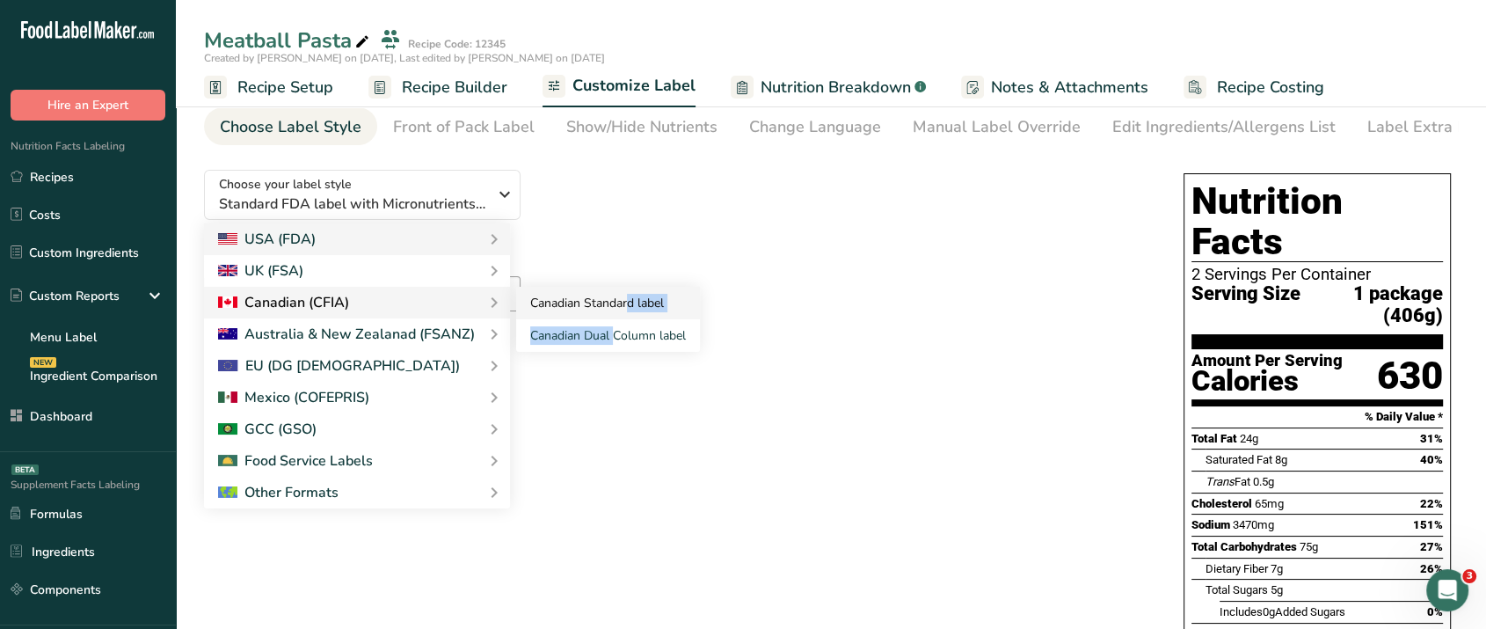
click at [572, 310] on link "Canadian Standard label" at bounding box center [608, 303] width 184 height 33
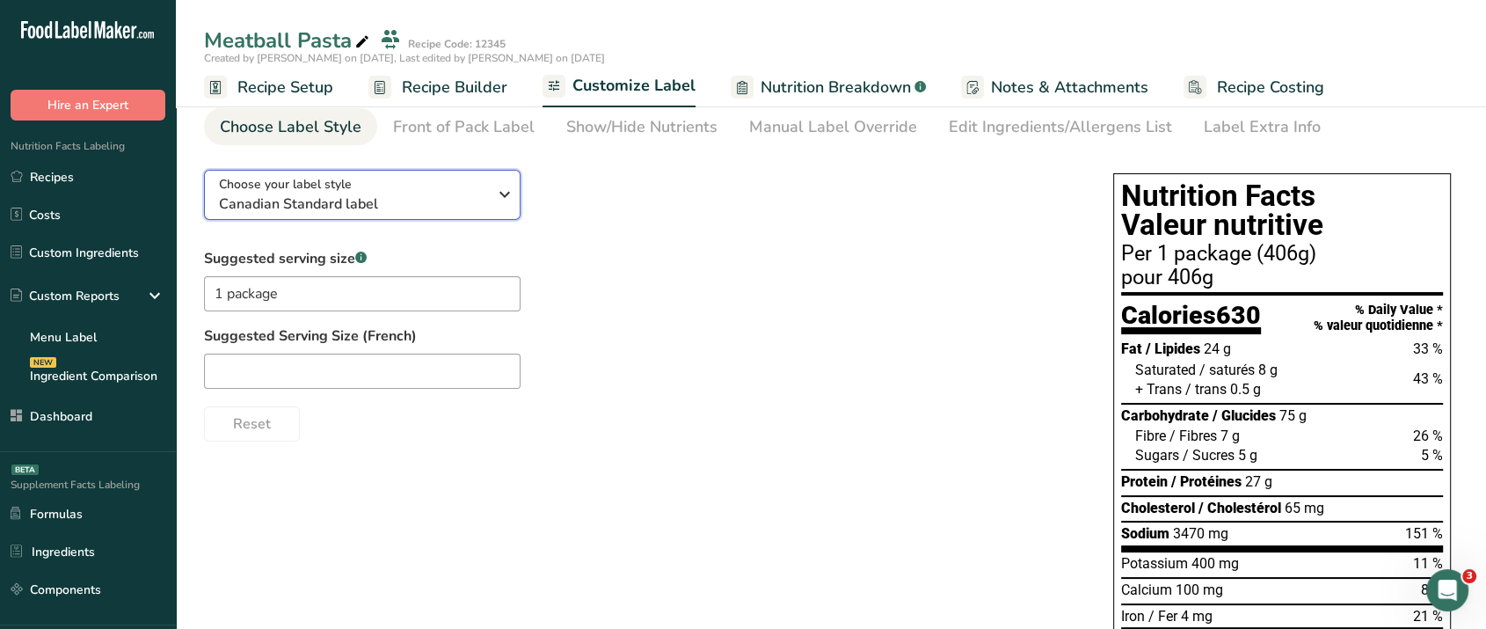
click at [453, 187] on div "Choose your label style Canadian Standard label" at bounding box center [353, 195] width 268 height 40
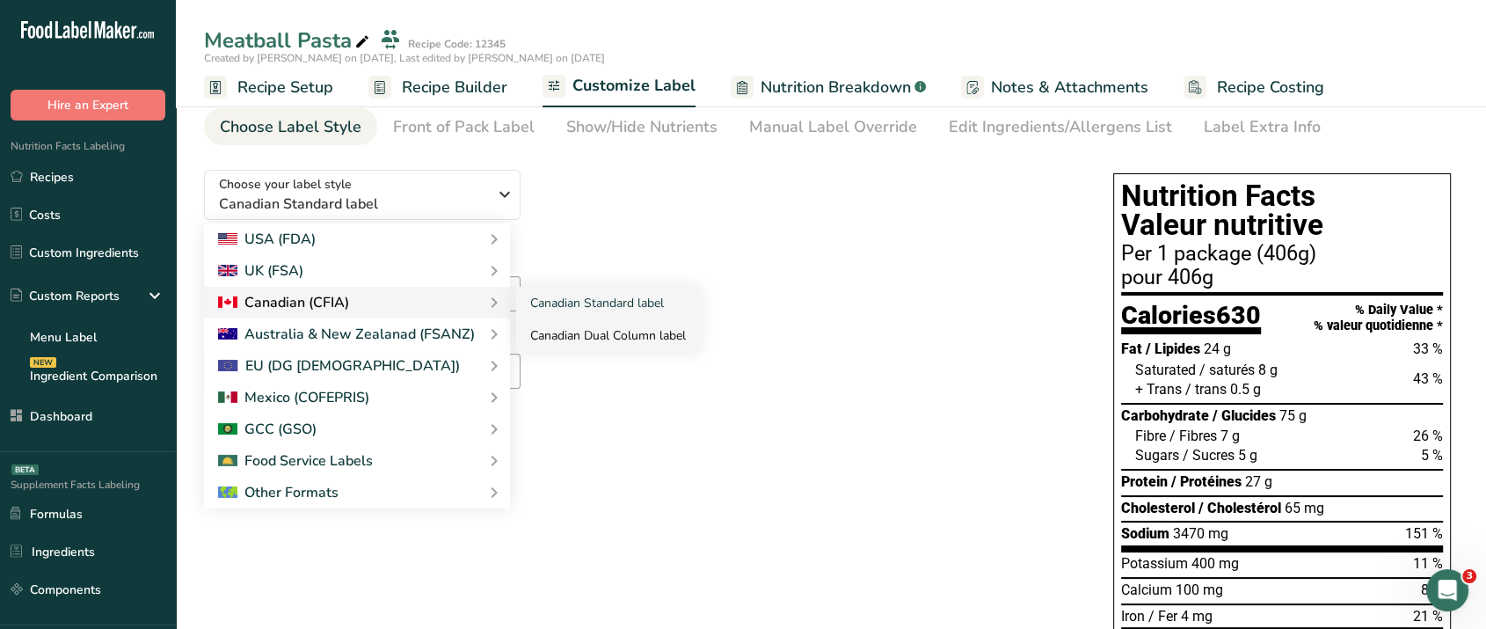
click at [561, 334] on link "Canadian Dual Column label" at bounding box center [608, 335] width 184 height 33
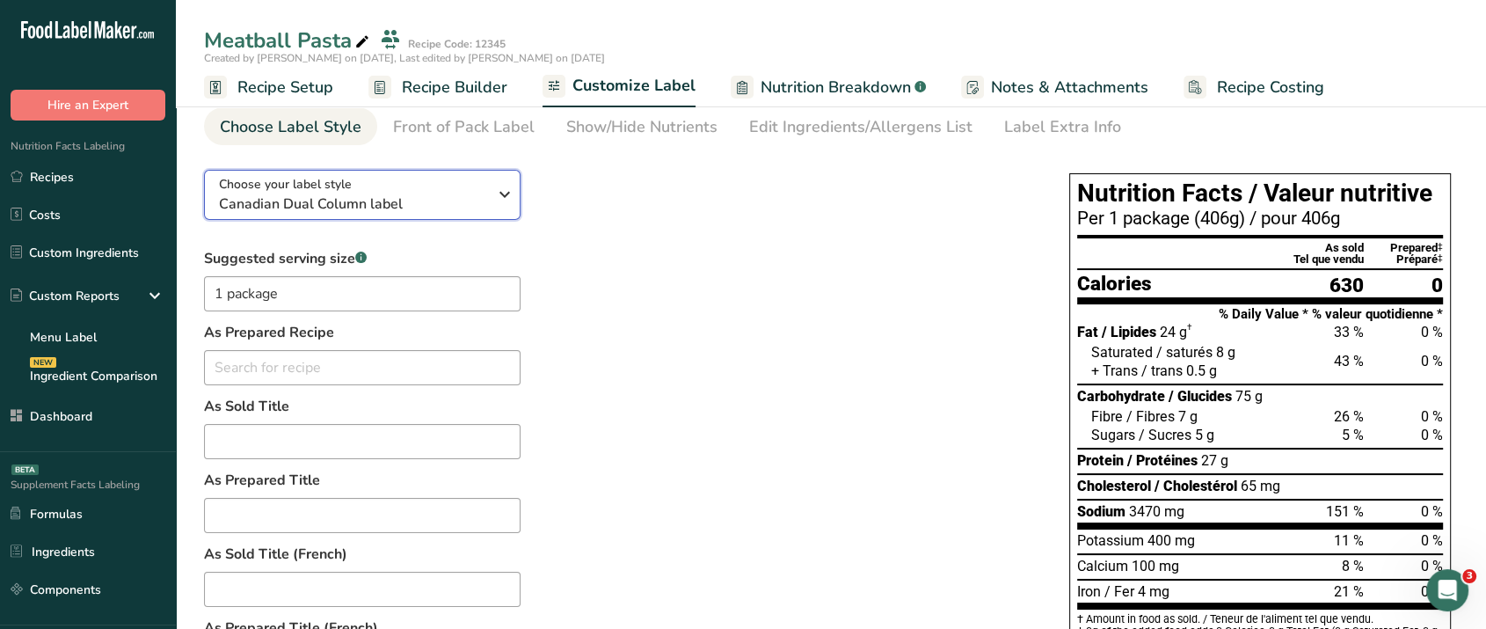
click at [391, 200] on span "Canadian Dual Column label" at bounding box center [353, 203] width 268 height 21
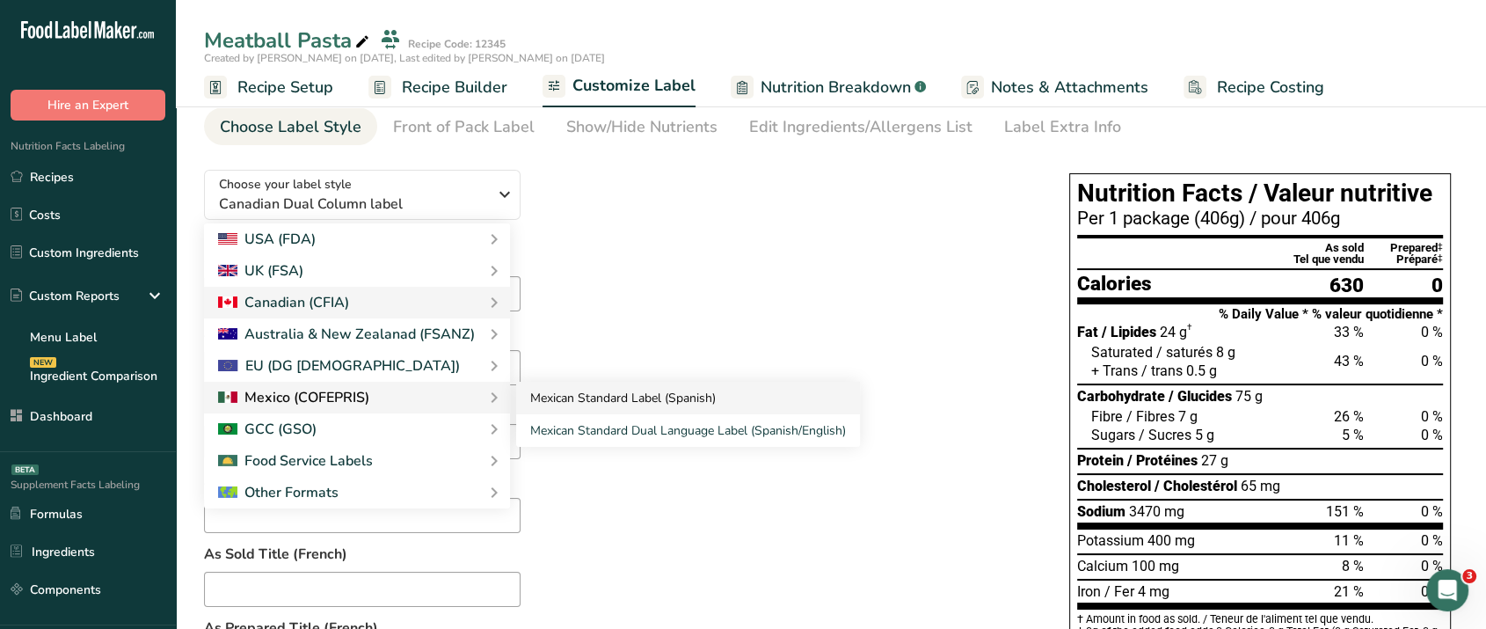
click at [578, 401] on link "Mexican Standard Label (Spanish)" at bounding box center [688, 398] width 344 height 33
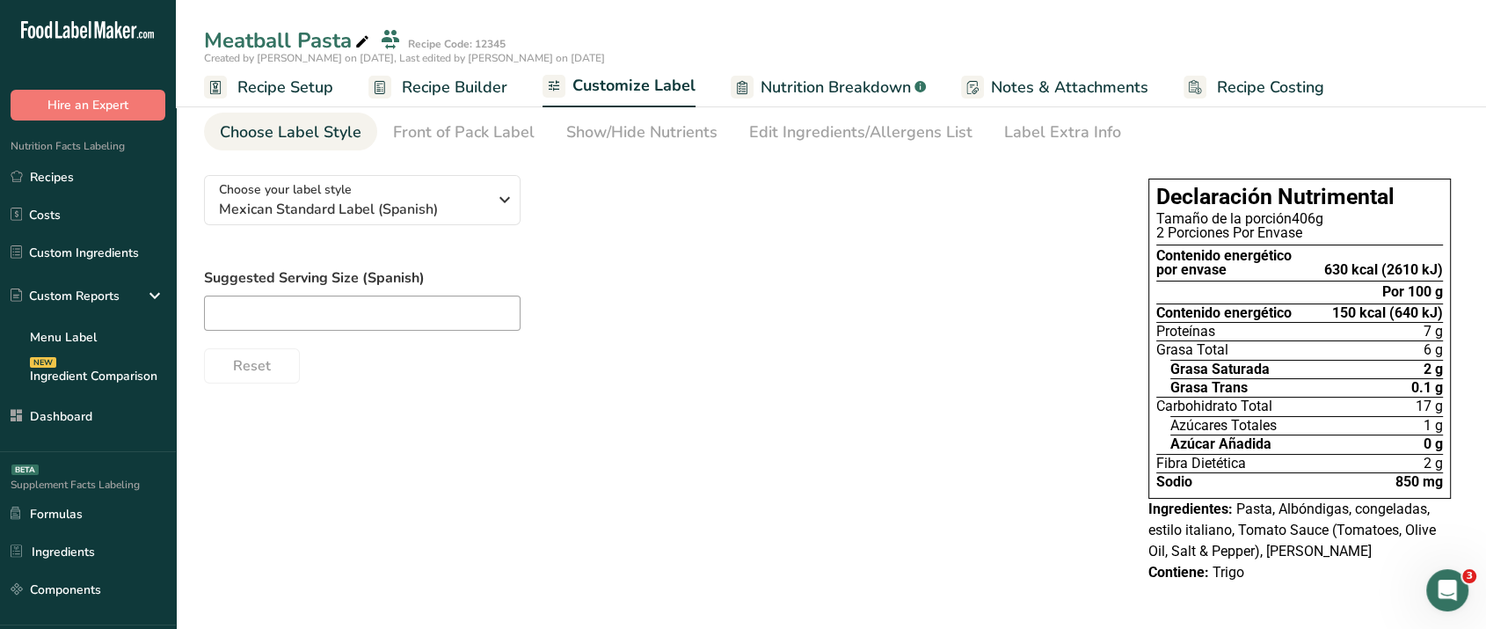
scroll to position [55, 0]
click at [443, 230] on div "Choose your label style Mexican Standard Label (Spanish) USA (FDA) Standard FDA…" at bounding box center [658, 273] width 909 height 223
click at [457, 217] on span "Mexican Standard Label (Spanish)" at bounding box center [353, 210] width 268 height 21
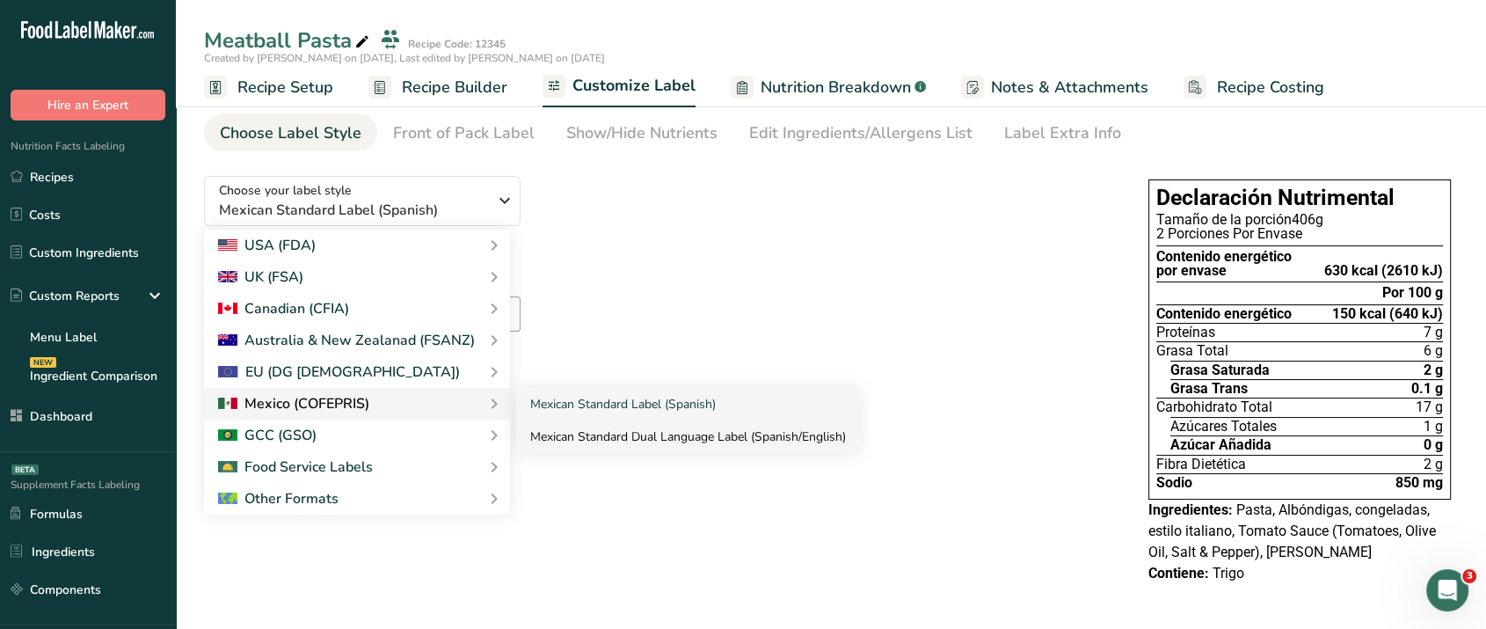
click at [577, 436] on link "Mexican Standard Dual Language Label (Spanish/English)" at bounding box center [688, 436] width 344 height 33
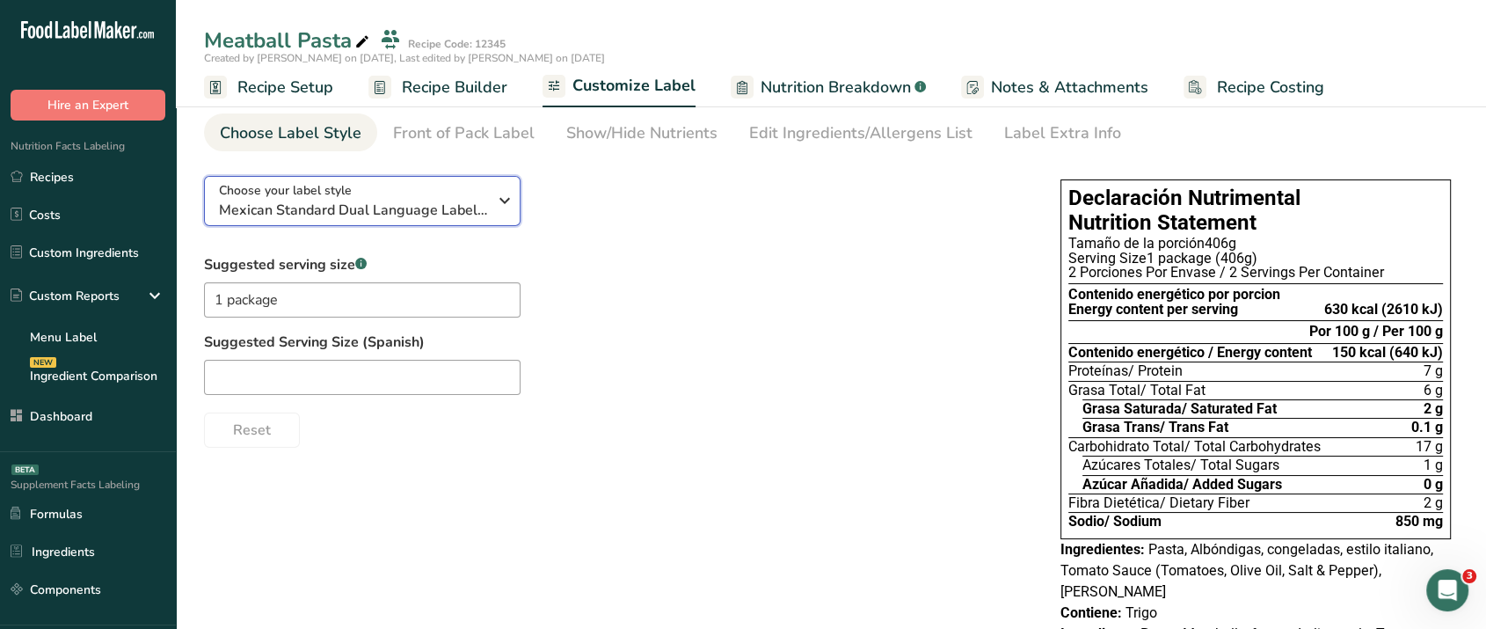
click at [415, 207] on span "Mexican Standard Dual Language Label (Spanish/English)" at bounding box center [353, 210] width 268 height 21
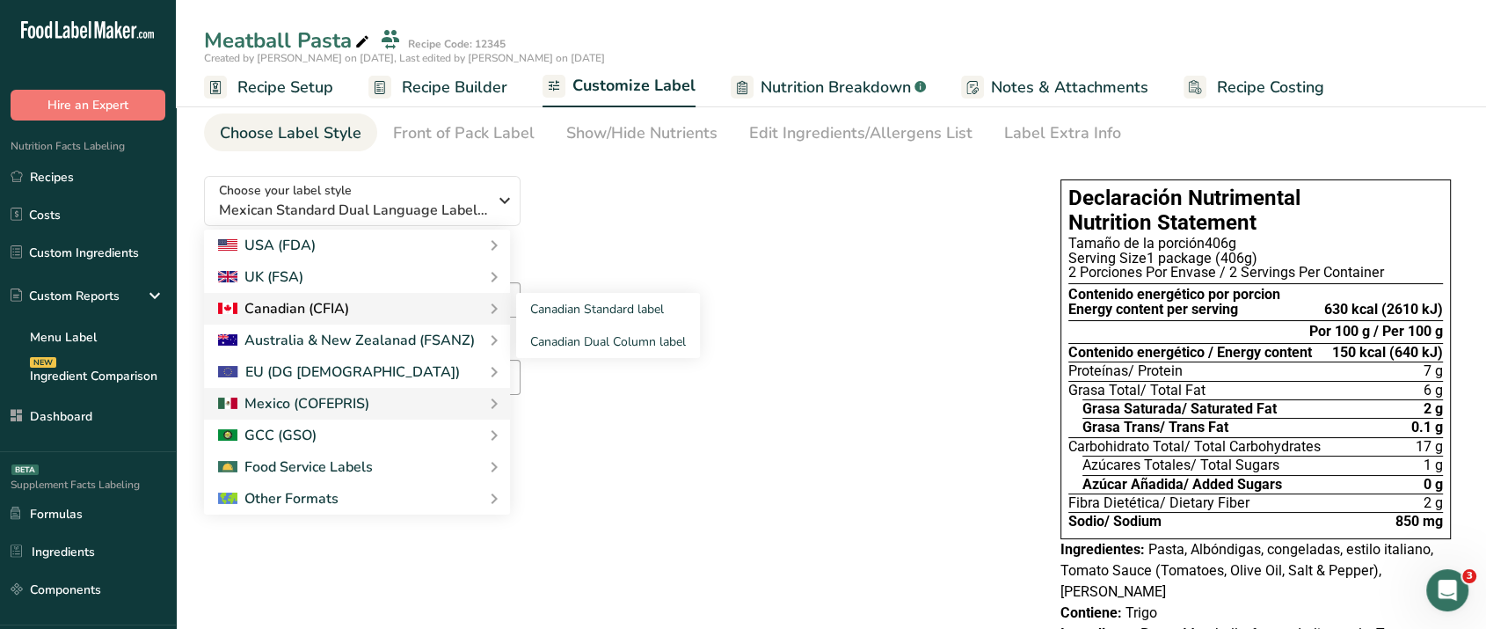
click at [388, 301] on div "Canadian (CFIA)" at bounding box center [357, 308] width 278 height 21
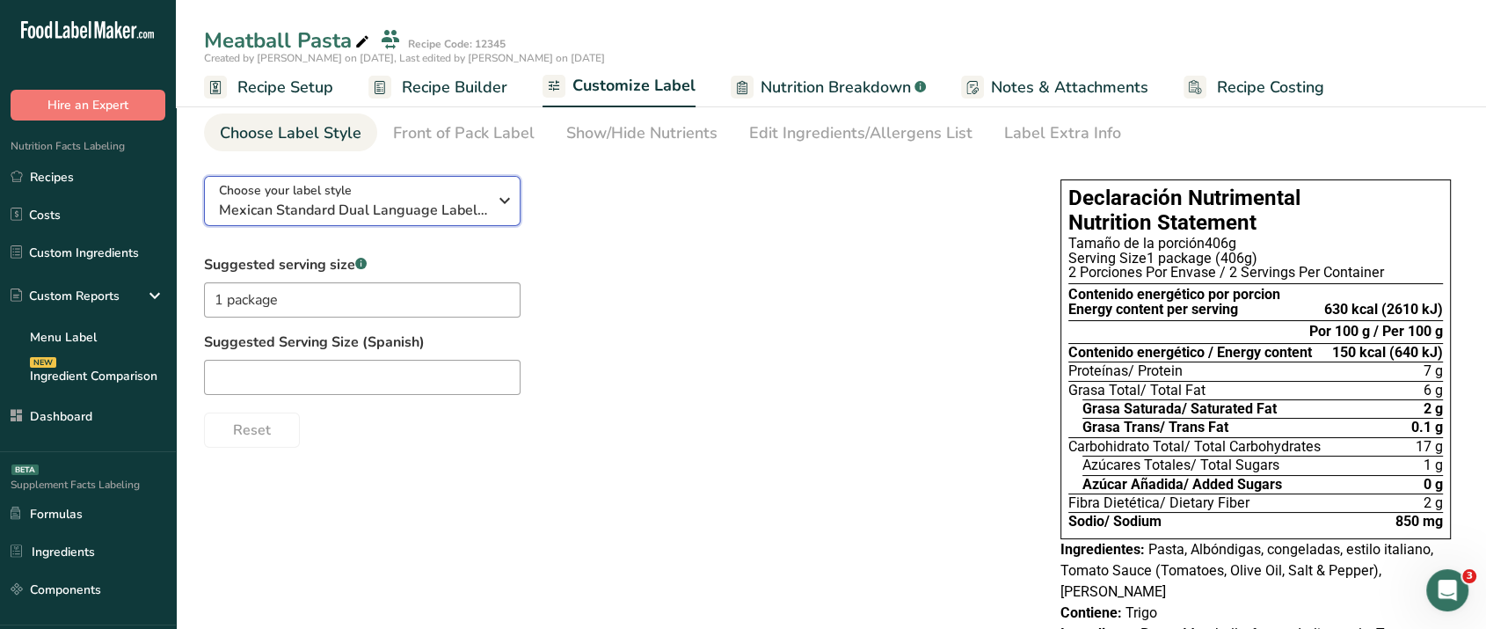
click at [378, 207] on span "Mexican Standard Dual Language Label (Spanish/English)" at bounding box center [353, 210] width 268 height 21
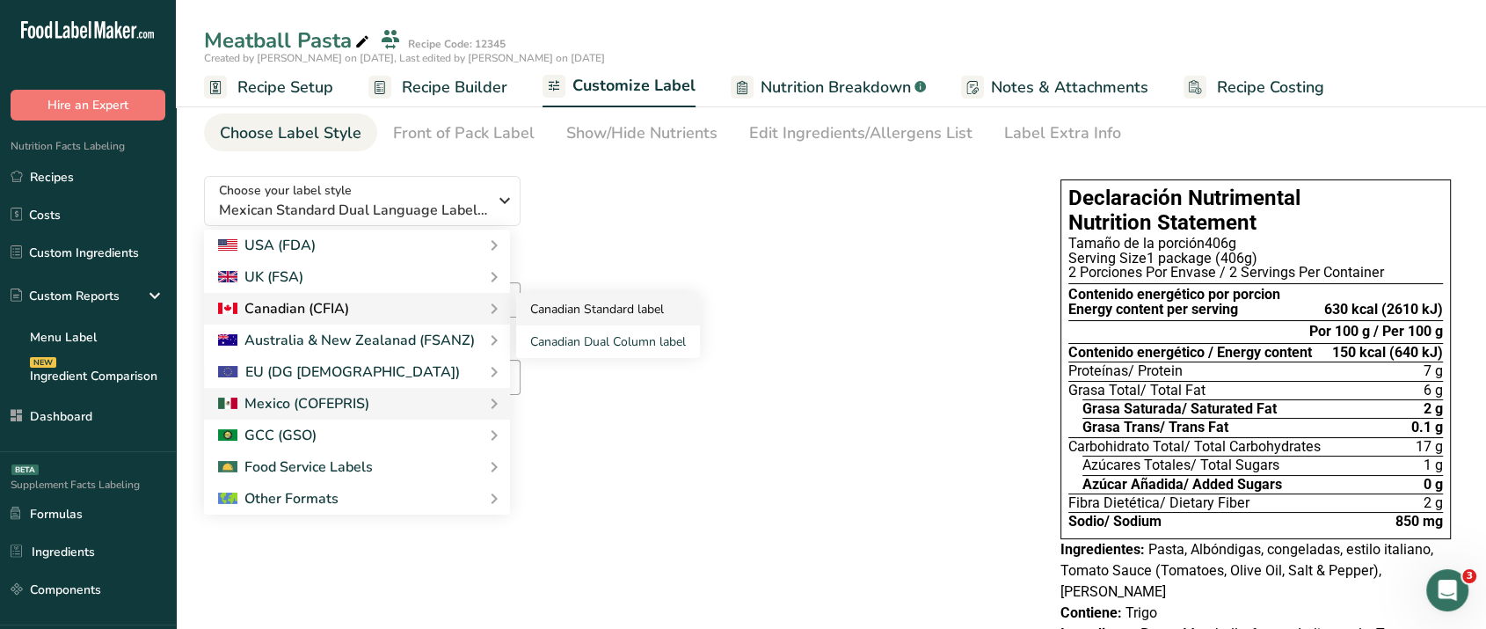
click at [563, 311] on link "Canadian Standard label" at bounding box center [608, 309] width 184 height 33
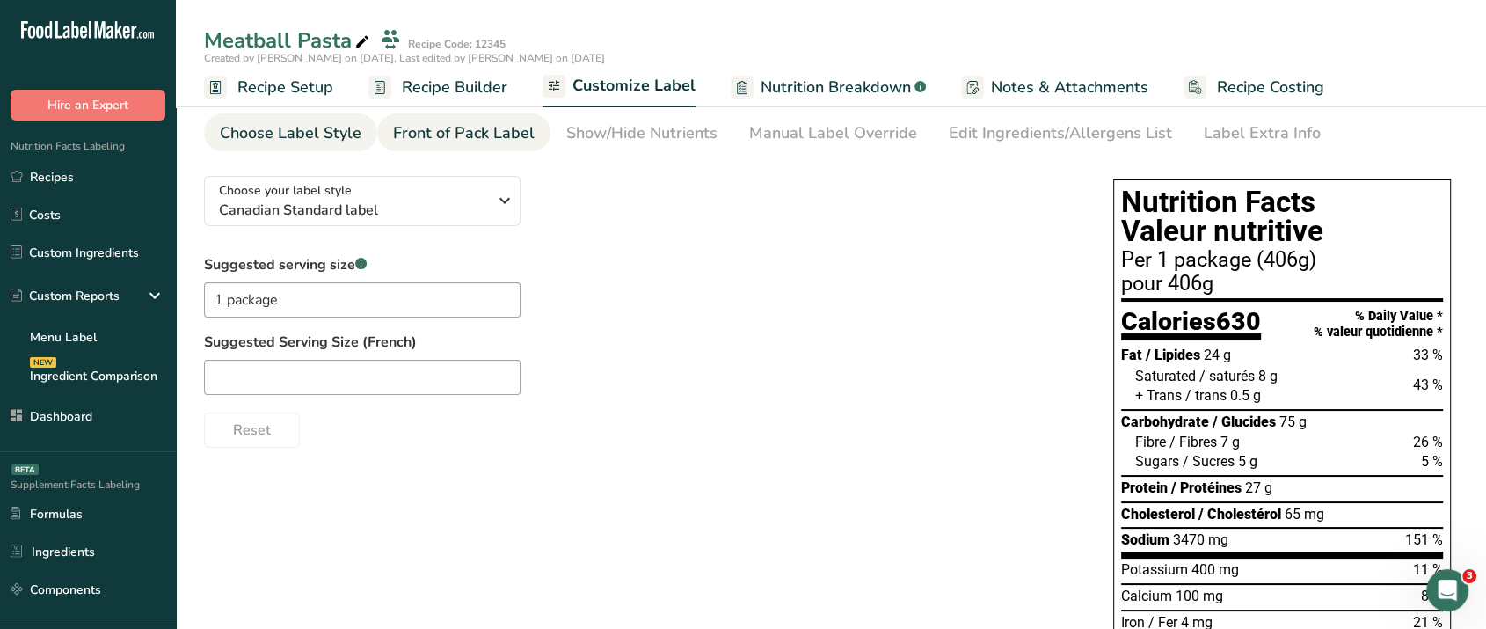
click at [467, 133] on div "Front of Pack Label" at bounding box center [464, 133] width 142 height 24
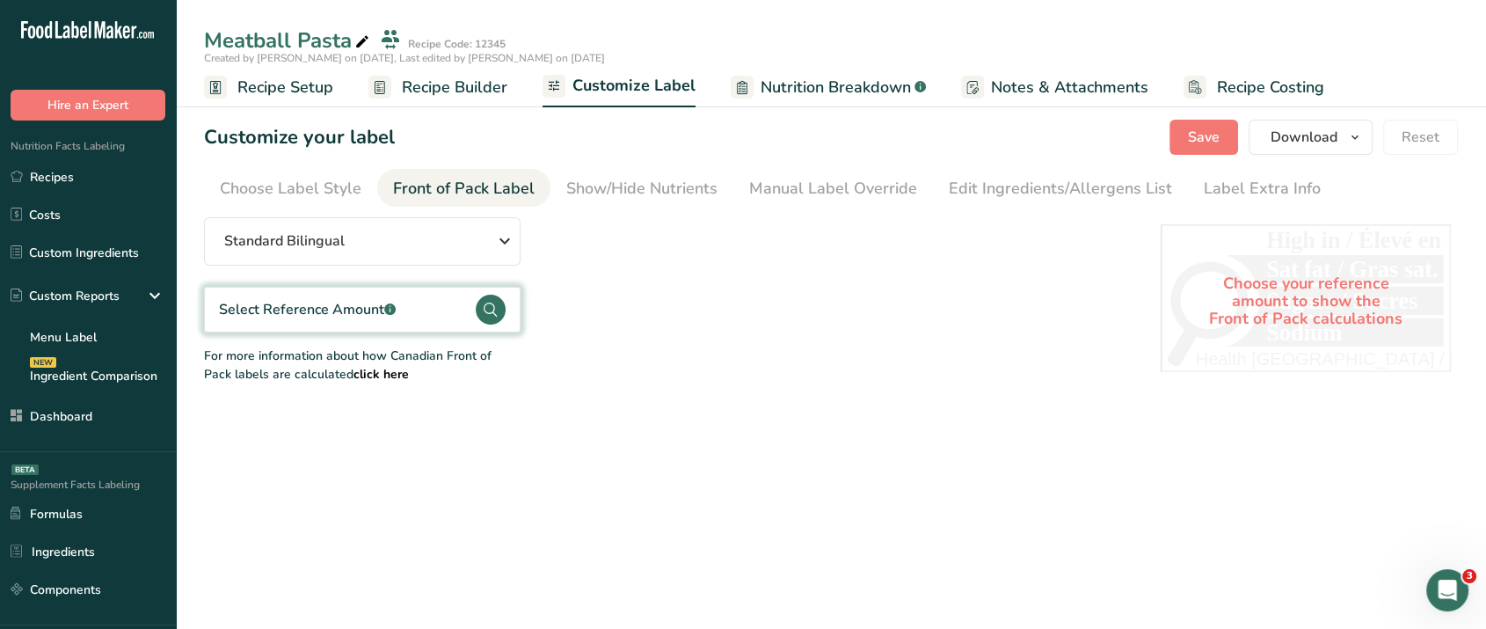
scroll to position [0, 0]
click at [483, 315] on circle at bounding box center [491, 310] width 30 height 30
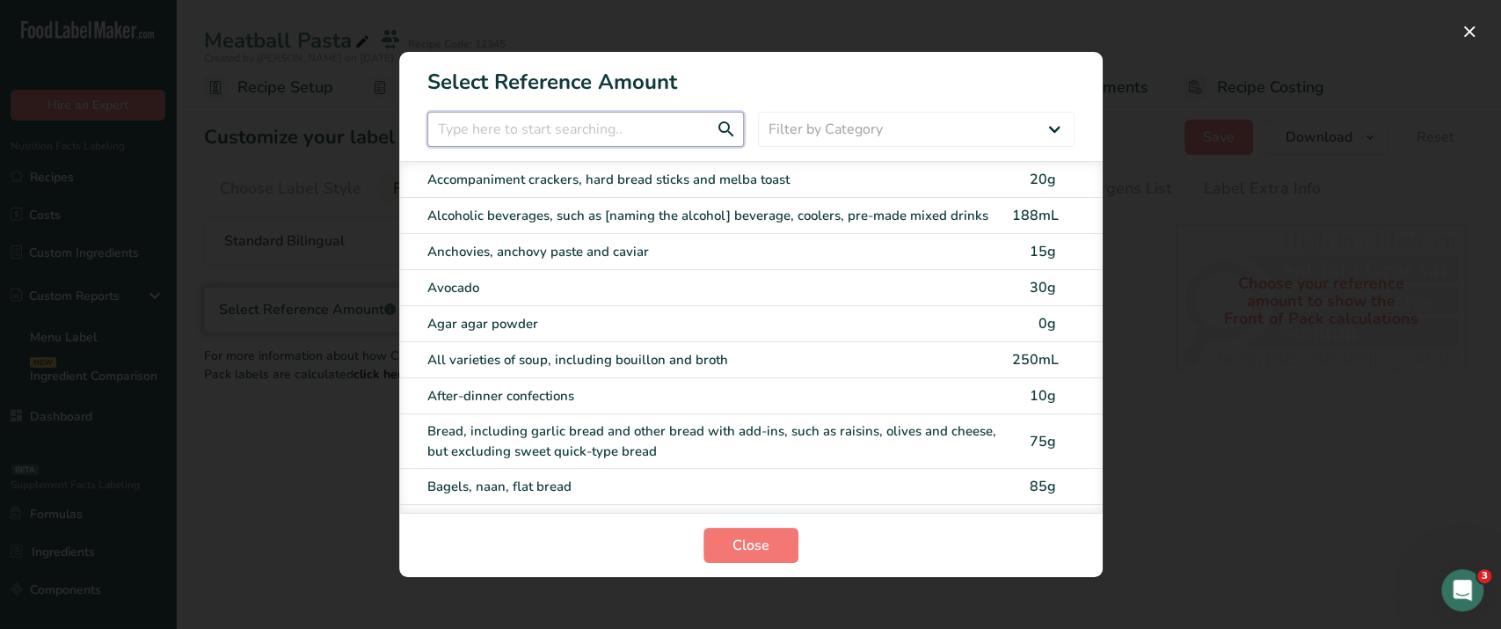
click at [514, 139] on input "FOP Category Selection Modal" at bounding box center [585, 129] width 317 height 35
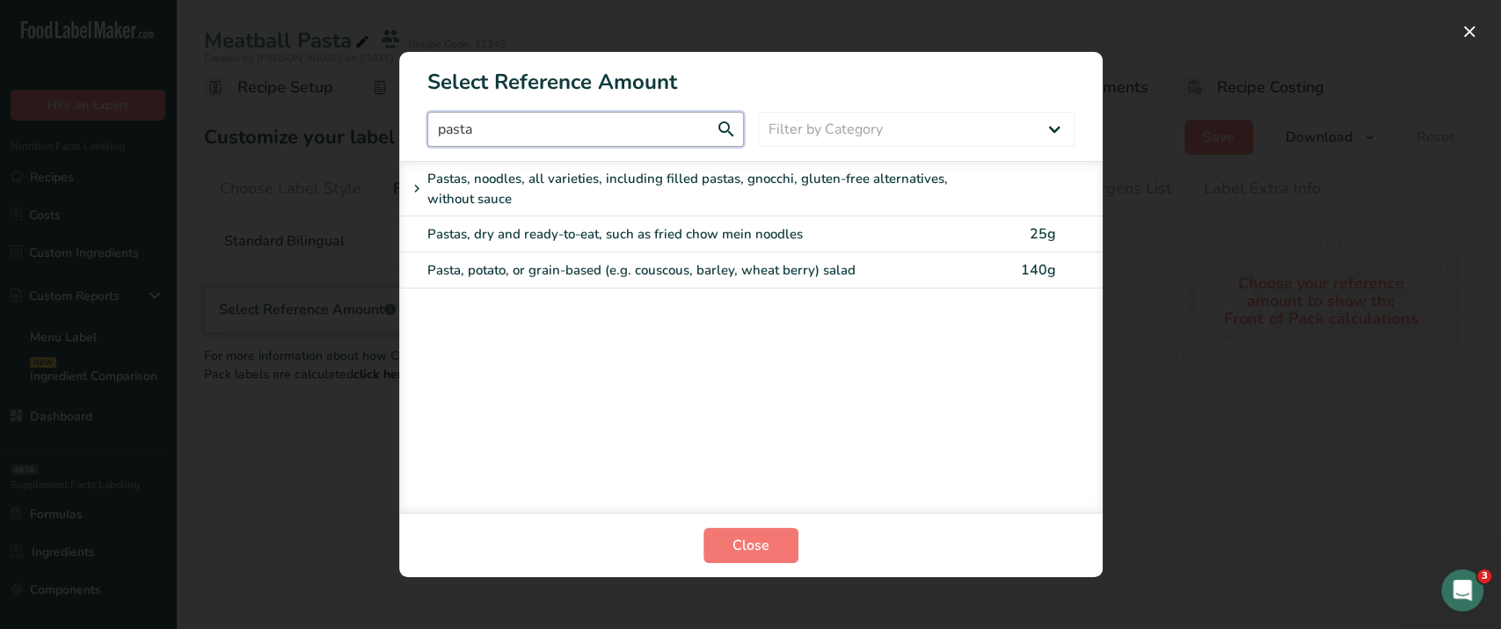
type input "pasta"
click at [580, 199] on div "Pastas, noodles, all varieties, including filled pastas, gnocchi, gluten-free a…" at bounding box center [699, 189] width 586 height 40
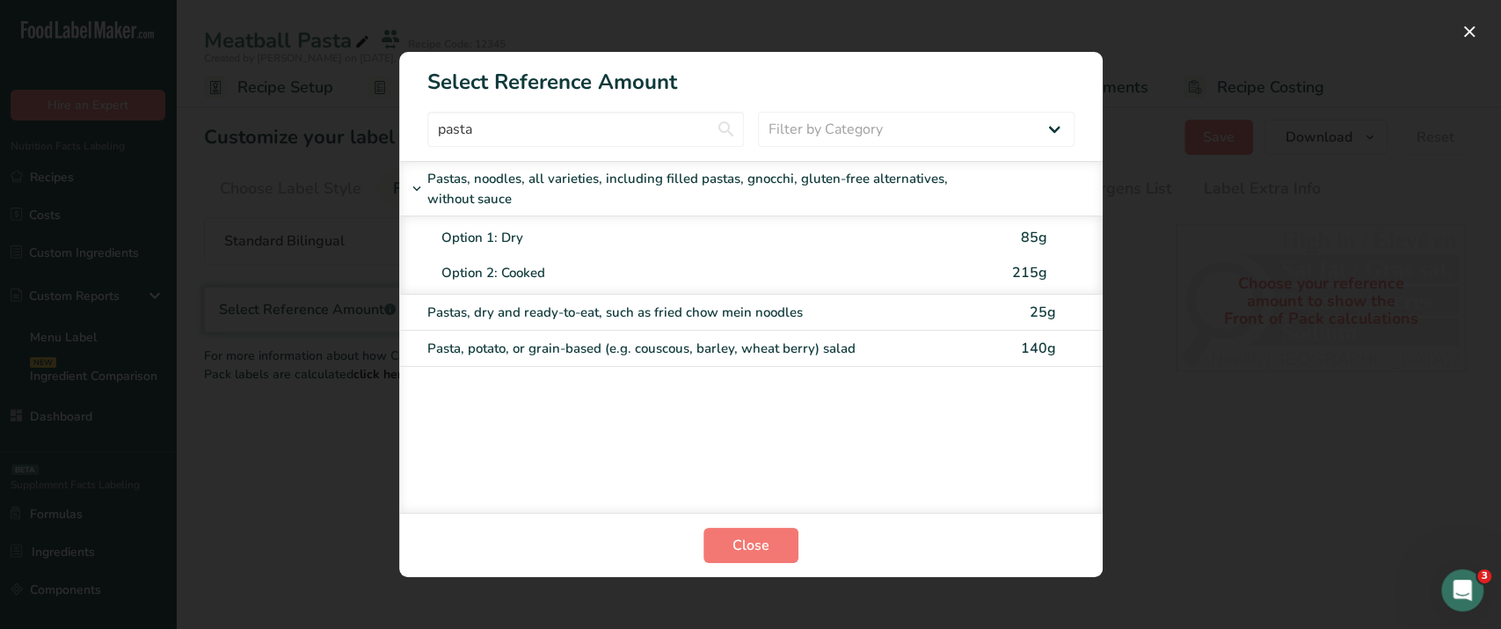
click at [516, 270] on div "Option 2: Cooked" at bounding box center [722, 273] width 562 height 20
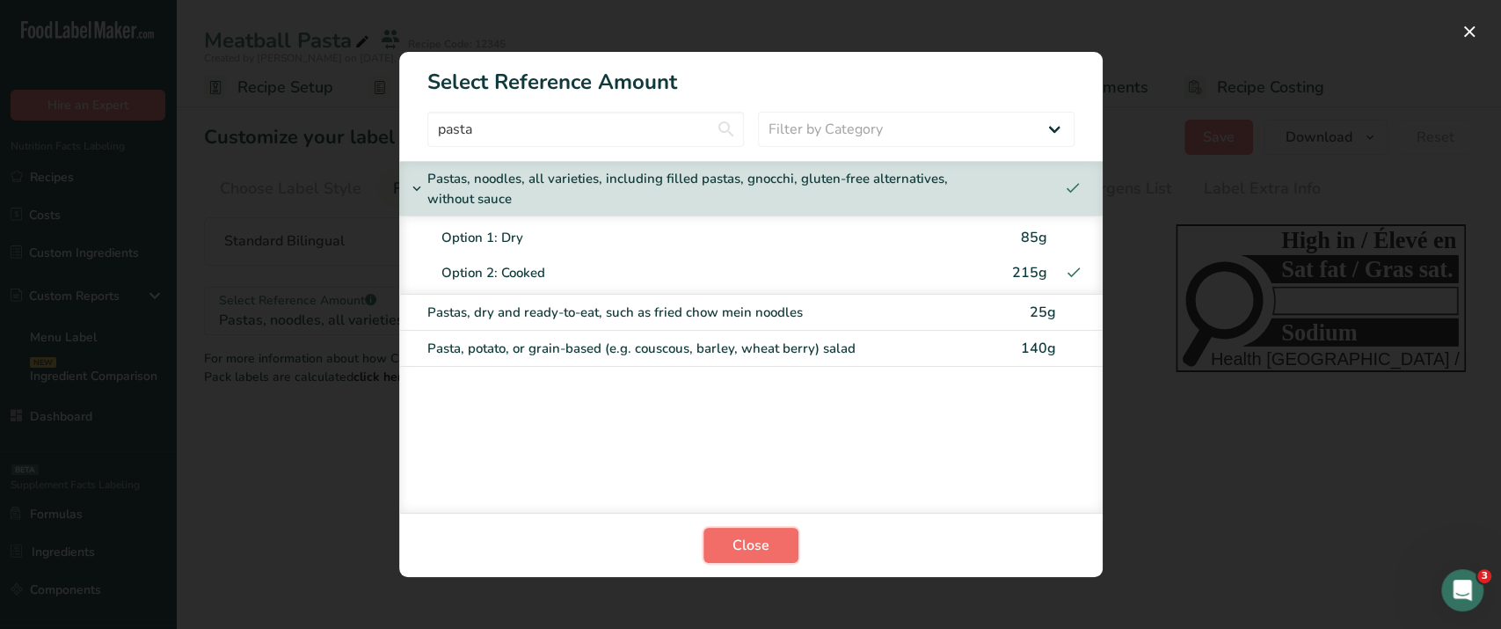
click at [768, 546] on span "Close" at bounding box center [751, 545] width 37 height 21
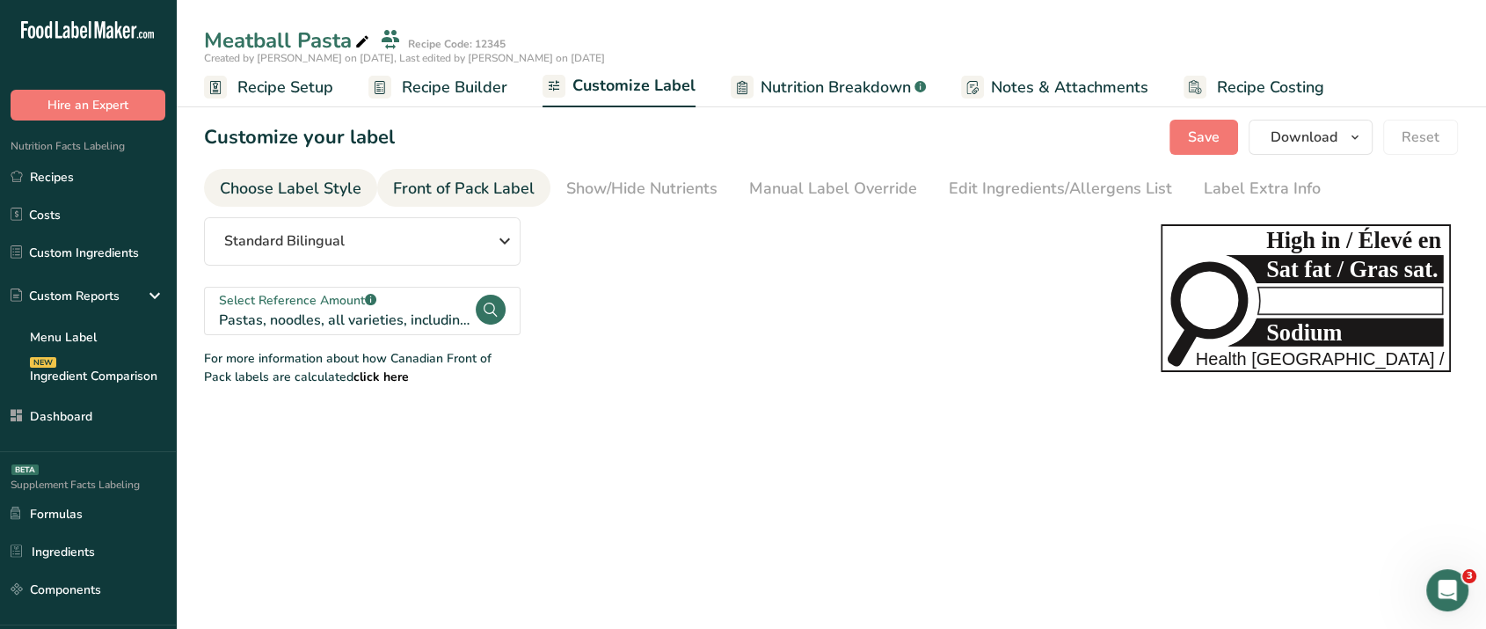
click at [303, 190] on div "Choose Label Style" at bounding box center [291, 189] width 142 height 24
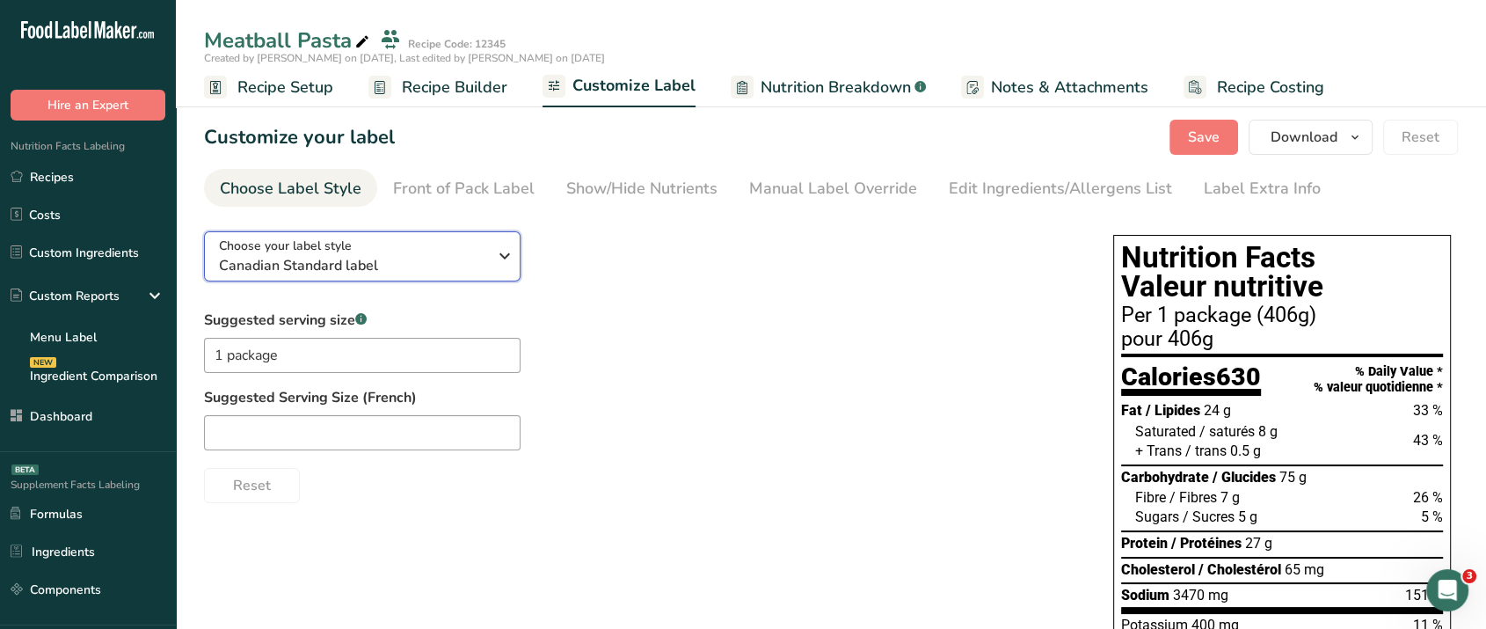
click at [326, 249] on span "Choose your label style" at bounding box center [285, 246] width 133 height 18
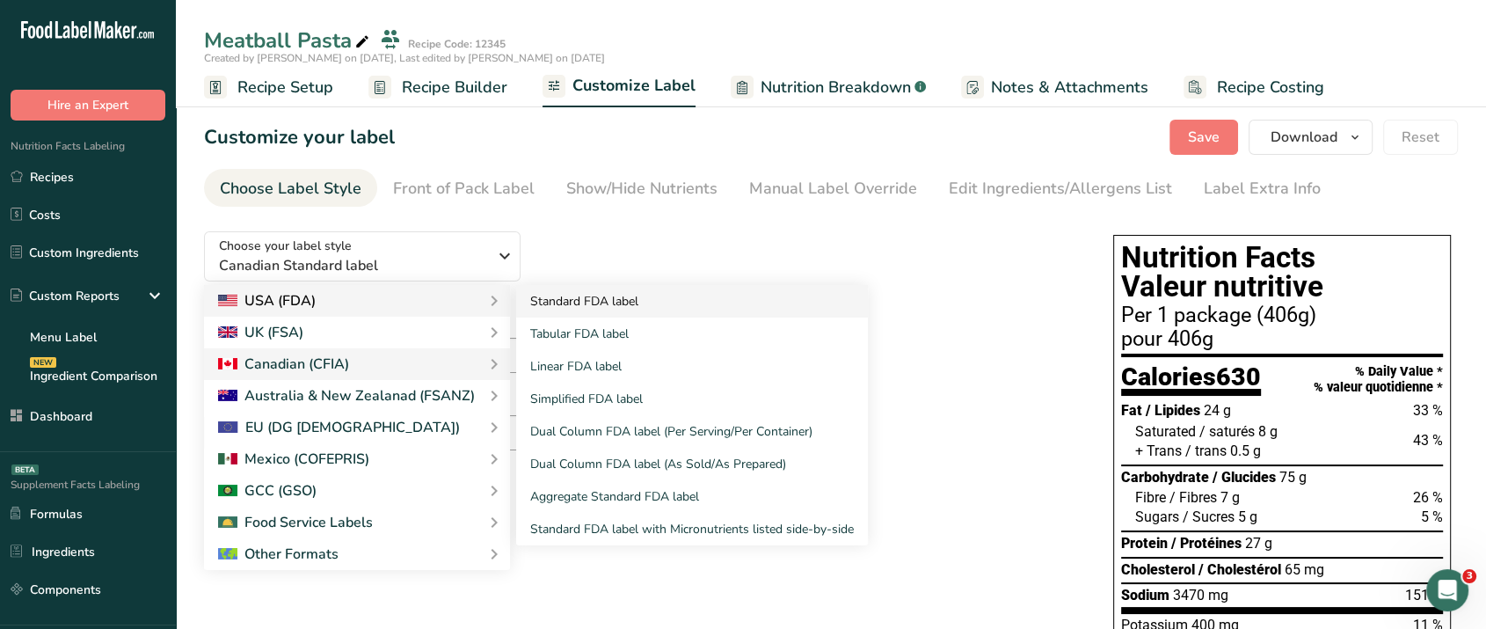
click at [572, 306] on link "Standard FDA label" at bounding box center [692, 301] width 352 height 33
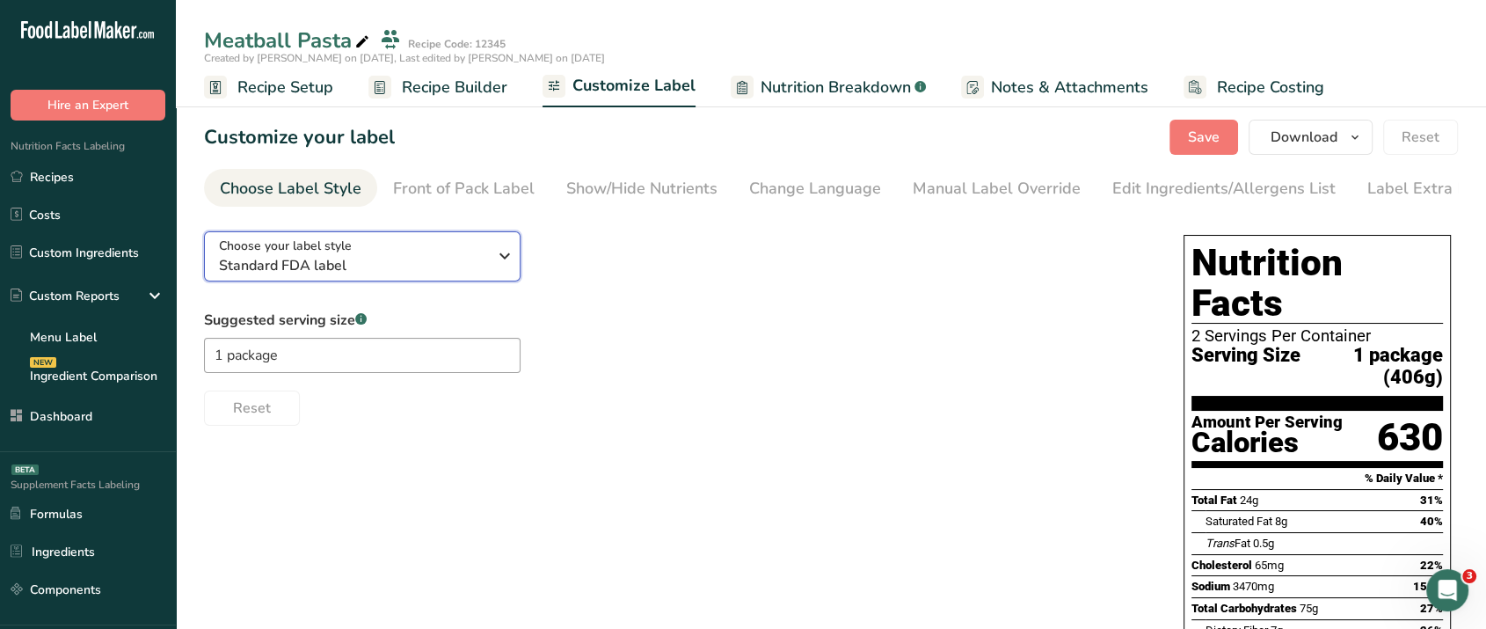
click at [415, 259] on span "Standard FDA label" at bounding box center [353, 265] width 268 height 21
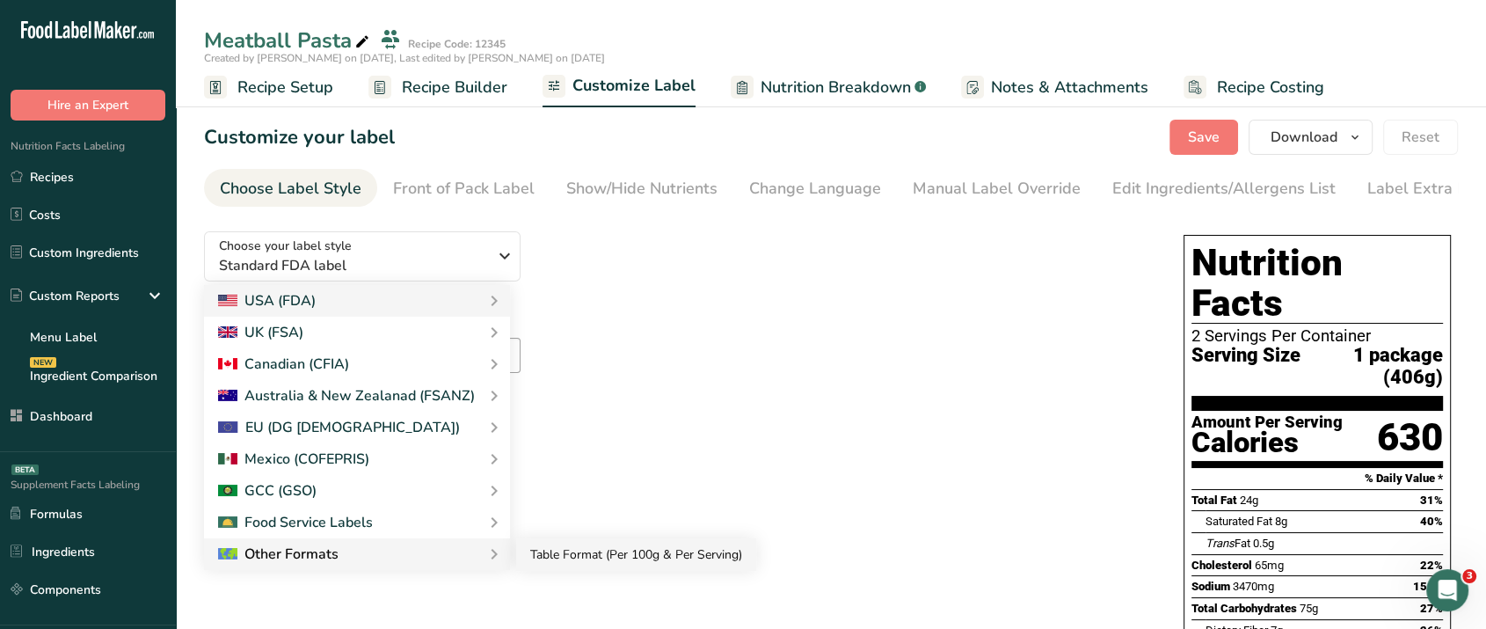
click at [600, 568] on link "Table Format (Per 100g & Per Serving)" at bounding box center [636, 554] width 240 height 33
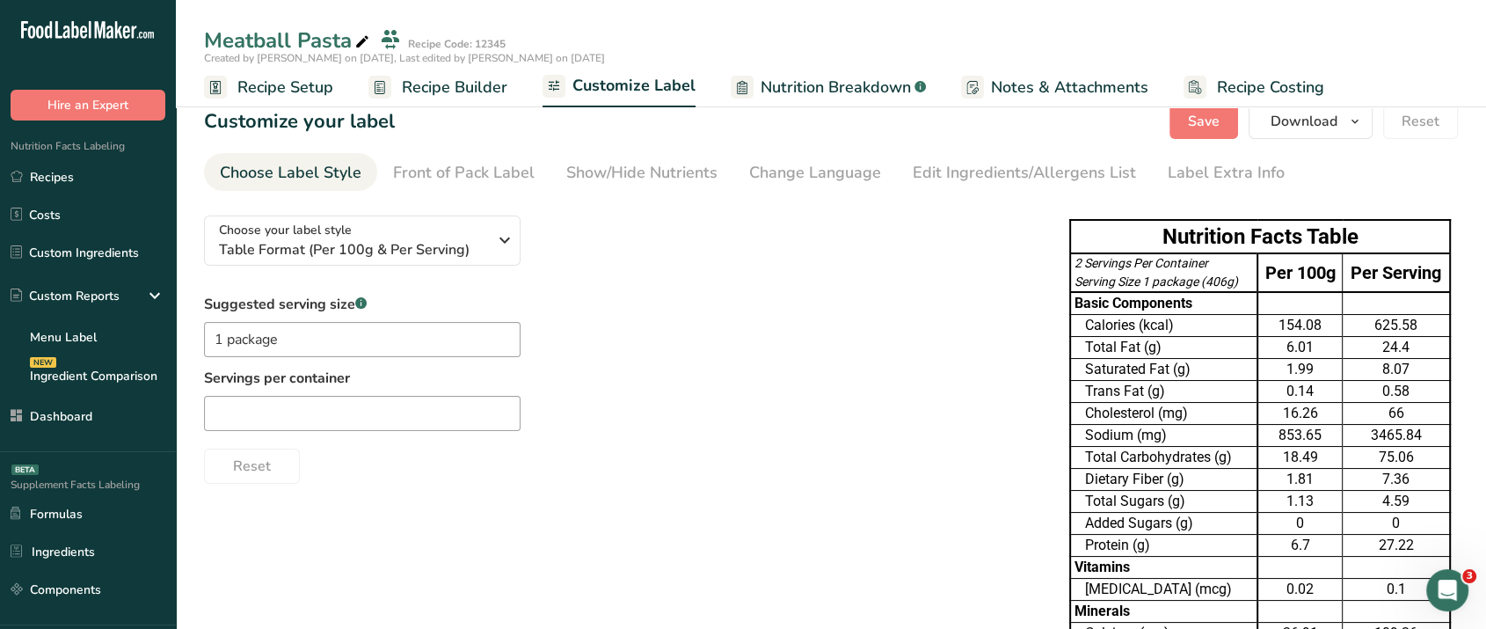
scroll to position [17, 0]
click at [323, 241] on span "Table Format (Per 100g & Per Serving)" at bounding box center [353, 248] width 268 height 21
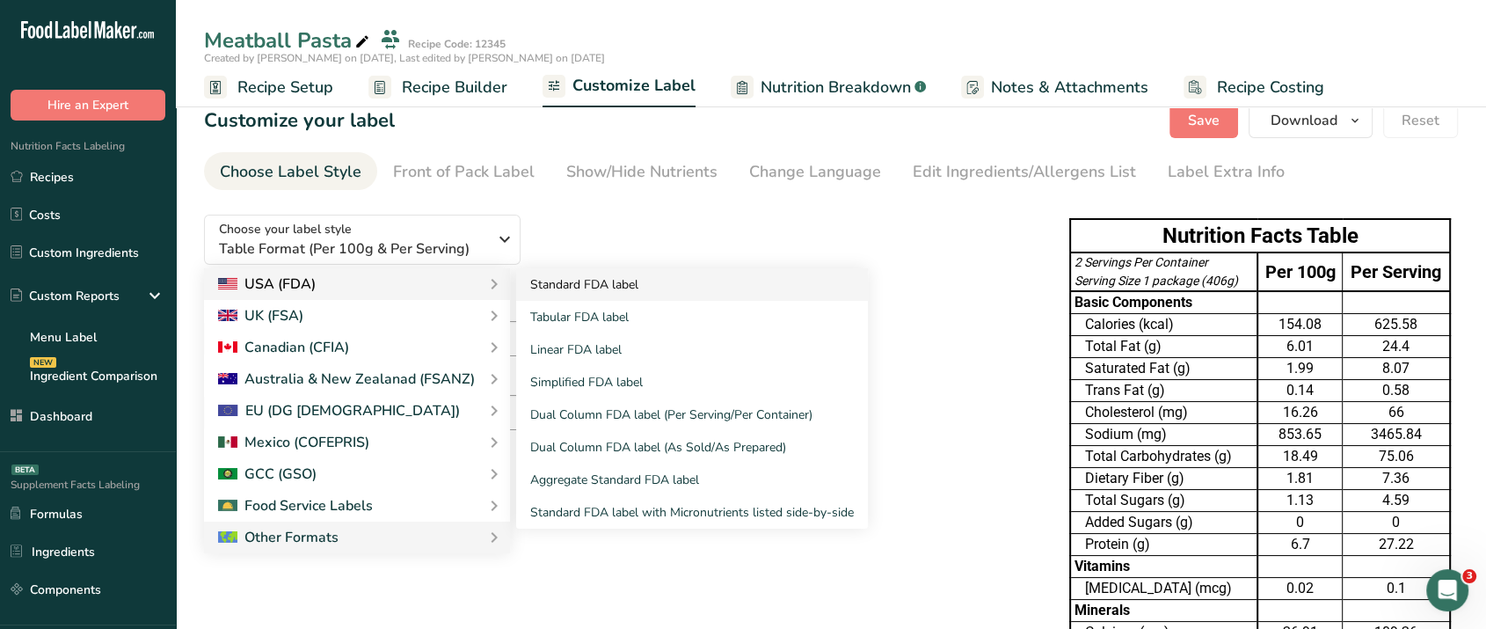
click at [562, 289] on link "Standard FDA label" at bounding box center [692, 284] width 352 height 33
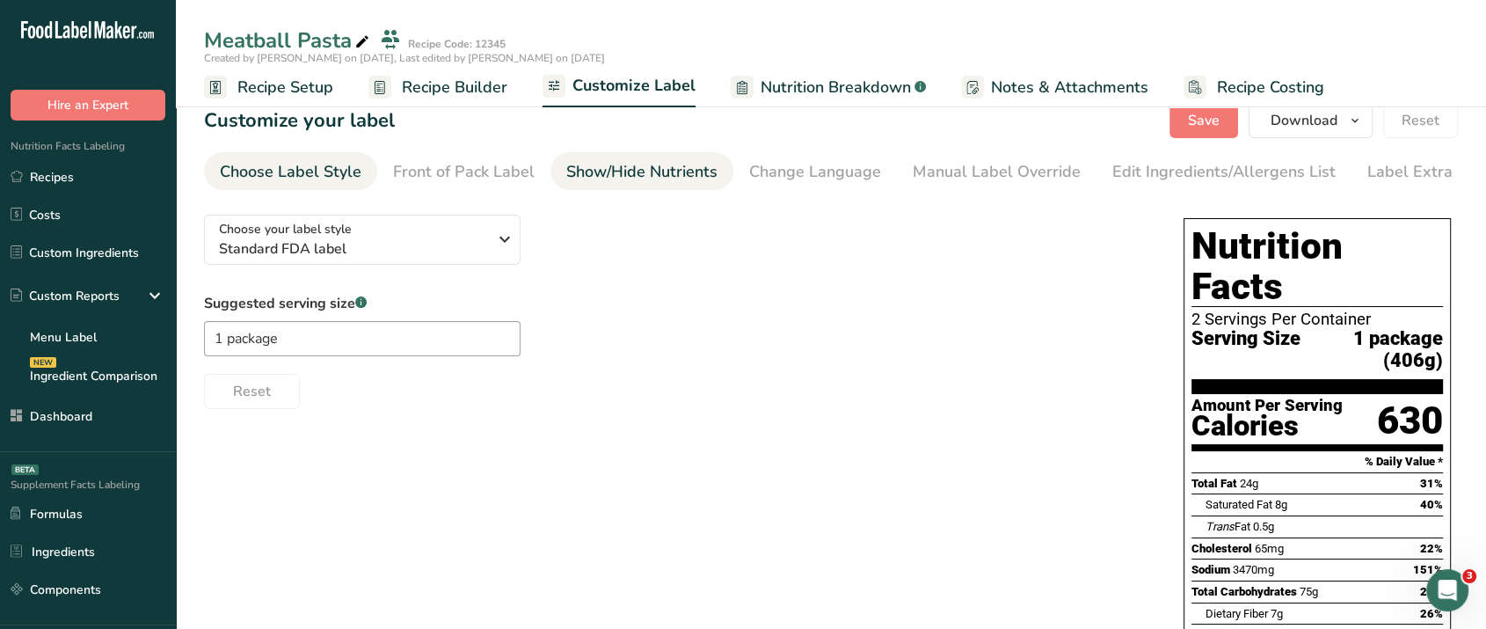
click at [617, 171] on div "Show/Hide Nutrients" at bounding box center [641, 172] width 151 height 24
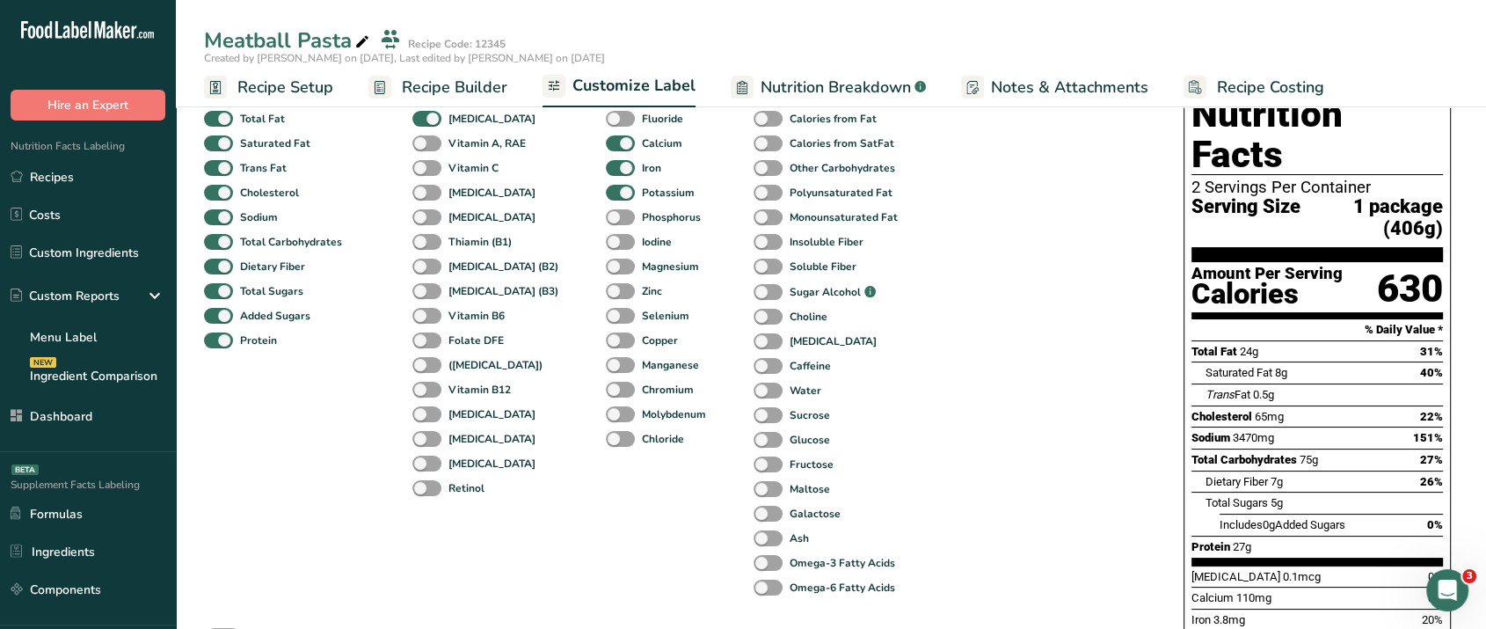
scroll to position [148, 0]
click at [606, 272] on span at bounding box center [620, 267] width 29 height 17
click at [606, 272] on input "Magnesium" at bounding box center [611, 266] width 11 height 11
checkbox input "true"
click at [606, 299] on span at bounding box center [620, 292] width 29 height 17
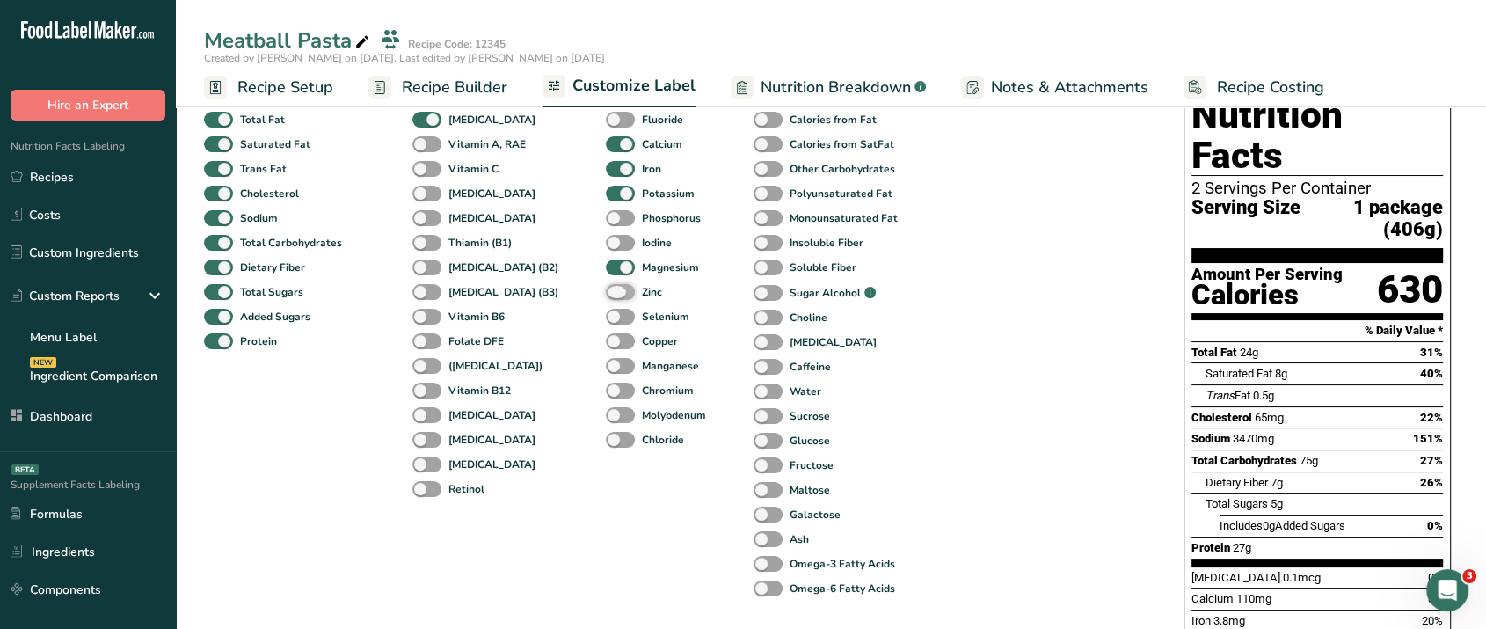
click at [606, 297] on input "Zinc" at bounding box center [611, 291] width 11 height 11
checkbox input "true"
click at [606, 189] on span at bounding box center [620, 194] width 29 height 17
click at [606, 189] on input "Potassium" at bounding box center [611, 192] width 11 height 11
click at [606, 189] on span at bounding box center [620, 194] width 29 height 17
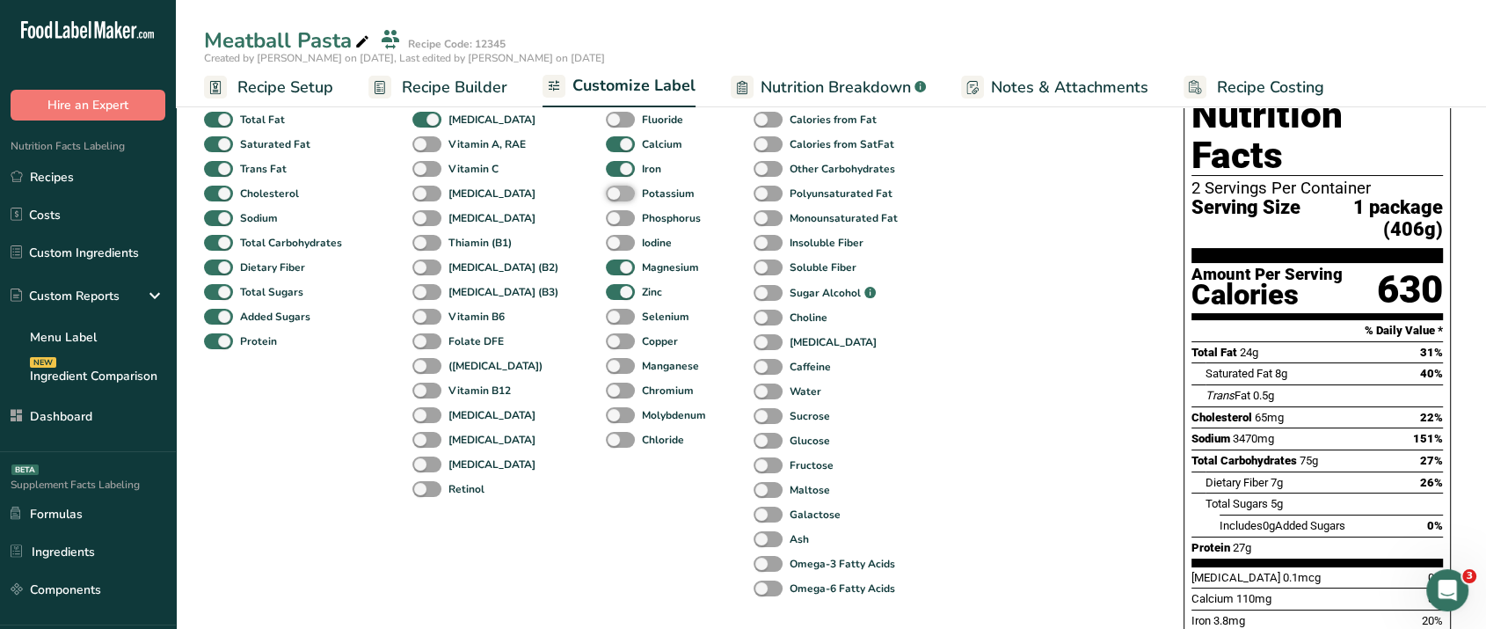
click at [606, 189] on input "Potassium" at bounding box center [611, 192] width 11 height 11
checkbox input "true"
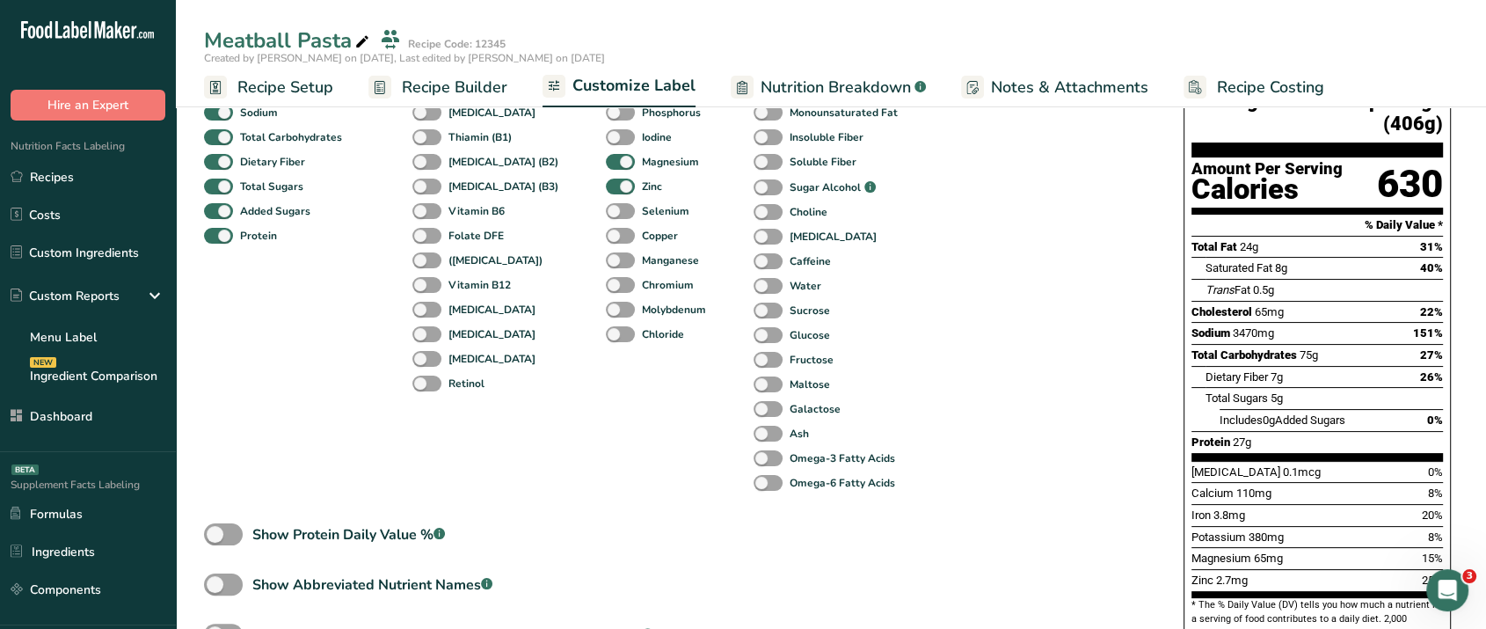
scroll to position [260, 0]
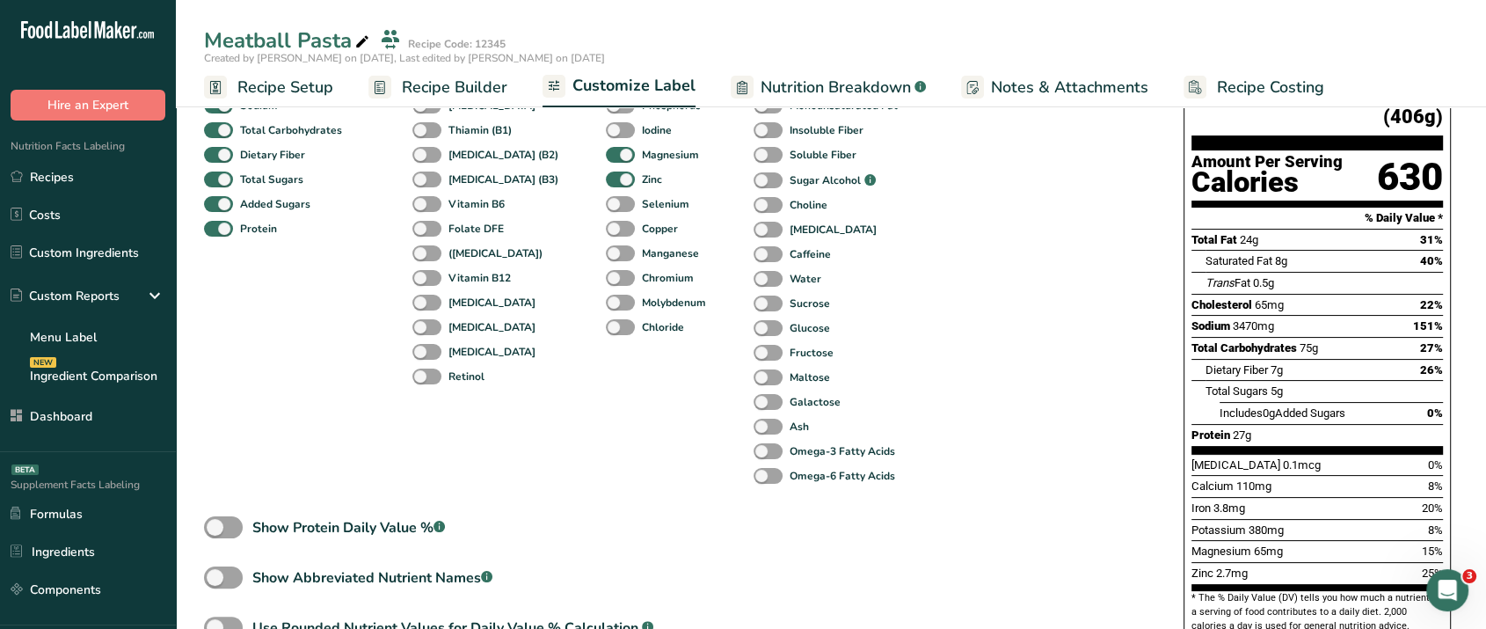
drag, startPoint x: 1189, startPoint y: 505, endPoint x: 1290, endPoint y: 537, distance: 106.2
click at [1290, 537] on div "Nutrition Facts 2 Servings Per Container Serving Size 1 package (406g) Amount P…" at bounding box center [1317, 308] width 267 height 668
click at [993, 456] on div "Standard Components Total Fat Saturated Fat Trans Fat [MEDICAL_DATA] Sodium Tot…" at bounding box center [676, 326] width 945 height 738
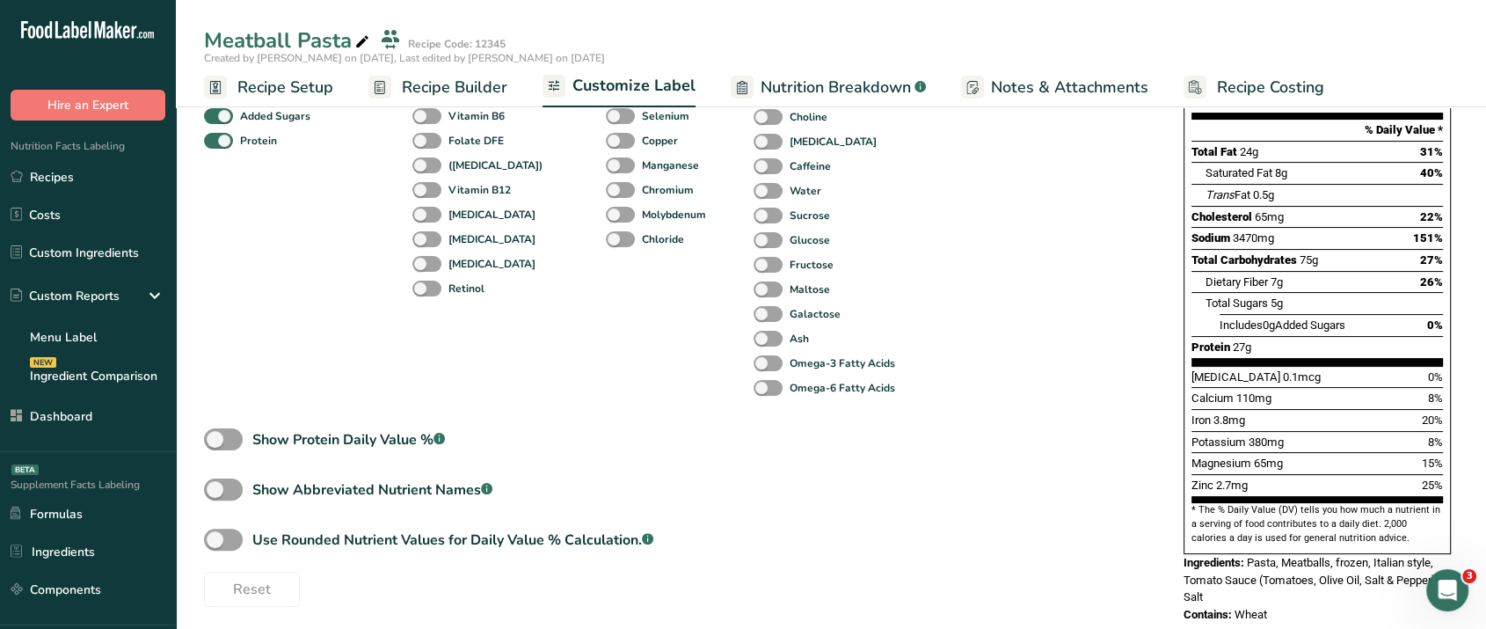
scroll to position [352, 0]
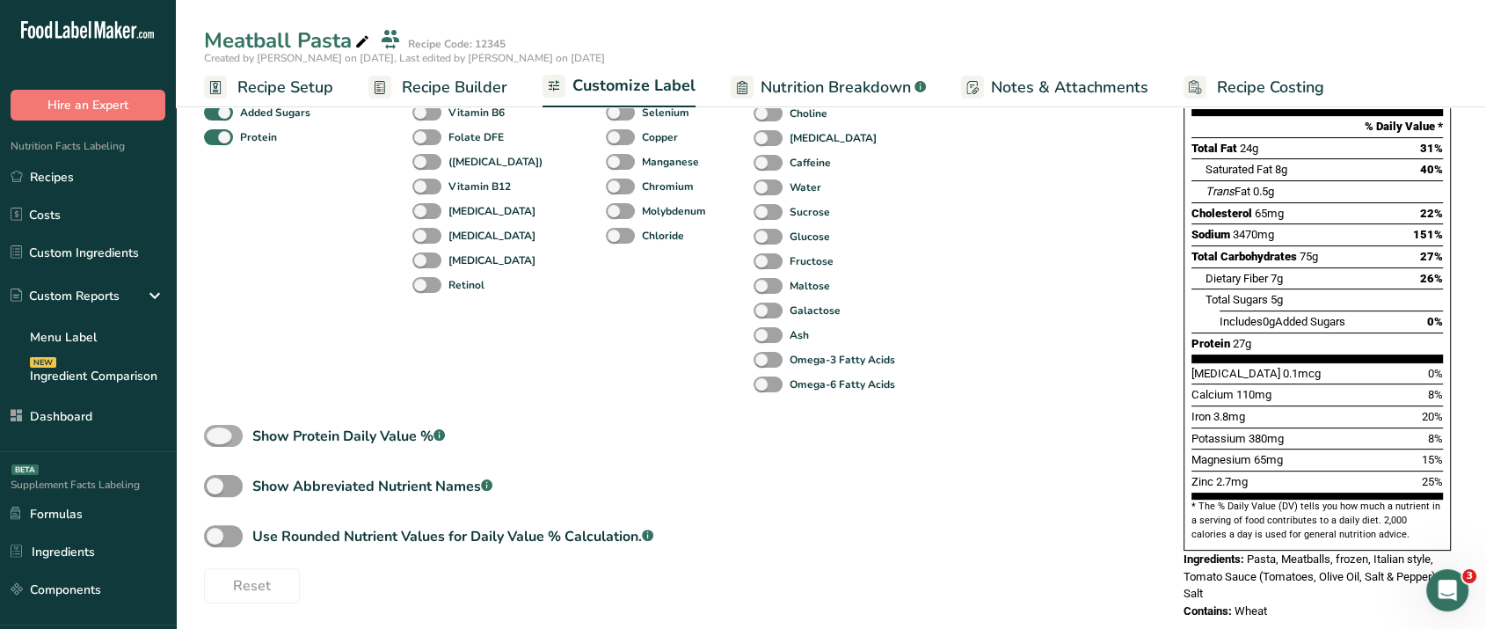
click at [223, 439] on span at bounding box center [223, 436] width 39 height 22
click at [215, 439] on input "Show Protein Daily Value % .a-a{fill:#347362;}.b-a{fill:#fff;}" at bounding box center [209, 435] width 11 height 11
checkbox input "true"
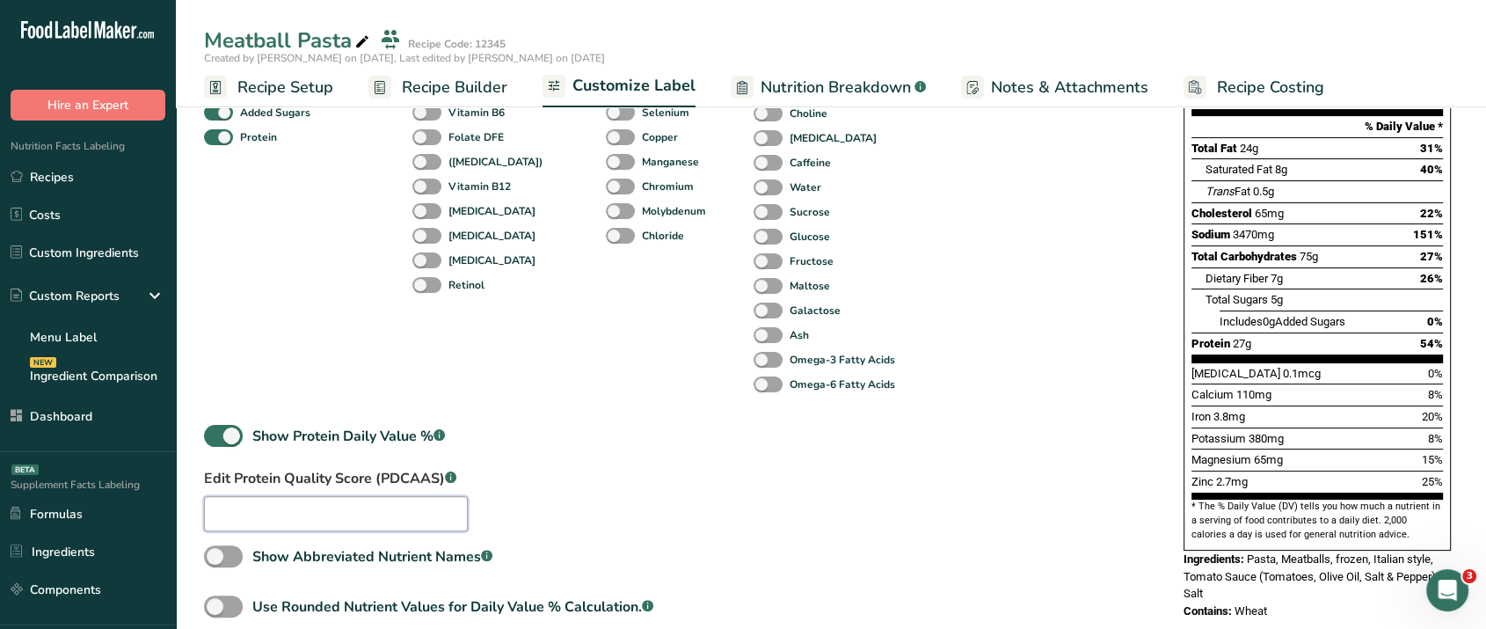
click at [228, 507] on input "text" at bounding box center [336, 513] width 264 height 35
type input "0.5"
click at [609, 484] on div "Standard Components Total Fat Saturated Fat Trans Fat [MEDICAL_DATA] Sodium Tot…" at bounding box center [676, 269] width 945 height 808
drag, startPoint x: 1421, startPoint y: 310, endPoint x: 1445, endPoint y: 308, distance: 23.8
click at [1445, 308] on div "Nutrition Facts 2 Servings Per Container Serving Size 1 package (406g) Amount P…" at bounding box center [1317, 217] width 267 height 668
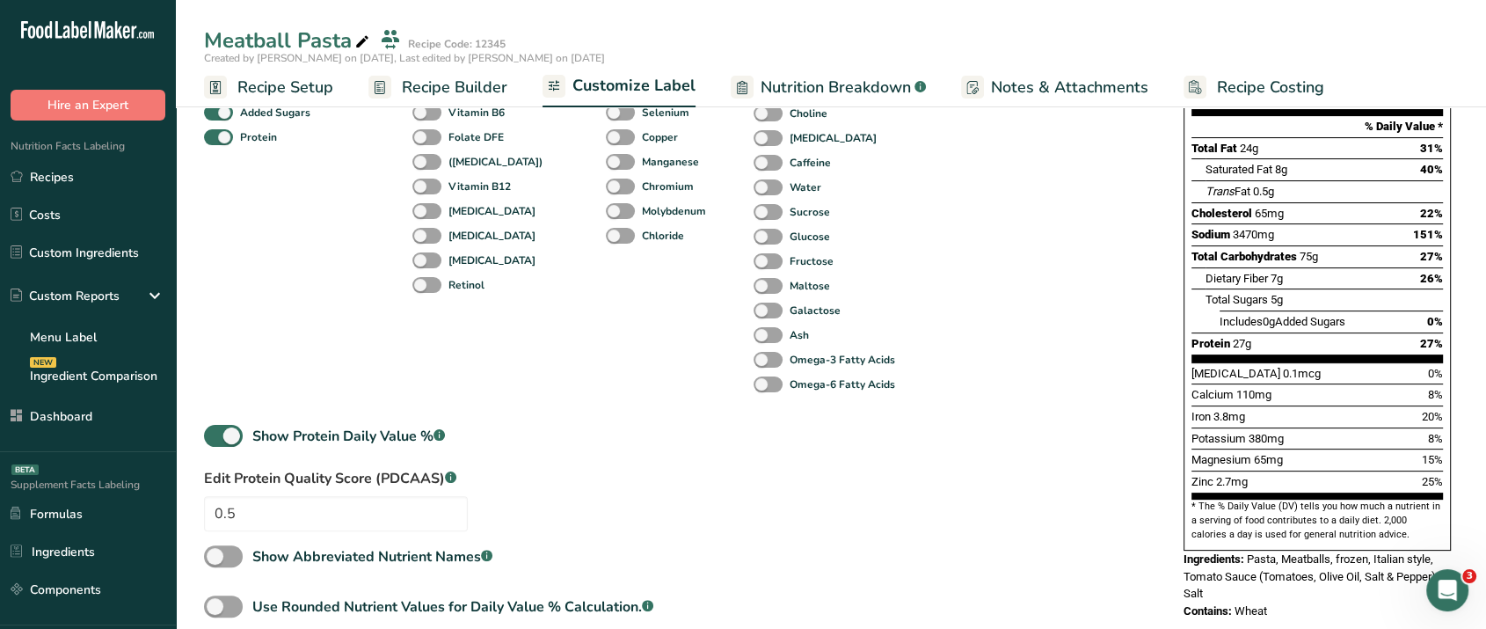
click at [1363, 332] on div "Protein 27g 27%" at bounding box center [1318, 343] width 252 height 22
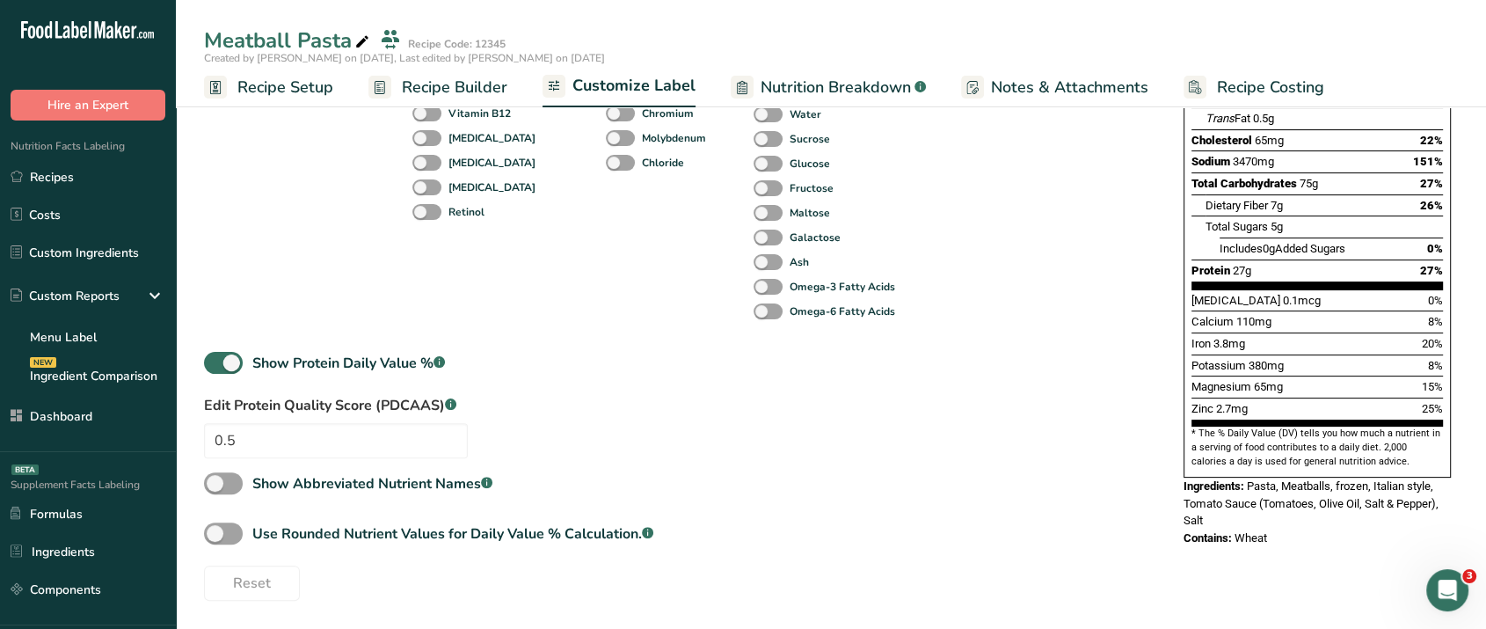
scroll to position [429, 0]
click at [219, 484] on span at bounding box center [223, 483] width 39 height 22
click at [215, 484] on input "Show Abbreviated Nutrient Names .a-a{fill:#347362;}.b-a{fill:#fff;}" at bounding box center [209, 483] width 11 height 11
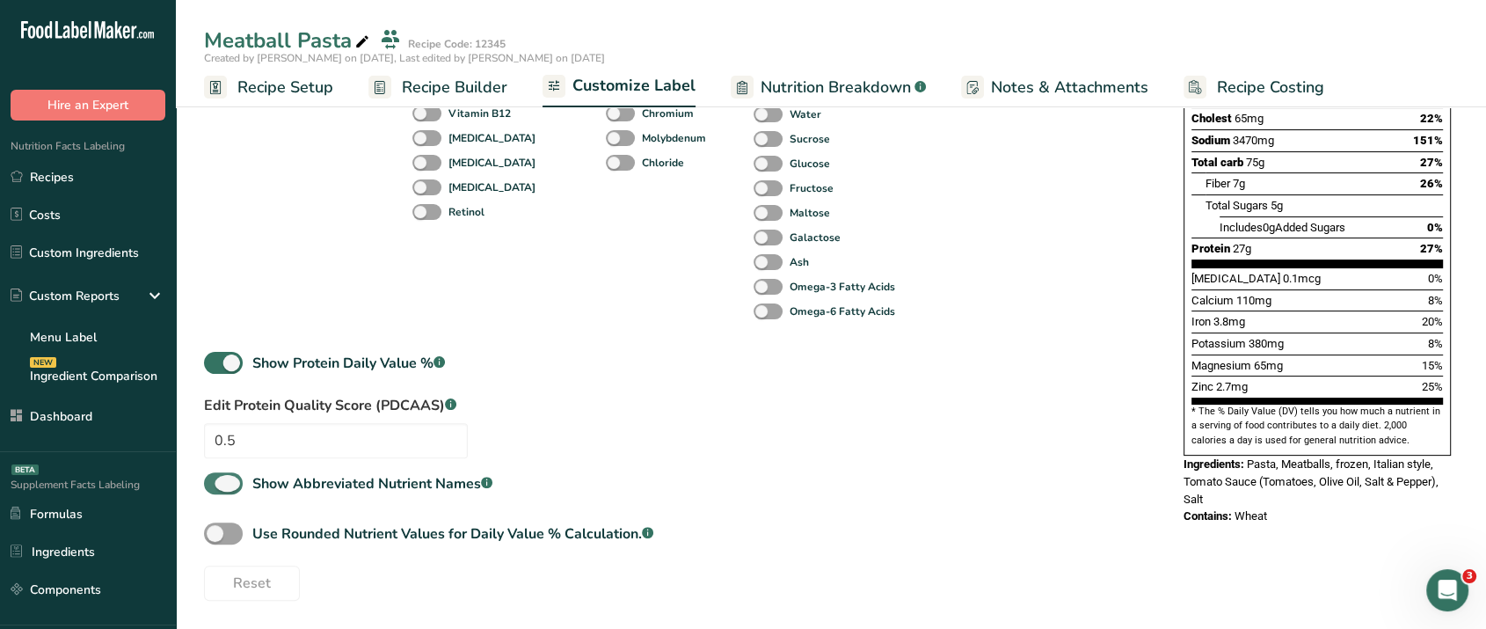
click at [219, 484] on span at bounding box center [223, 483] width 39 height 22
click at [215, 484] on input "Show Abbreviated Nutrient Names .a-a{fill:#347362;}.b-a{fill:#fff;}" at bounding box center [209, 483] width 11 height 11
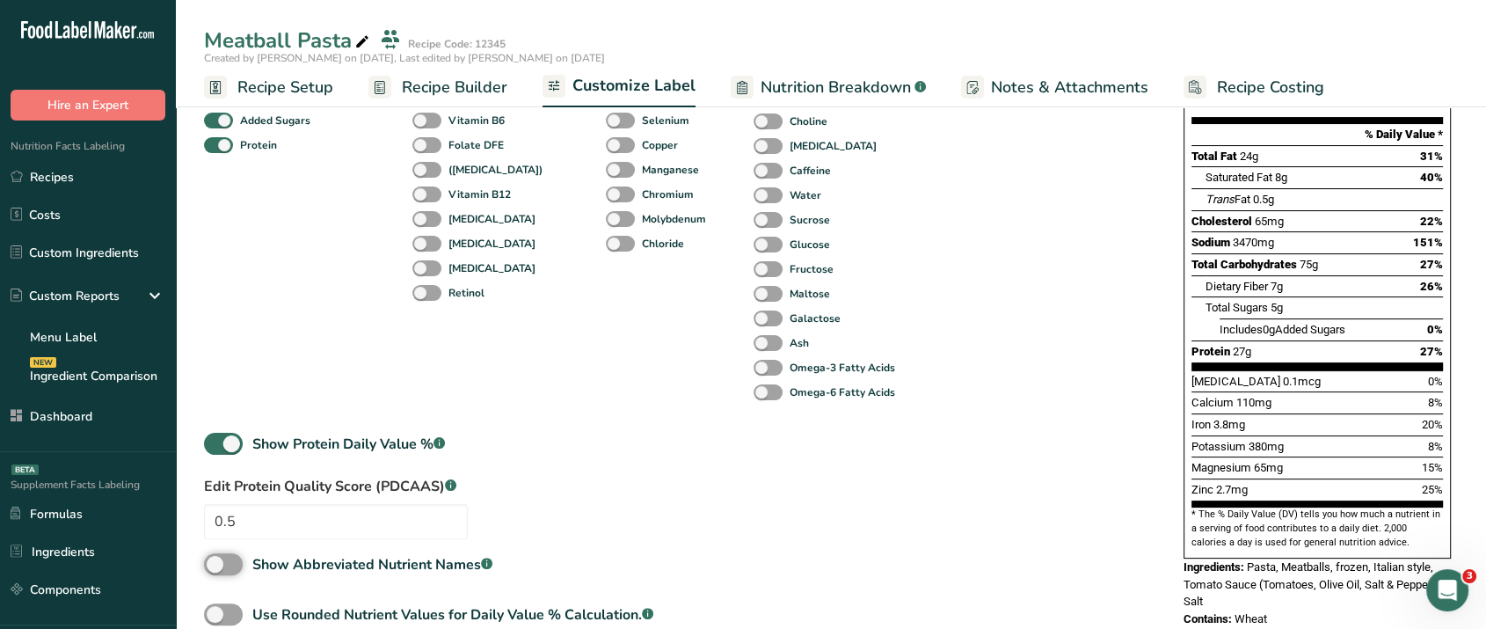
scroll to position [340, 0]
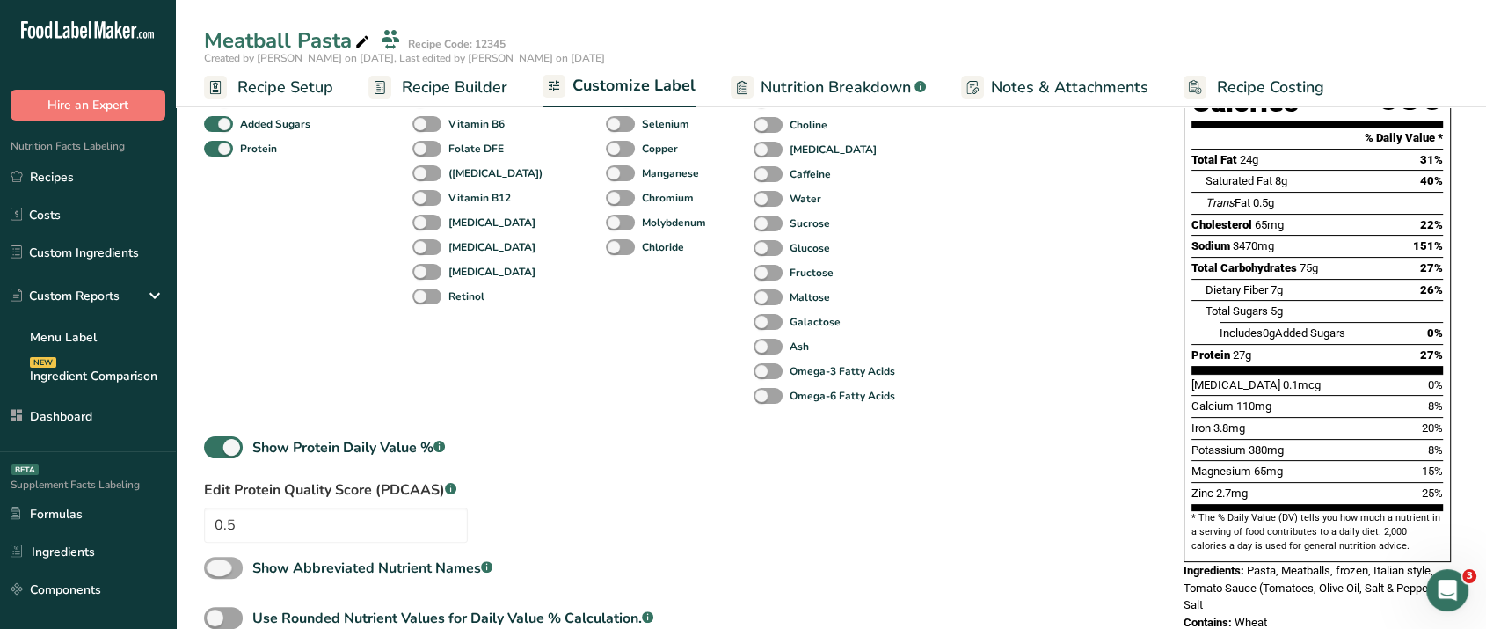
click at [224, 575] on span at bounding box center [223, 568] width 39 height 22
click at [215, 573] on input "Show Abbreviated Nutrient Names .a-a{fill:#347362;}.b-a{fill:#fff;}" at bounding box center [209, 567] width 11 height 11
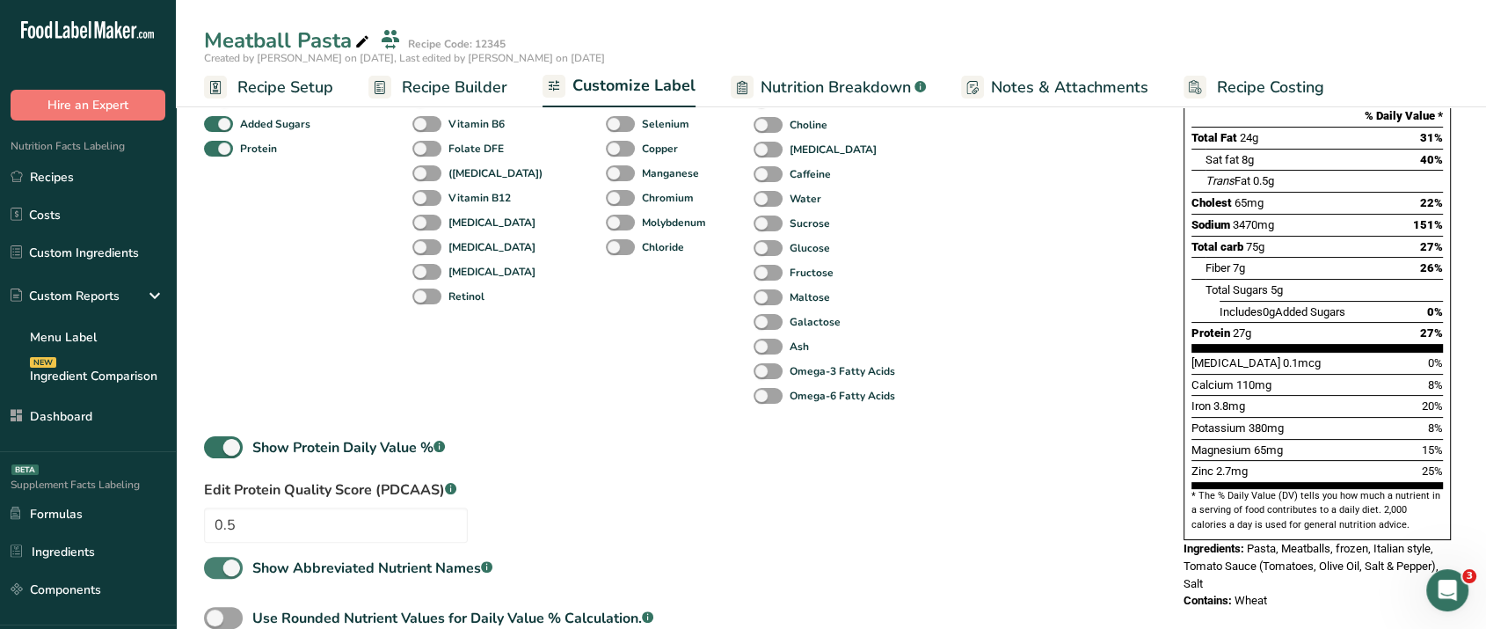
click at [224, 575] on span at bounding box center [223, 568] width 39 height 22
click at [215, 573] on input "Show Abbreviated Nutrient Names .a-a{fill:#347362;}.b-a{fill:#fff;}" at bounding box center [209, 567] width 11 height 11
checkbox input "false"
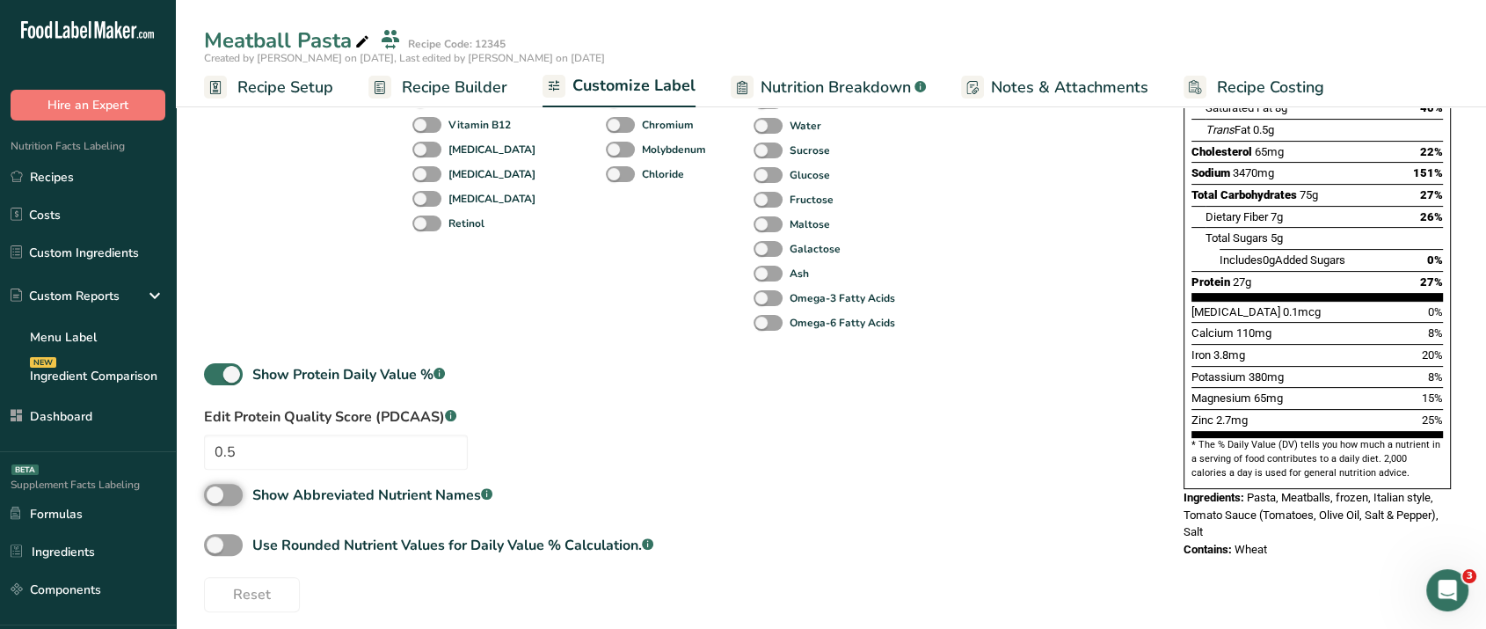
scroll to position [420, 0]
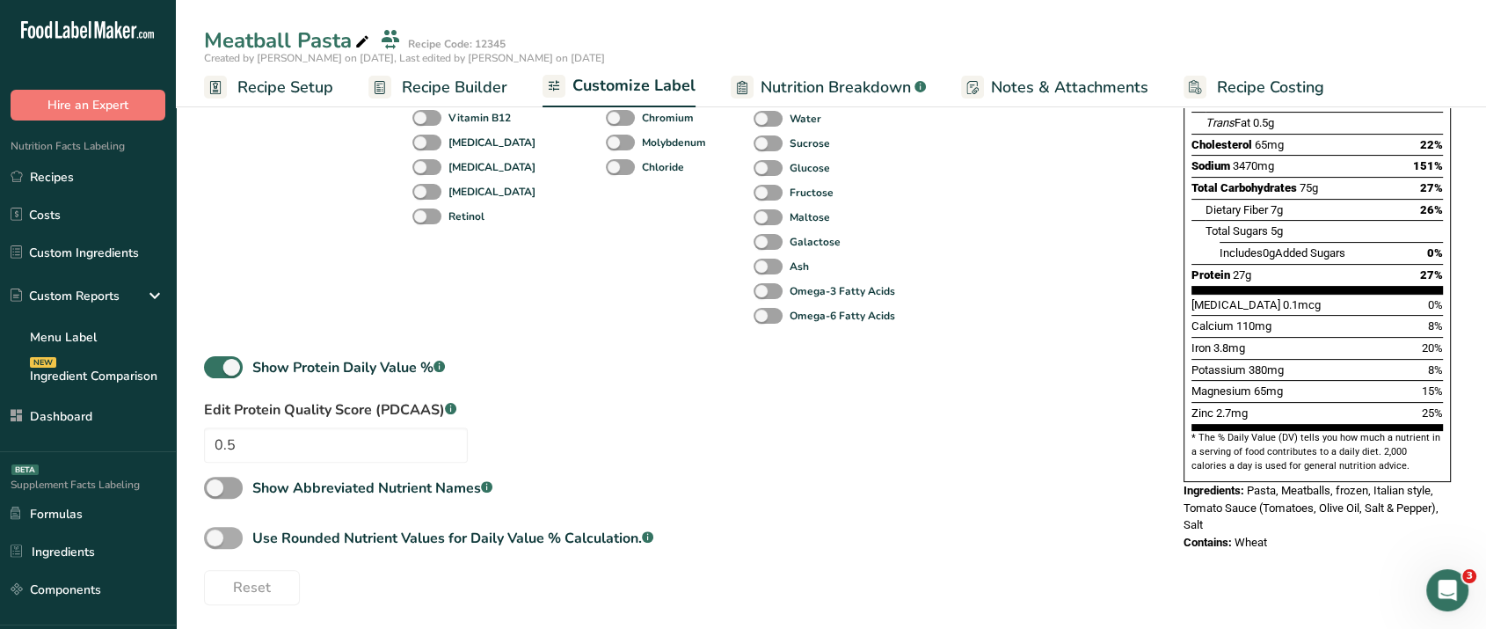
click at [236, 544] on span at bounding box center [223, 538] width 39 height 22
click at [215, 544] on input "Use Rounded Nutrient Values for Daily Value % Calculation. .a-a{fill:#347362;}.…" at bounding box center [209, 537] width 11 height 11
click at [235, 544] on span at bounding box center [223, 538] width 39 height 22
click at [215, 544] on input "Use Rounded Nutrient Values for Daily Value % Calculation. .a-a{fill:#347362;}.…" at bounding box center [209, 537] width 11 height 11
checkbox input "false"
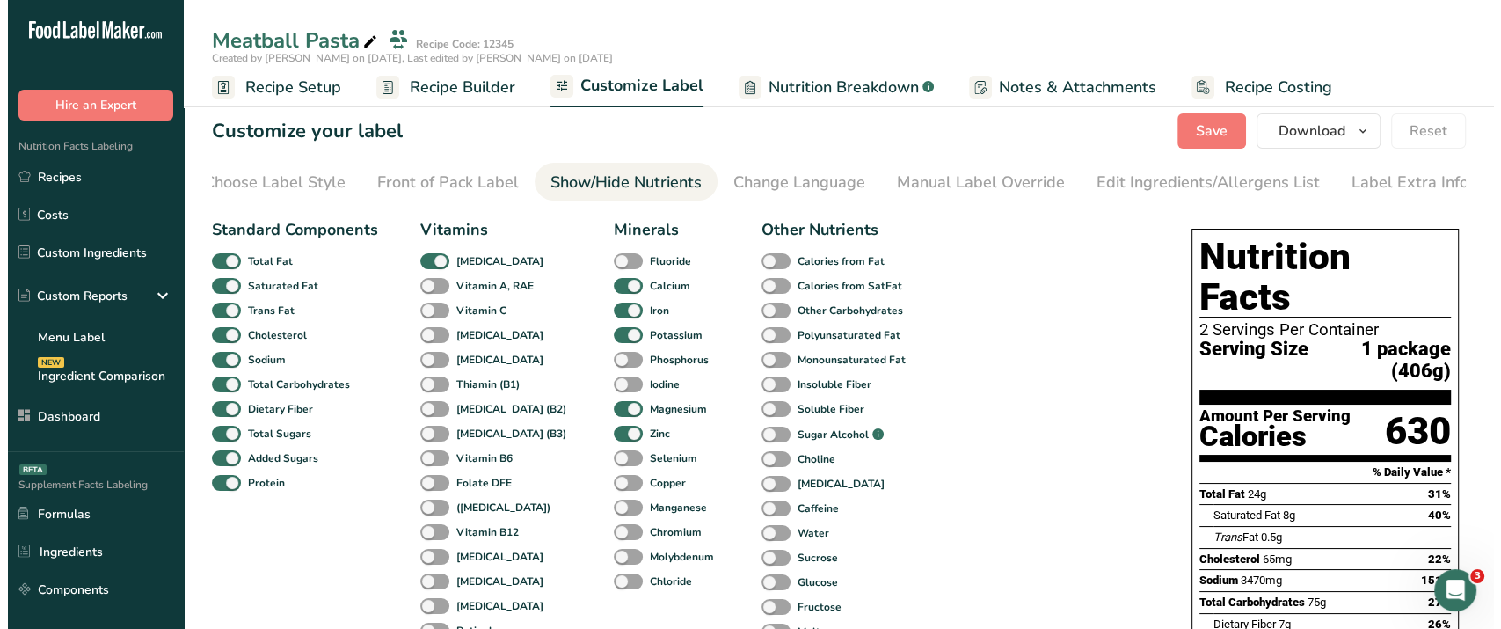
scroll to position [0, 0]
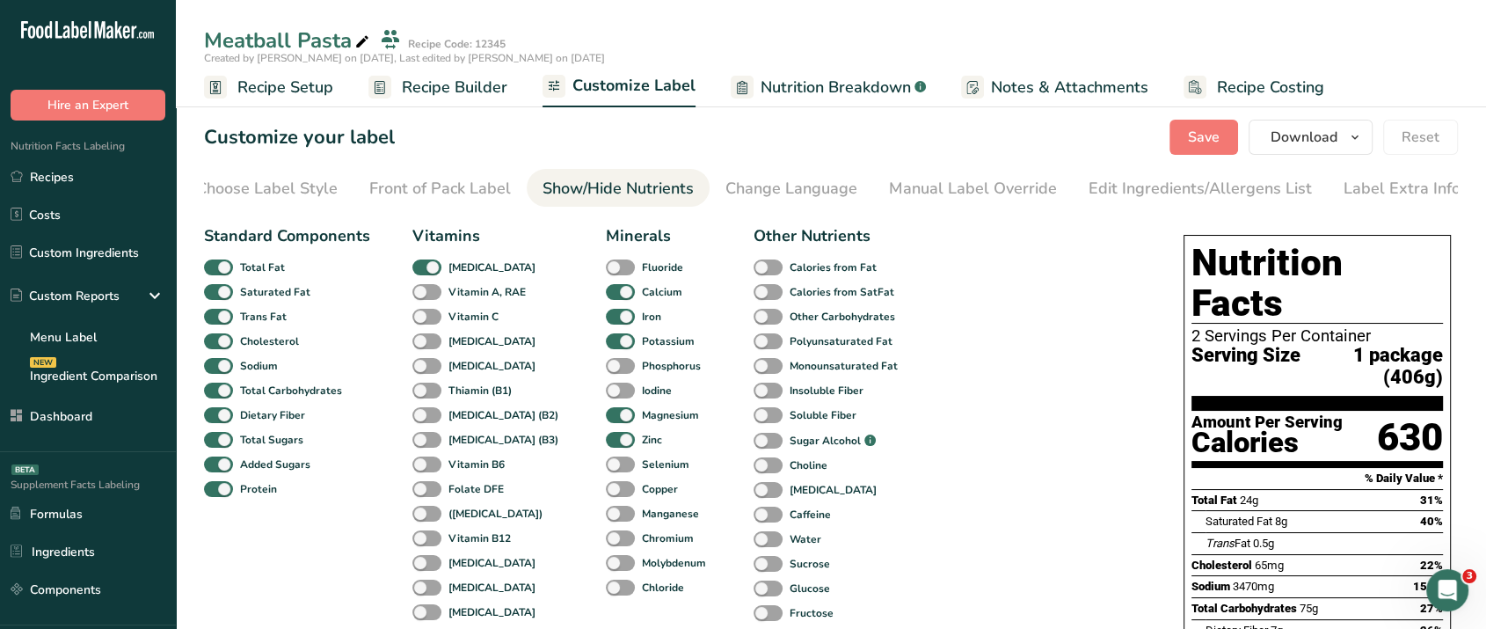
click at [468, 92] on span "Recipe Builder" at bounding box center [455, 88] width 106 height 24
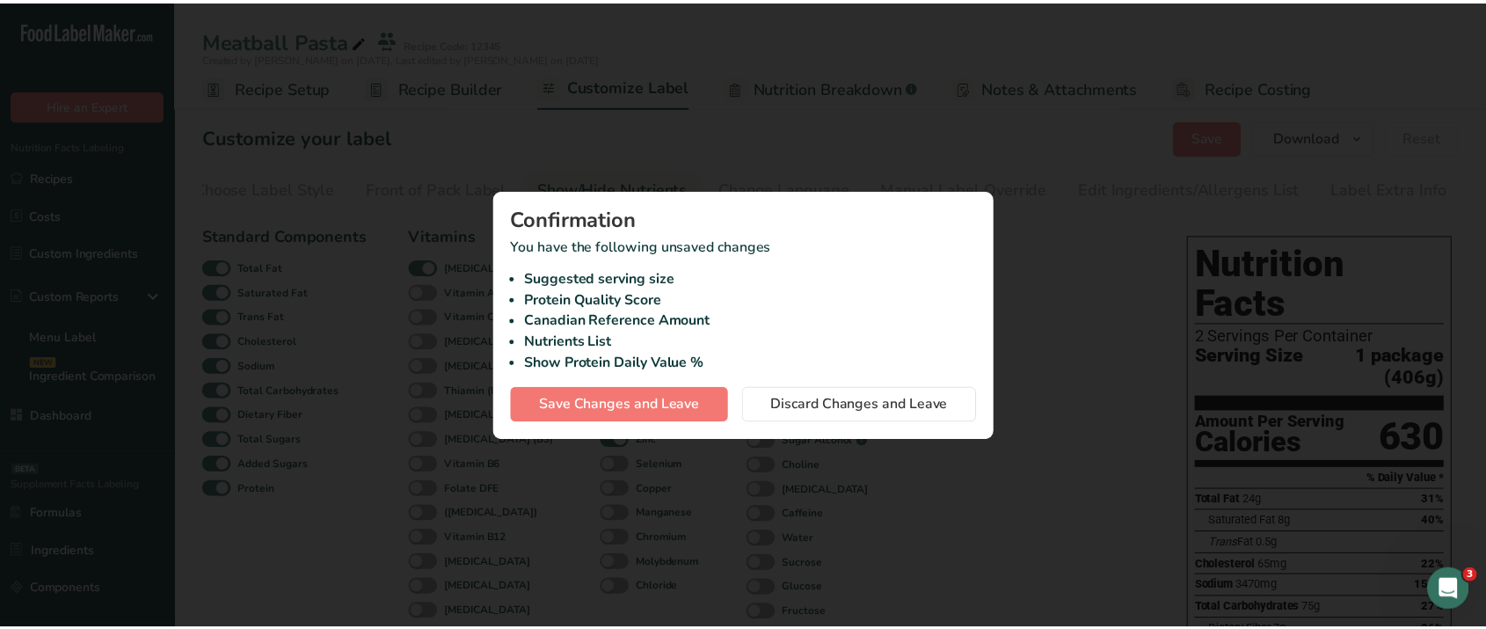
scroll to position [0, 9]
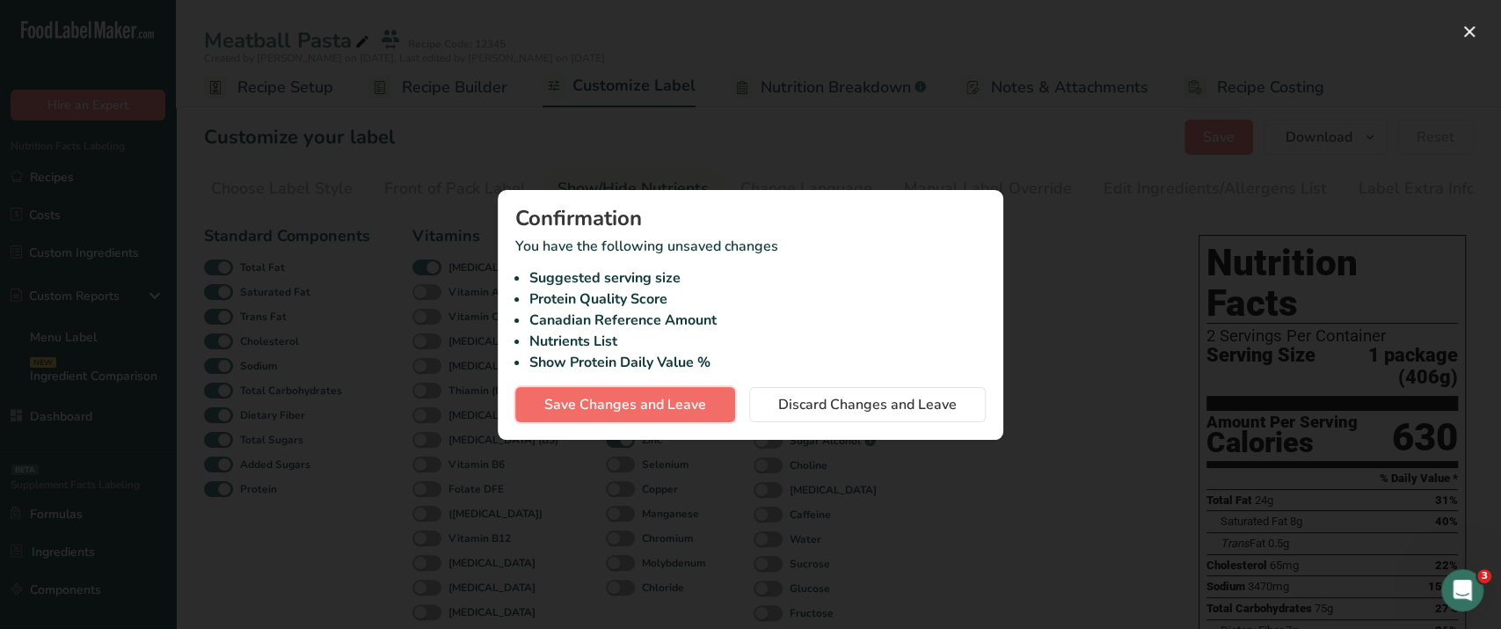
click at [688, 405] on span "Save Changes and Leave" at bounding box center [625, 404] width 162 height 21
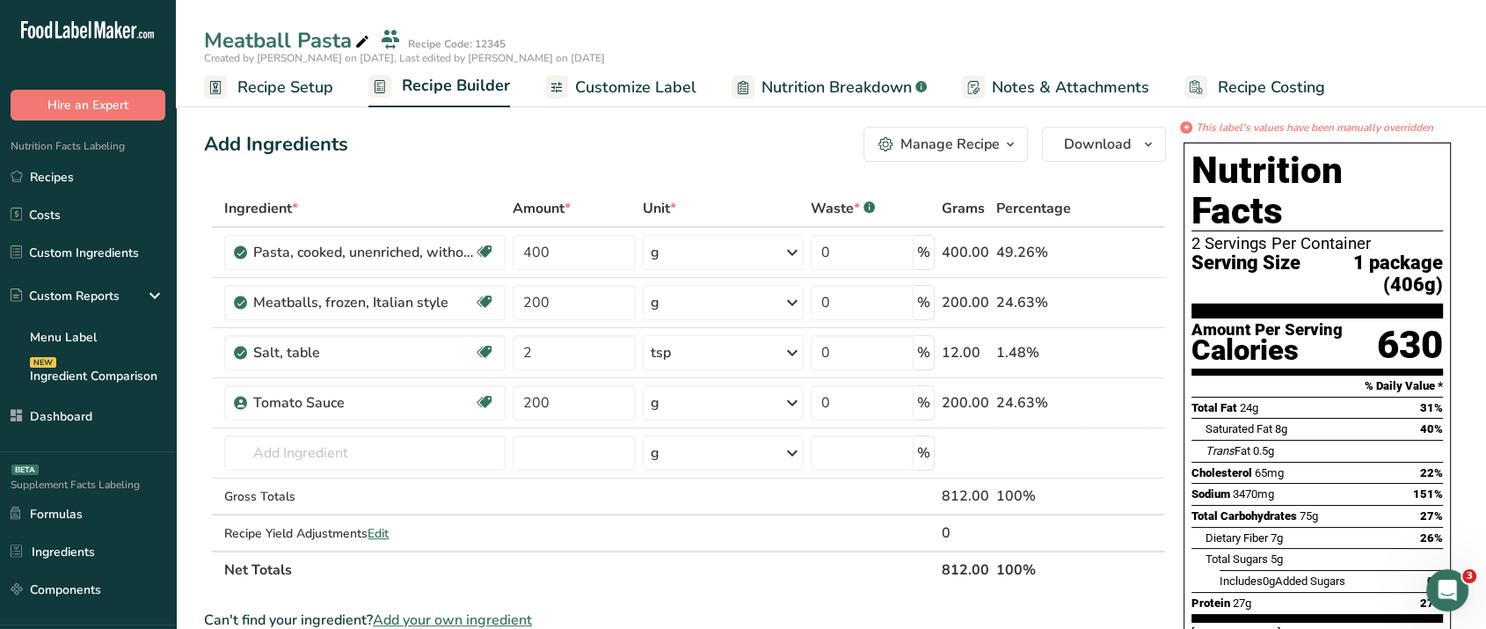
click at [929, 145] on div "Manage Recipe" at bounding box center [950, 144] width 99 height 21
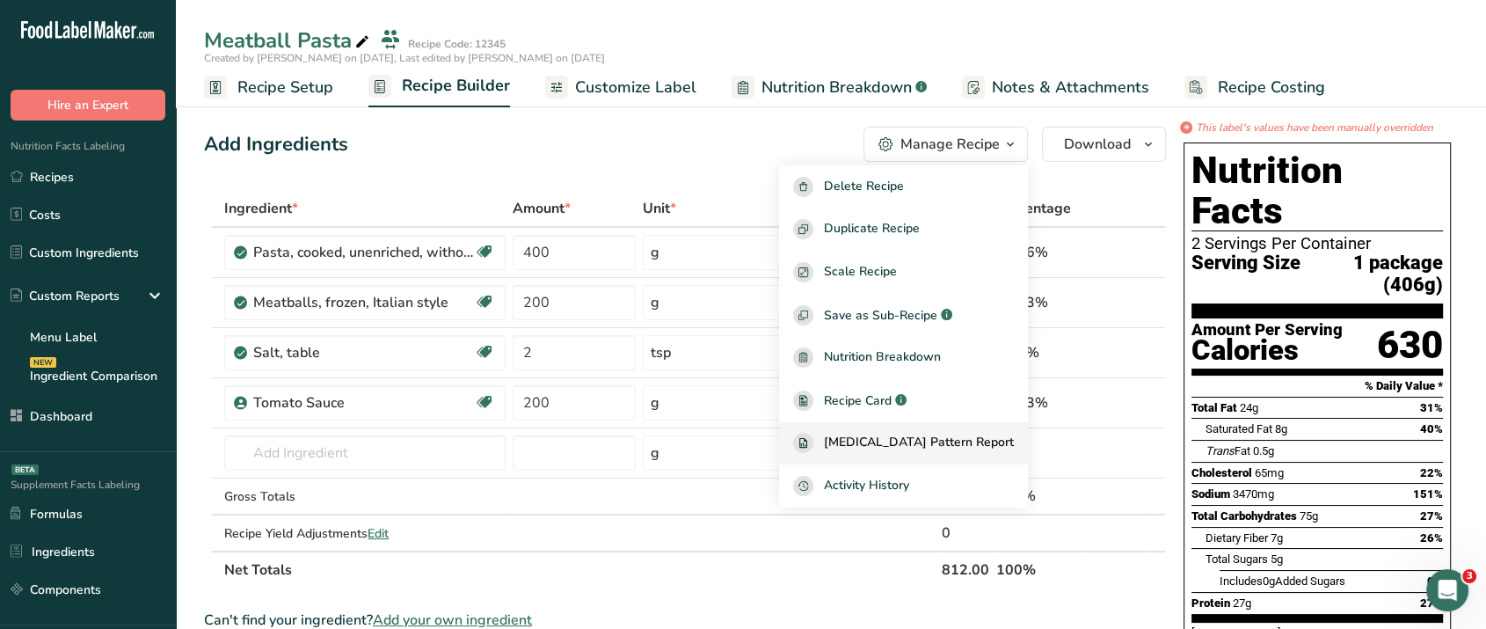
click at [926, 434] on span "[MEDICAL_DATA] Pattern Report" at bounding box center [919, 443] width 190 height 20
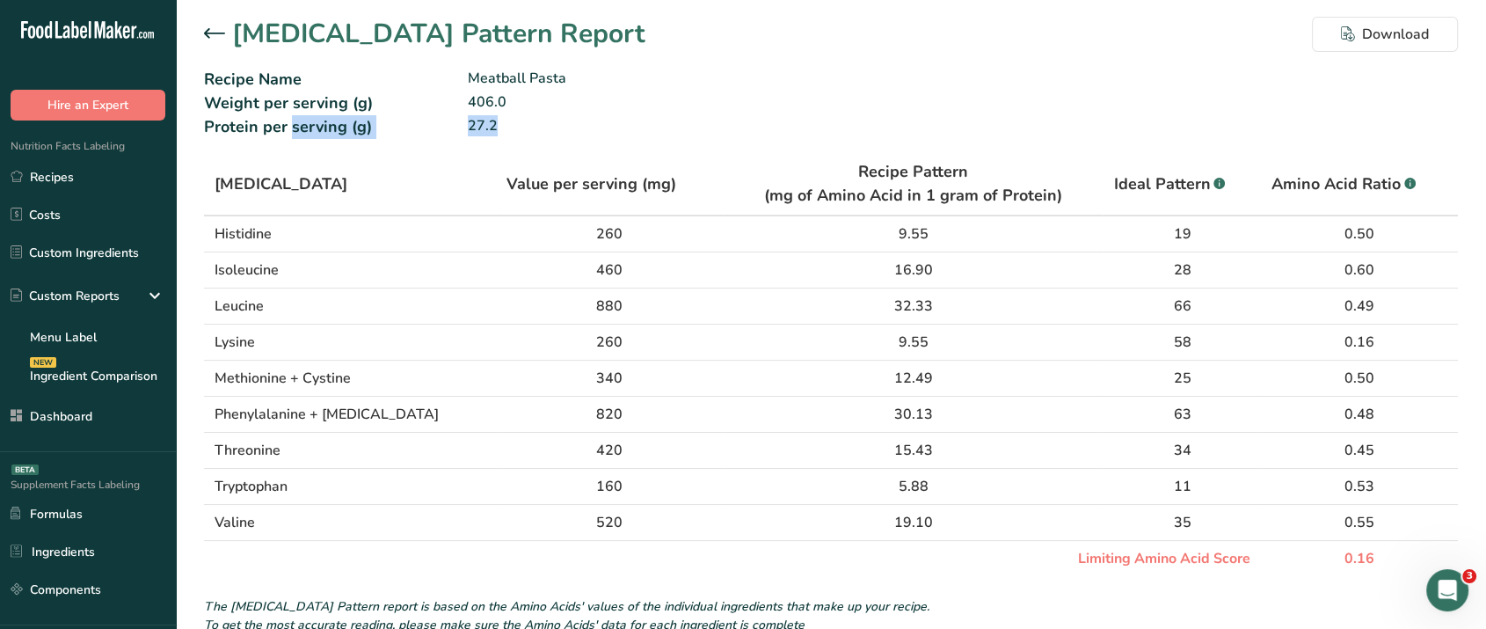
drag, startPoint x: 211, startPoint y: 134, endPoint x: 542, endPoint y: 134, distance: 330.7
click at [542, 134] on div "Protein per serving (g) 27.2" at bounding box center [831, 127] width 1254 height 24
drag, startPoint x: 376, startPoint y: 111, endPoint x: 449, endPoint y: 113, distance: 72.1
click at [427, 113] on div "Weight per serving (g)" at bounding box center [336, 103] width 264 height 24
drag, startPoint x: 1323, startPoint y: 565, endPoint x: 1426, endPoint y: 558, distance: 103.1
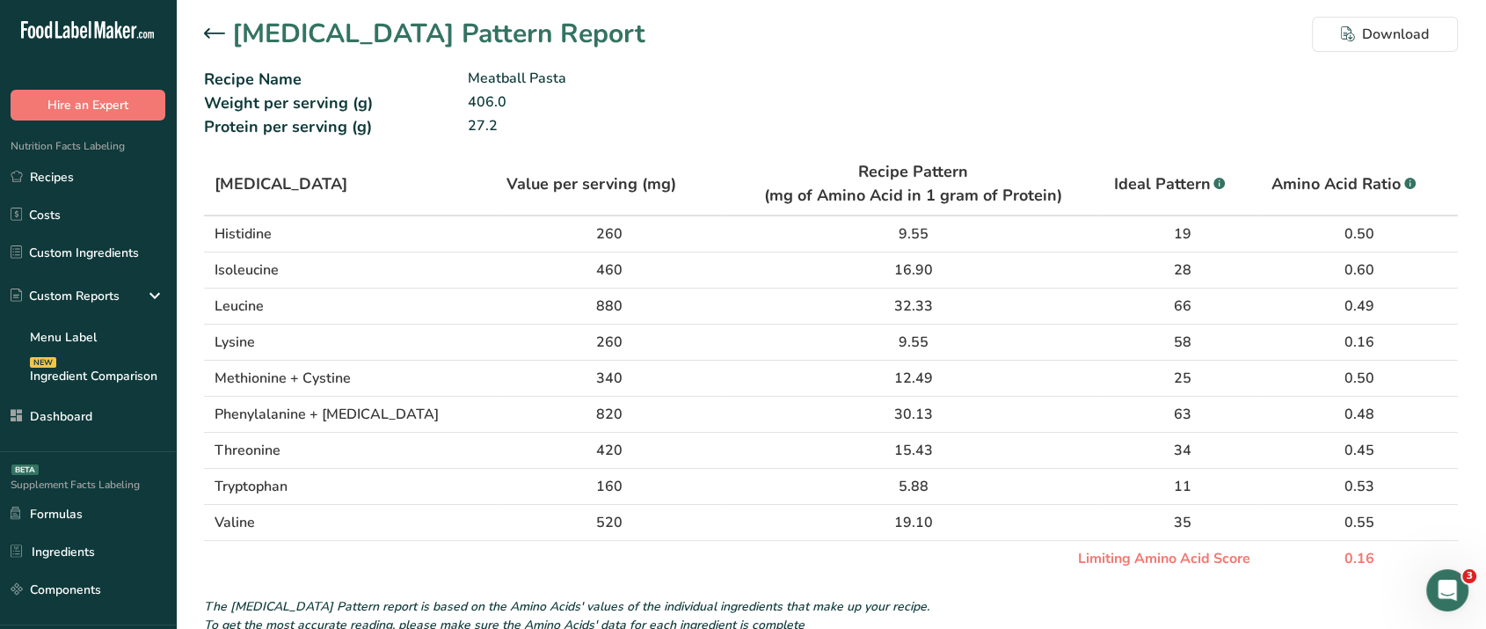
click at [1426, 558] on td "0.16" at bounding box center [1359, 559] width 197 height 36
click at [211, 28] on icon at bounding box center [214, 33] width 21 height 11
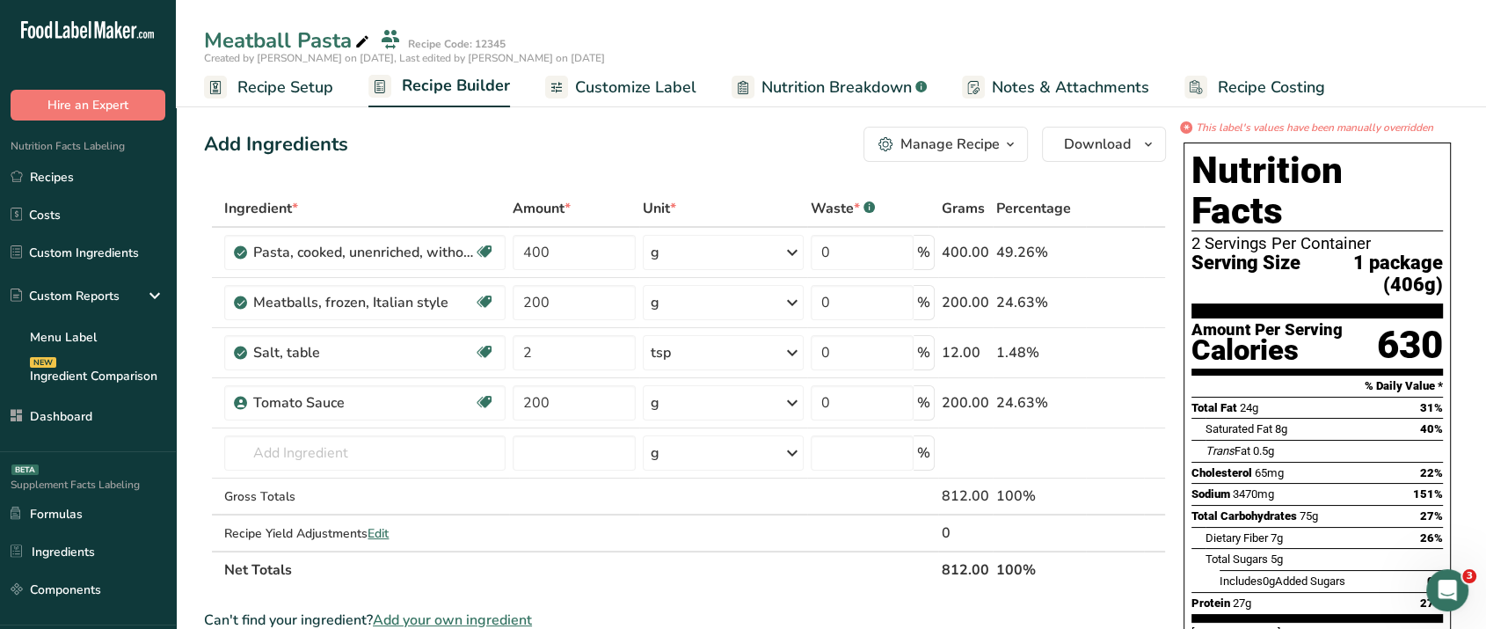
click at [640, 93] on span "Customize Label" at bounding box center [635, 88] width 121 height 24
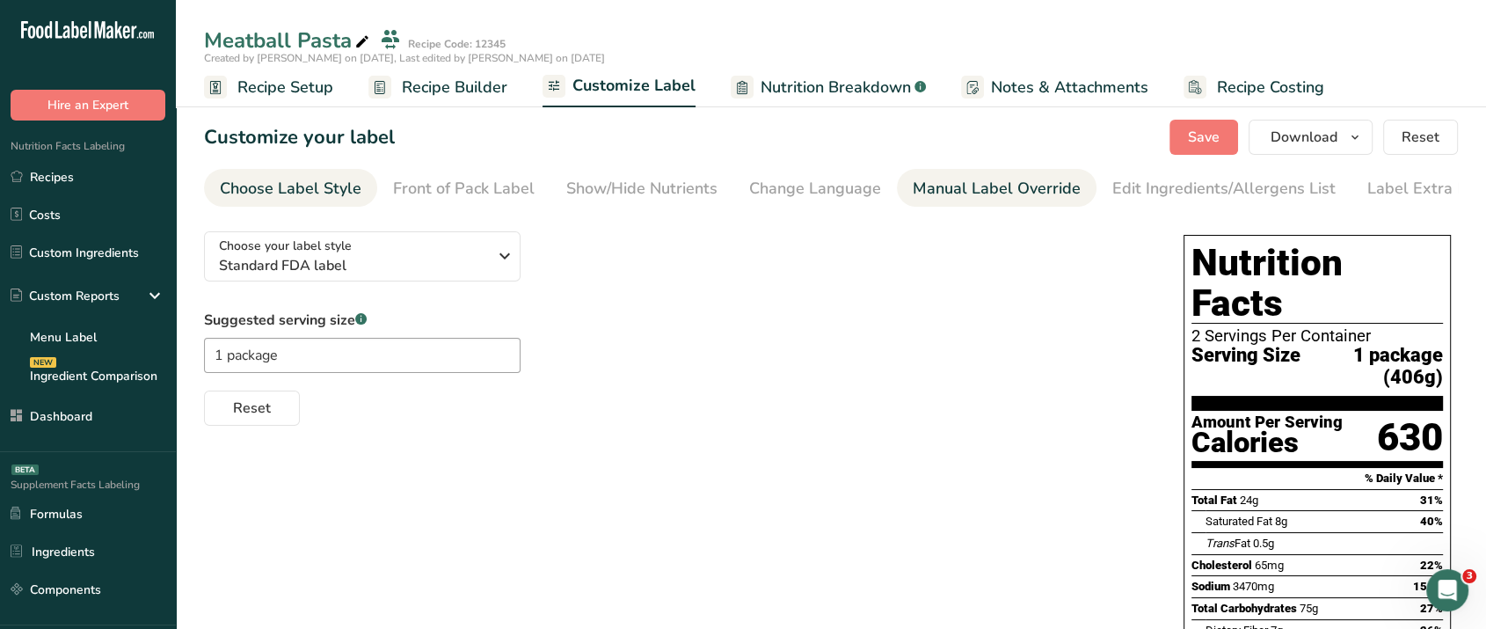
click at [1008, 188] on div "Manual Label Override" at bounding box center [997, 189] width 168 height 24
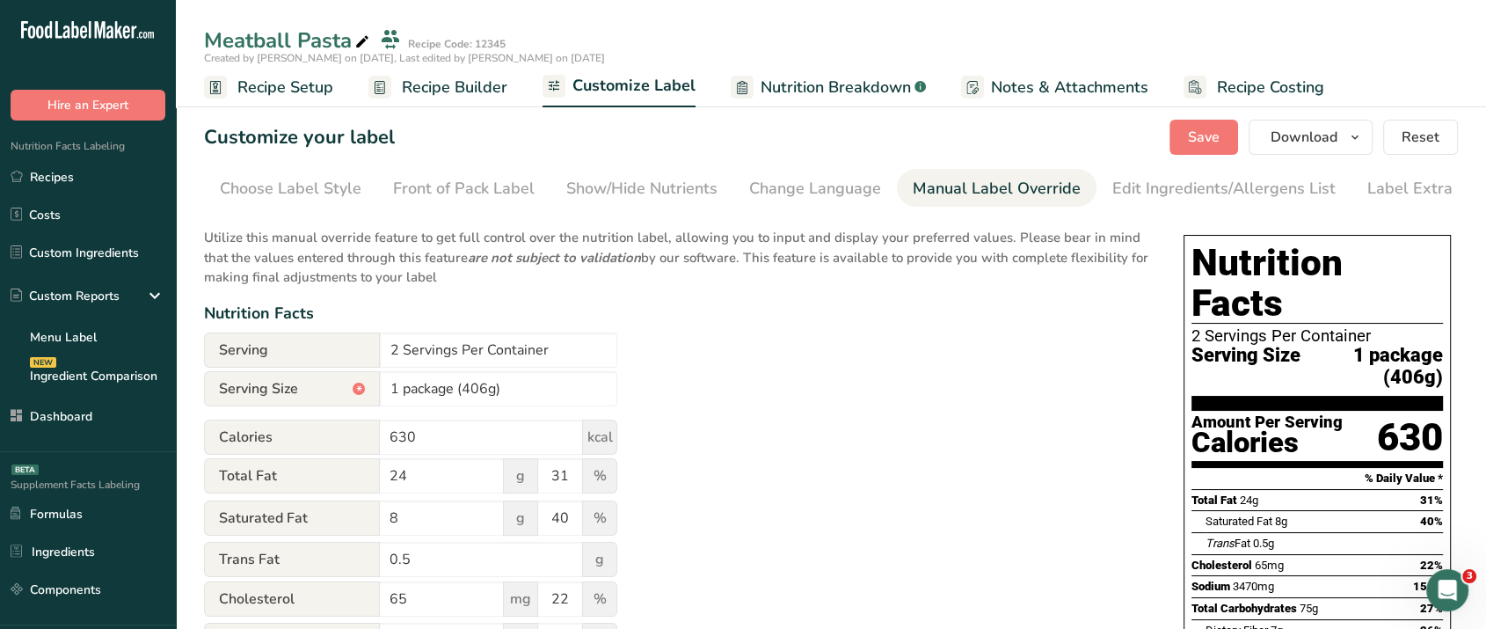
scroll to position [0, 24]
click at [401, 394] on input "1 package (406g)" at bounding box center [498, 388] width 237 height 35
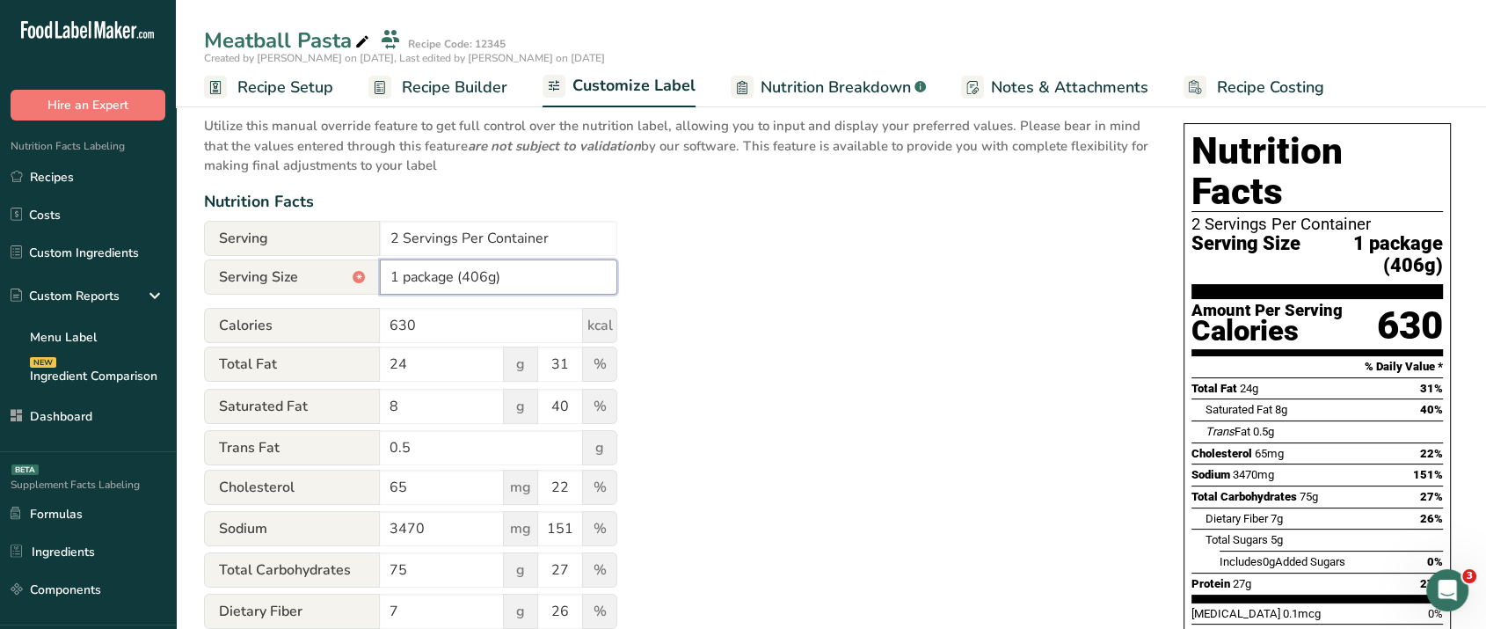
scroll to position [106, 0]
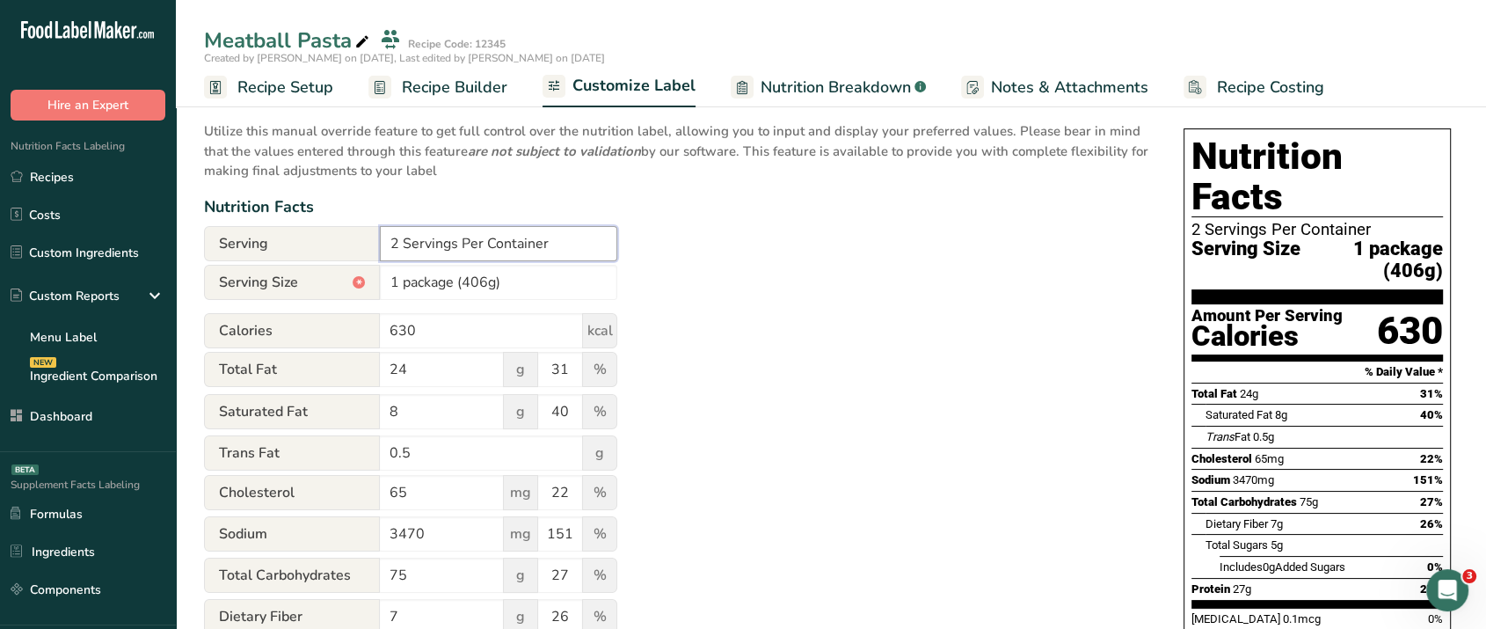
drag, startPoint x: 399, startPoint y: 248, endPoint x: 380, endPoint y: 246, distance: 19.4
click at [380, 246] on input "2 Servings Per Container" at bounding box center [498, 243] width 237 height 35
click at [443, 285] on input "1 package (406g)" at bounding box center [498, 282] width 237 height 35
click at [488, 283] on input "1 package (406g)" at bounding box center [498, 282] width 237 height 35
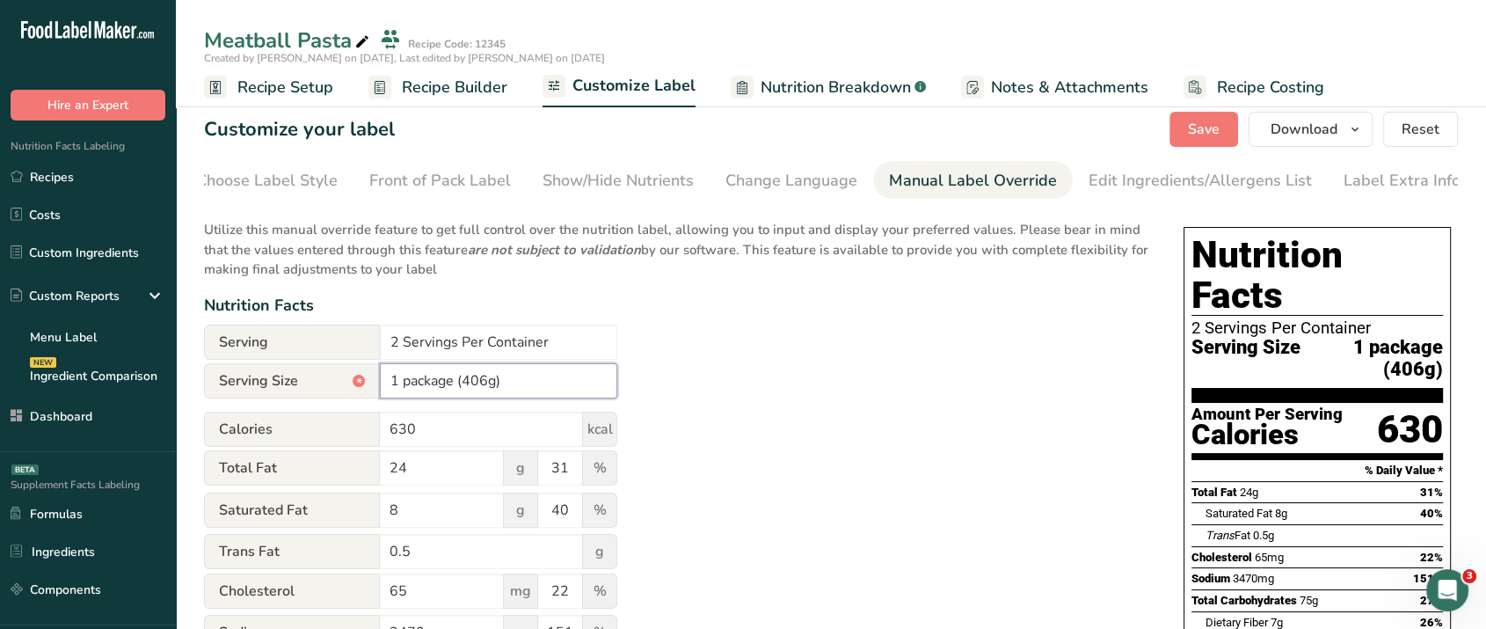
scroll to position [0, 0]
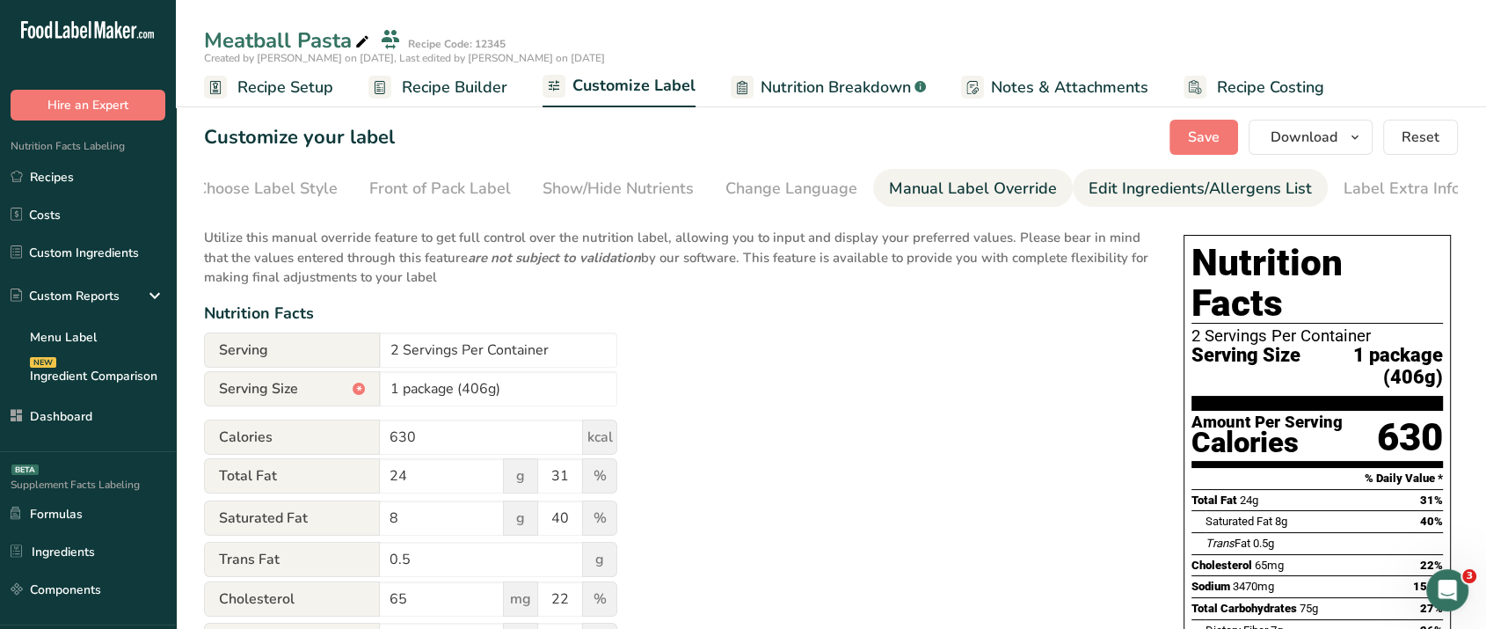
click at [1189, 186] on div "Edit Ingredients/Allergens List" at bounding box center [1200, 189] width 223 height 24
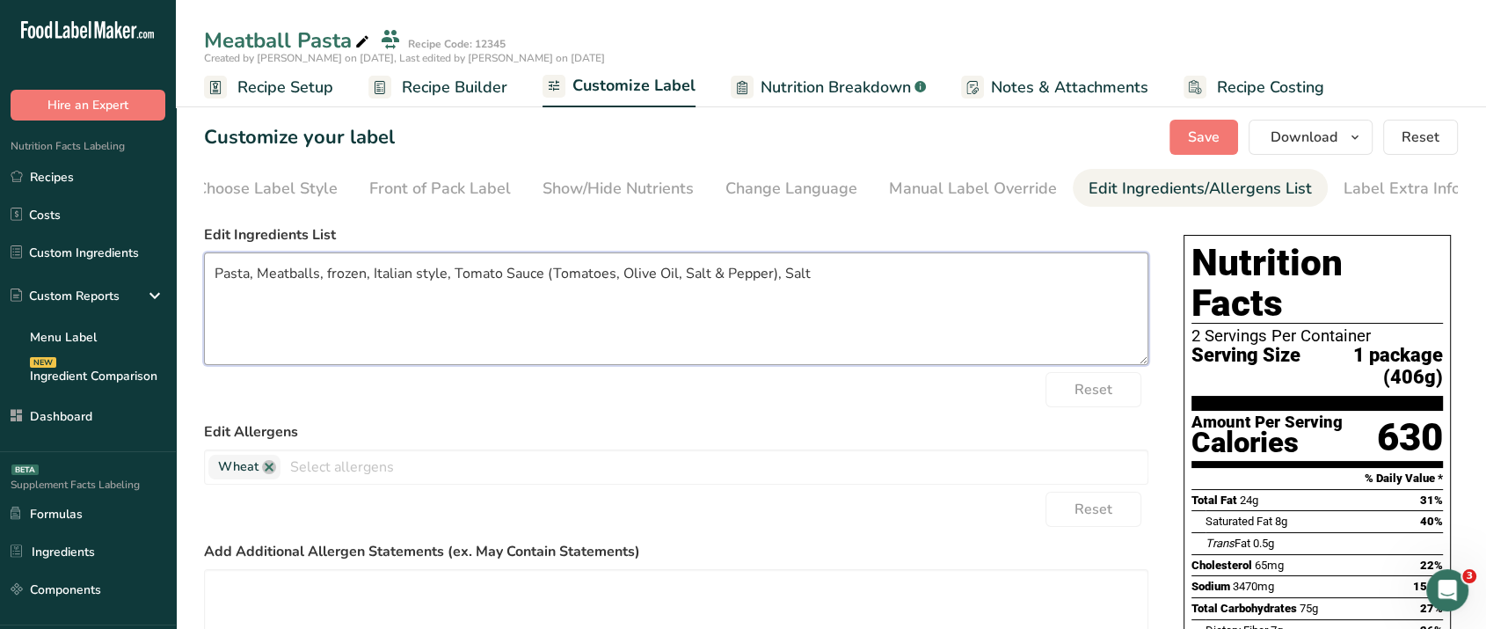
drag, startPoint x: 444, startPoint y: 275, endPoint x: 320, endPoint y: 281, distance: 124.2
click at [320, 281] on textarea "Pasta, Meatballs, frozen, Italian style, Tomato Sauce (Tomatoes, Olive Oil, Sal…" at bounding box center [676, 308] width 945 height 113
type textarea "Pasta, Meatballs, Tomato Sauce (Tomatoes, Olive Oil, Salt & Pepper), Salt"
click at [779, 244] on label "Edit Ingredients List" at bounding box center [676, 234] width 945 height 21
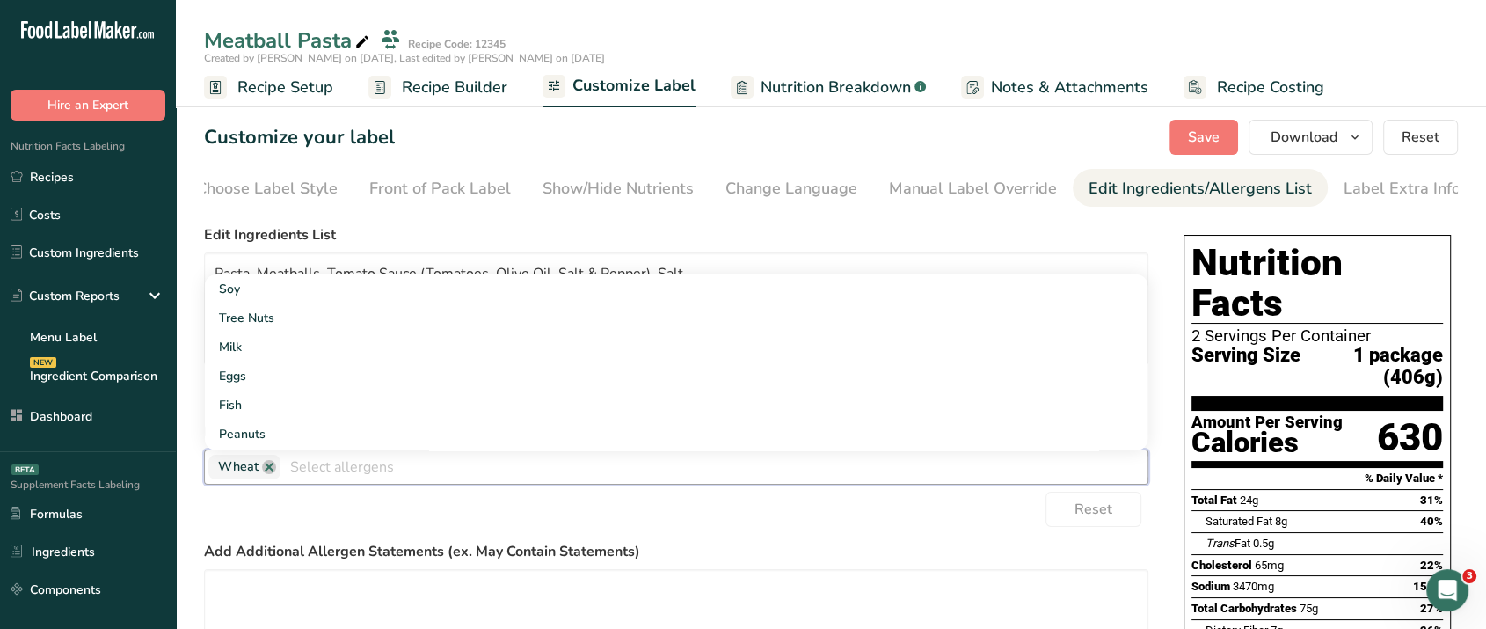
click at [403, 470] on input "text" at bounding box center [714, 466] width 867 height 27
click at [322, 527] on div "Reset" at bounding box center [676, 509] width 945 height 35
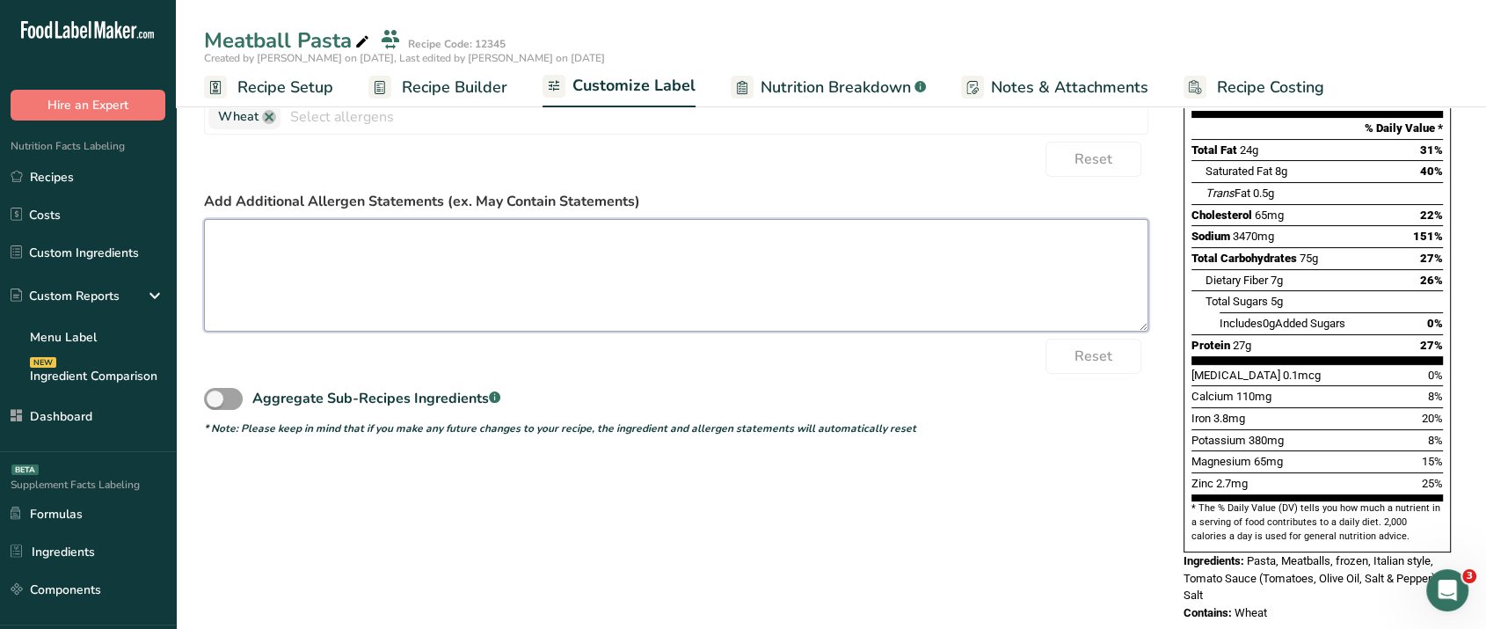
click at [431, 256] on textarea at bounding box center [676, 275] width 945 height 113
type textarea "may contain soy"
click at [222, 404] on span at bounding box center [223, 399] width 39 height 22
click at [215, 404] on input "Aggregate Sub-Recipes Ingredients .a-a{fill:#347362;}.b-a{fill:#fff;}" at bounding box center [209, 398] width 11 height 11
checkbox input "true"
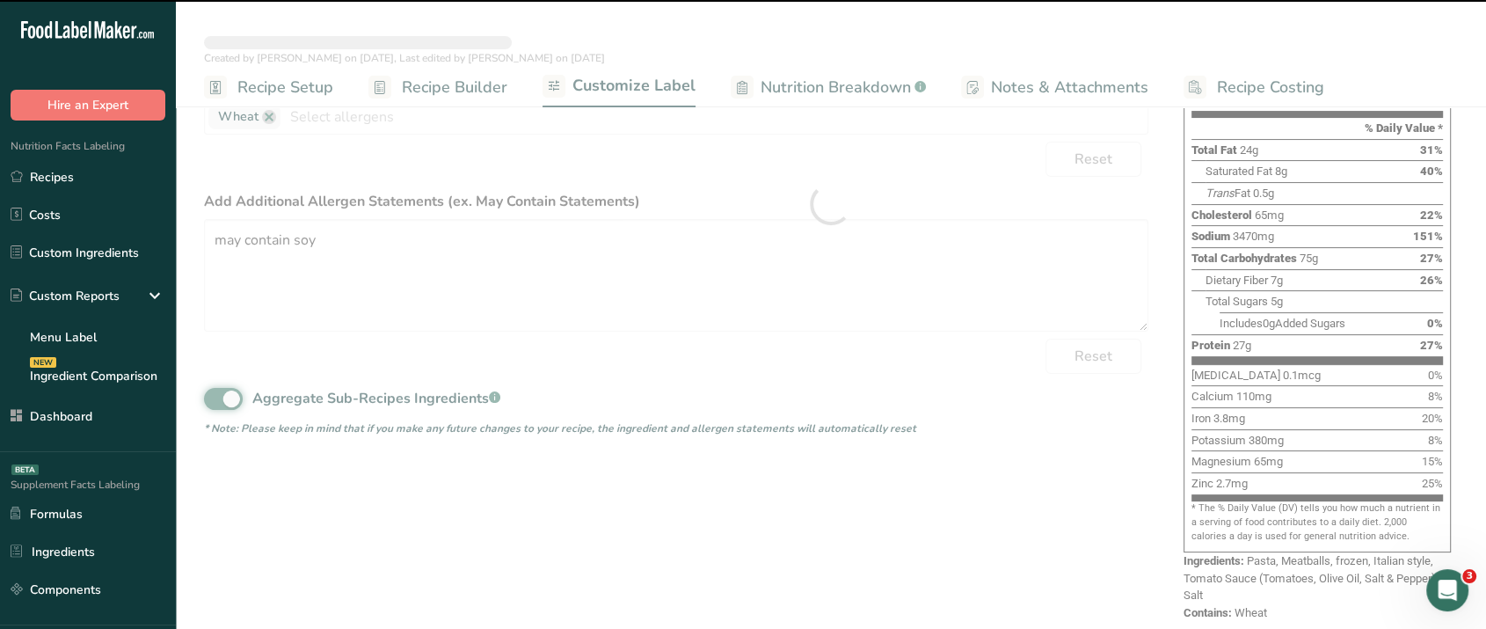
type textarea "Pasta, Meatballs, frozen, Italian style, Tomato Sauce (Tomatoes, Olive Oil, Sal…"
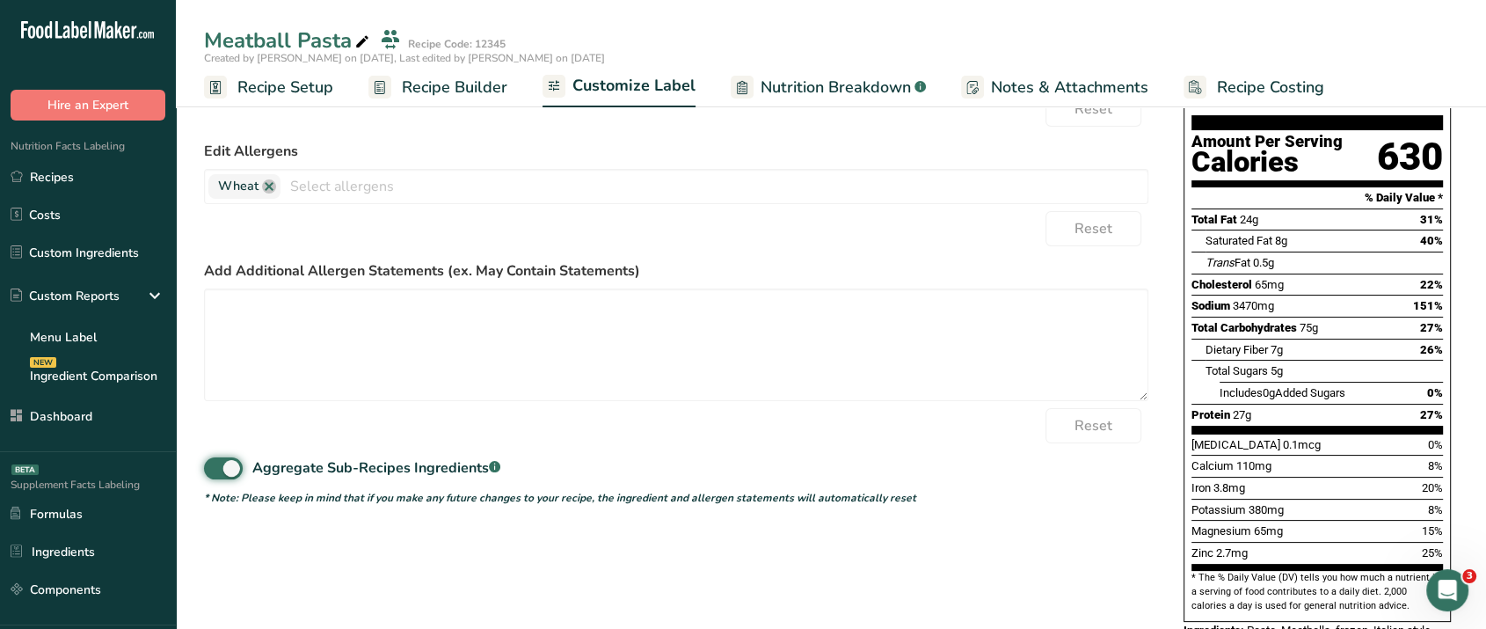
scroll to position [281, 0]
click at [227, 473] on span at bounding box center [223, 467] width 39 height 22
click at [215, 473] on input "Aggregate Sub-Recipes Ingredients .a-a{fill:#347362;}.b-a{fill:#fff;}" at bounding box center [209, 467] width 11 height 11
checkbox input "false"
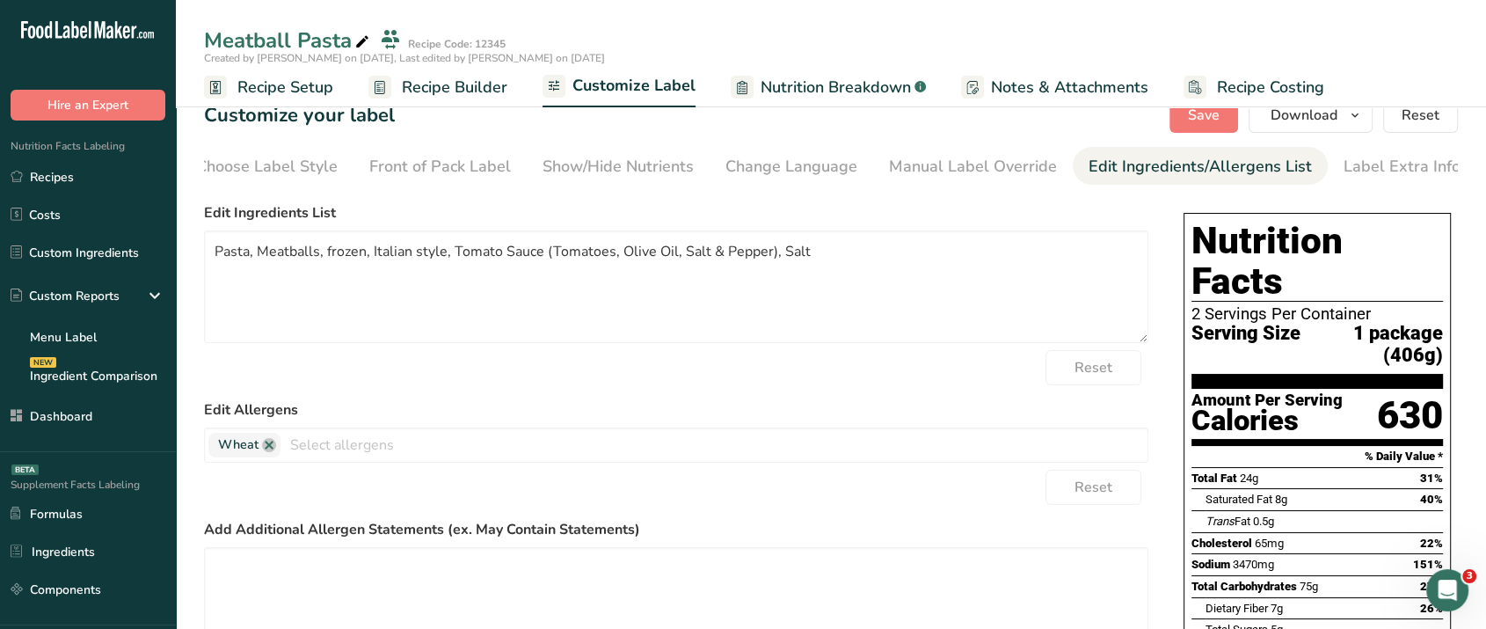
scroll to position [0, 0]
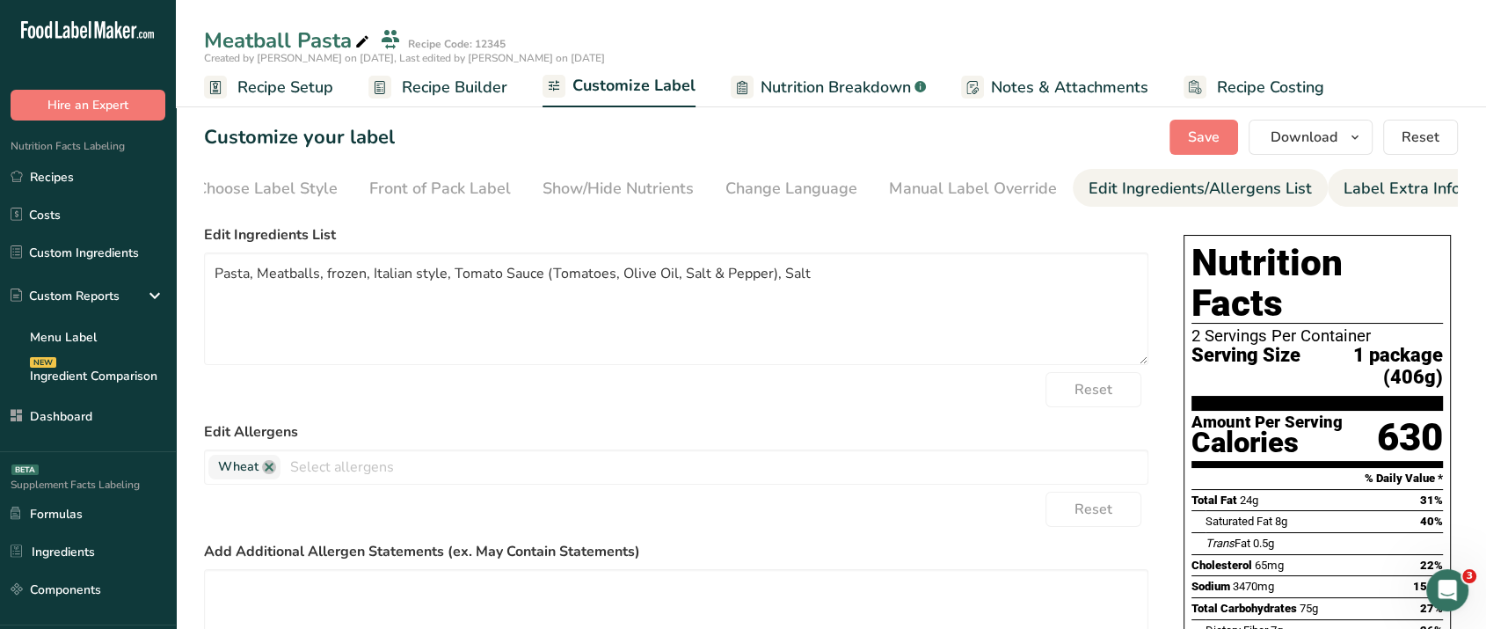
click at [1379, 197] on div "Label Extra Info" at bounding box center [1402, 189] width 117 height 24
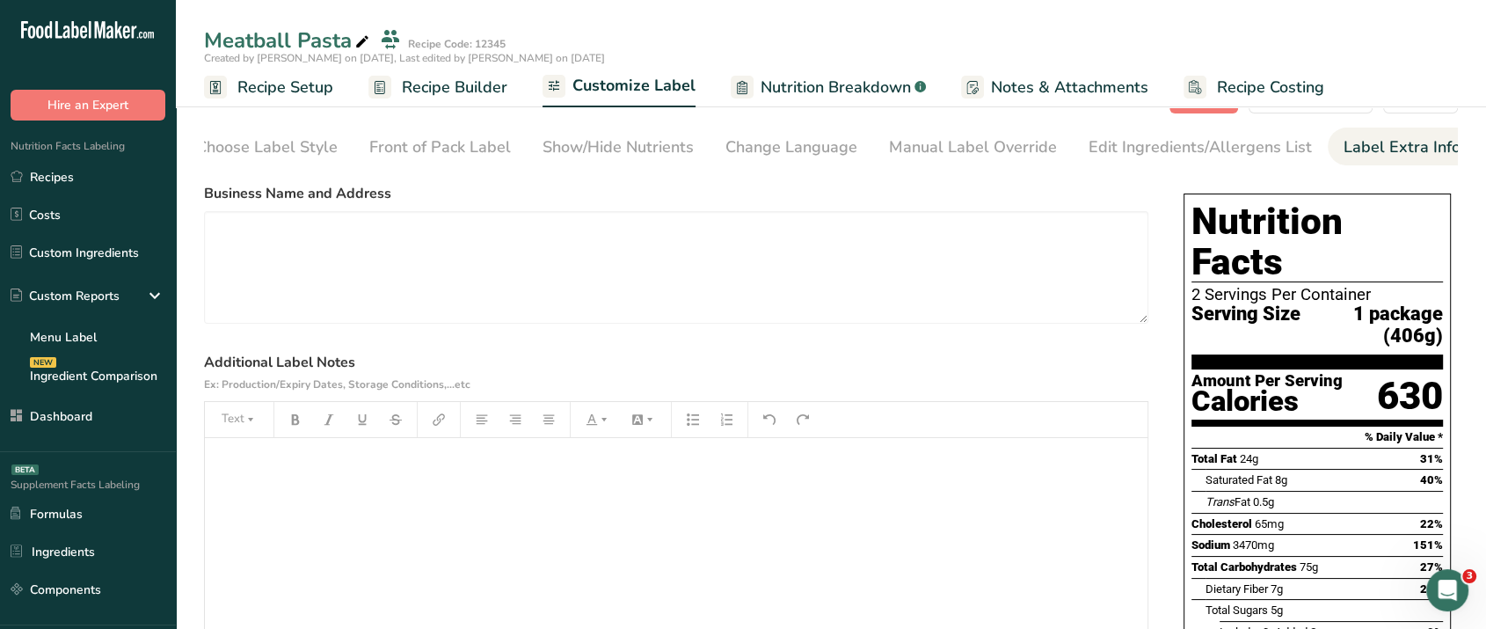
scroll to position [40, 0]
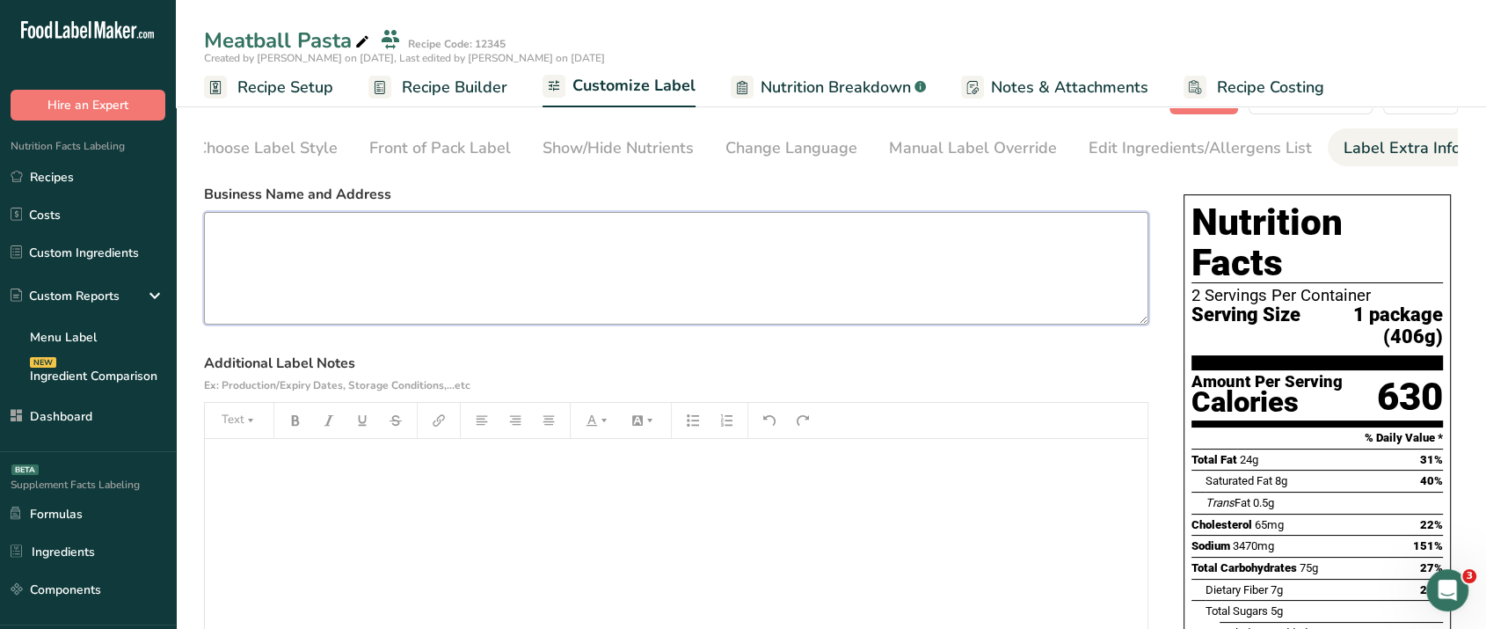
click at [410, 241] on textarea at bounding box center [676, 268] width 945 height 113
click at [274, 468] on p "﻿" at bounding box center [676, 463] width 925 height 21
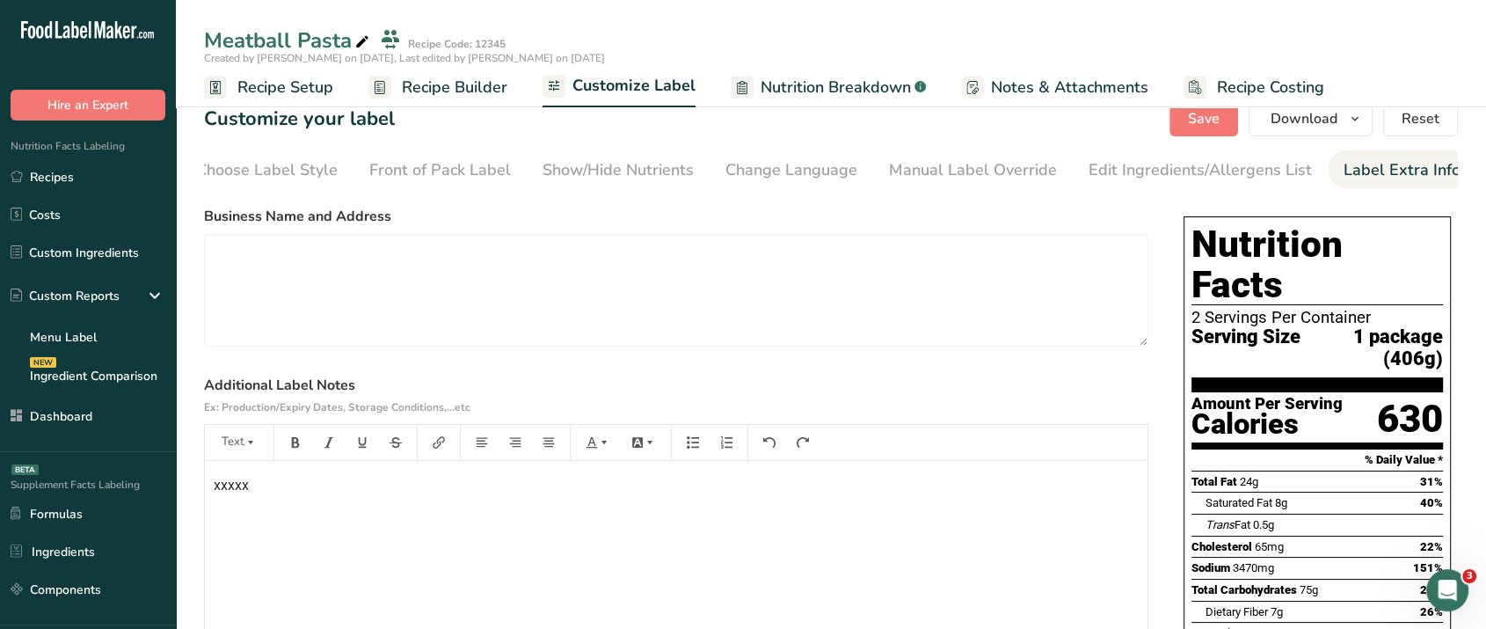
scroll to position [0, 0]
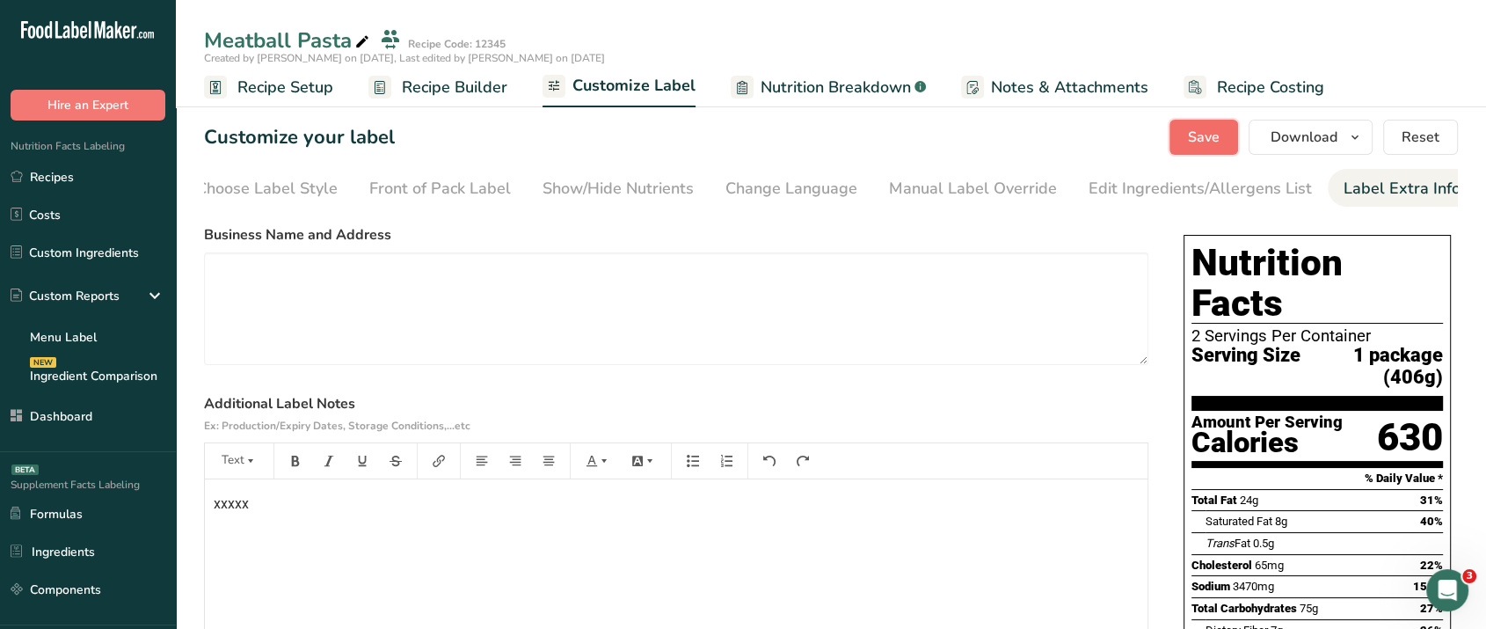
click at [1212, 129] on span "Save" at bounding box center [1204, 137] width 32 height 21
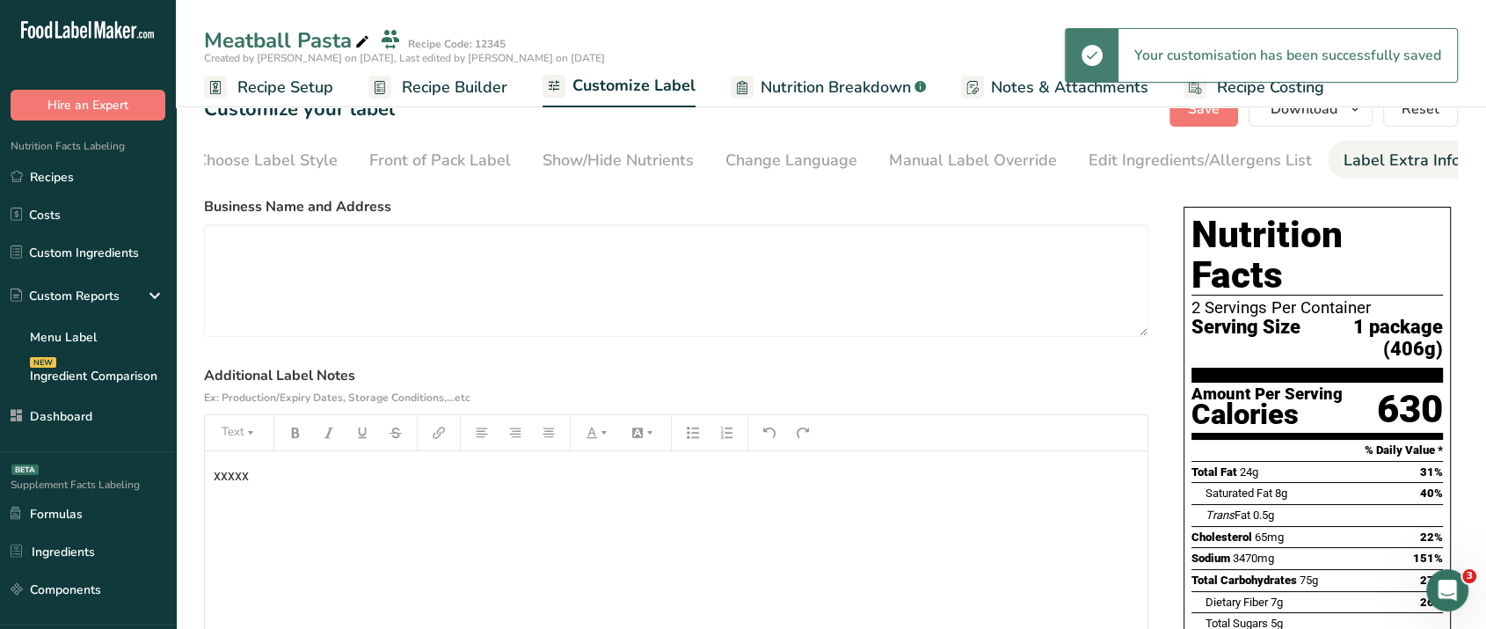
scroll to position [25, 0]
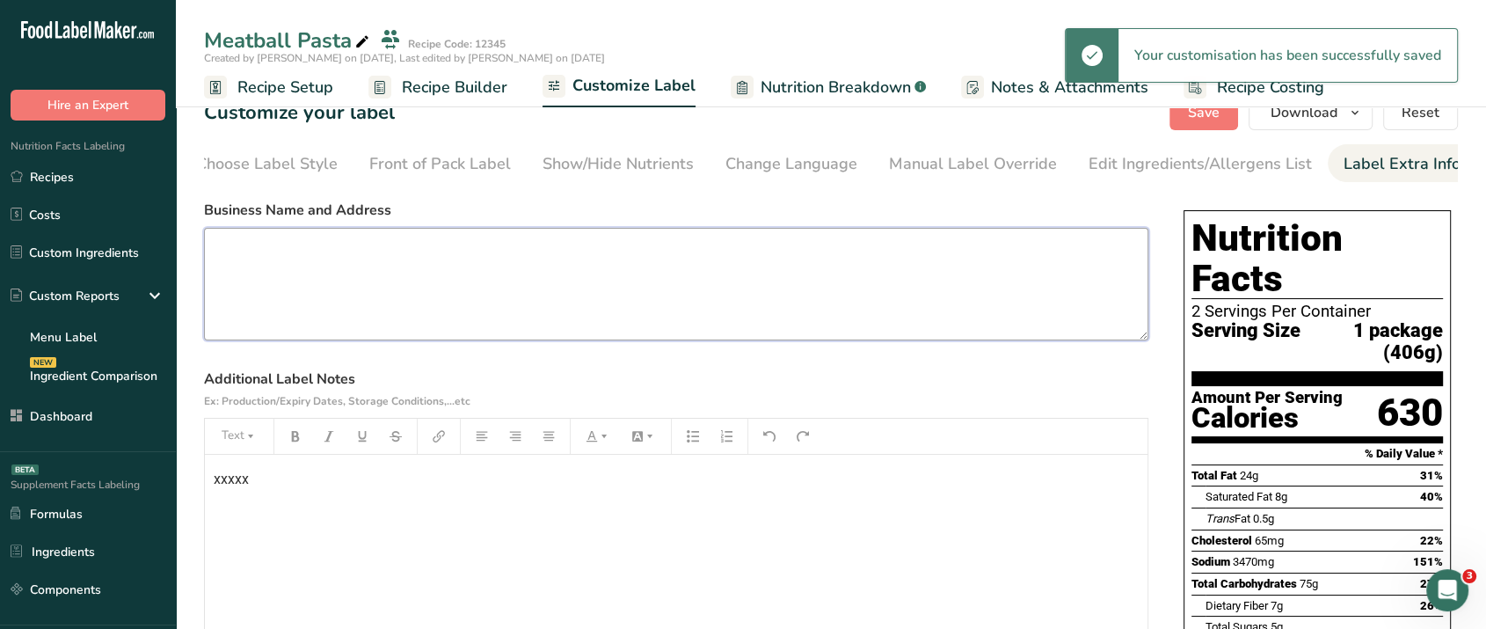
click at [731, 259] on textarea at bounding box center [676, 284] width 945 height 113
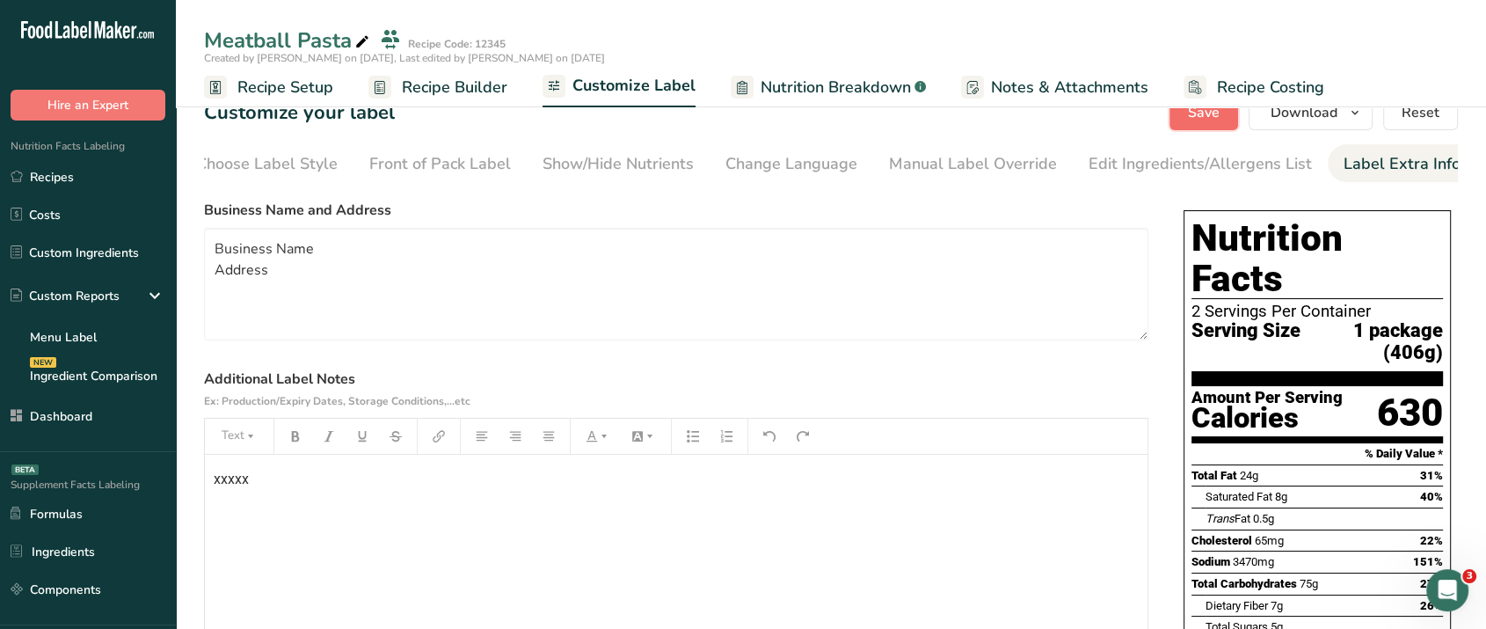
click at [1217, 128] on button "Save" at bounding box center [1204, 112] width 69 height 35
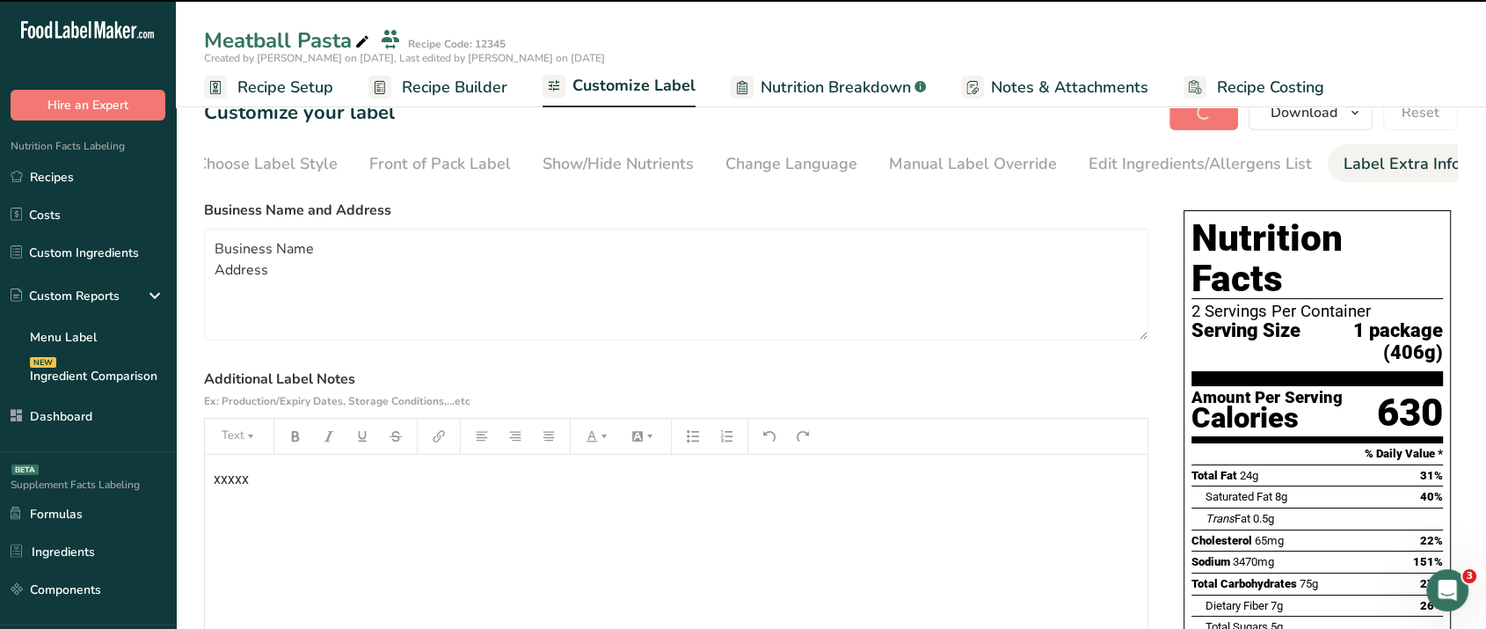
type textarea "Business Name Address"
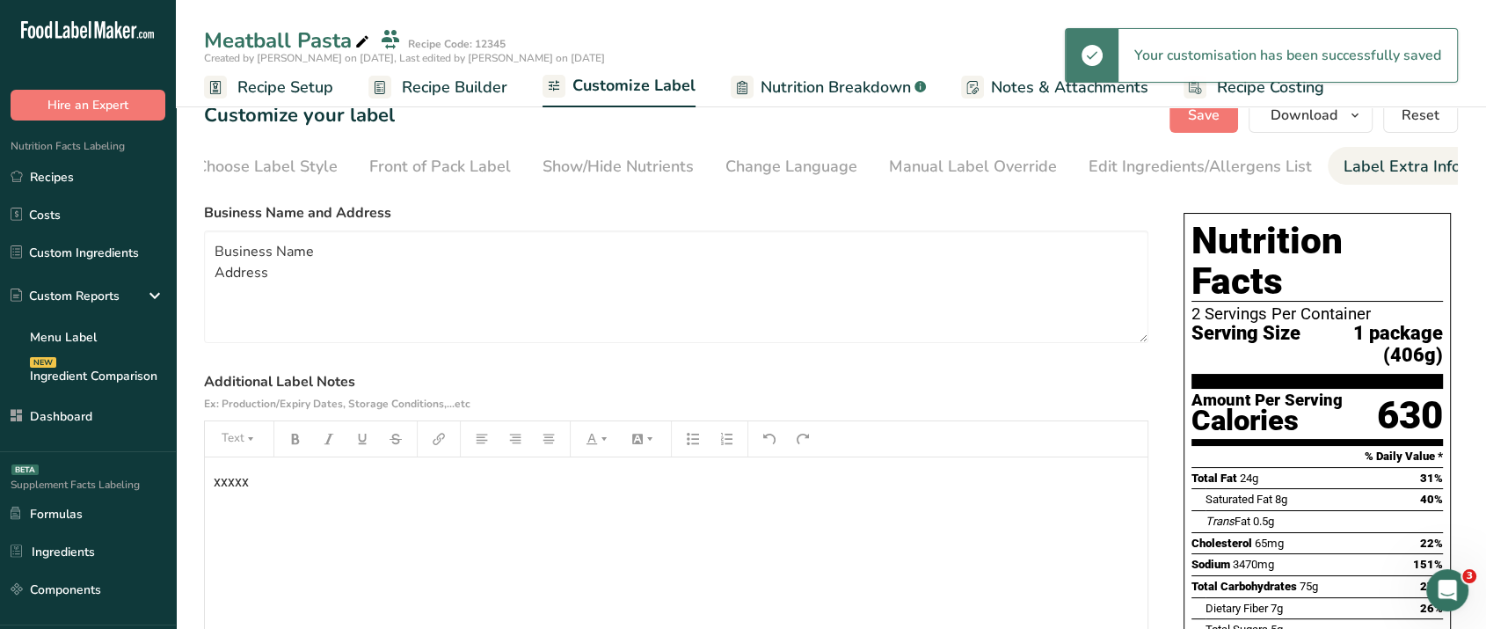
scroll to position [0, 0]
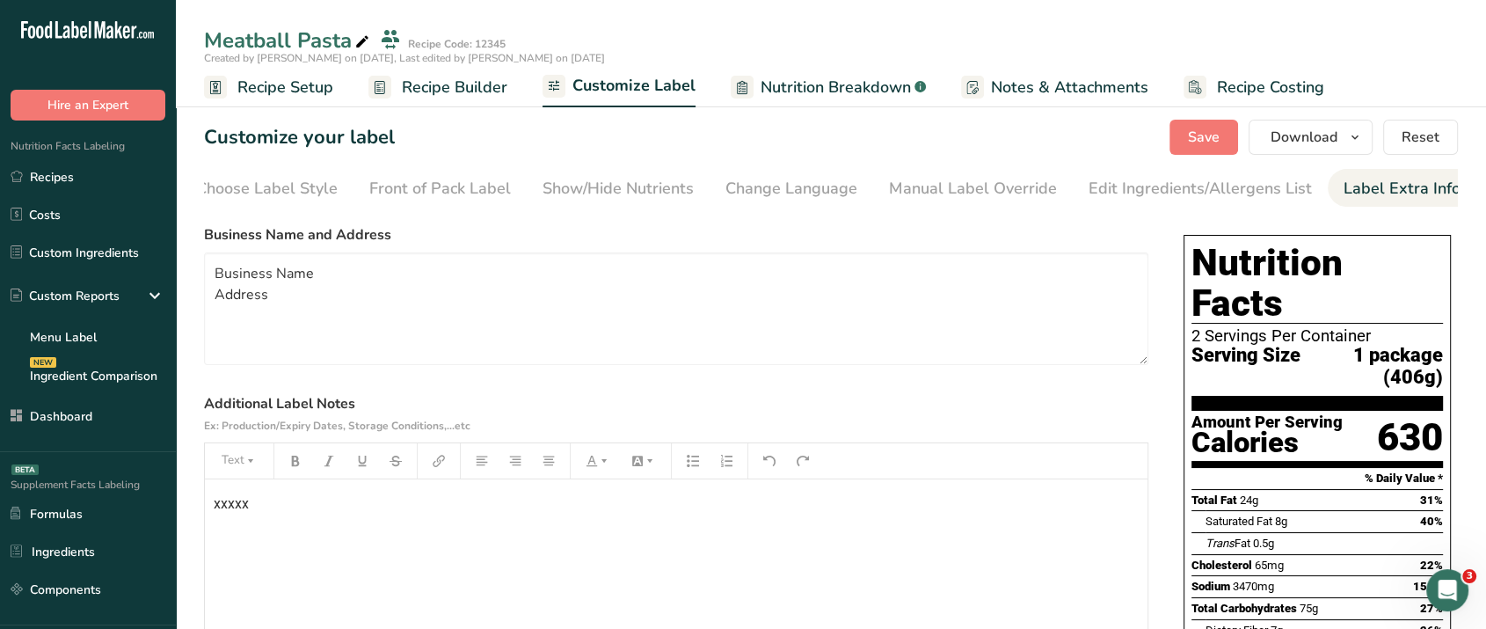
click at [814, 86] on span "Nutrition Breakdown" at bounding box center [836, 88] width 150 height 24
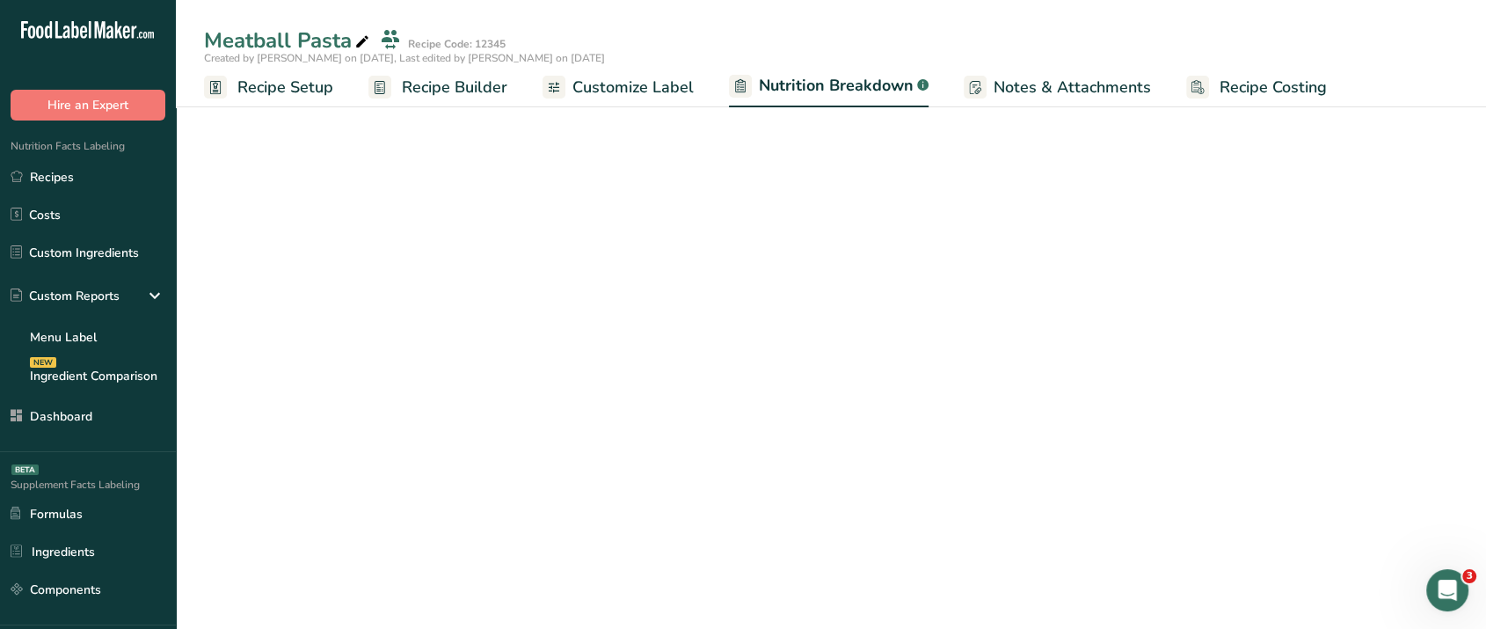
select select "Calories"
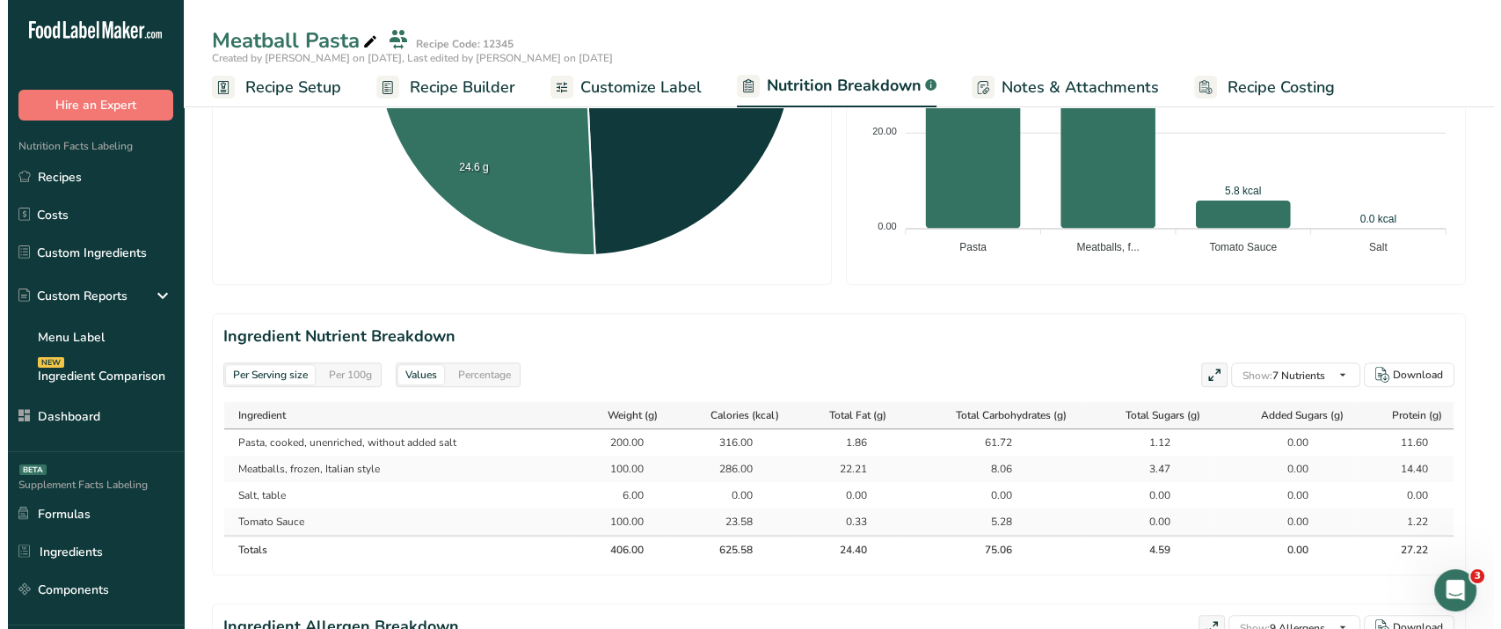
scroll to position [581, 0]
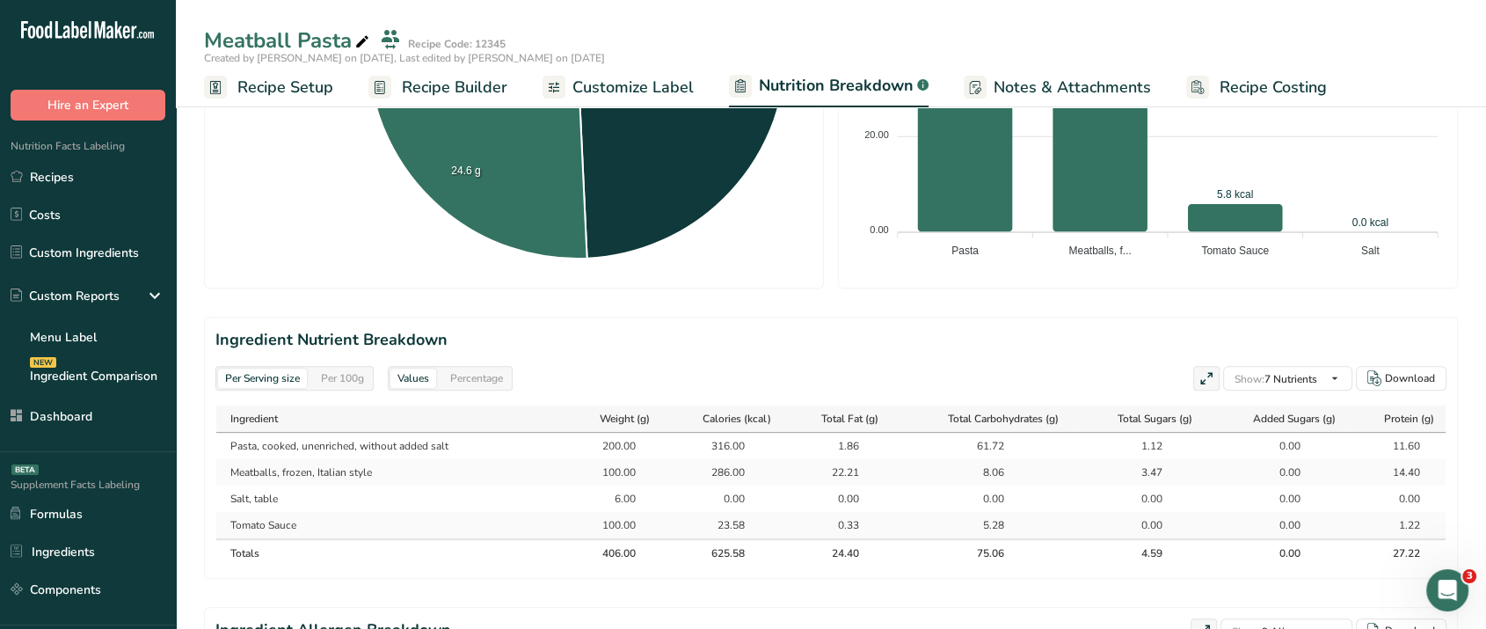
click at [1209, 378] on icon at bounding box center [1207, 379] width 16 height 25
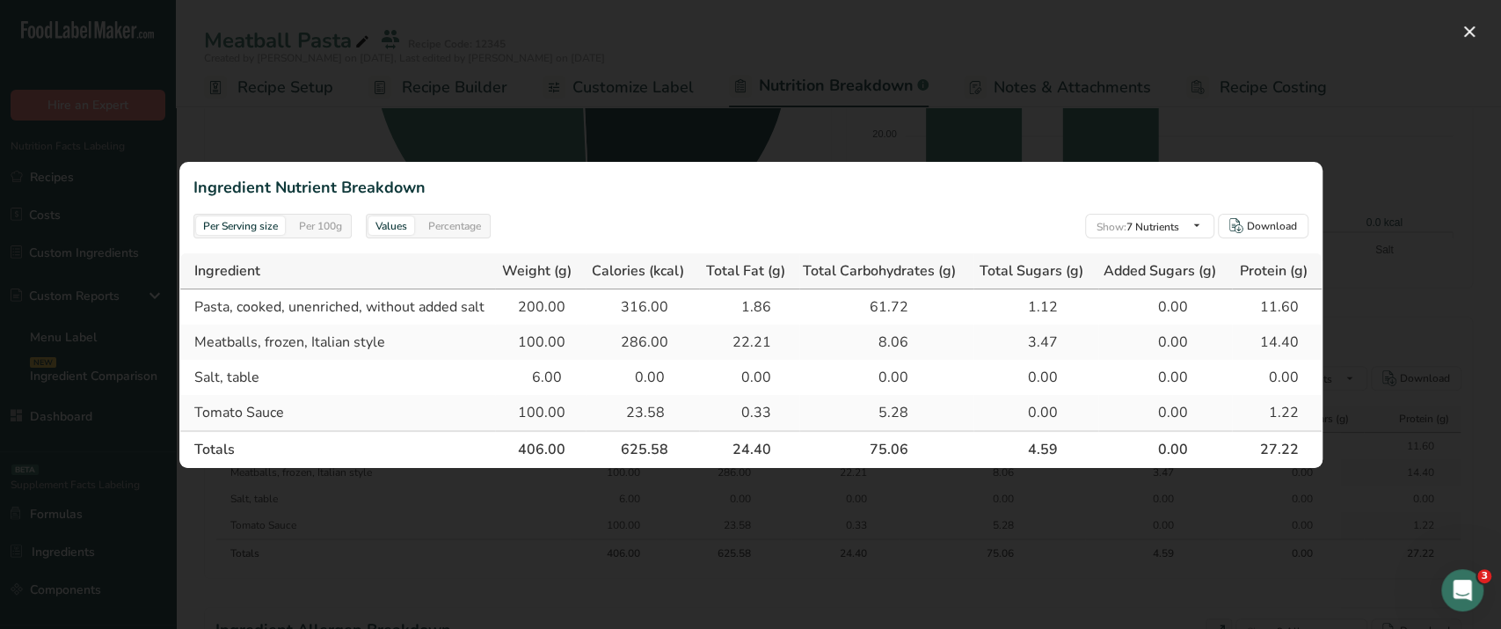
drag, startPoint x: 620, startPoint y: 303, endPoint x: 669, endPoint y: 447, distance: 151.6
click at [669, 447] on table "Ingredient Weight (g) Calories (kcal) Total Fat (g) Total Carbohydrates (g) Tot…" at bounding box center [750, 359] width 1143 height 215
click at [661, 230] on div "Per Serving size Per 100g Values Percentage Show: 7 Nutrients All Nutrients Sta…" at bounding box center [750, 226] width 1143 height 53
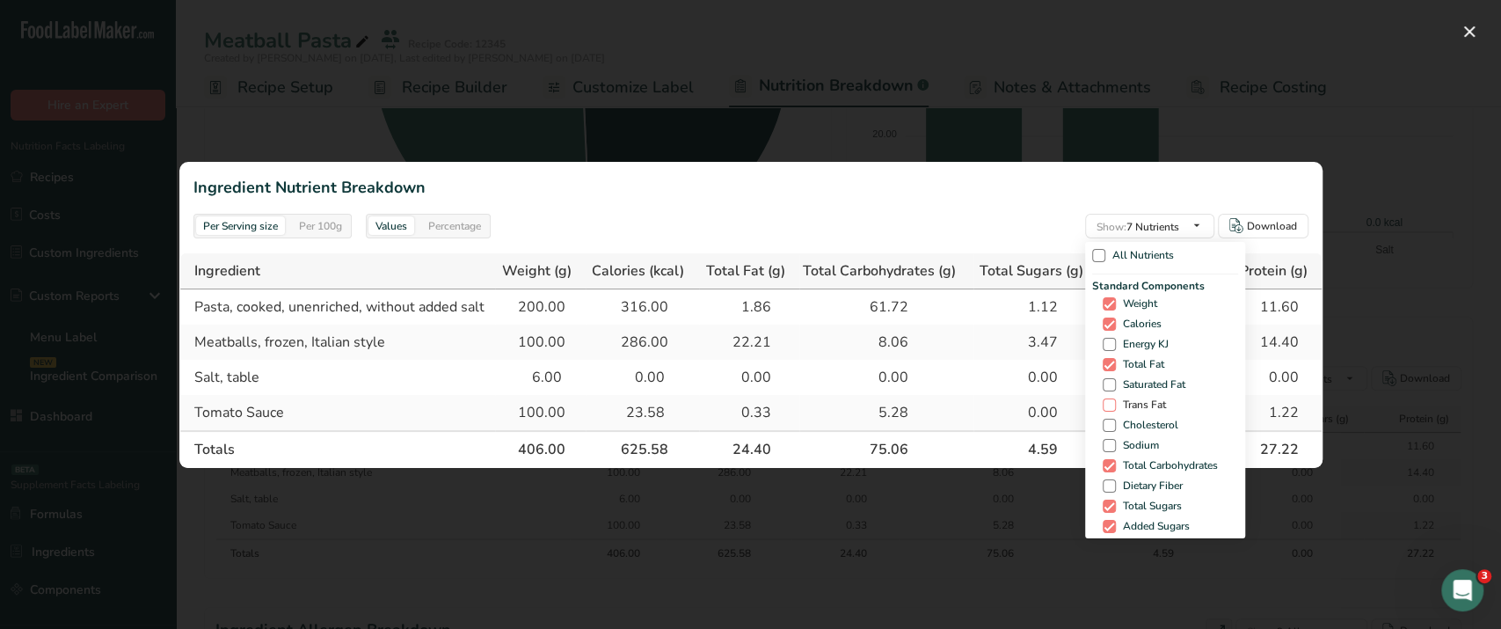
click at [1105, 402] on span at bounding box center [1109, 404] width 13 height 13
click at [1105, 402] on input "Trans Fat" at bounding box center [1108, 404] width 11 height 11
checkbox input "true"
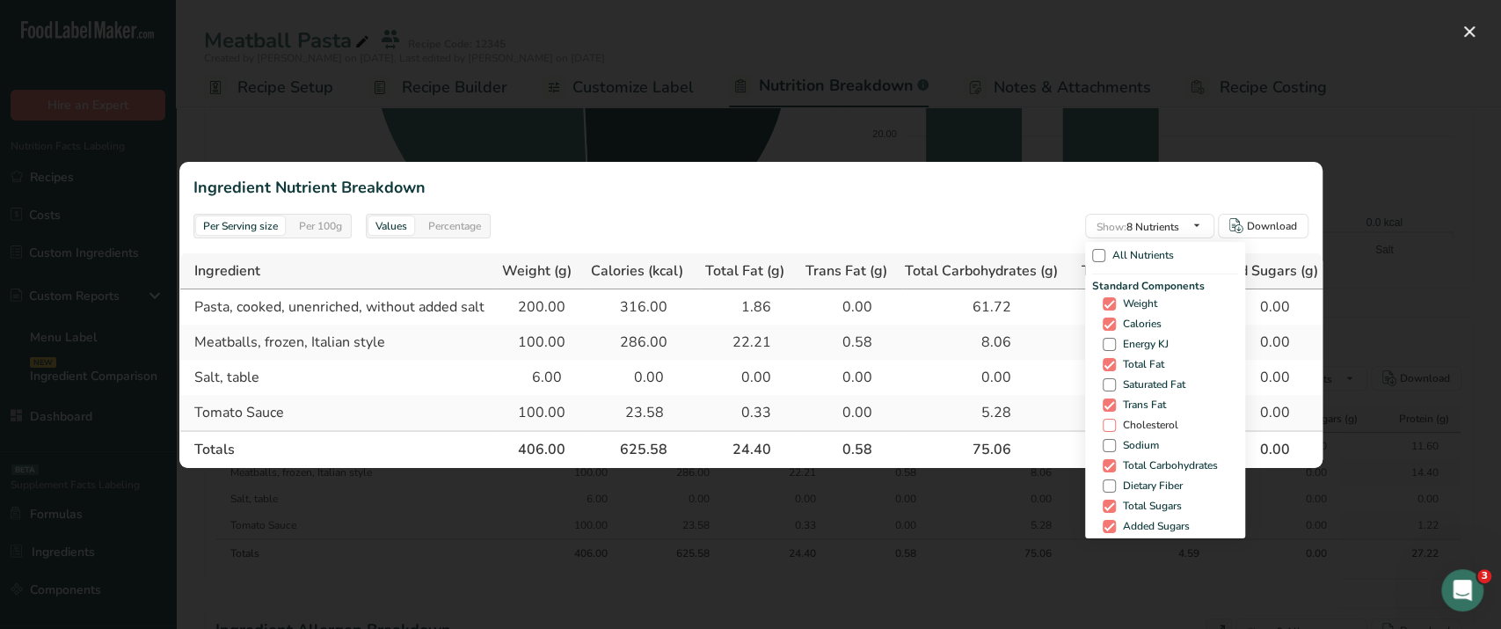
click at [1105, 419] on span at bounding box center [1109, 425] width 13 height 13
click at [1105, 420] on input "Cholesterol" at bounding box center [1108, 425] width 11 height 11
checkbox input "true"
click at [1105, 441] on span at bounding box center [1109, 445] width 13 height 13
click at [1105, 441] on input "Sodium" at bounding box center [1108, 445] width 11 height 11
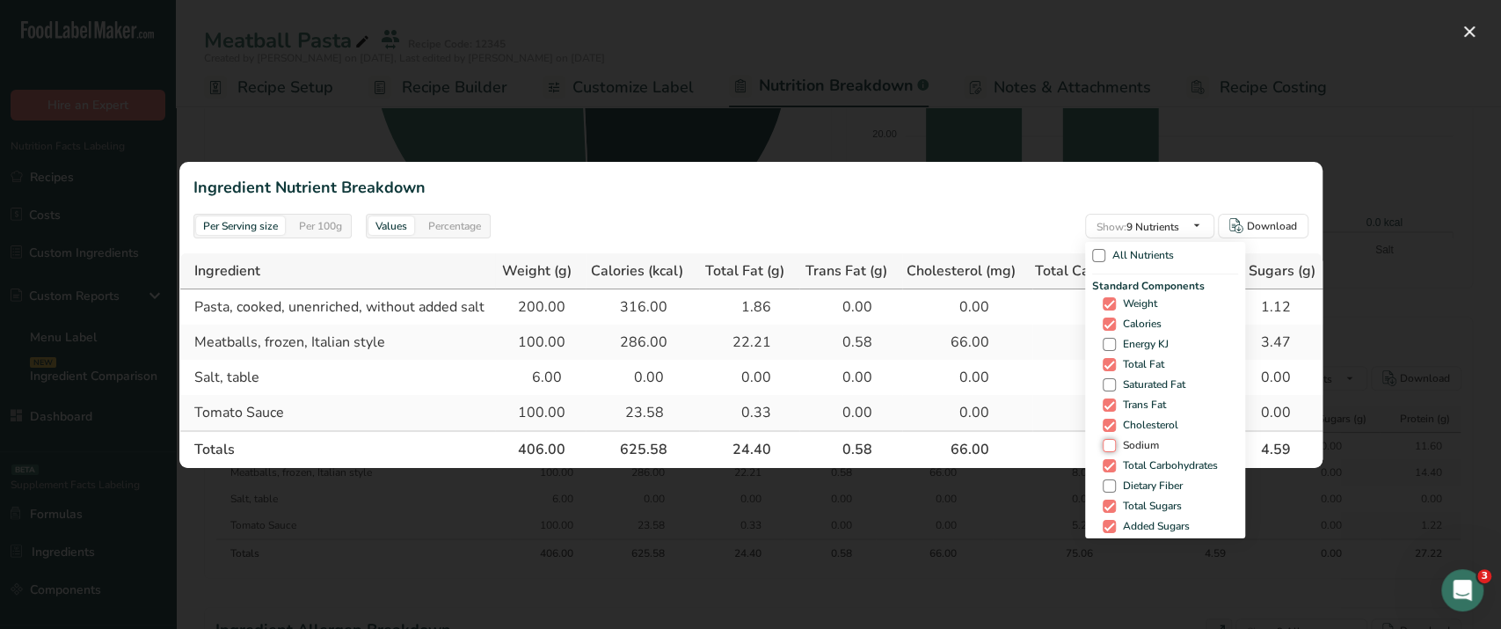
checkbox input "true"
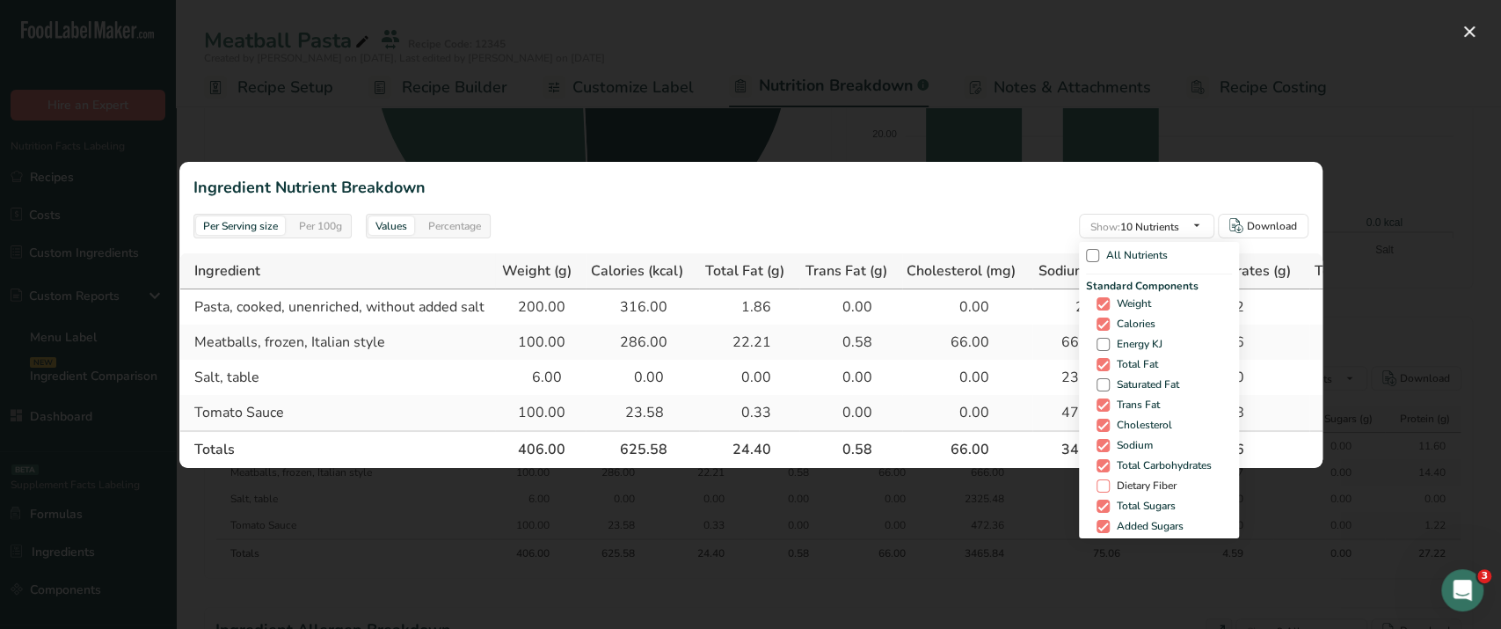
click at [1098, 479] on span at bounding box center [1103, 485] width 13 height 13
click at [1098, 480] on input "Dietary Fiber" at bounding box center [1102, 485] width 11 height 11
checkbox input "true"
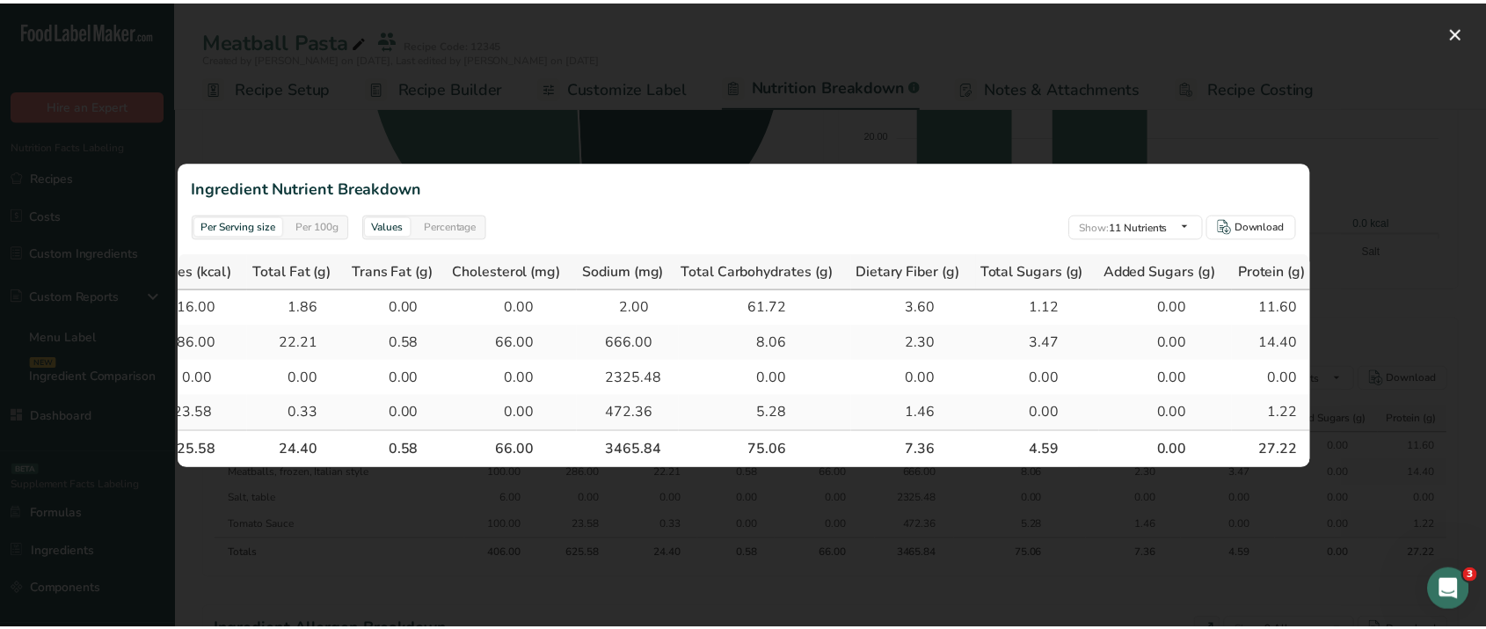
scroll to position [0, 0]
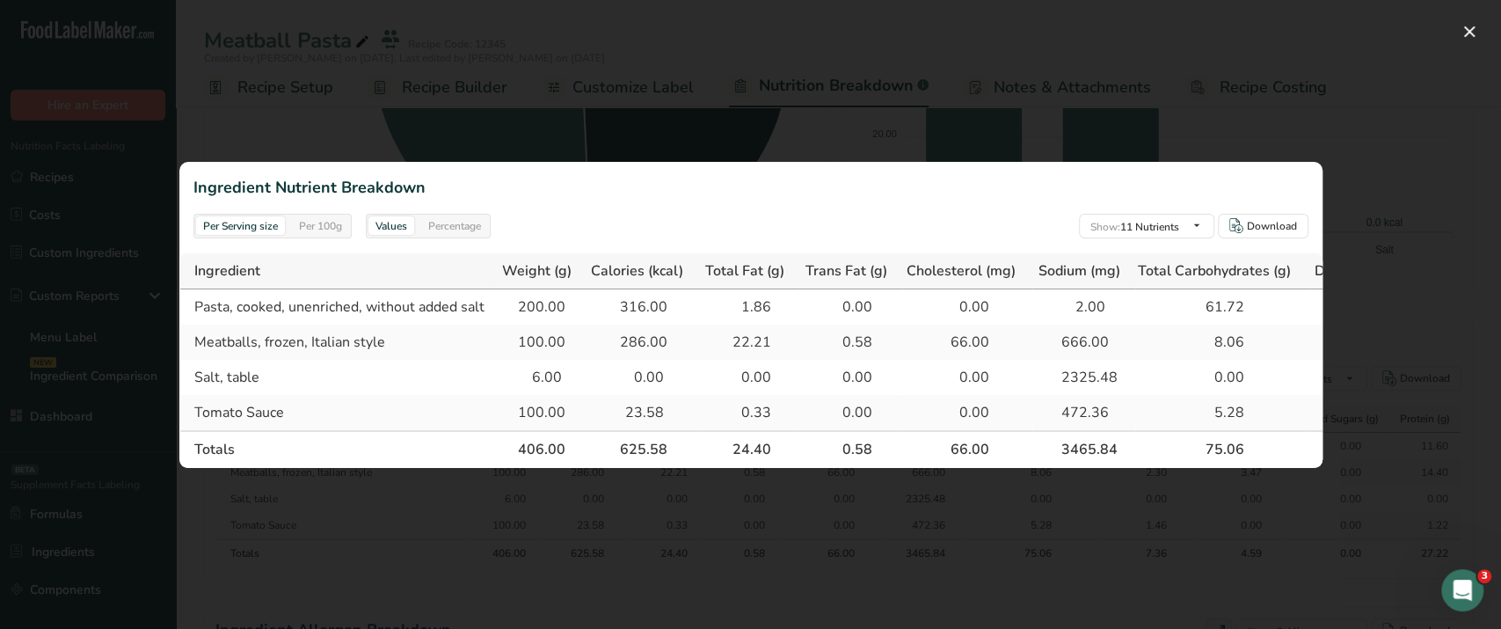
click at [333, 225] on div "Per 100g" at bounding box center [320, 225] width 57 height 19
click at [236, 223] on div "Per Serving size" at bounding box center [240, 225] width 89 height 19
click at [393, 224] on div "Values" at bounding box center [391, 225] width 46 height 19
click at [451, 221] on div "Percentage" at bounding box center [454, 225] width 67 height 19
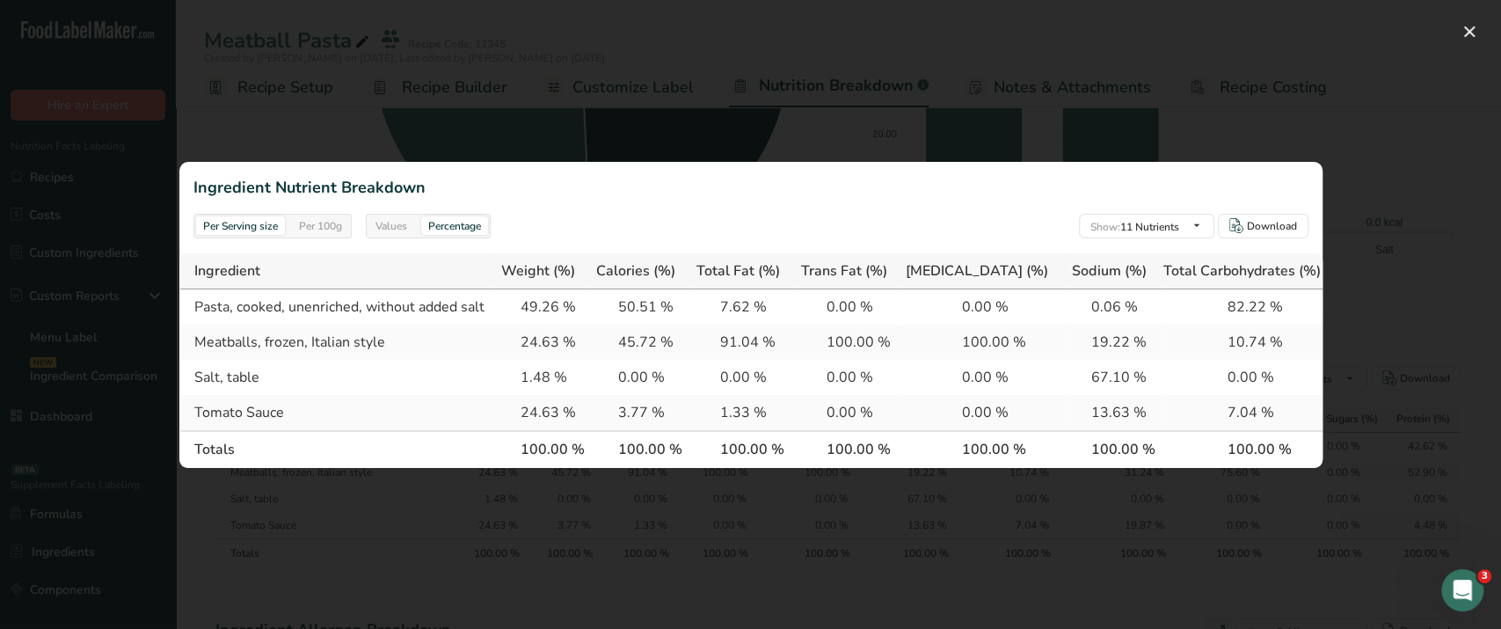
click at [394, 224] on div "Values" at bounding box center [391, 225] width 46 height 19
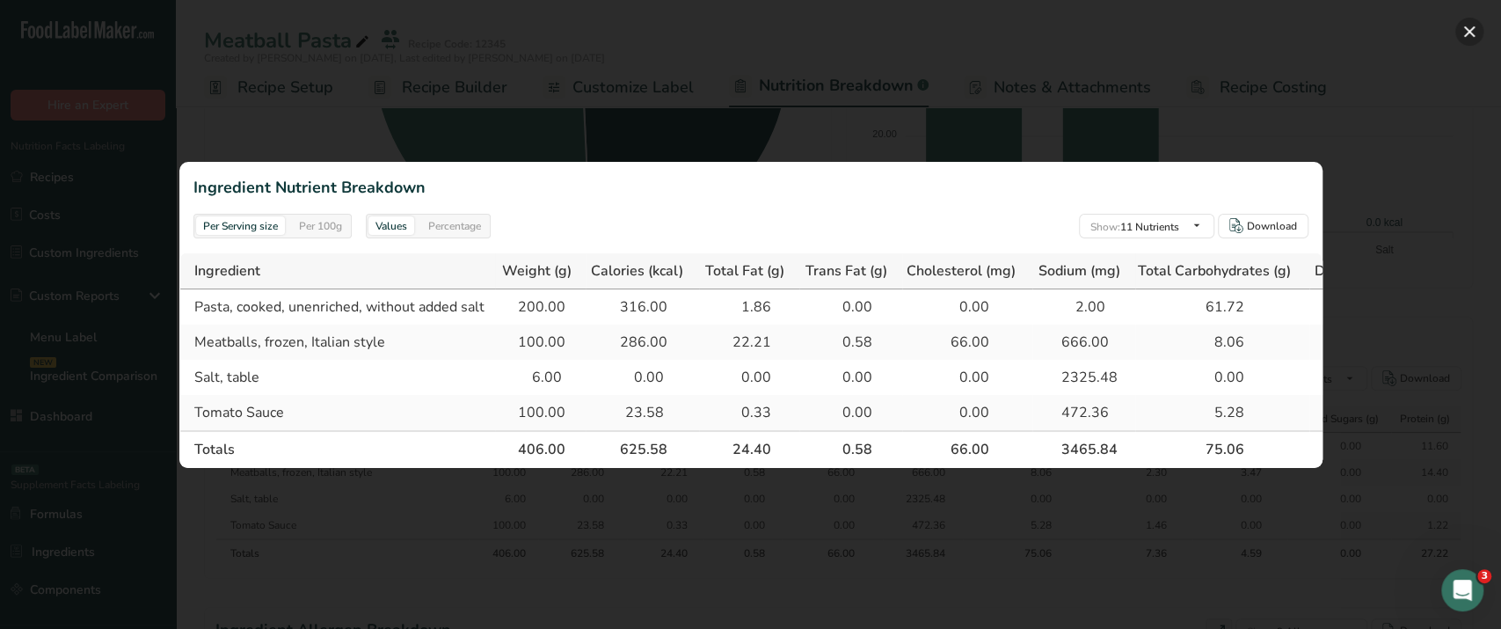
click at [1473, 34] on button "button" at bounding box center [1470, 32] width 28 height 28
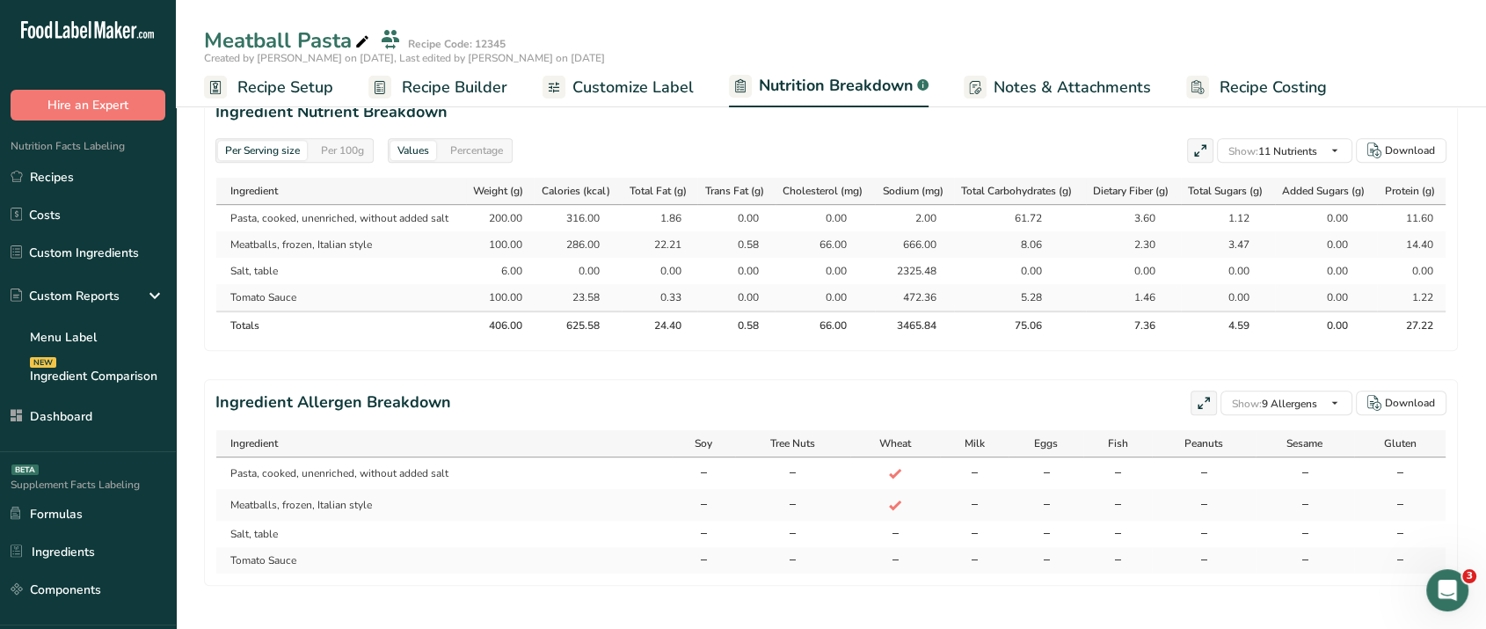
scroll to position [835, 0]
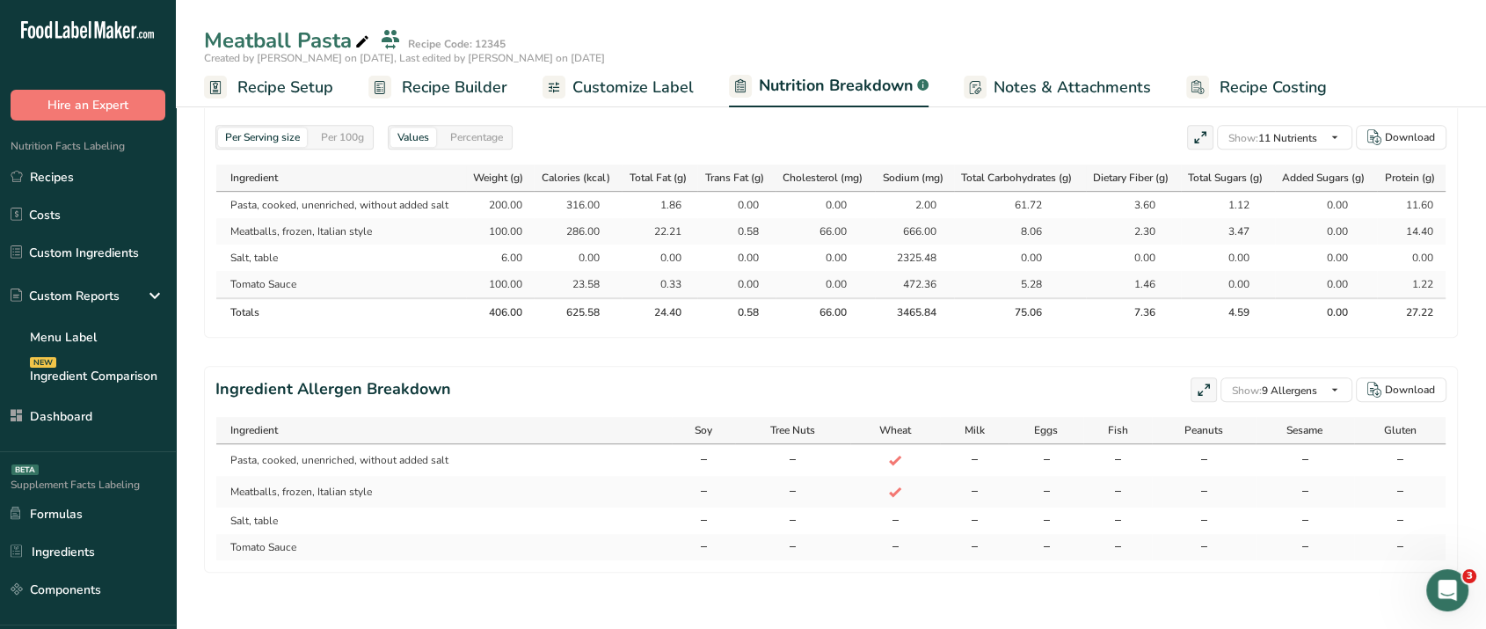
click at [1193, 393] on span at bounding box center [1203, 390] width 21 height 21
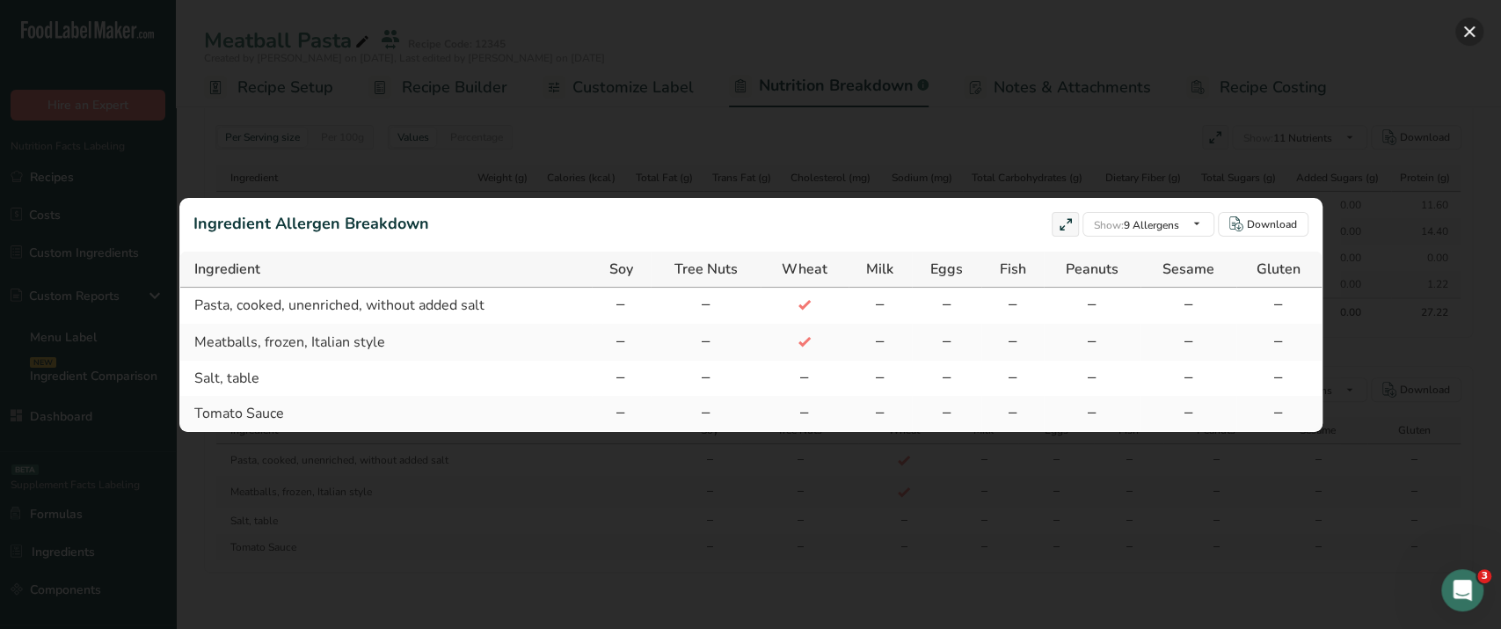
click at [1478, 39] on button "button" at bounding box center [1470, 32] width 28 height 28
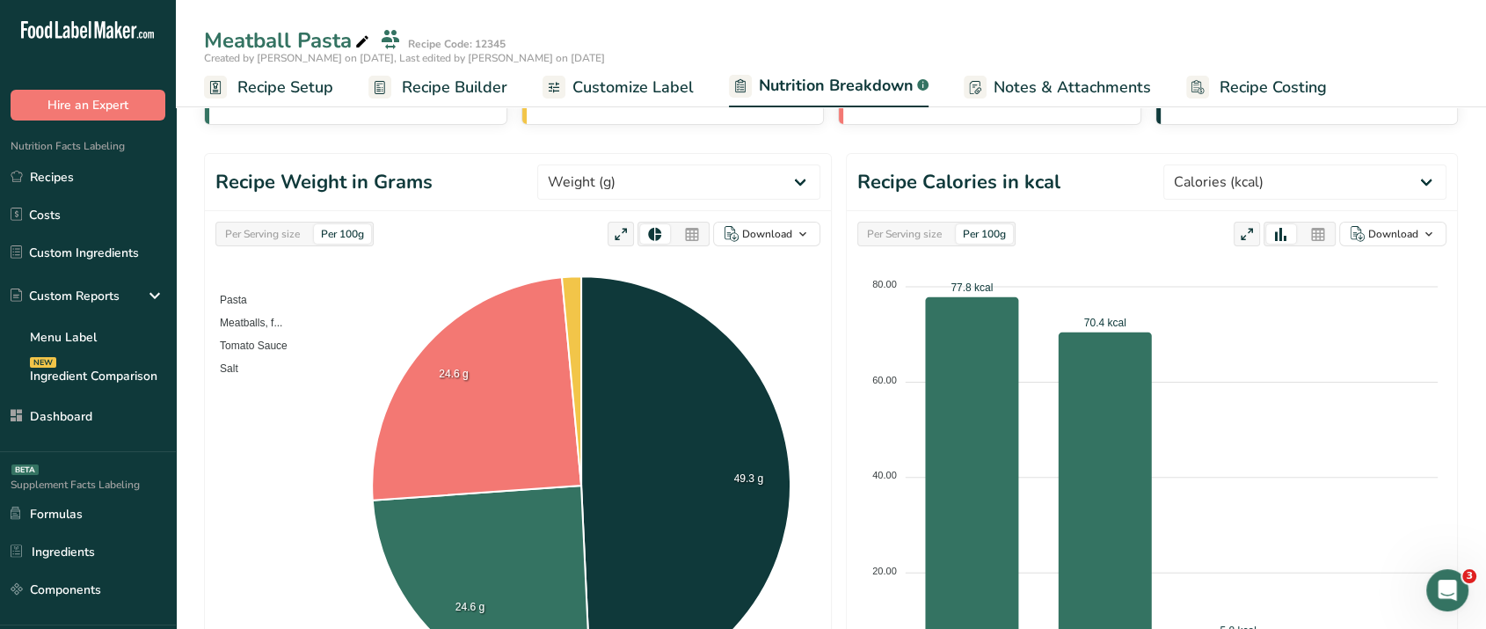
scroll to position [0, 0]
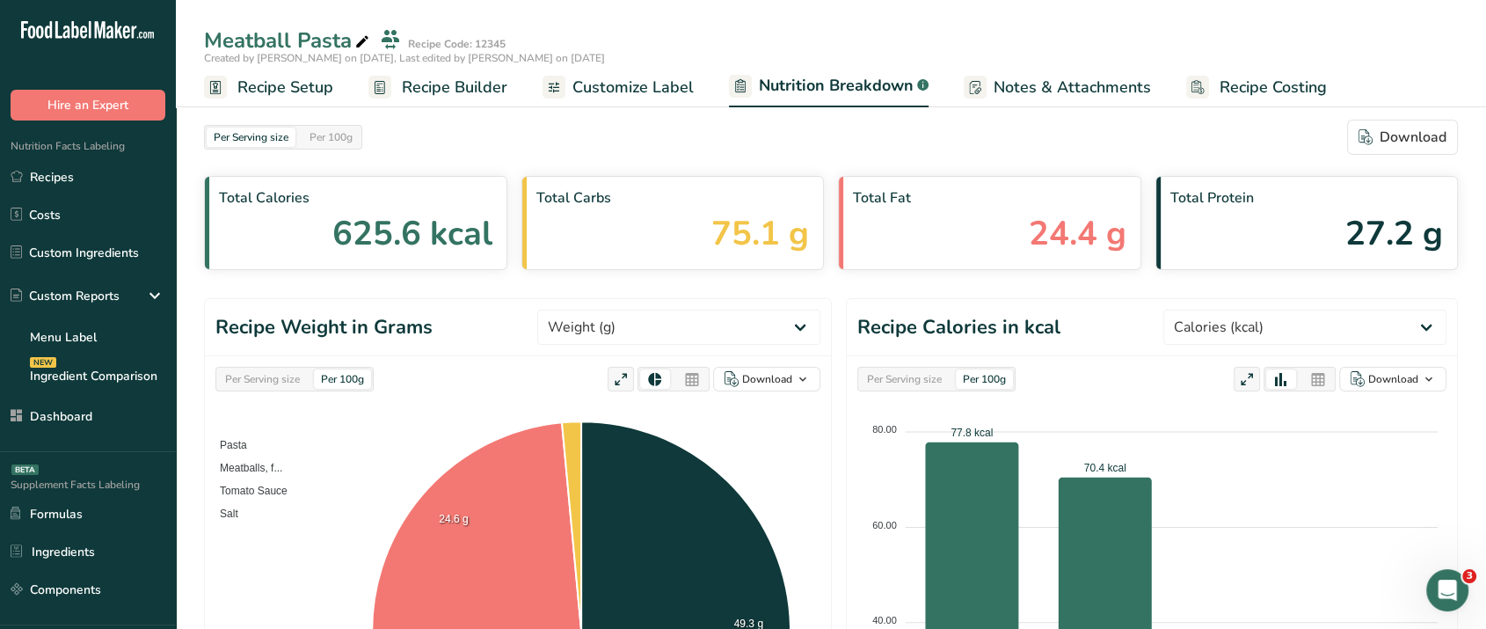
click at [1069, 93] on span "Notes & Attachments" at bounding box center [1072, 88] width 157 height 24
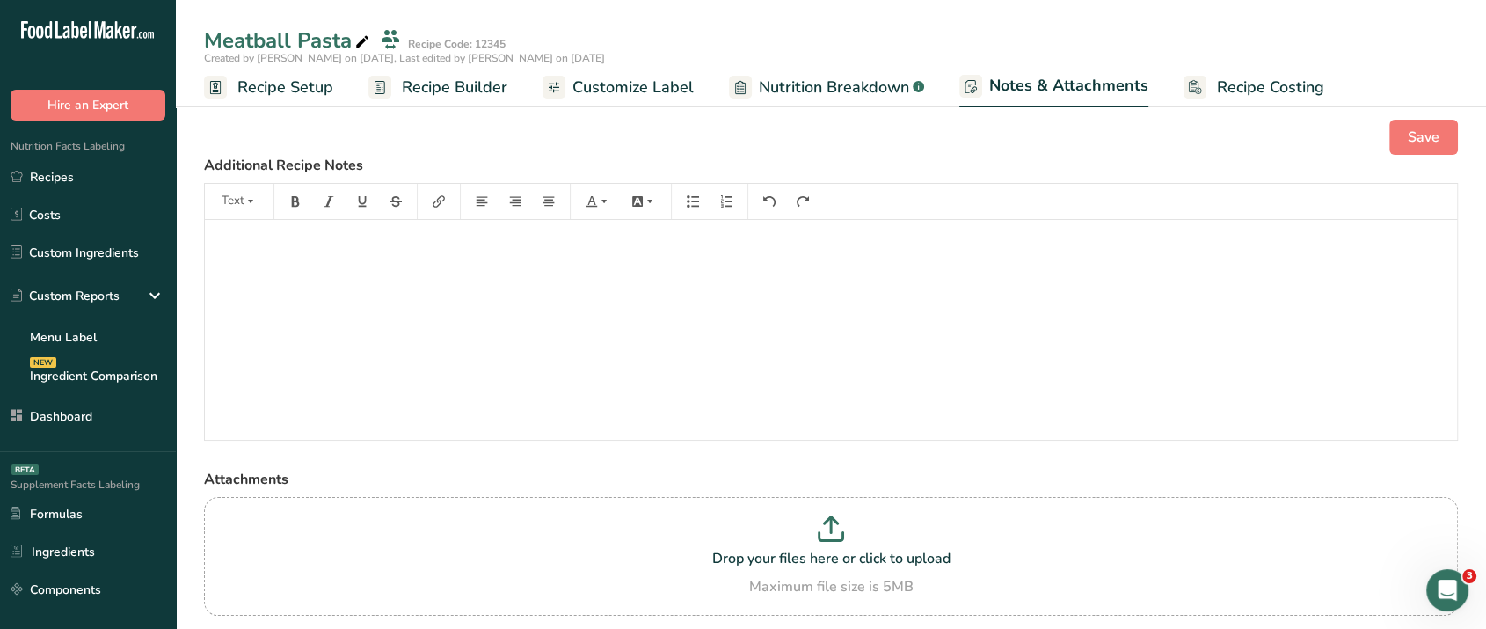
click at [1225, 95] on span "Recipe Costing" at bounding box center [1270, 88] width 107 height 24
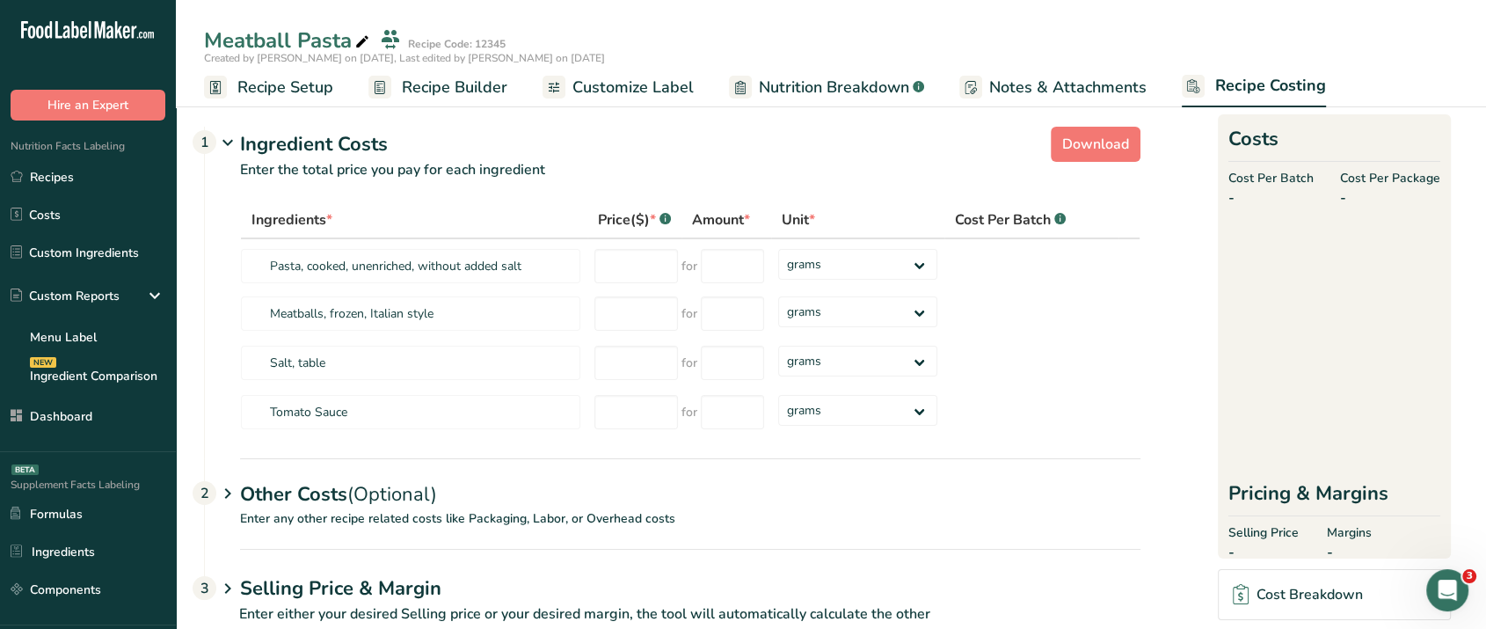
click at [483, 90] on span "Recipe Builder" at bounding box center [455, 88] width 106 height 24
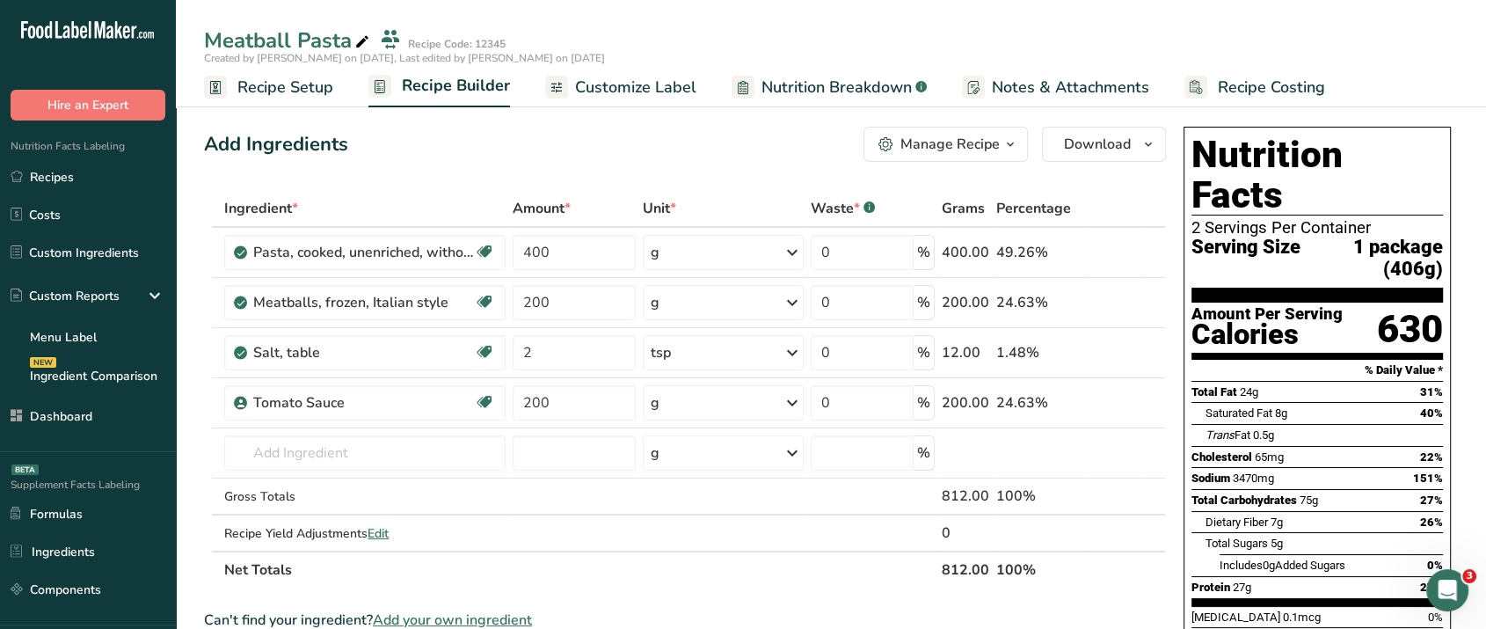
click at [989, 139] on div "Manage Recipe" at bounding box center [950, 144] width 99 height 21
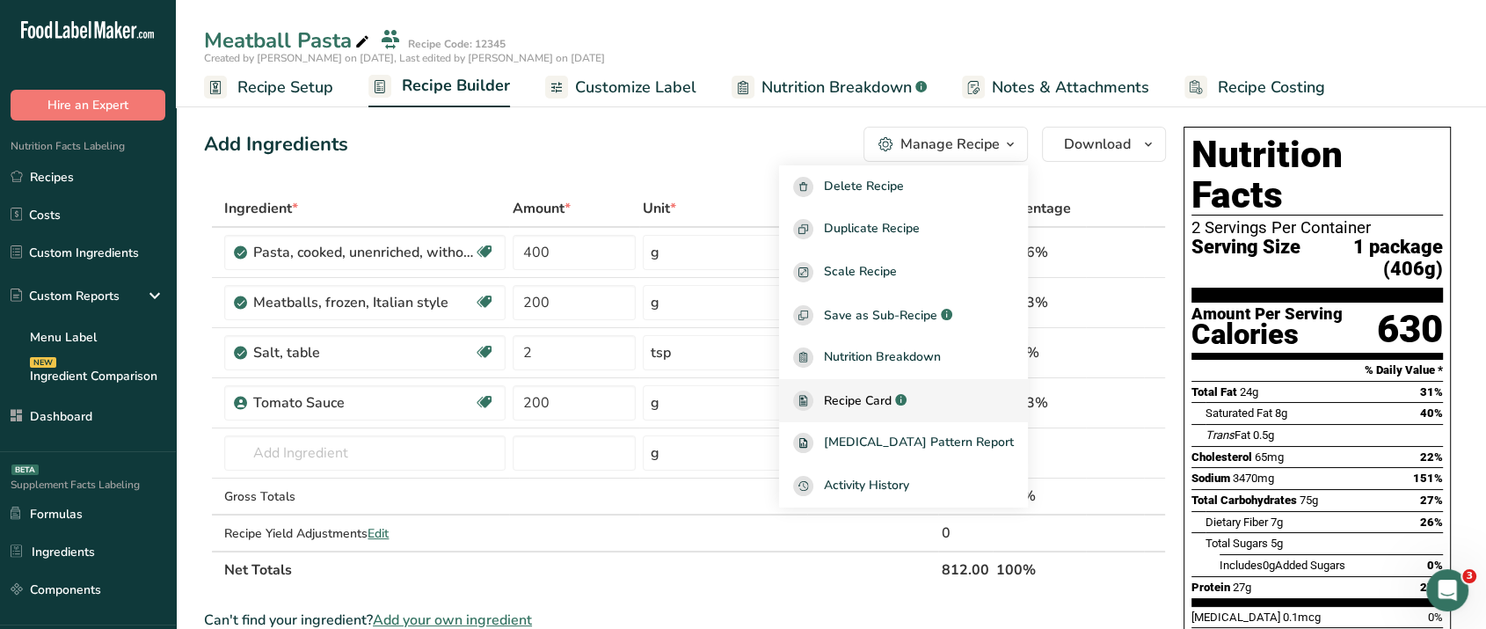
click at [892, 407] on span "Recipe Card" at bounding box center [858, 400] width 68 height 18
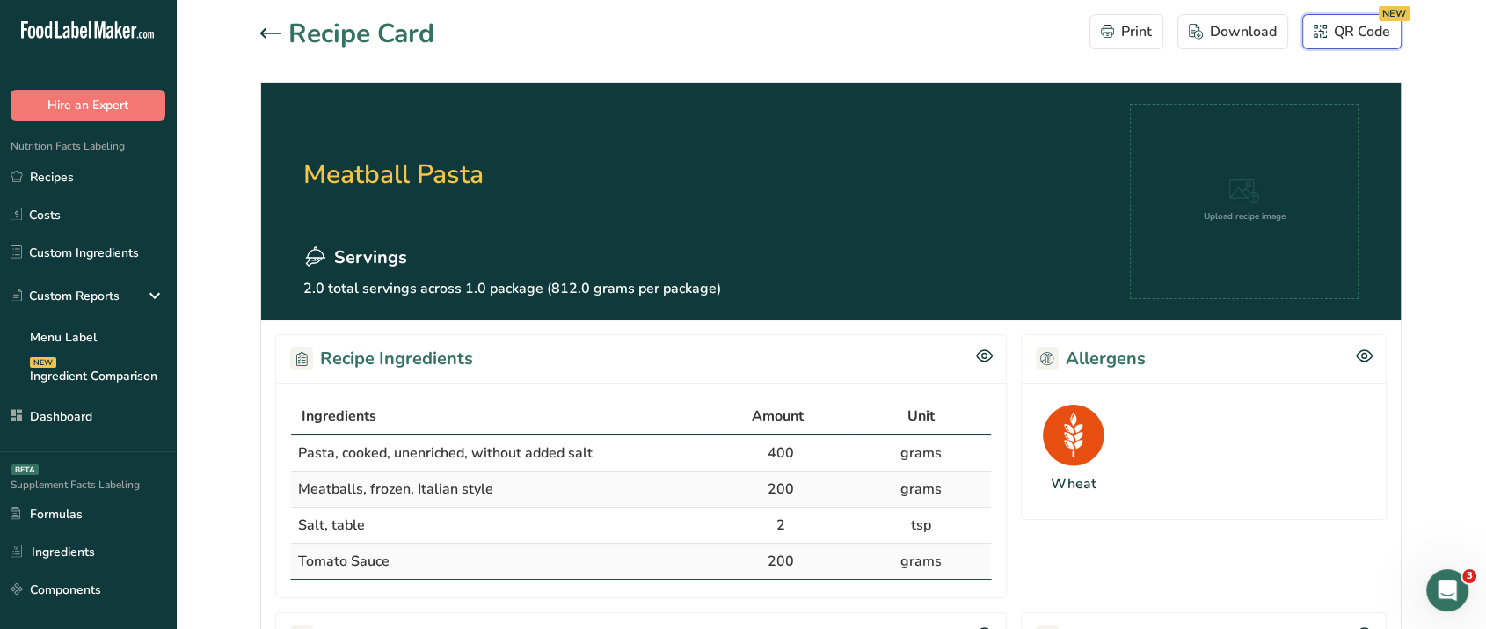
click at [1369, 33] on div "QR Code NEW" at bounding box center [1352, 31] width 77 height 21
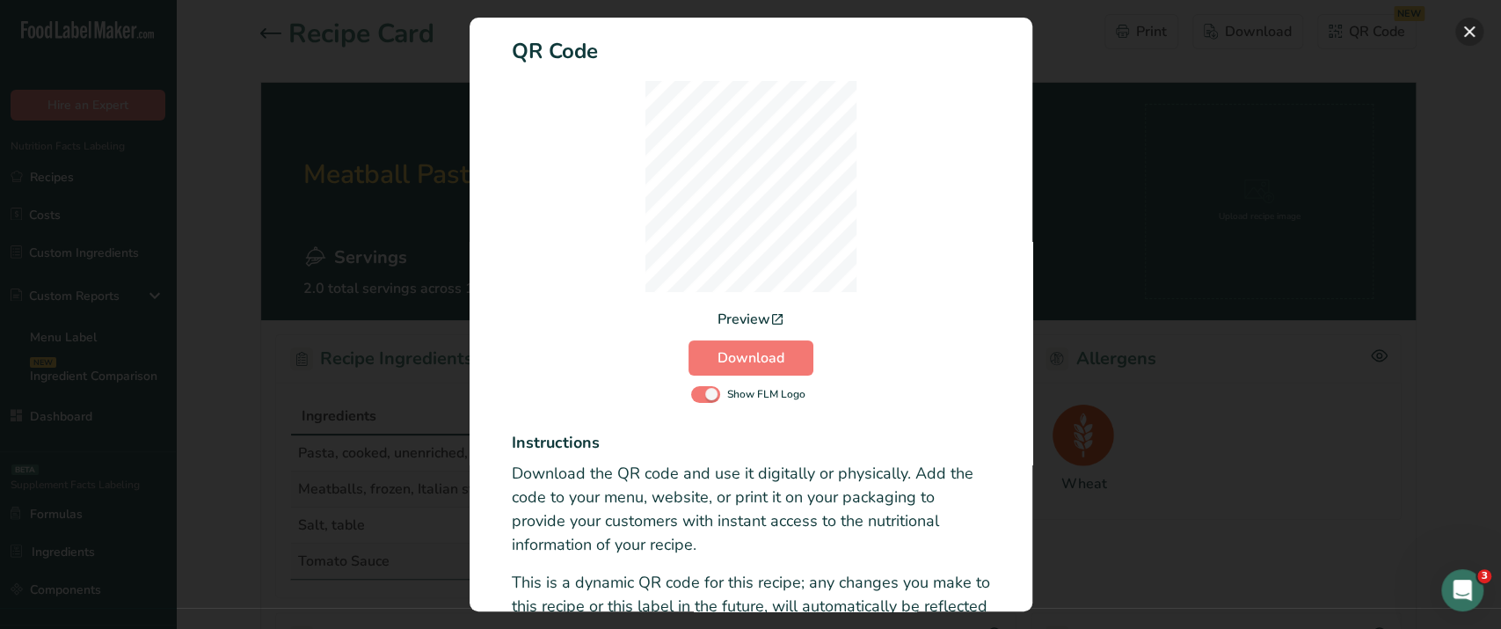
click at [1470, 33] on button "Activity Log Modal" at bounding box center [1470, 32] width 28 height 28
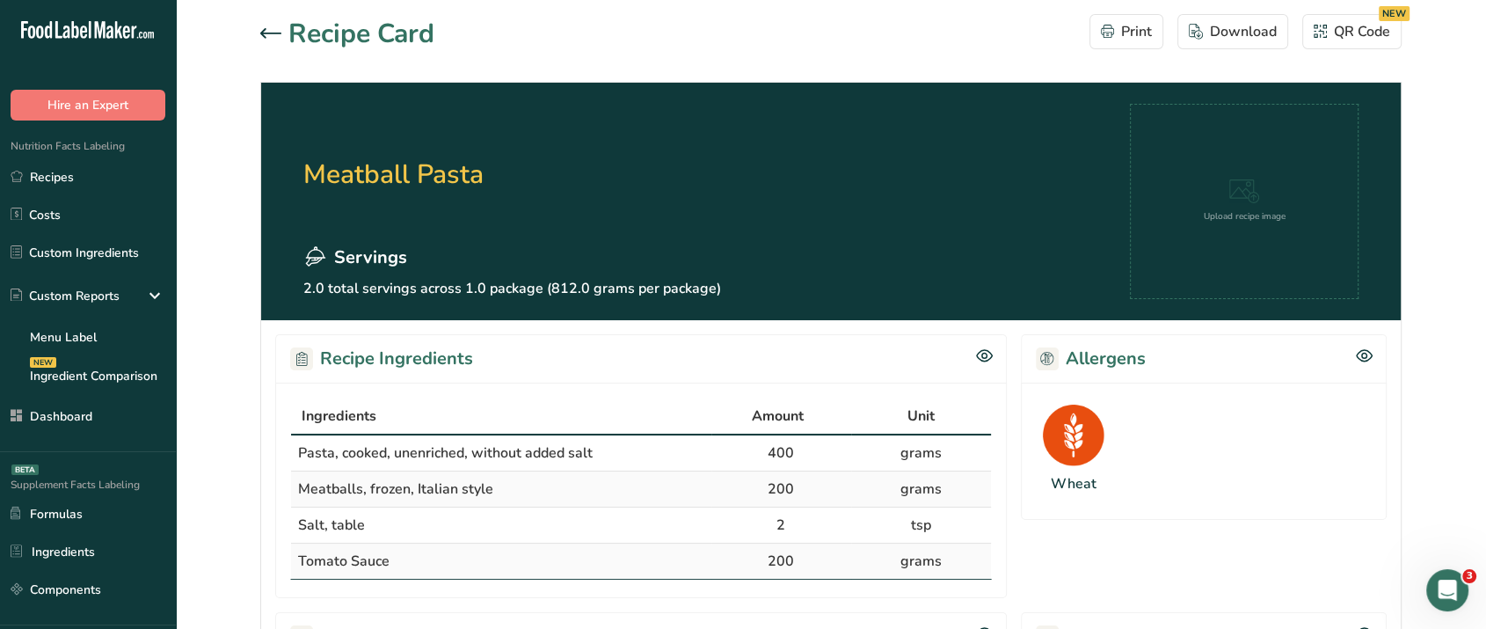
click at [265, 33] on icon at bounding box center [270, 33] width 21 height 10
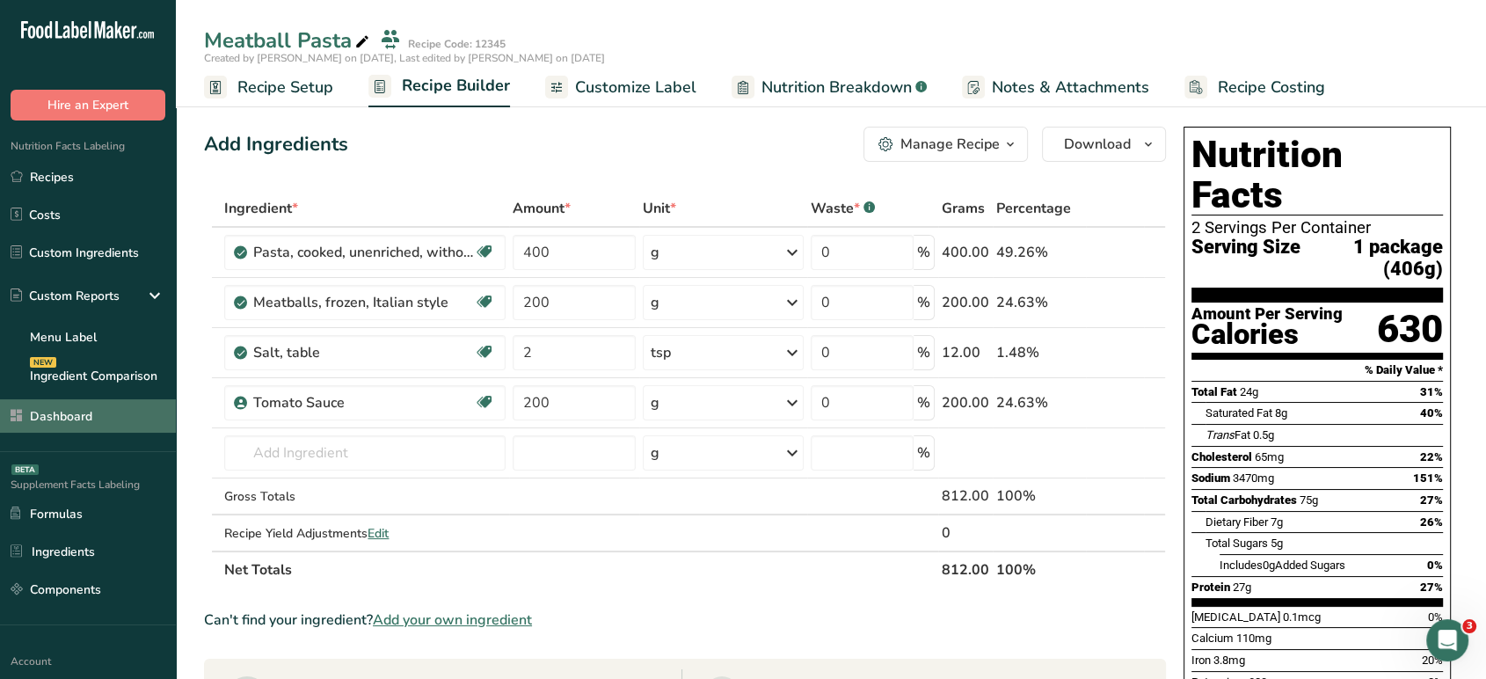
click at [126, 409] on link "Dashboard" at bounding box center [88, 415] width 176 height 33
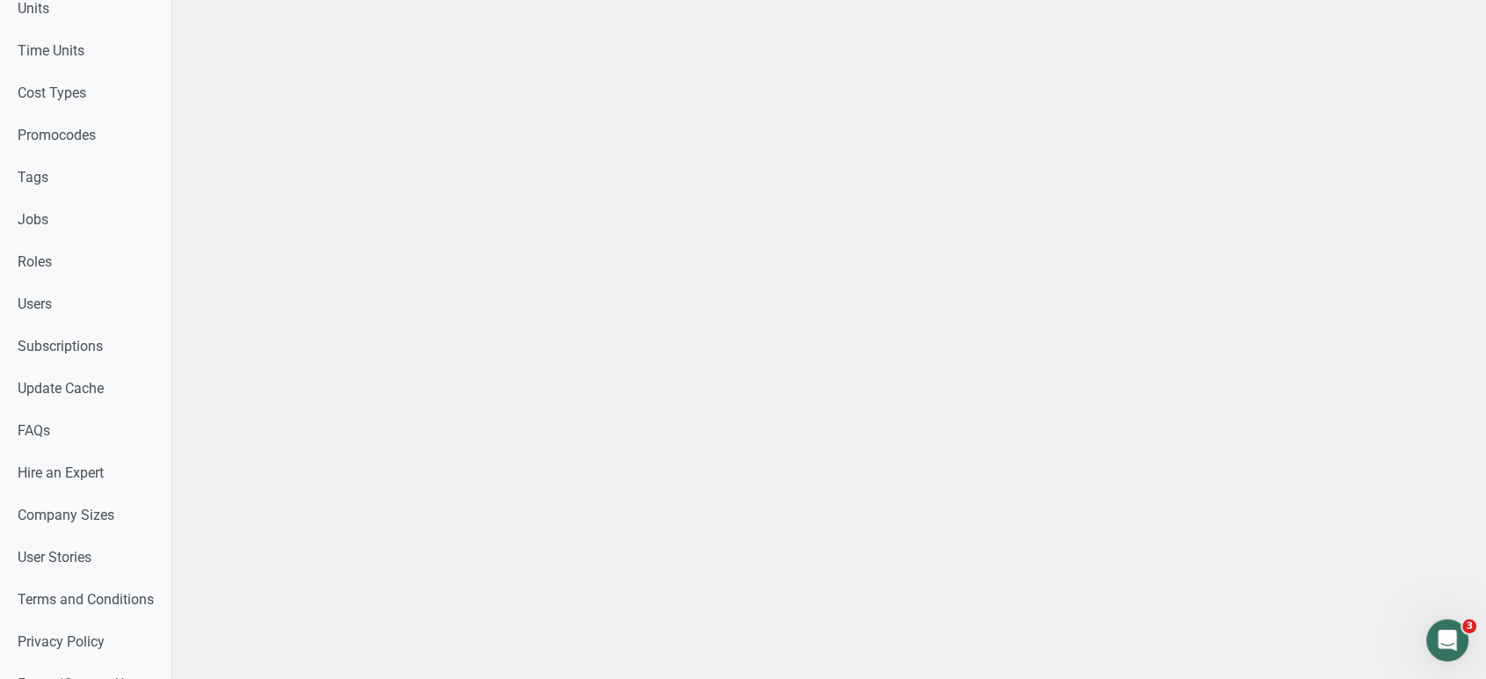
scroll to position [865, 0]
click at [83, 310] on link "Users" at bounding box center [93, 304] width 186 height 42
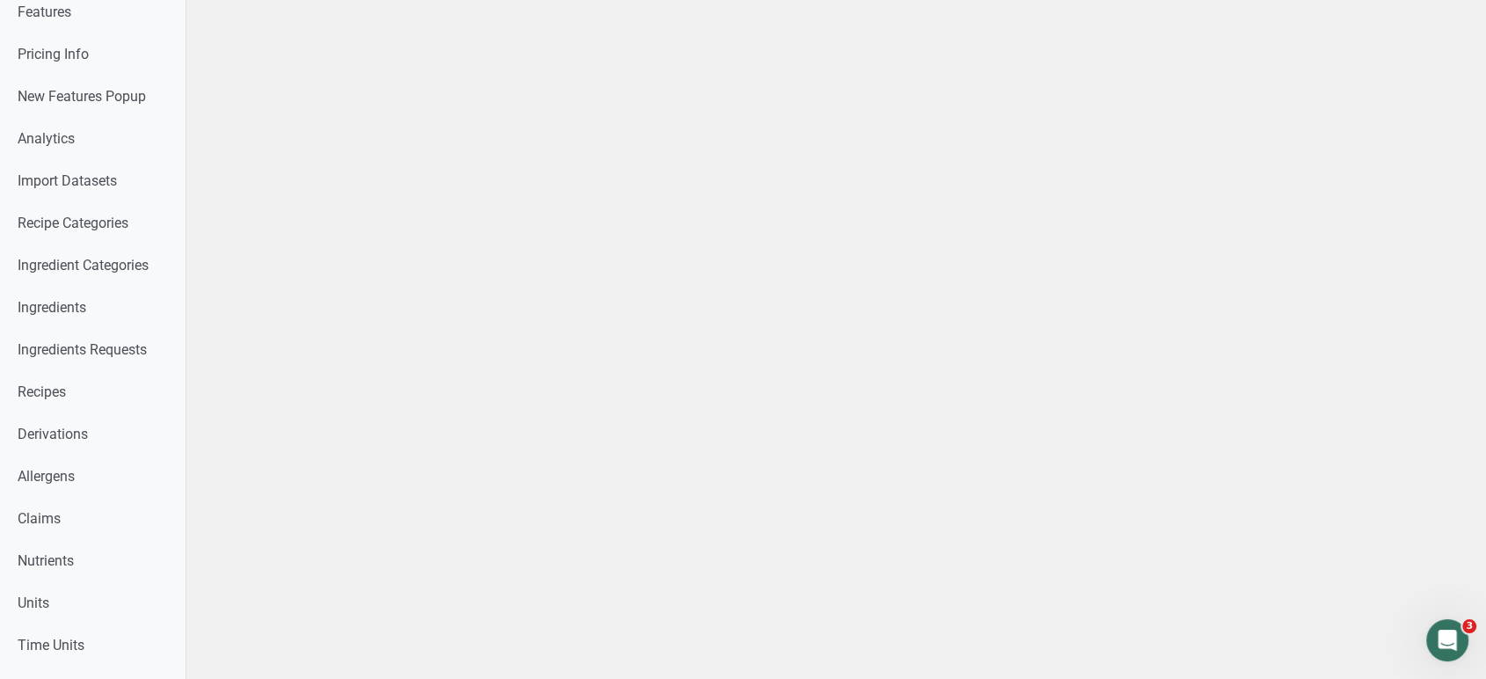
select select
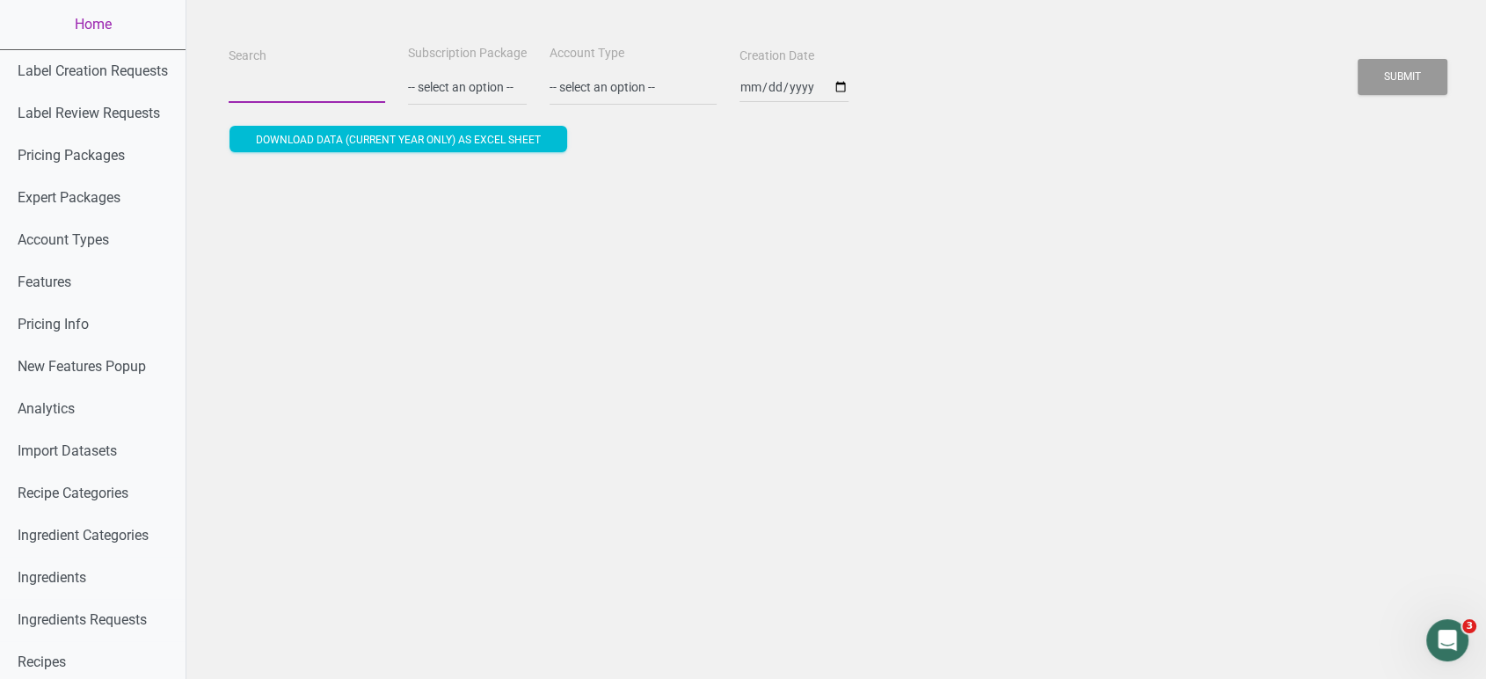
click at [252, 94] on input "Search" at bounding box center [307, 87] width 157 height 32
paste input "[EMAIL_ADDRESS][DOMAIN_NAME]"
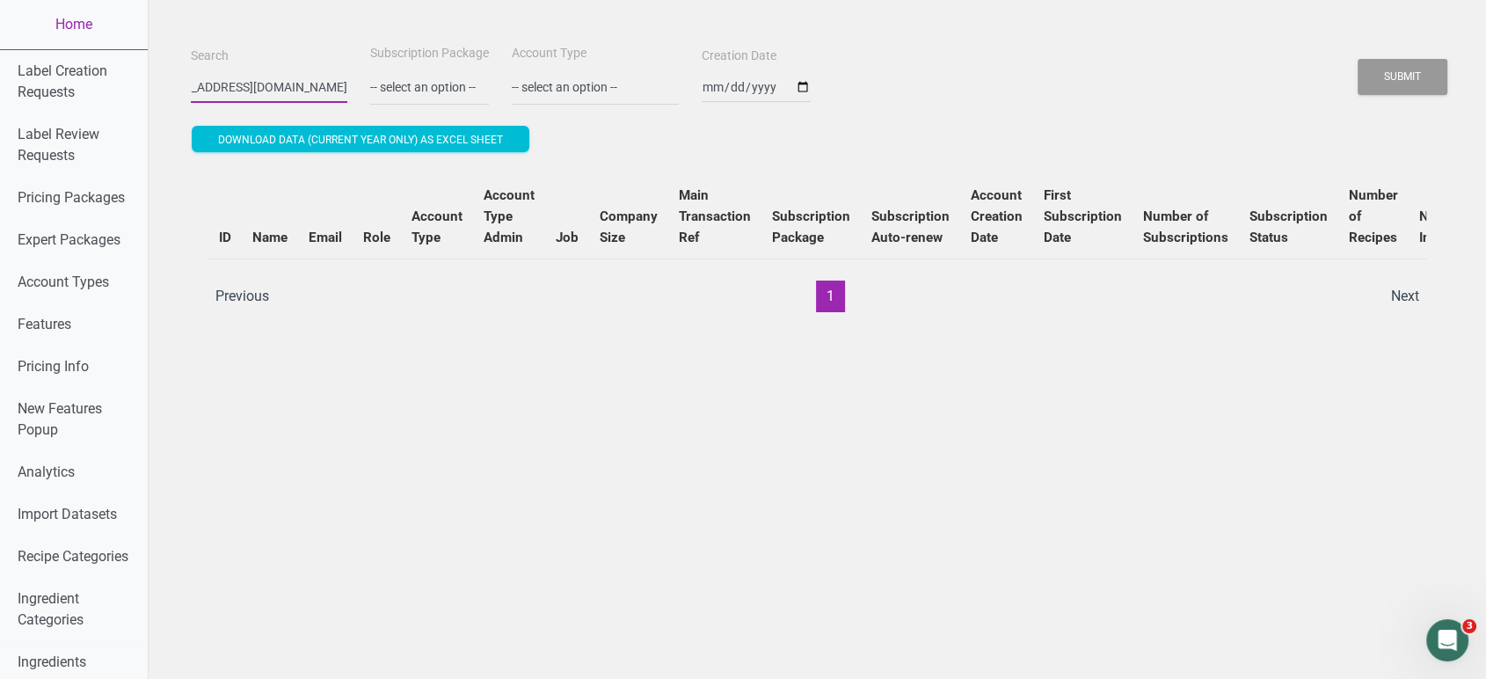
click at [1358, 59] on button "Submit" at bounding box center [1403, 77] width 90 height 36
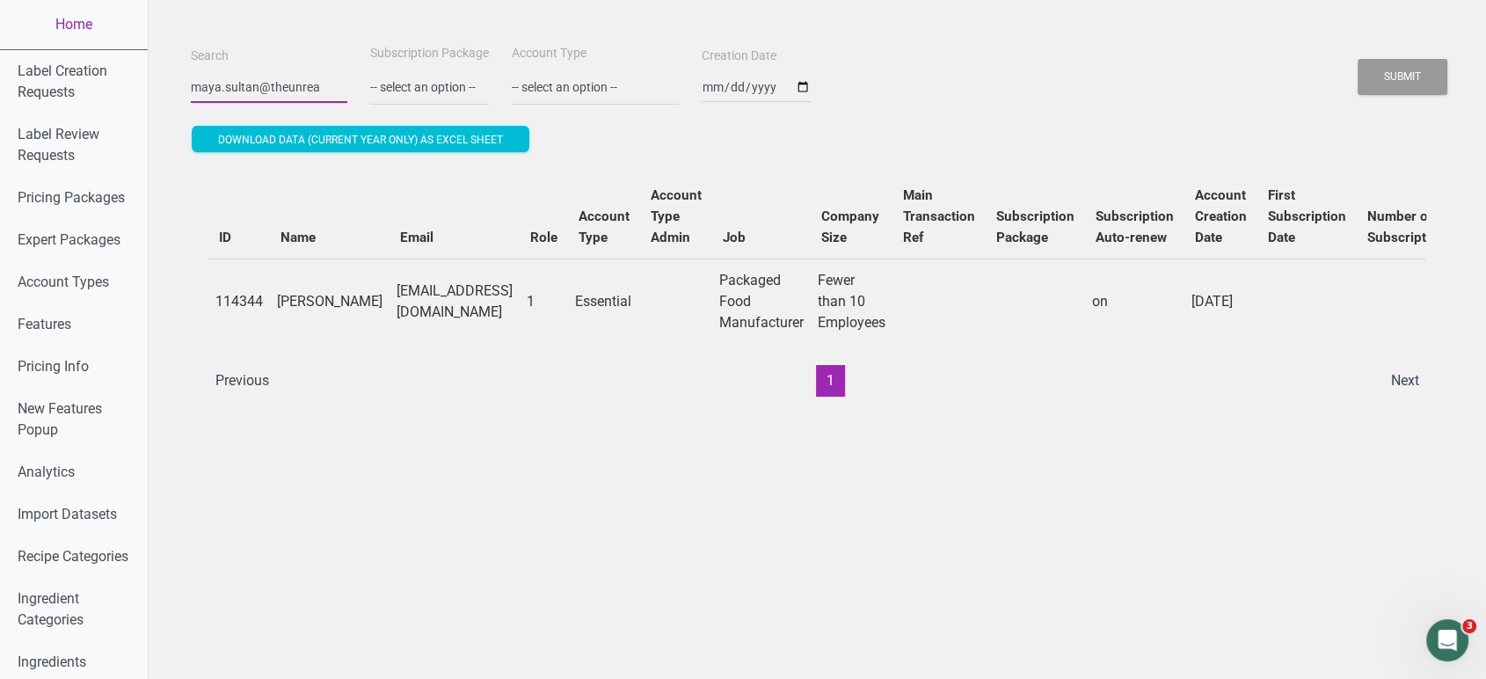
scroll to position [0, 0]
type input "m"
paste input "[EMAIL_ADDRESS][DOMAIN_NAME]"
click at [1358, 59] on button "Submit" at bounding box center [1403, 77] width 90 height 36
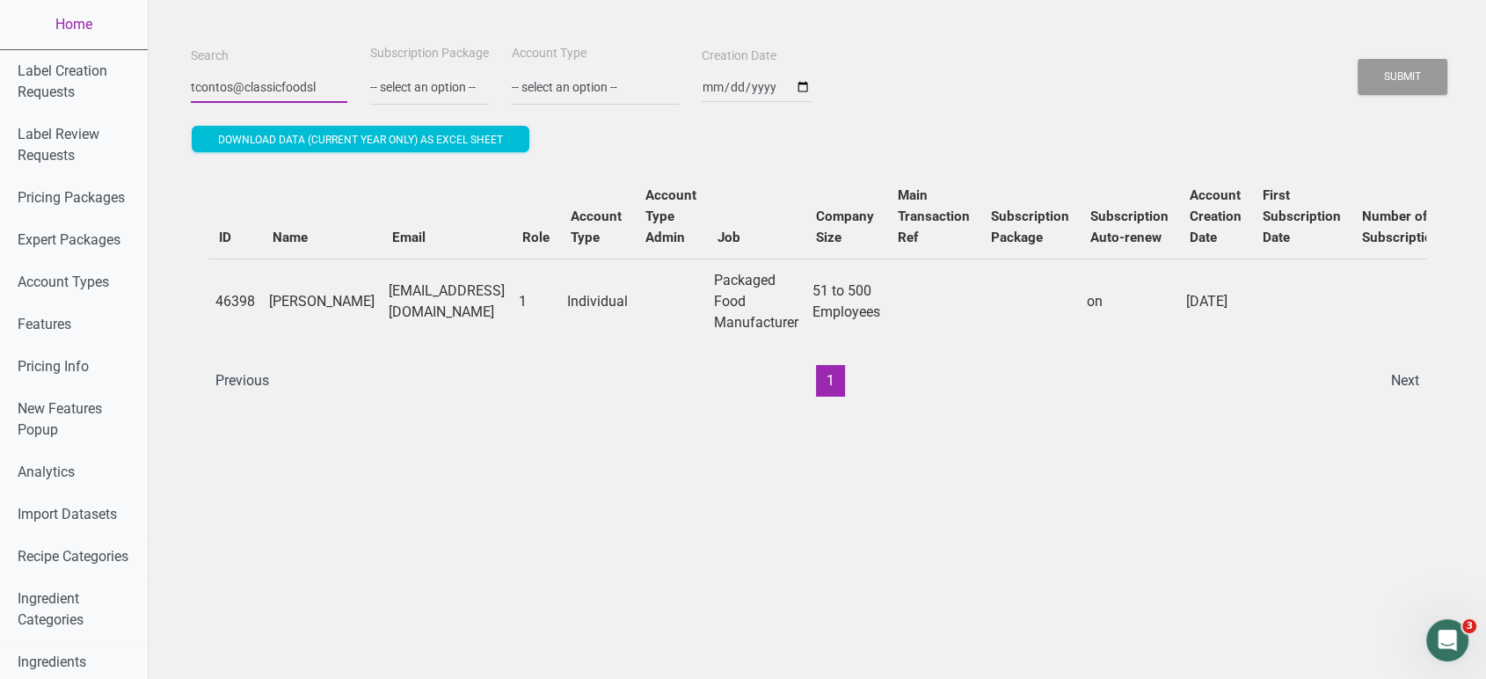
scroll to position [0, 0]
type input "t"
paste input "[PERSON_NAME][EMAIL_ADDRESS][DOMAIN_NAME]"
type input "[PERSON_NAME][EMAIL_ADDRESS][DOMAIN_NAME]"
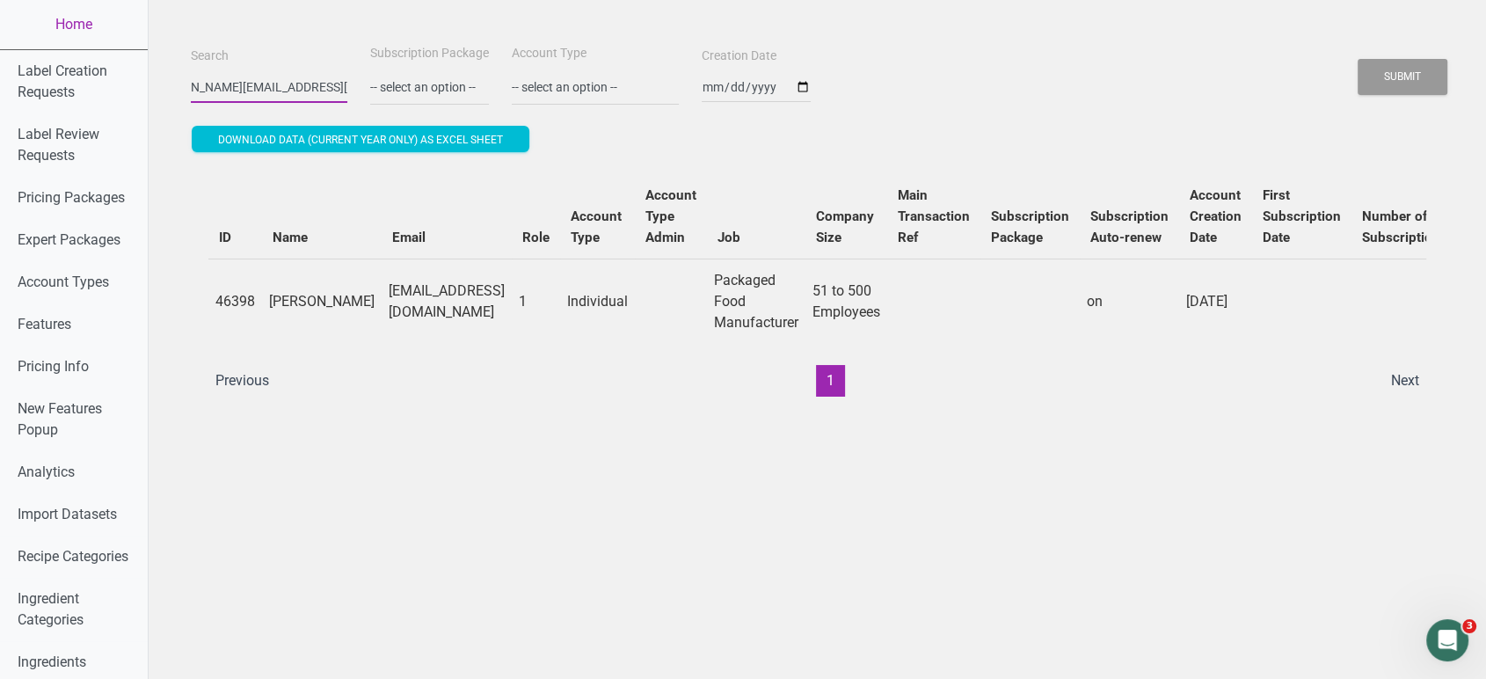
click at [1358, 59] on button "Submit" at bounding box center [1403, 77] width 90 height 36
click at [78, 20] on link "Home" at bounding box center [74, 24] width 148 height 49
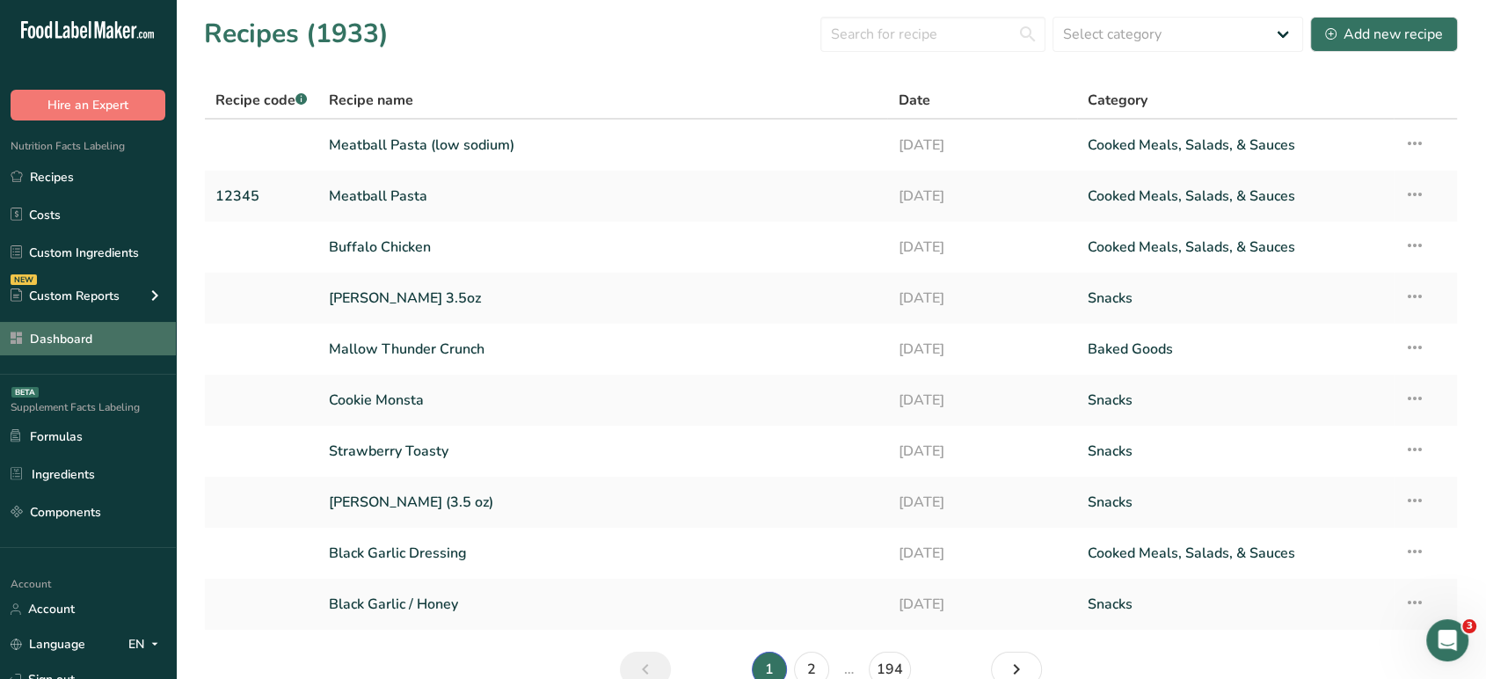
click at [109, 328] on link "Dashboard" at bounding box center [88, 338] width 176 height 33
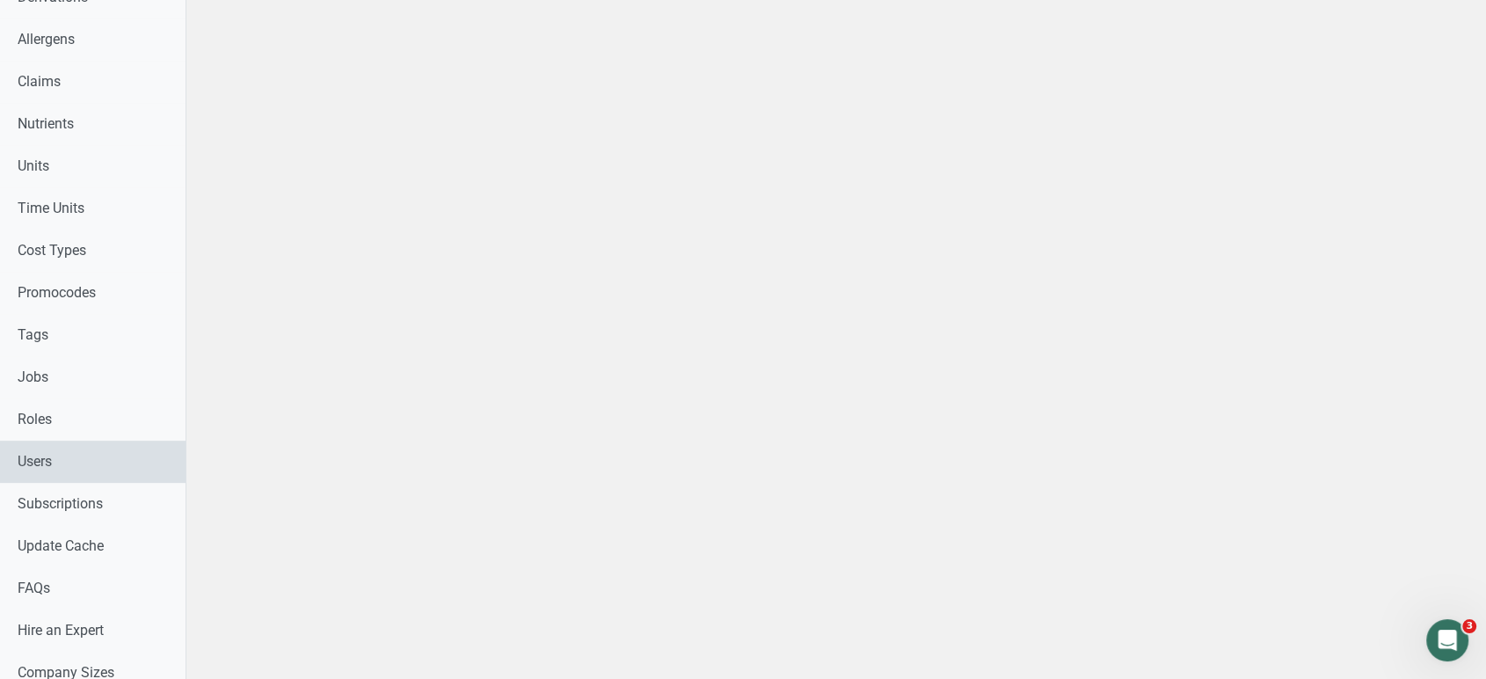
scroll to position [792, 0]
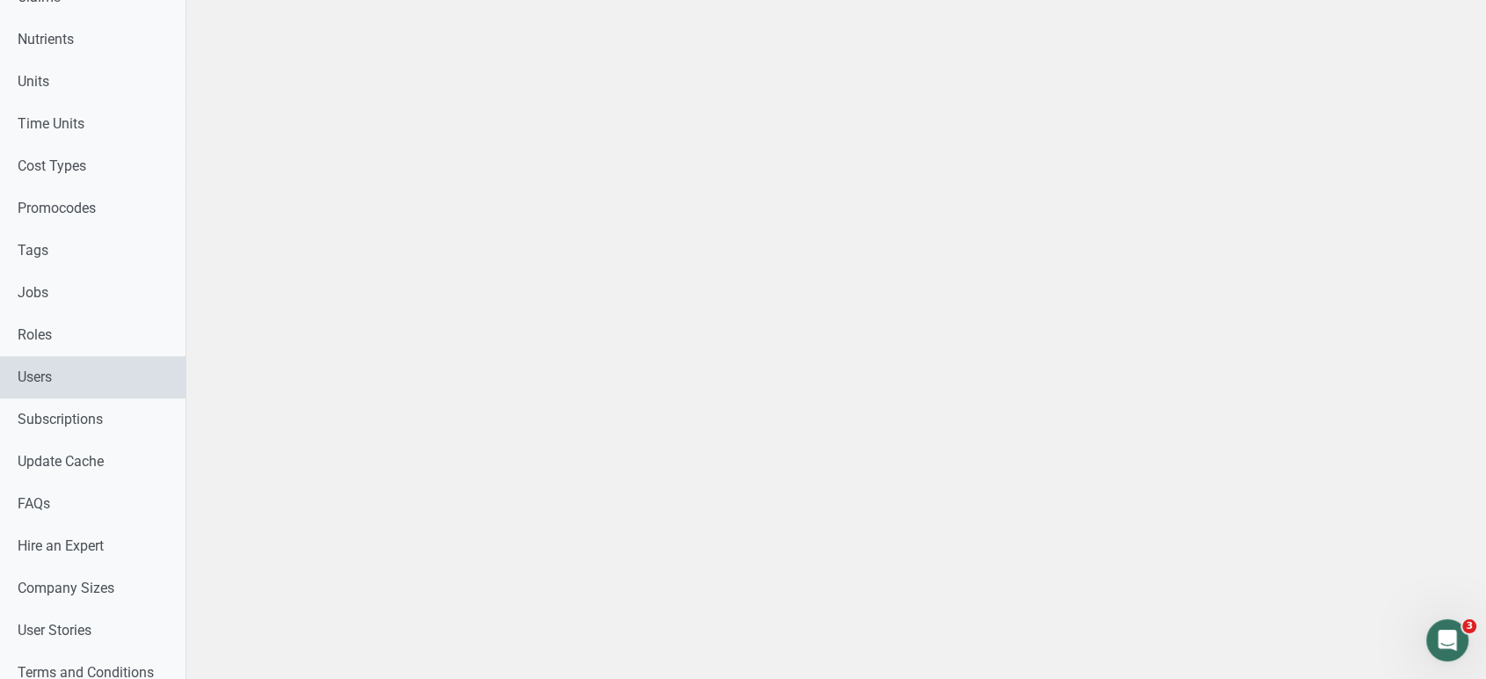
click at [40, 396] on link "Users" at bounding box center [93, 377] width 186 height 42
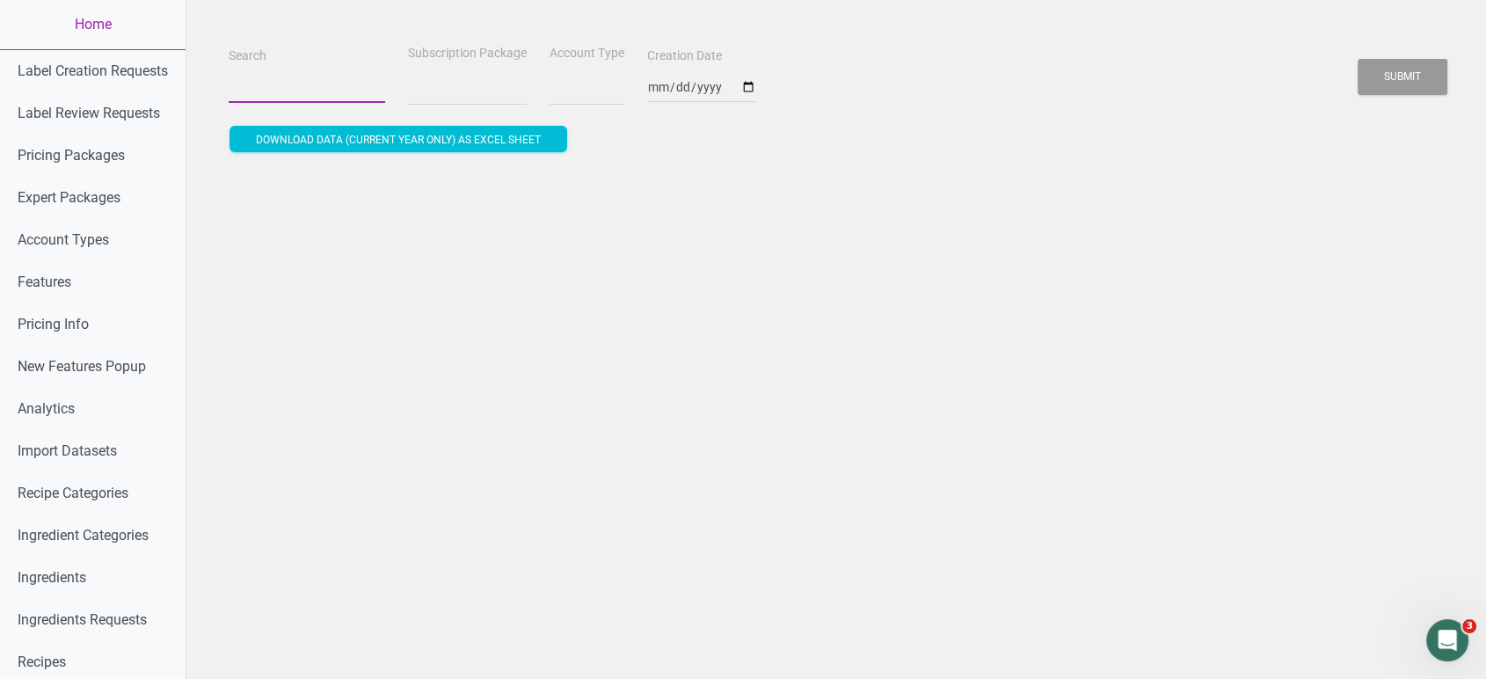
click at [278, 91] on input "Search" at bounding box center [307, 87] width 157 height 32
select select
paste input "[PERSON_NAME][EMAIL_ADDRESS][DOMAIN_NAME]"
type input "[PERSON_NAME][EMAIL_ADDRESS][DOMAIN_NAME]"
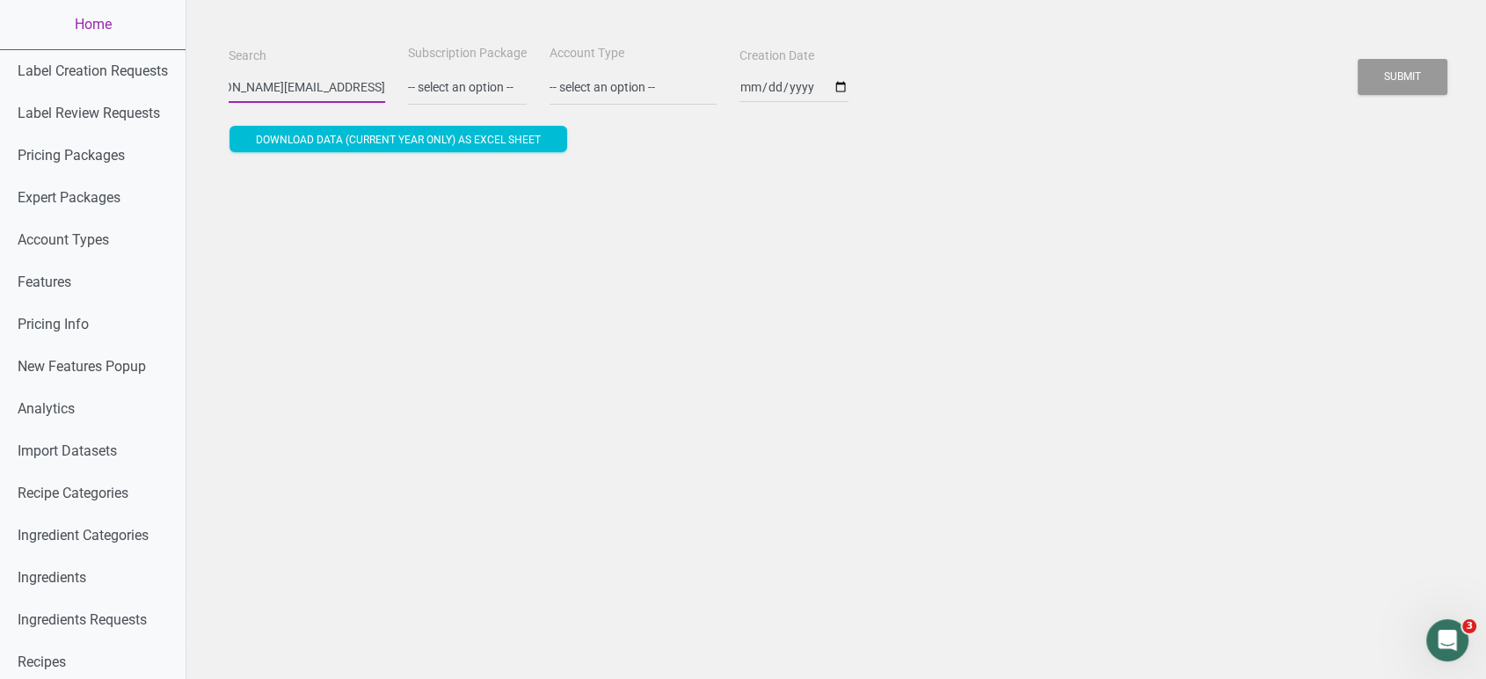
click at [1358, 59] on button "Submit" at bounding box center [1403, 77] width 90 height 36
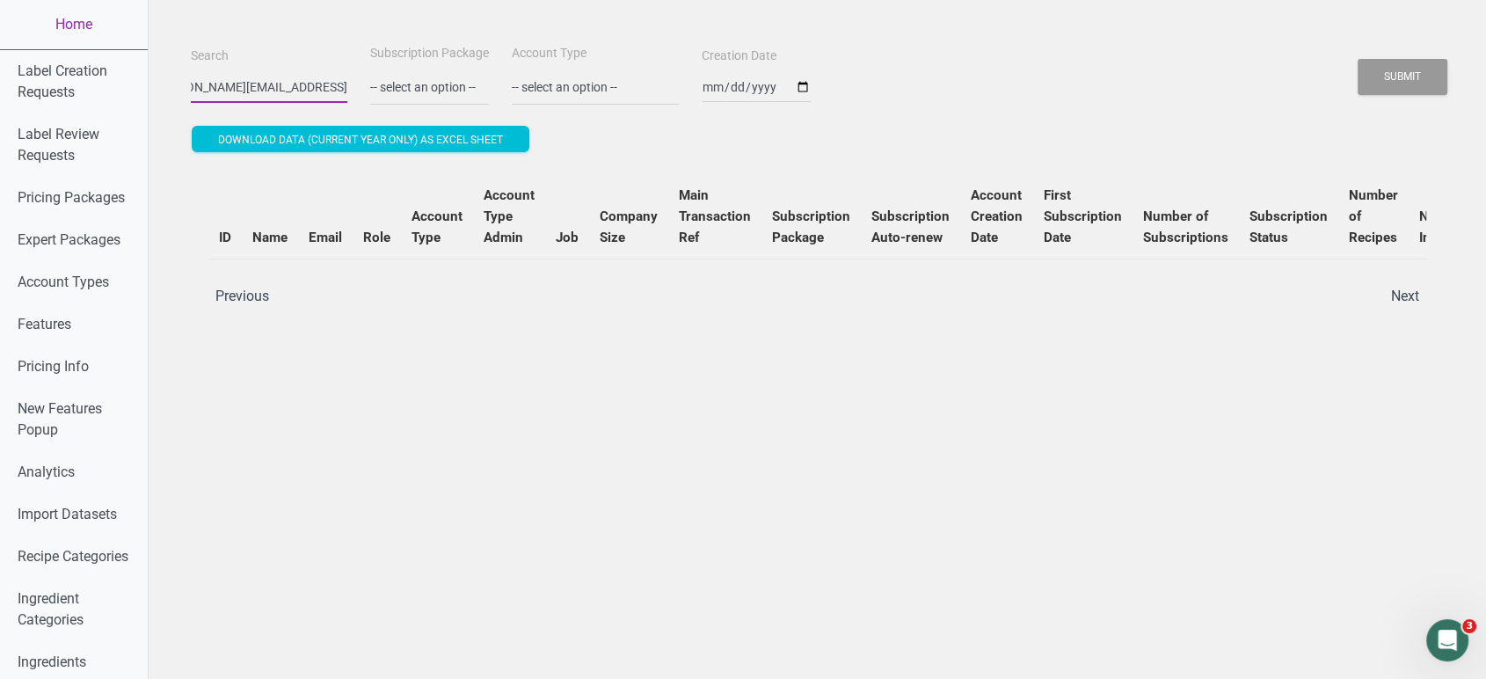
click at [1358, 59] on button "Submit" at bounding box center [1403, 77] width 90 height 36
click at [191, 89] on input "[PERSON_NAME][EMAIL_ADDRESS][DOMAIN_NAME]" at bounding box center [269, 87] width 157 height 32
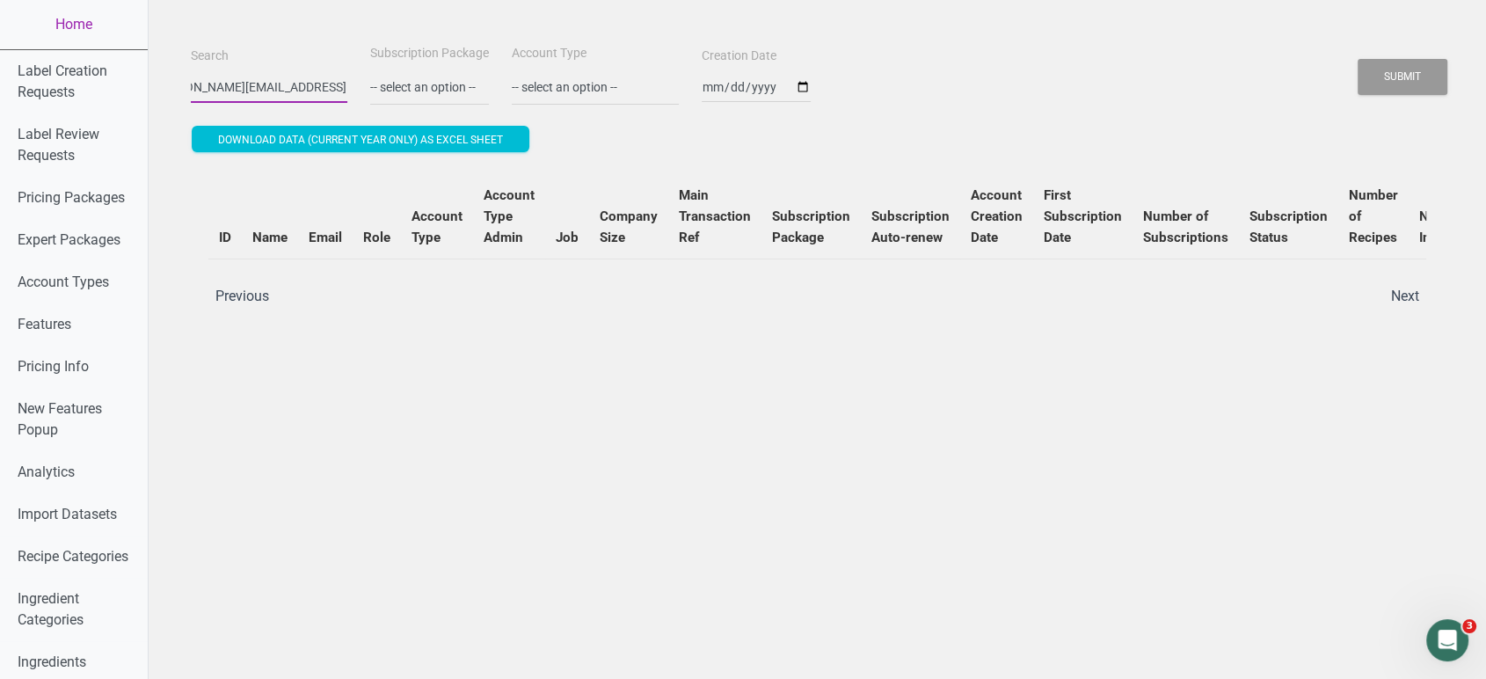
drag, startPoint x: 179, startPoint y: 89, endPoint x: 540, endPoint y: 91, distance: 361.5
click at [540, 91] on div "Search [PERSON_NAME][EMAIL_ADDRESS][DOMAIN_NAME] Subscription Package -- select…" at bounding box center [817, 73] width 1262 height 63
paste input "[EMAIL_ADDRESS][DOMAIN_NAME]"
click at [1358, 59] on button "Submit" at bounding box center [1403, 77] width 90 height 36
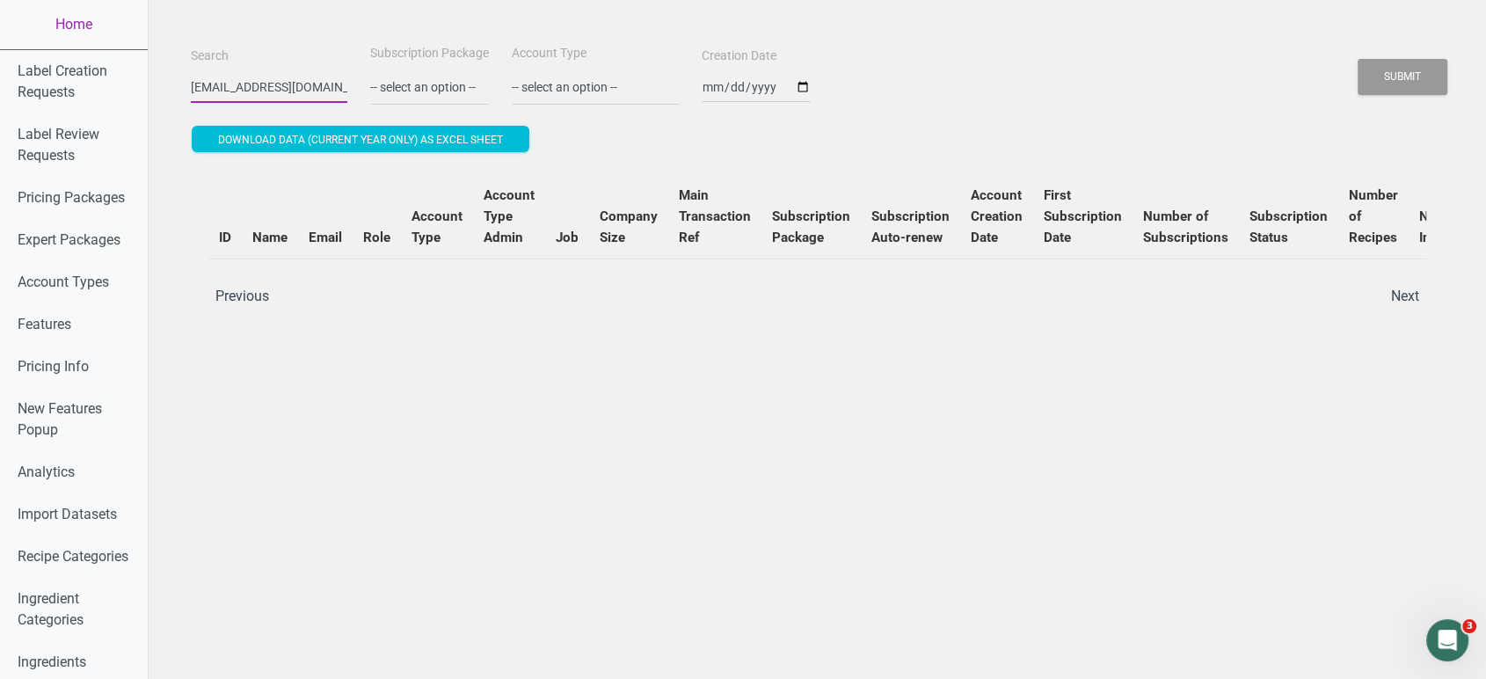
click at [1358, 59] on button "Submit" at bounding box center [1403, 77] width 90 height 36
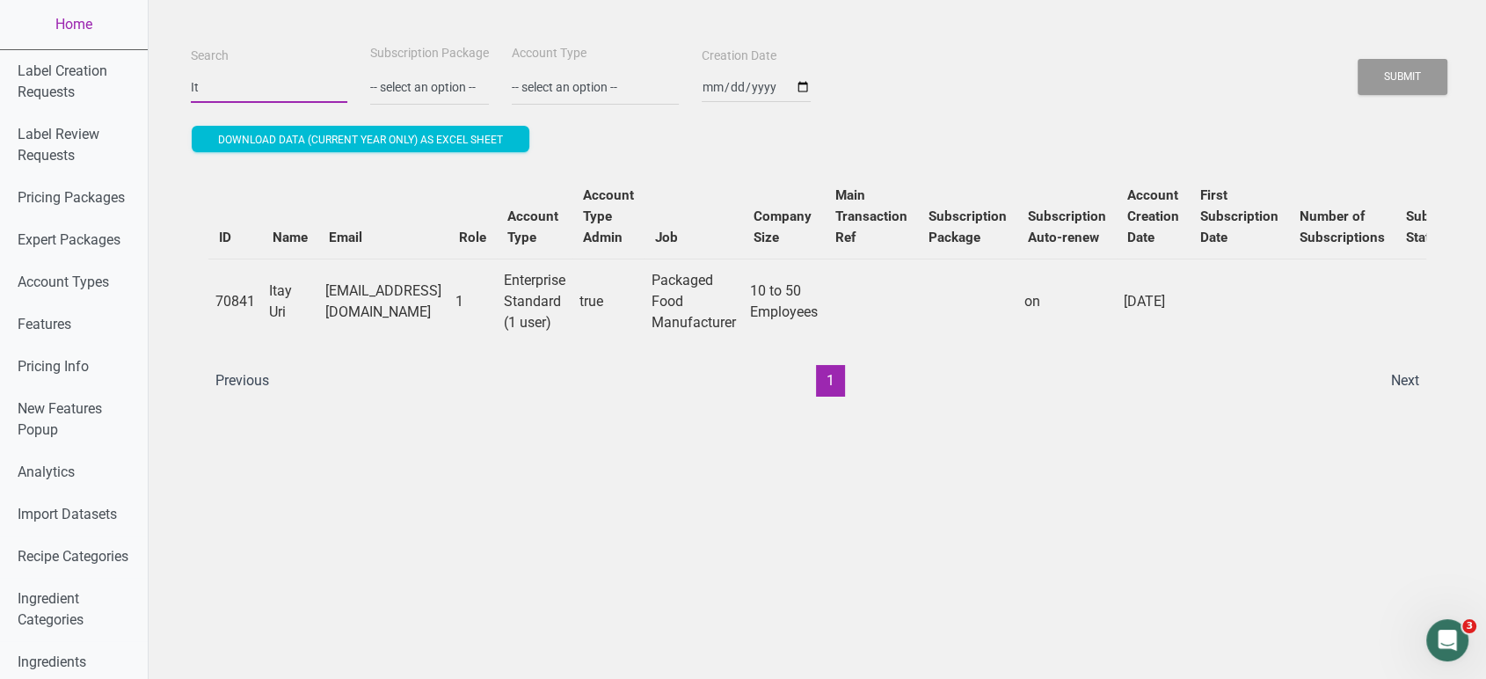
type input "I"
paste input "[EMAIL_ADDRESS][DOMAIN_NAME]"
type input "[EMAIL_ADDRESS][DOMAIN_NAME]"
click at [1358, 59] on button "Submit" at bounding box center [1403, 77] width 90 height 36
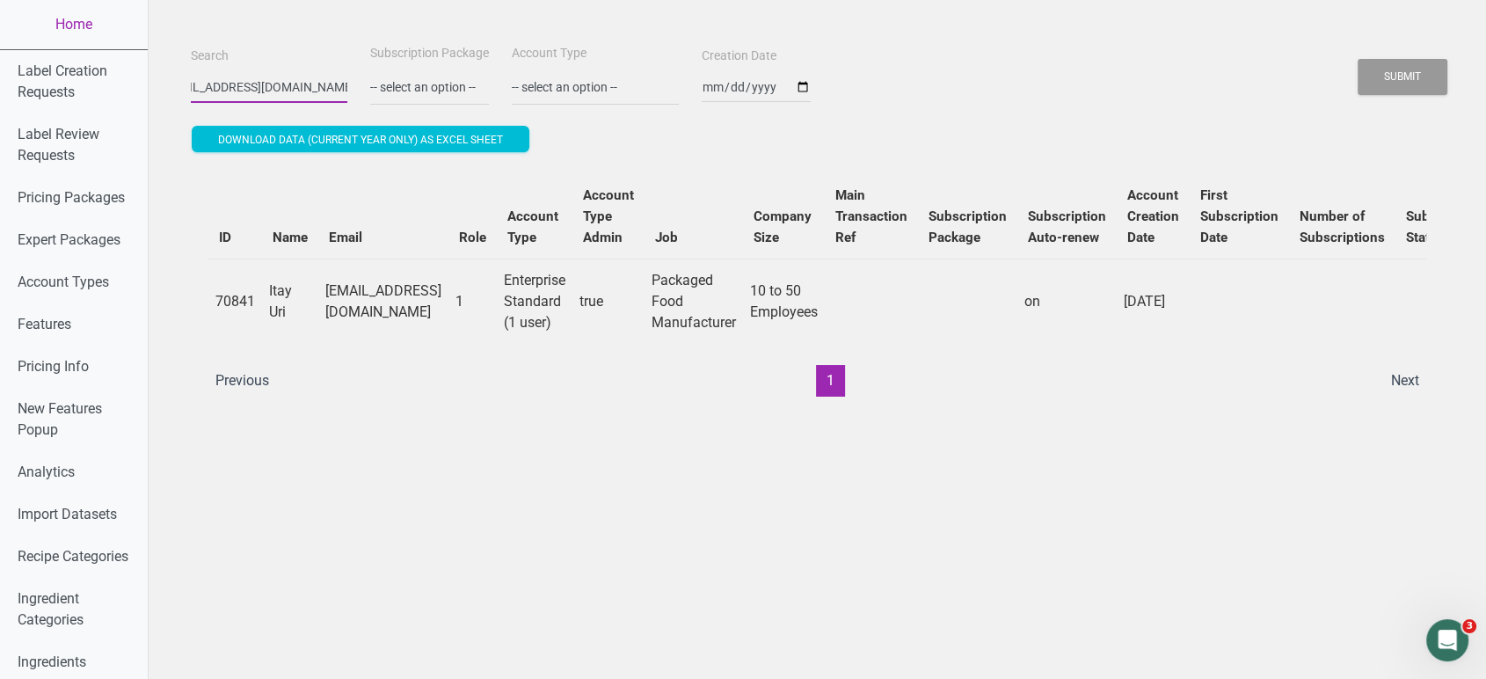
click at [1358, 59] on button "Submit" at bounding box center [1403, 77] width 90 height 36
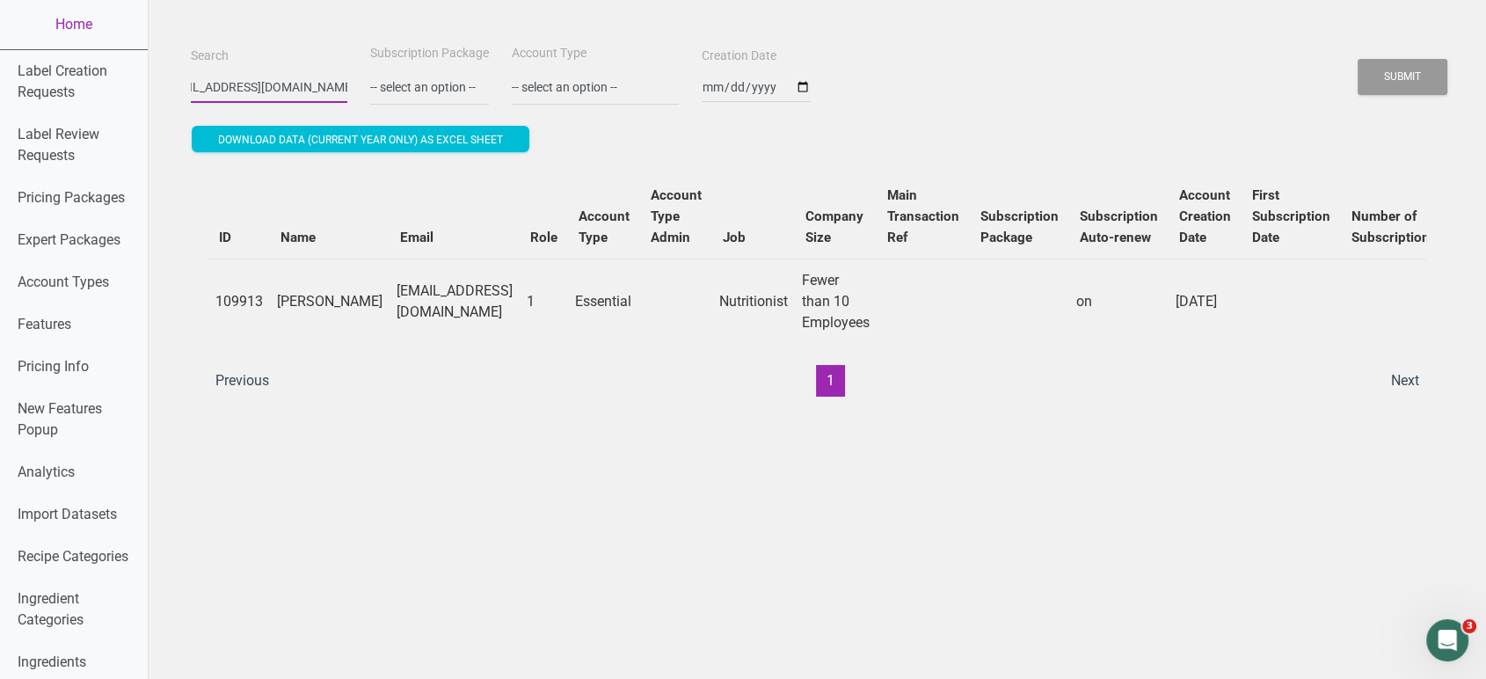
scroll to position [0, 0]
click at [83, 30] on link "Home" at bounding box center [74, 24] width 148 height 49
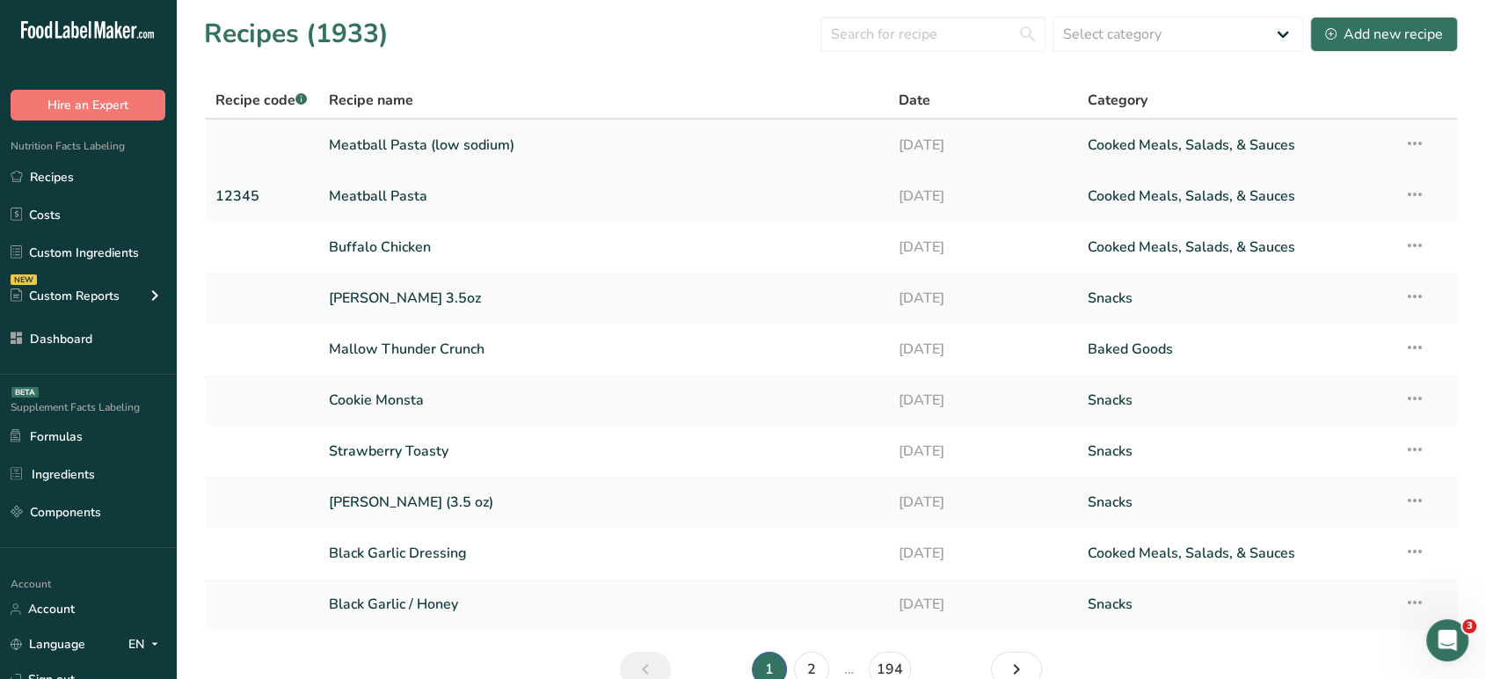
click at [395, 150] on link "Meatball Pasta (low sodium)" at bounding box center [603, 145] width 549 height 37
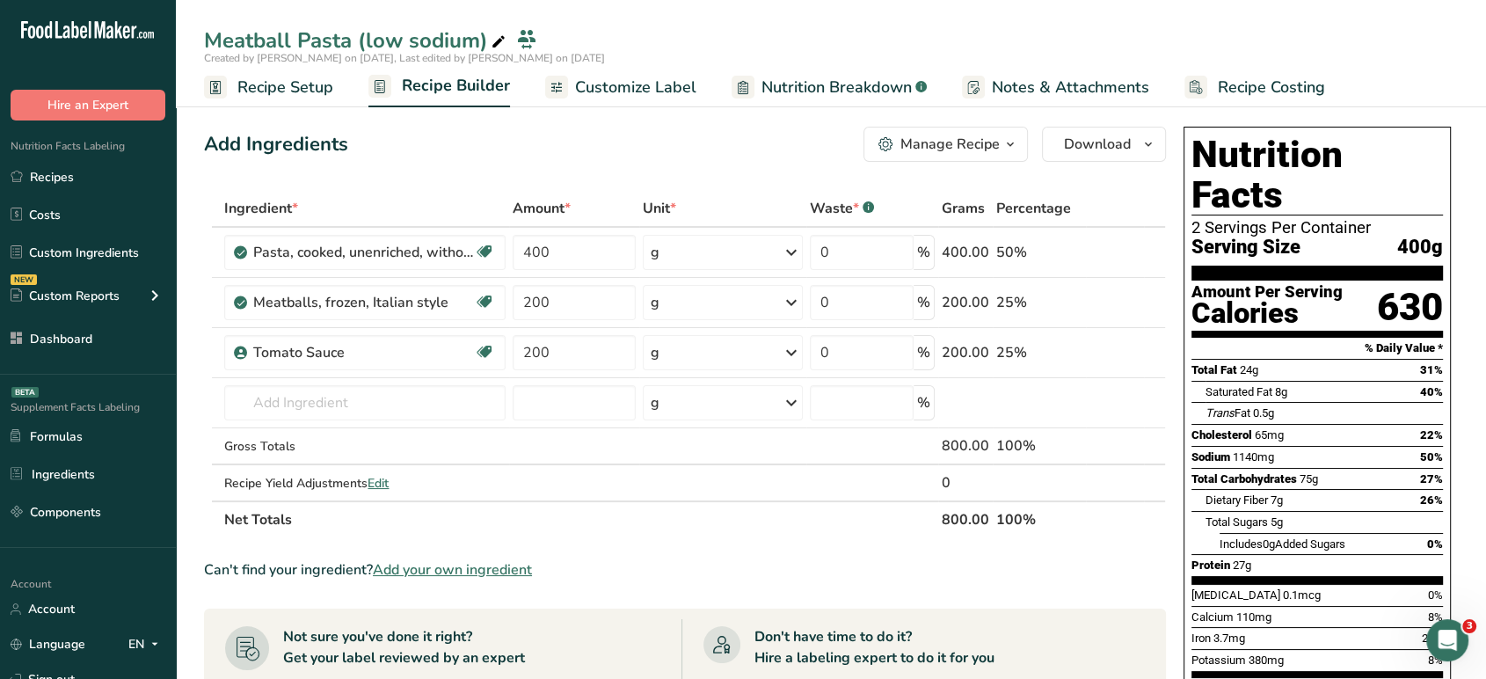
click at [645, 102] on link "Customize Label" at bounding box center [620, 88] width 151 height 40
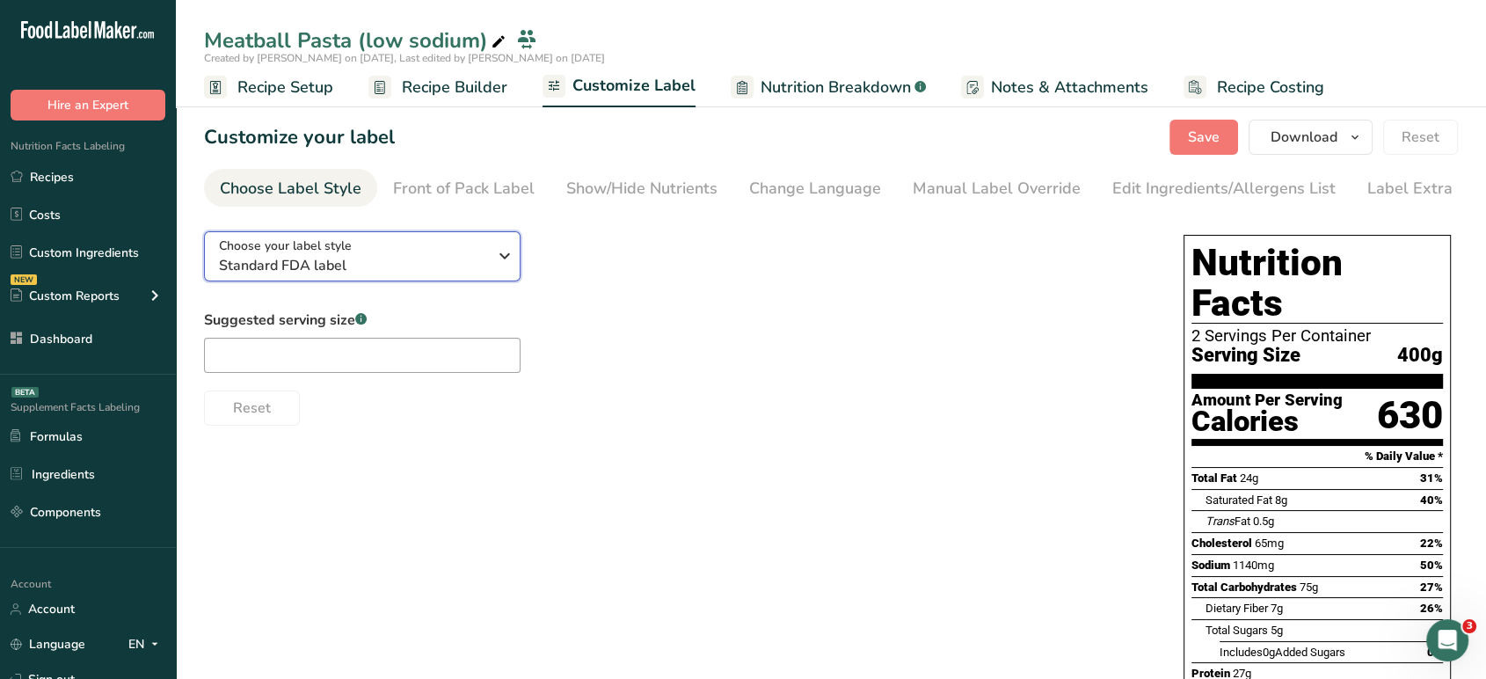
click at [389, 252] on div "Choose your label style Standard FDA label" at bounding box center [353, 257] width 268 height 40
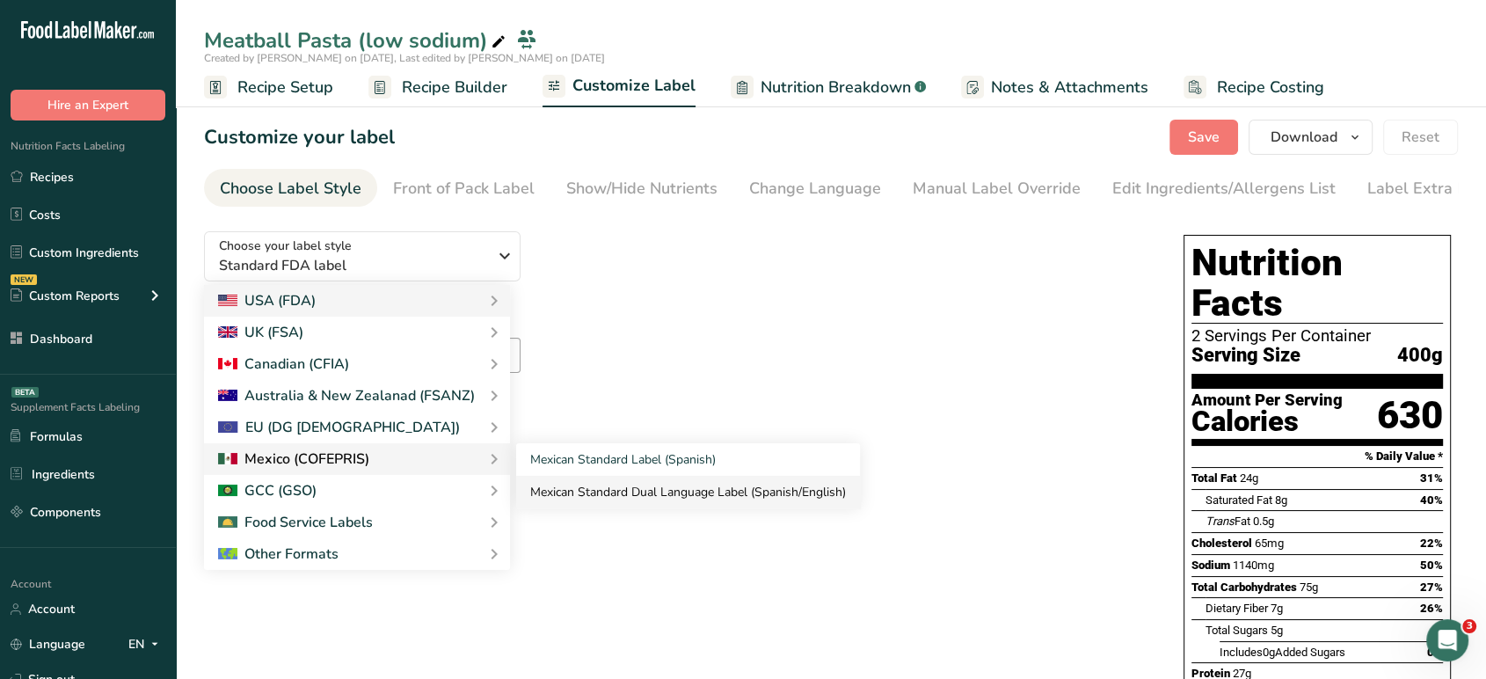
click at [587, 490] on link "Mexican Standard Dual Language Label (Spanish/English)" at bounding box center [688, 492] width 344 height 33
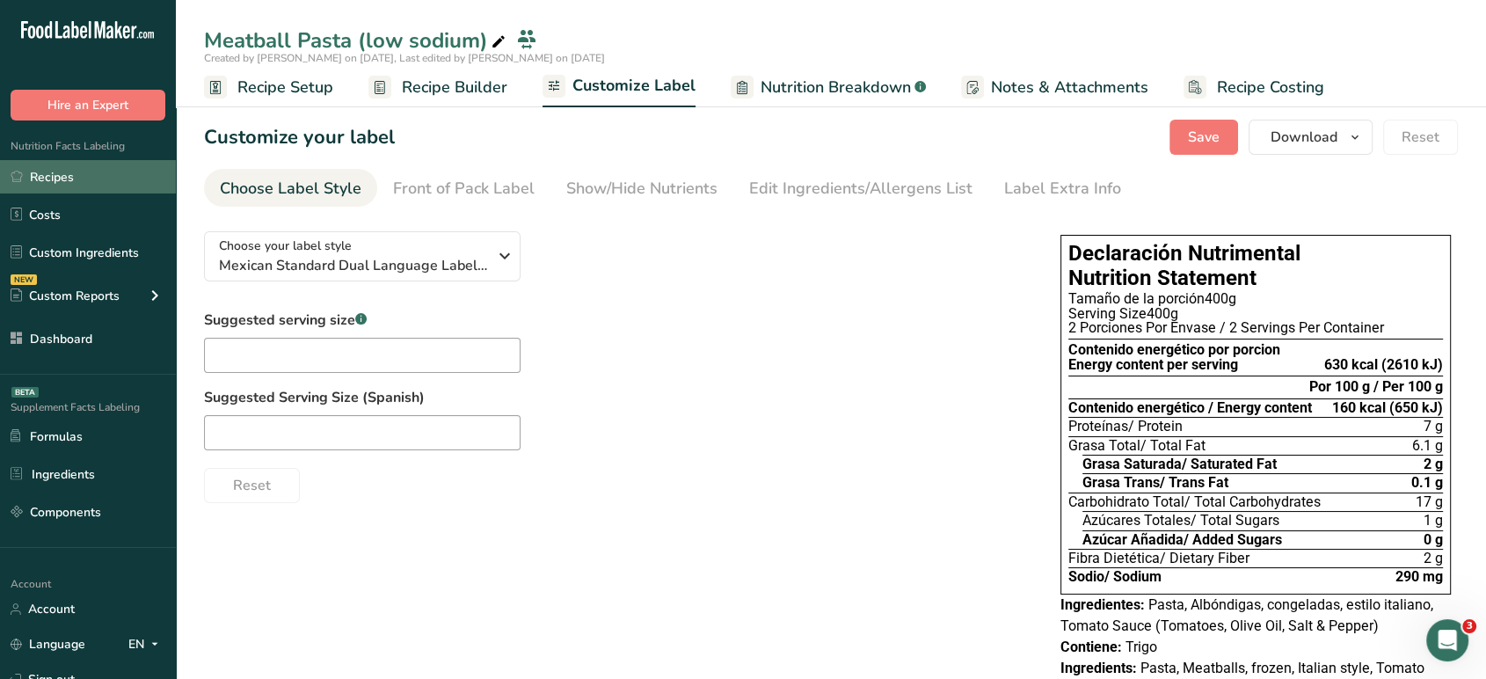
click at [118, 179] on link "Recipes" at bounding box center [88, 176] width 176 height 33
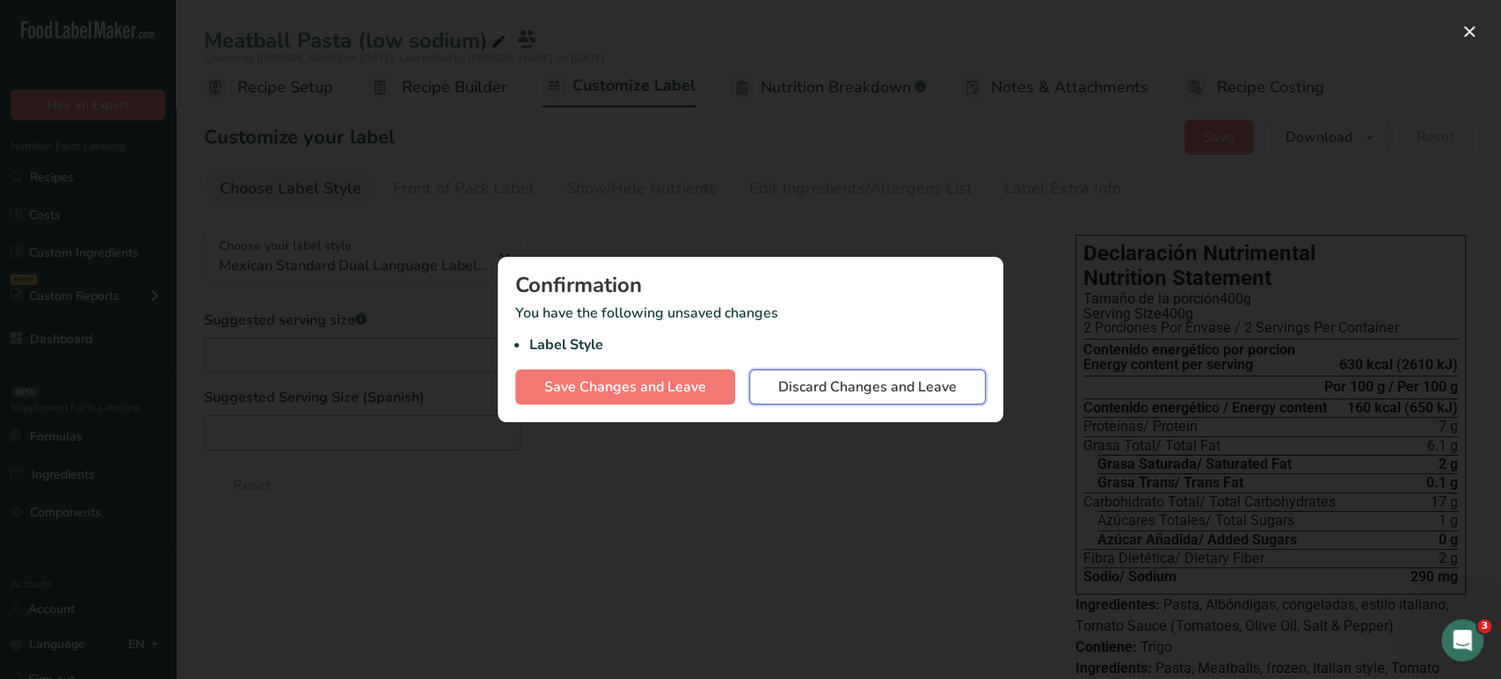
click at [820, 388] on span "Discard Changes and Leave" at bounding box center [867, 386] width 179 height 21
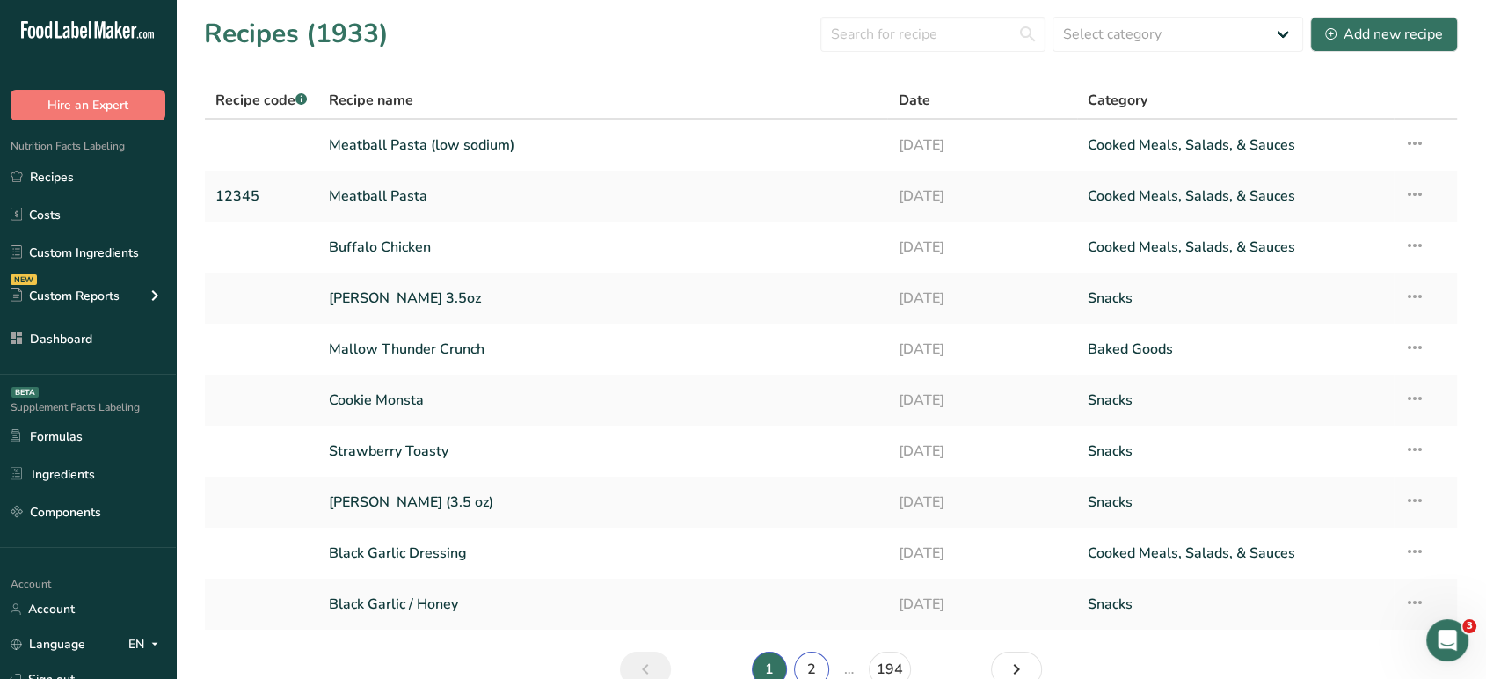
click at [815, 664] on link "2" at bounding box center [811, 669] width 35 height 35
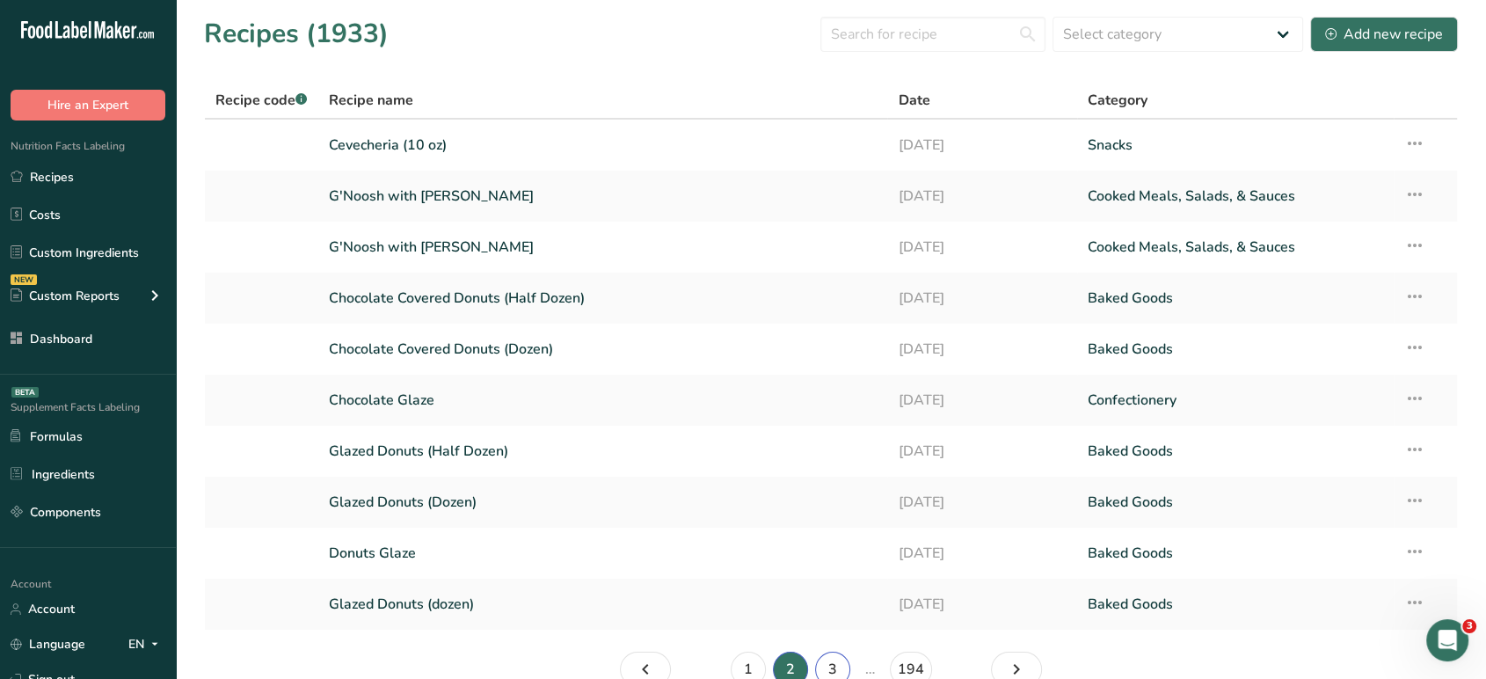
click at [841, 663] on link "3" at bounding box center [832, 669] width 35 height 35
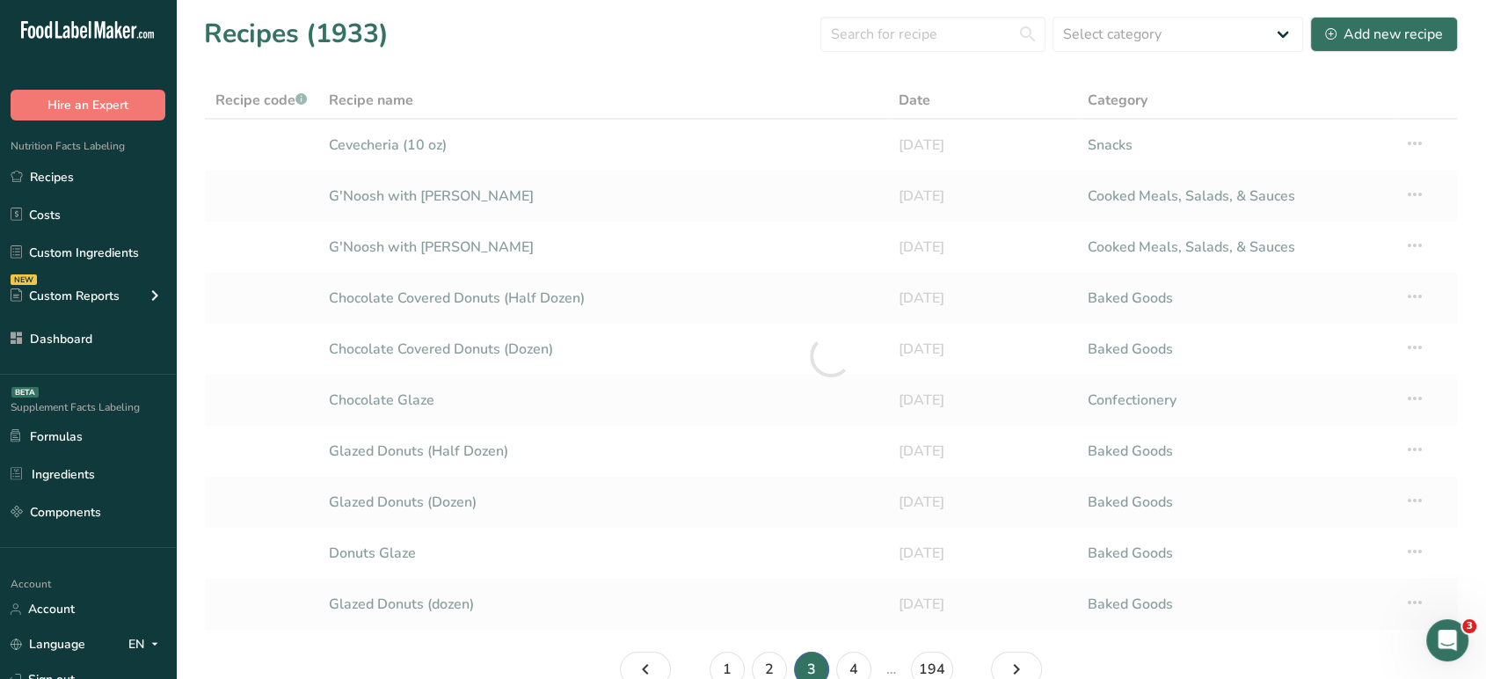
scroll to position [7, 0]
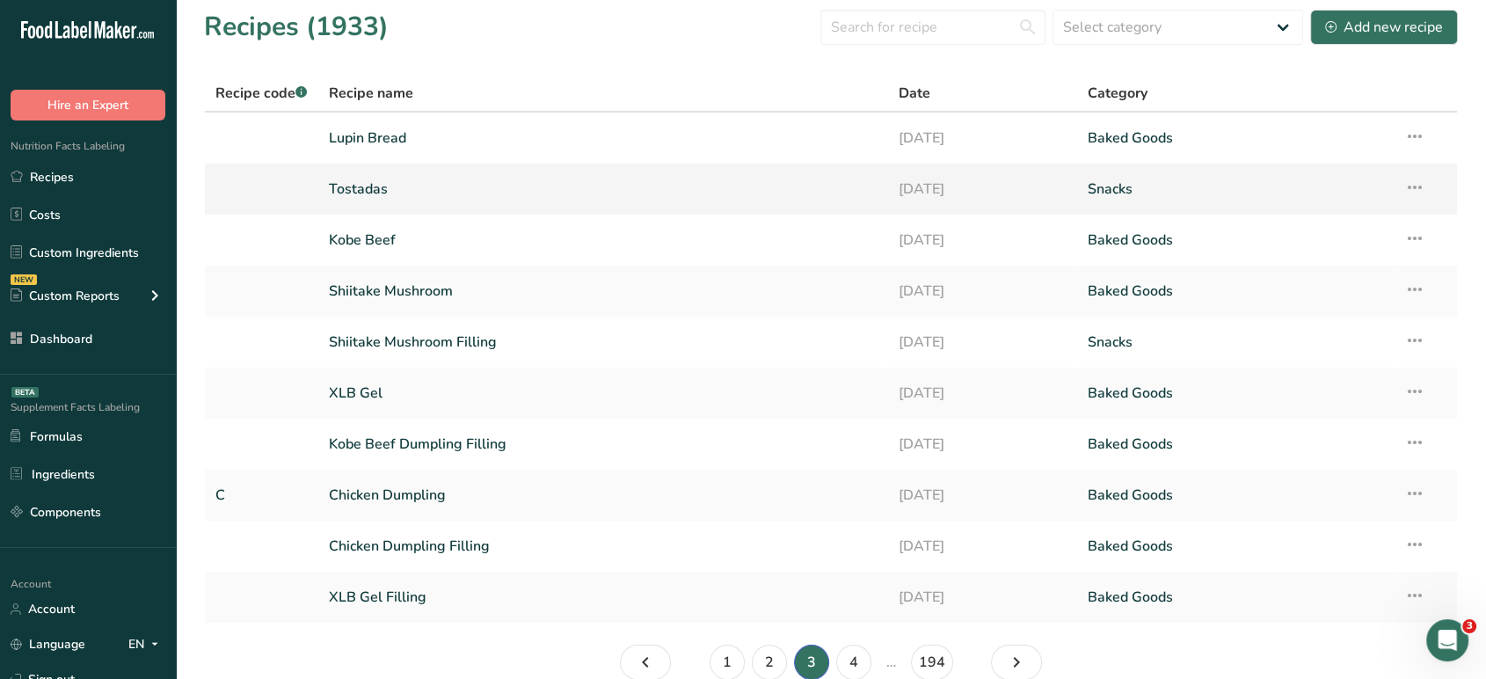
click at [677, 186] on link "Tostadas" at bounding box center [603, 189] width 549 height 37
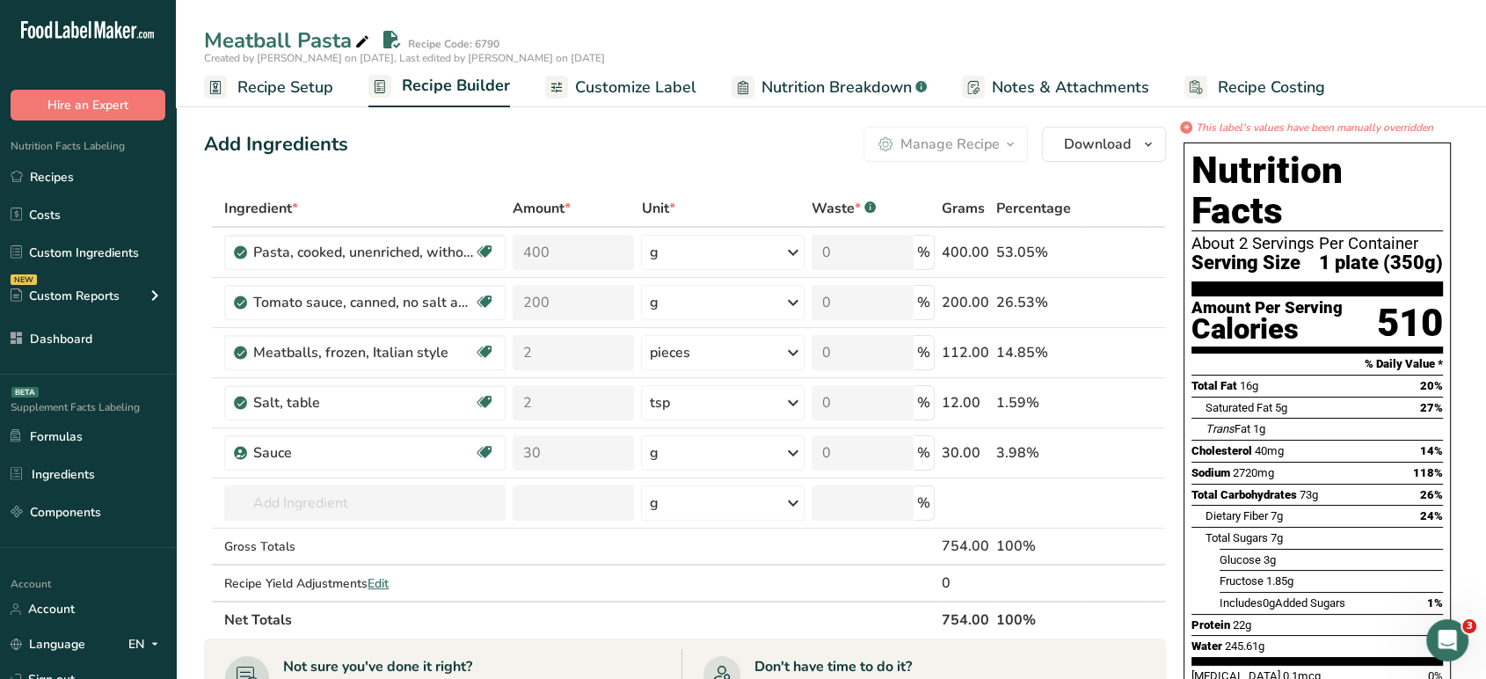
click at [298, 83] on span "Recipe Setup" at bounding box center [285, 88] width 96 height 24
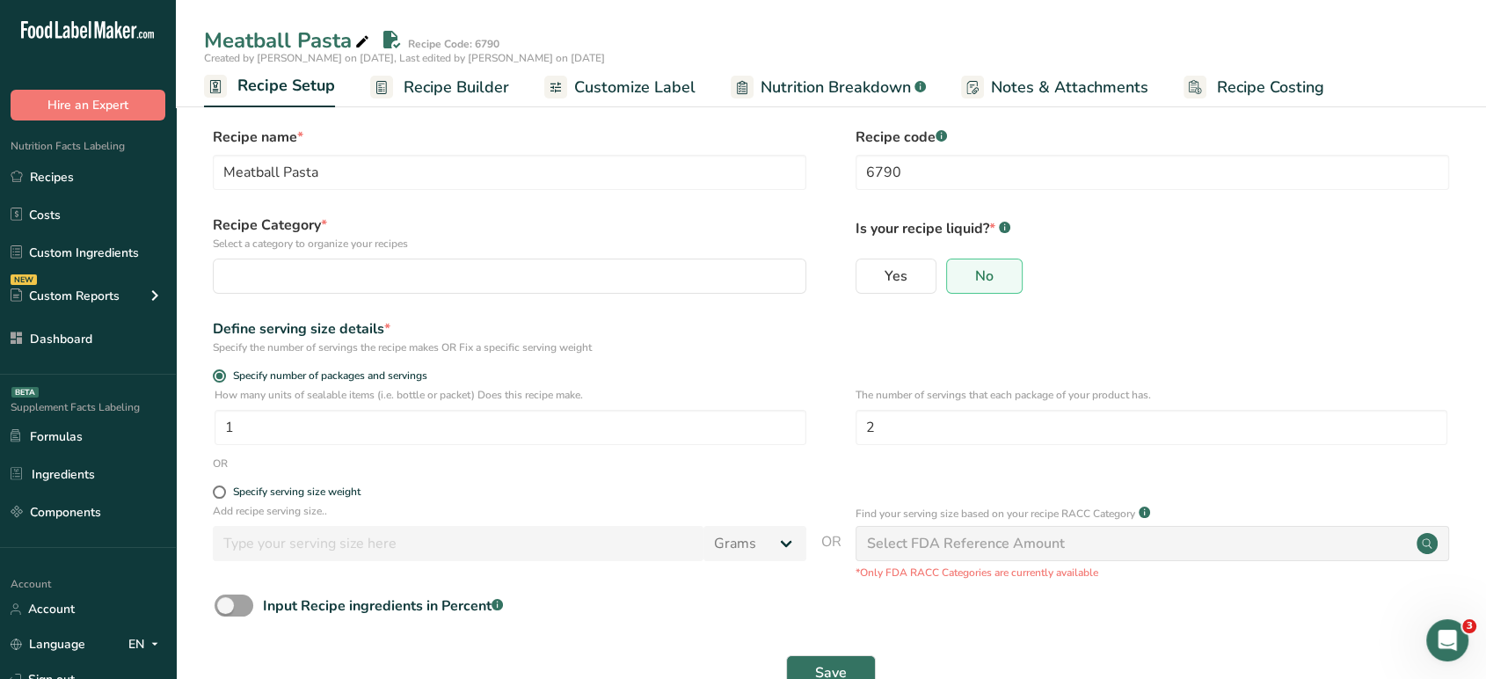
click at [447, 91] on span "Recipe Builder" at bounding box center [457, 88] width 106 height 24
